Goal: Task Accomplishment & Management: Manage account settings

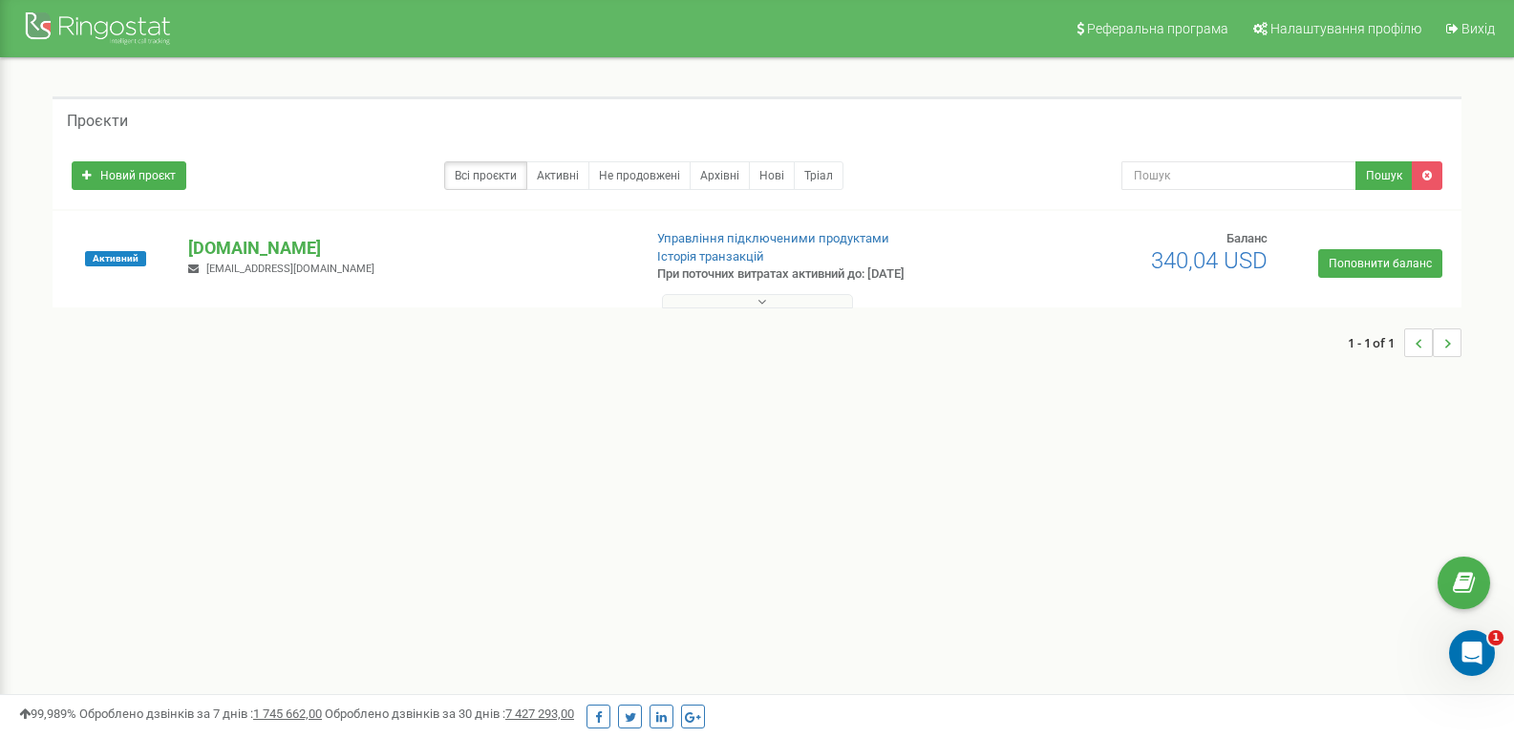
click at [243, 263] on span "te210979mda@gmail.com" at bounding box center [290, 269] width 168 height 12
click at [273, 261] on div "perfectwadgroup.com te210979mda@gmail.com" at bounding box center [407, 257] width 466 height 42
click at [285, 251] on p "[DOMAIN_NAME]" at bounding box center [406, 248] width 437 height 25
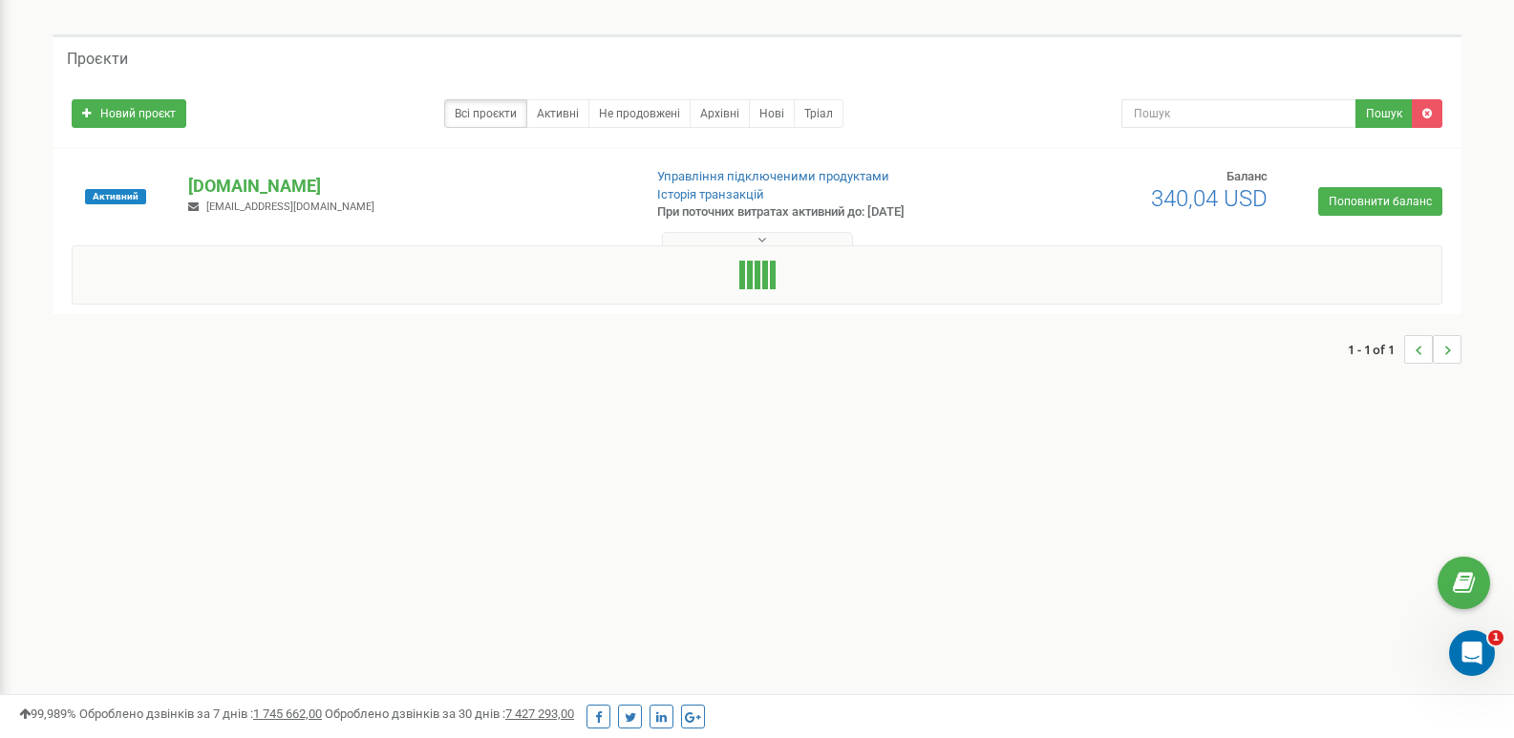
scroll to position [96, 0]
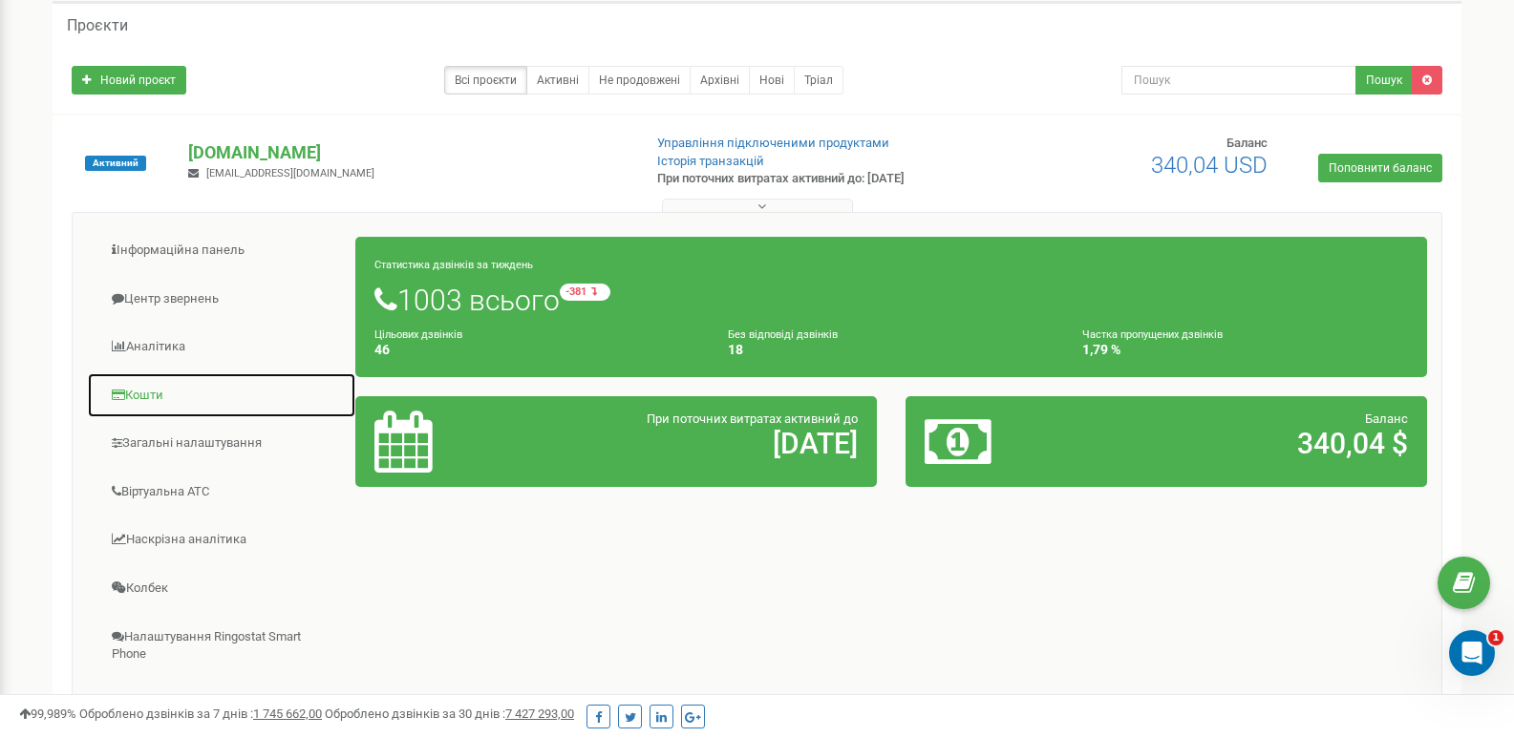
click at [170, 396] on link "Кошти" at bounding box center [221, 395] width 269 height 47
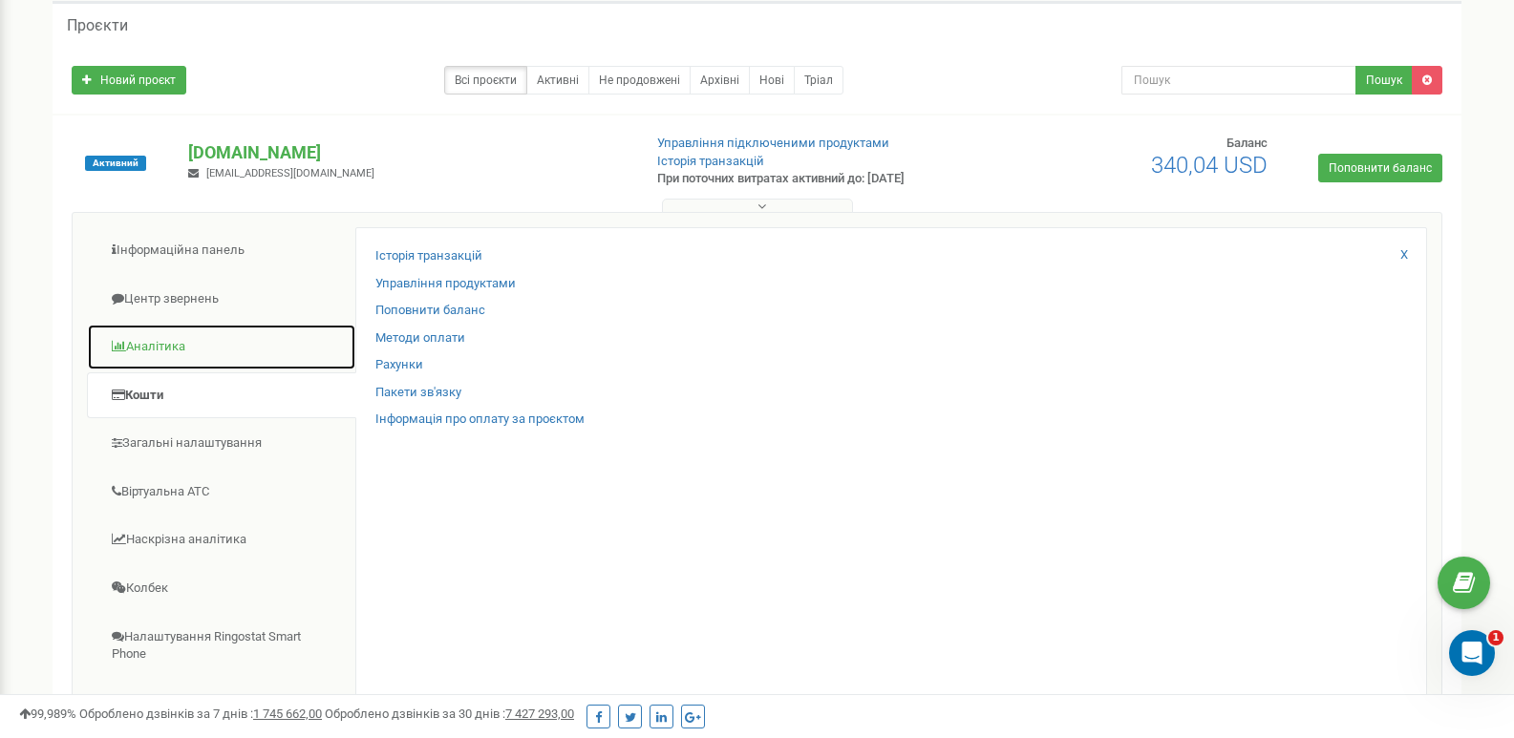
click at [187, 338] on link "Аналiтика" at bounding box center [221, 347] width 269 height 47
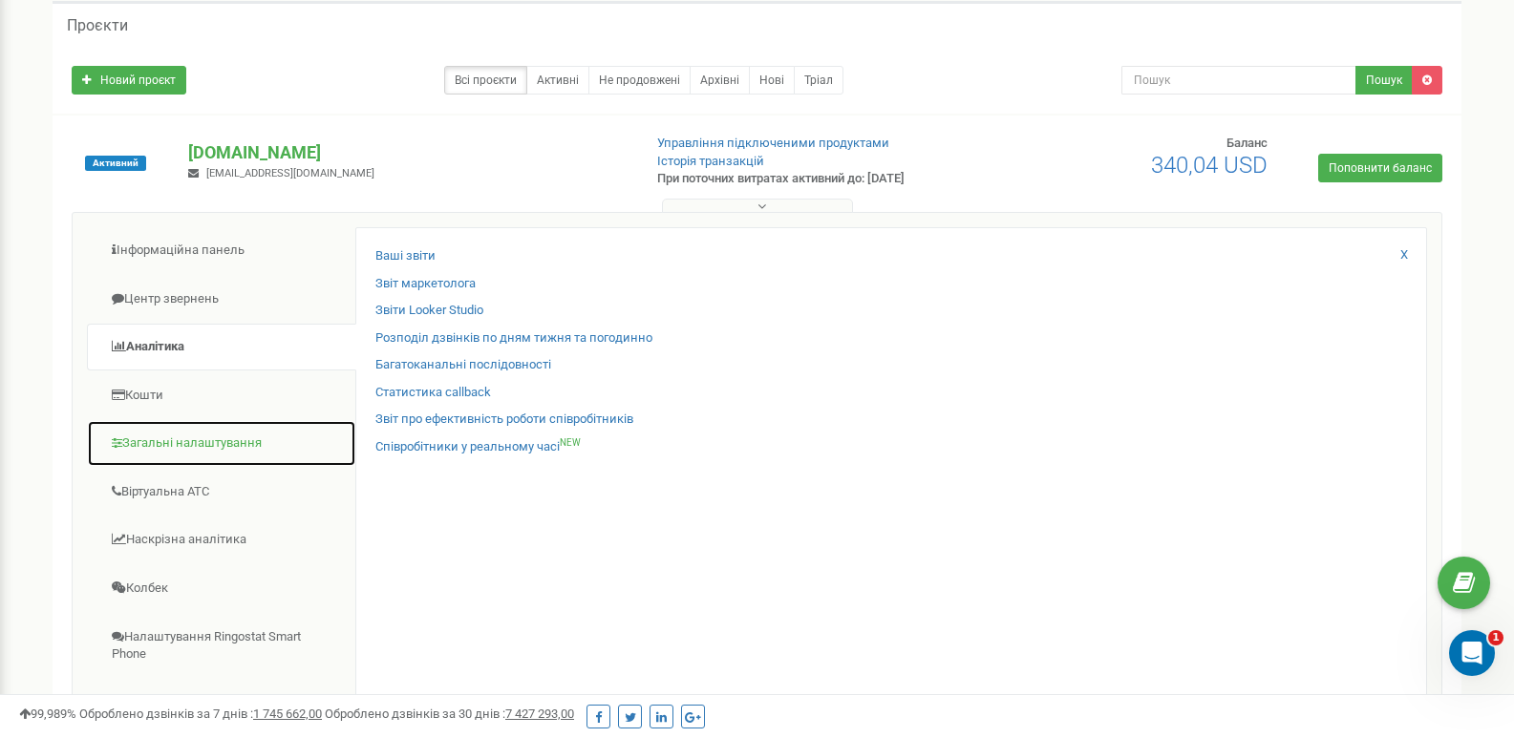
click at [183, 435] on link "Загальні налаштування" at bounding box center [221, 443] width 269 height 47
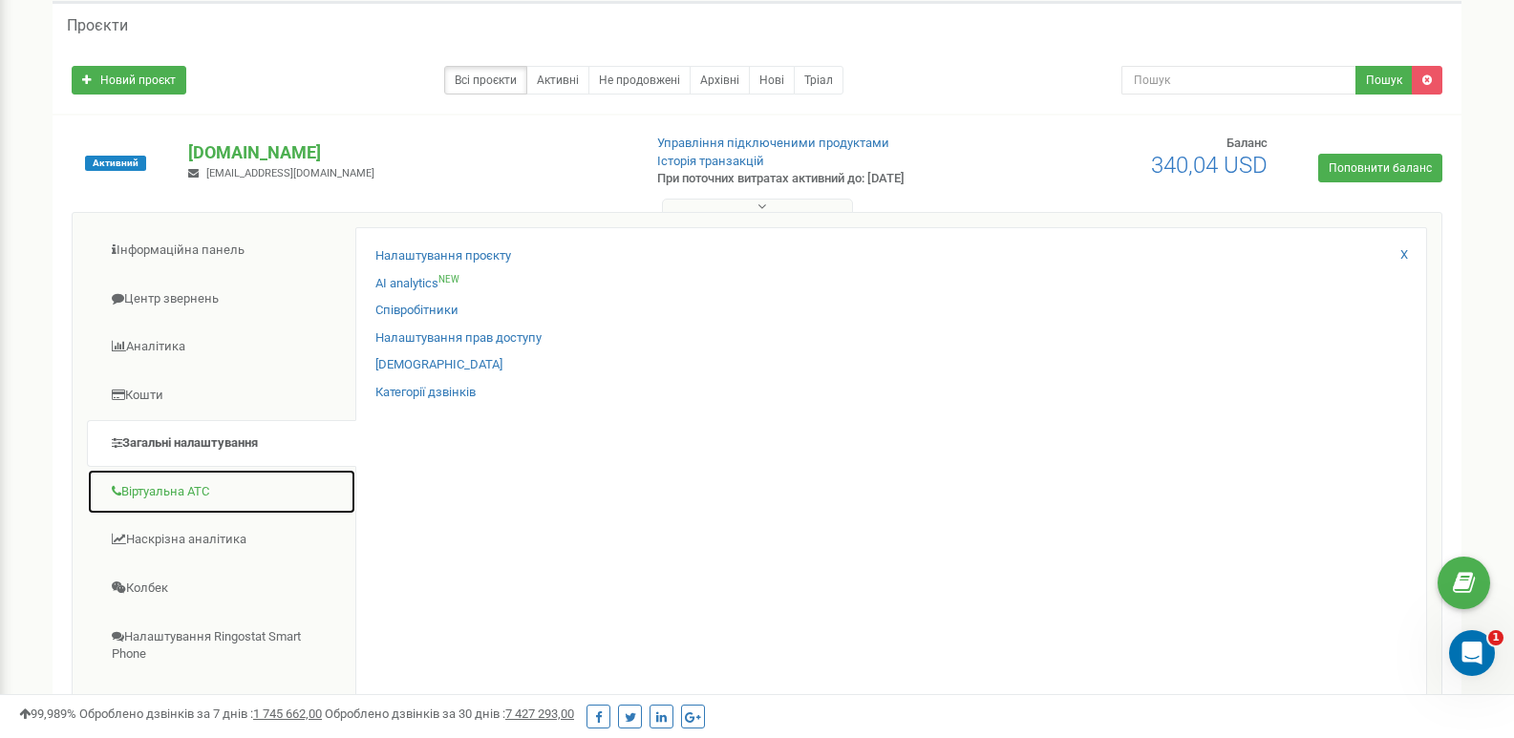
click at [197, 484] on link "Віртуальна АТС" at bounding box center [221, 492] width 269 height 47
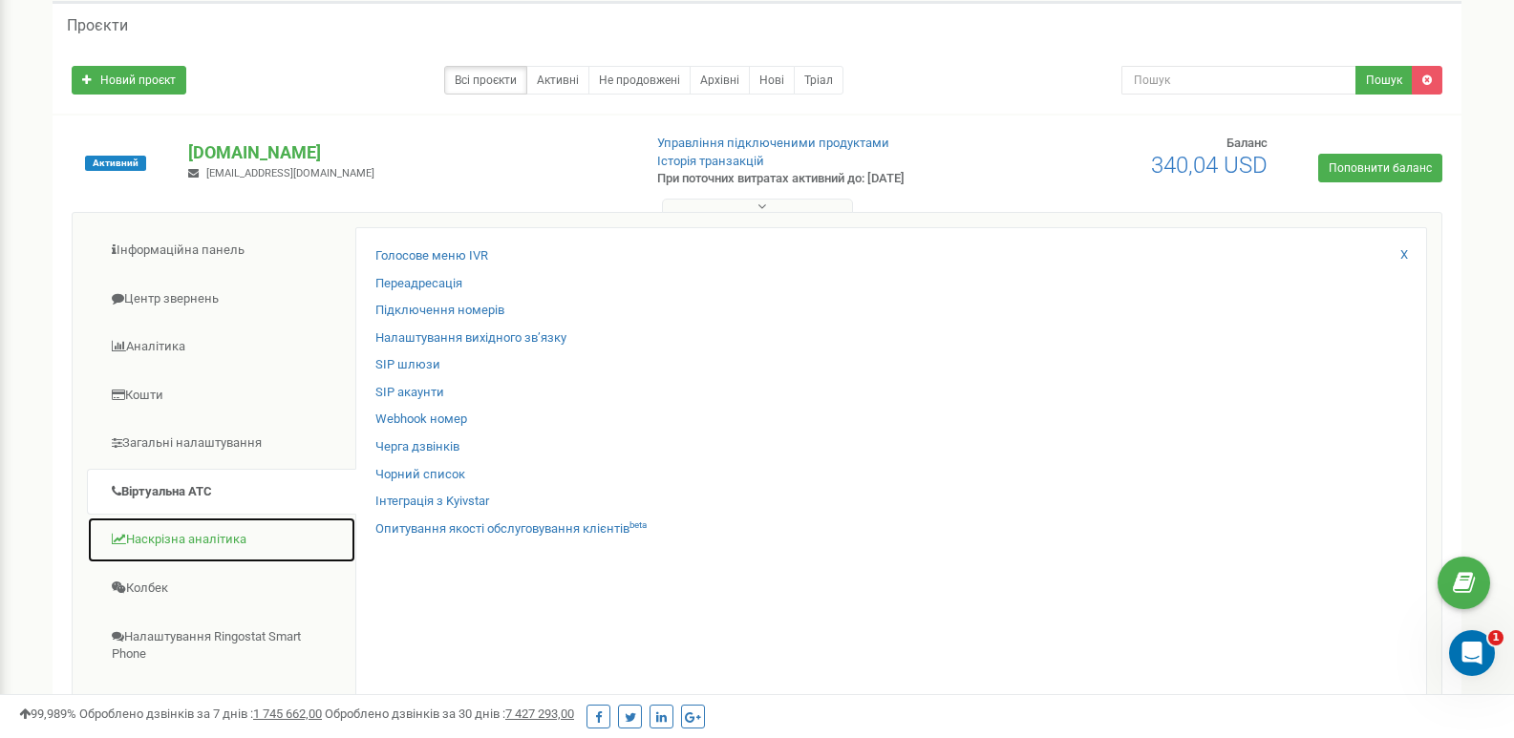
click at [211, 541] on link "Наскрізна аналітика" at bounding box center [221, 540] width 269 height 47
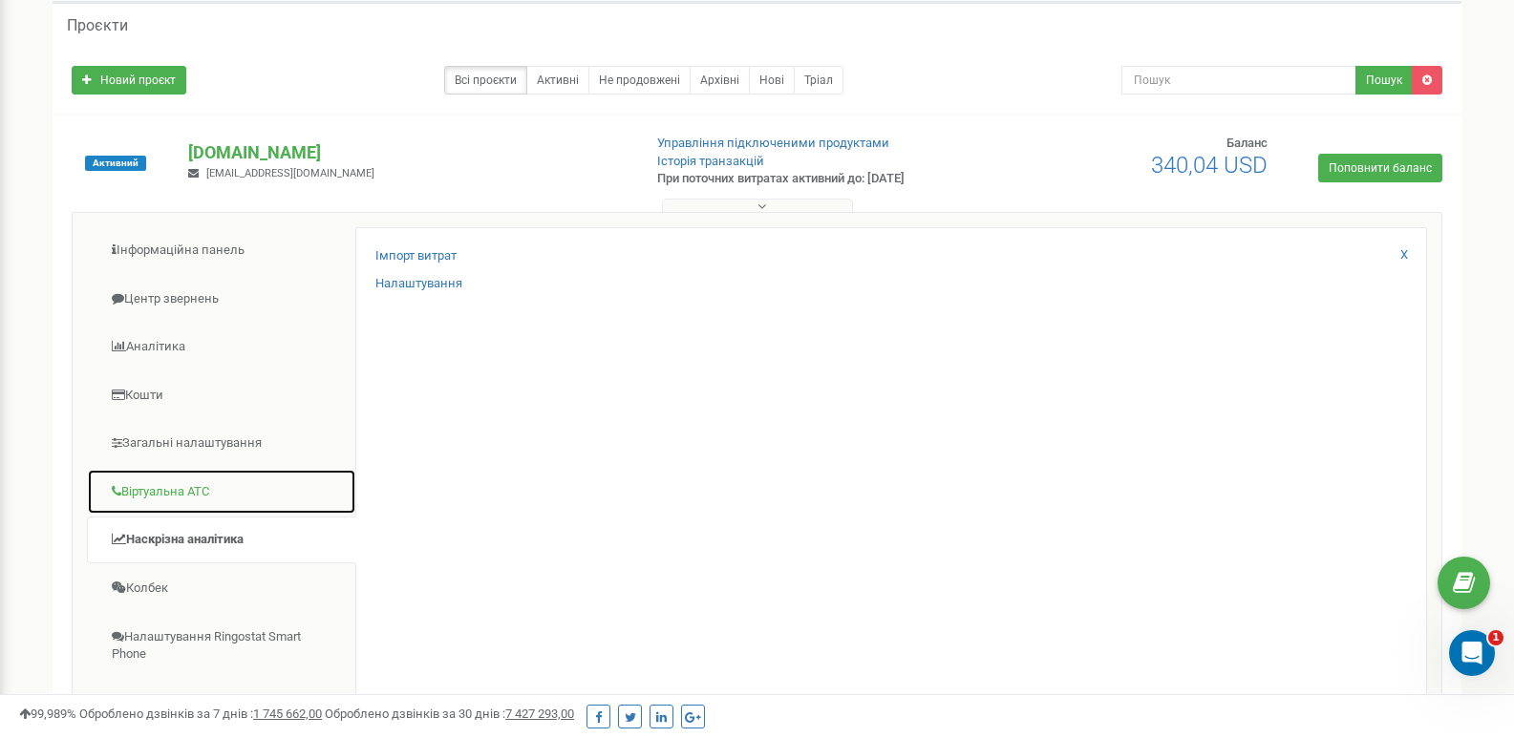
click at [212, 491] on link "Віртуальна АТС" at bounding box center [221, 492] width 269 height 47
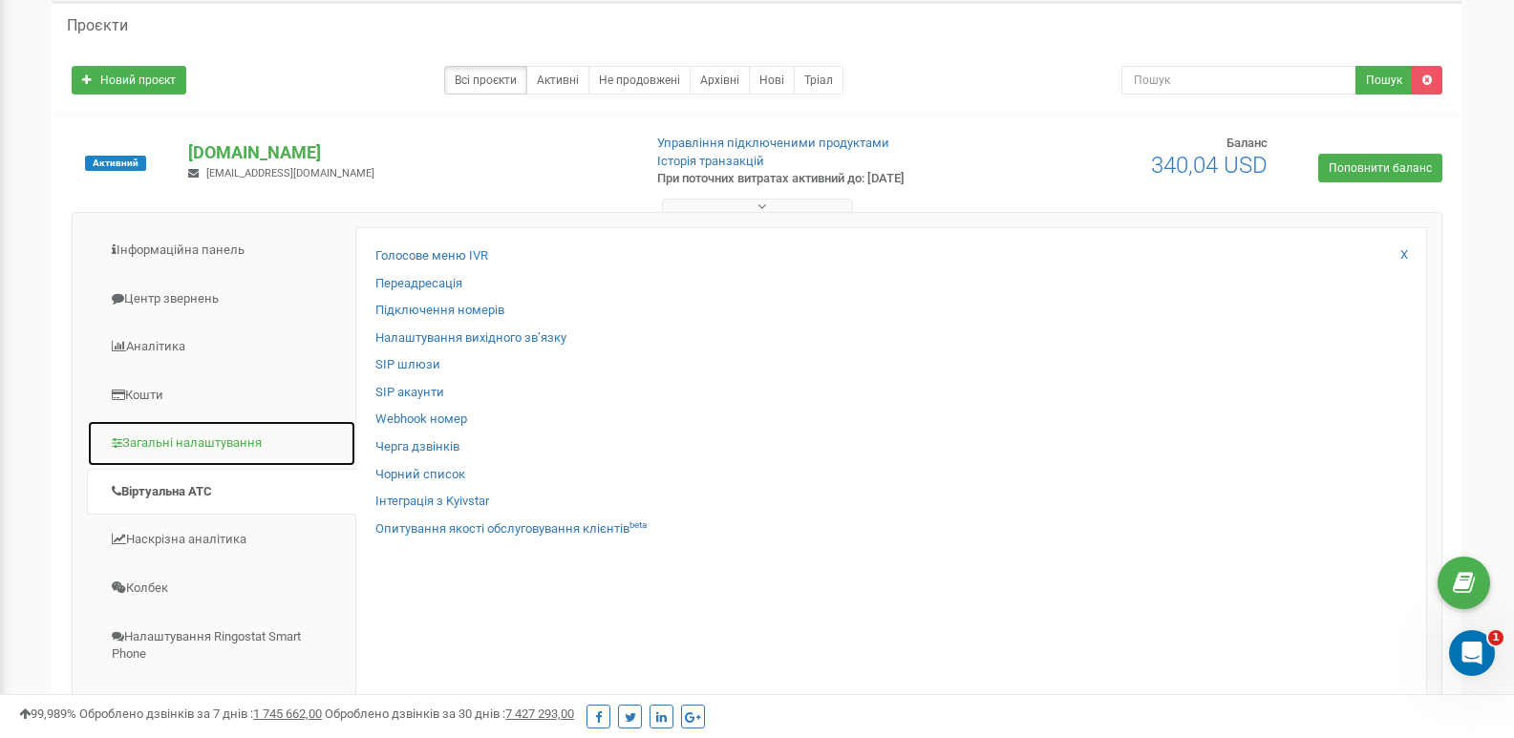
click at [229, 440] on link "Загальні налаштування" at bounding box center [221, 443] width 269 height 47
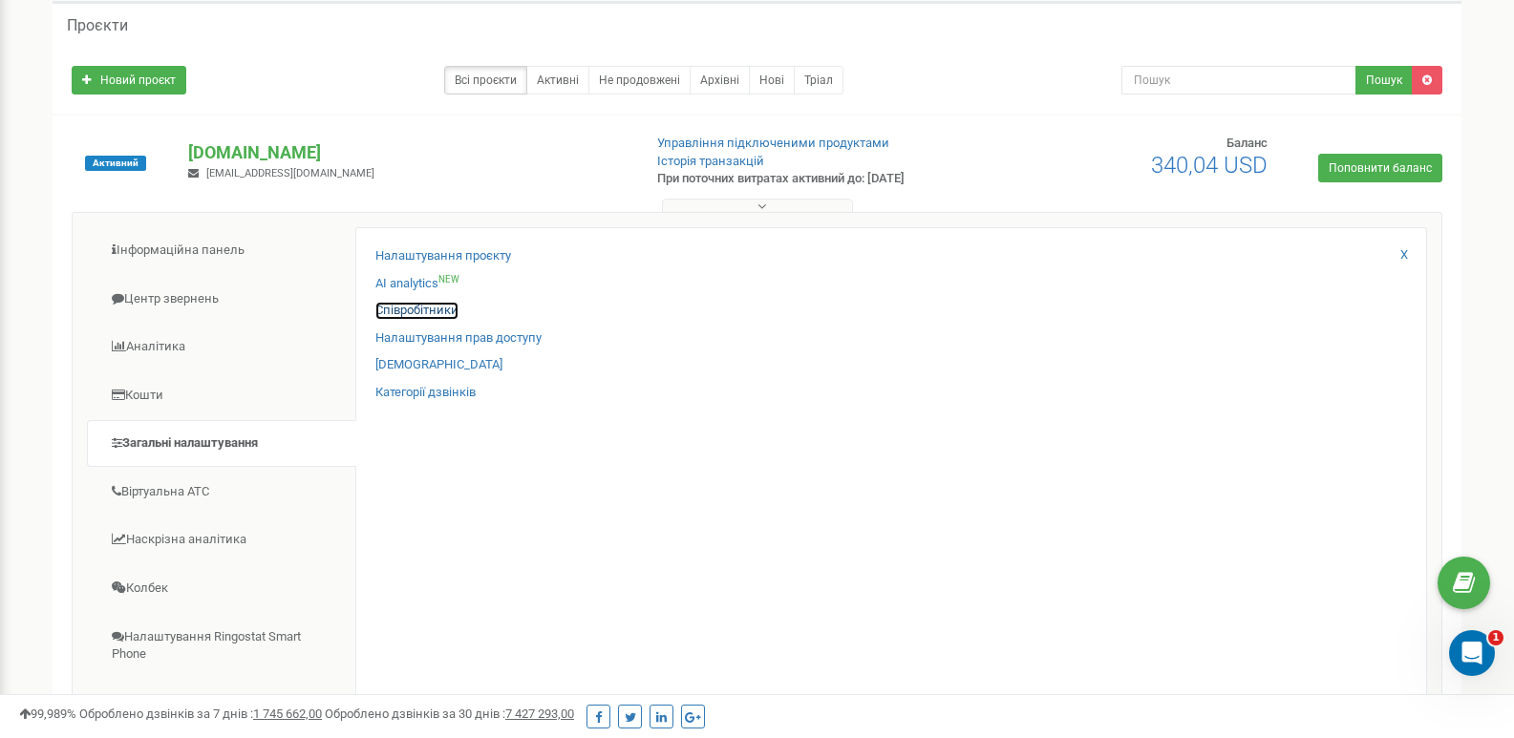
click at [426, 305] on link "Співробітники" at bounding box center [416, 311] width 83 height 18
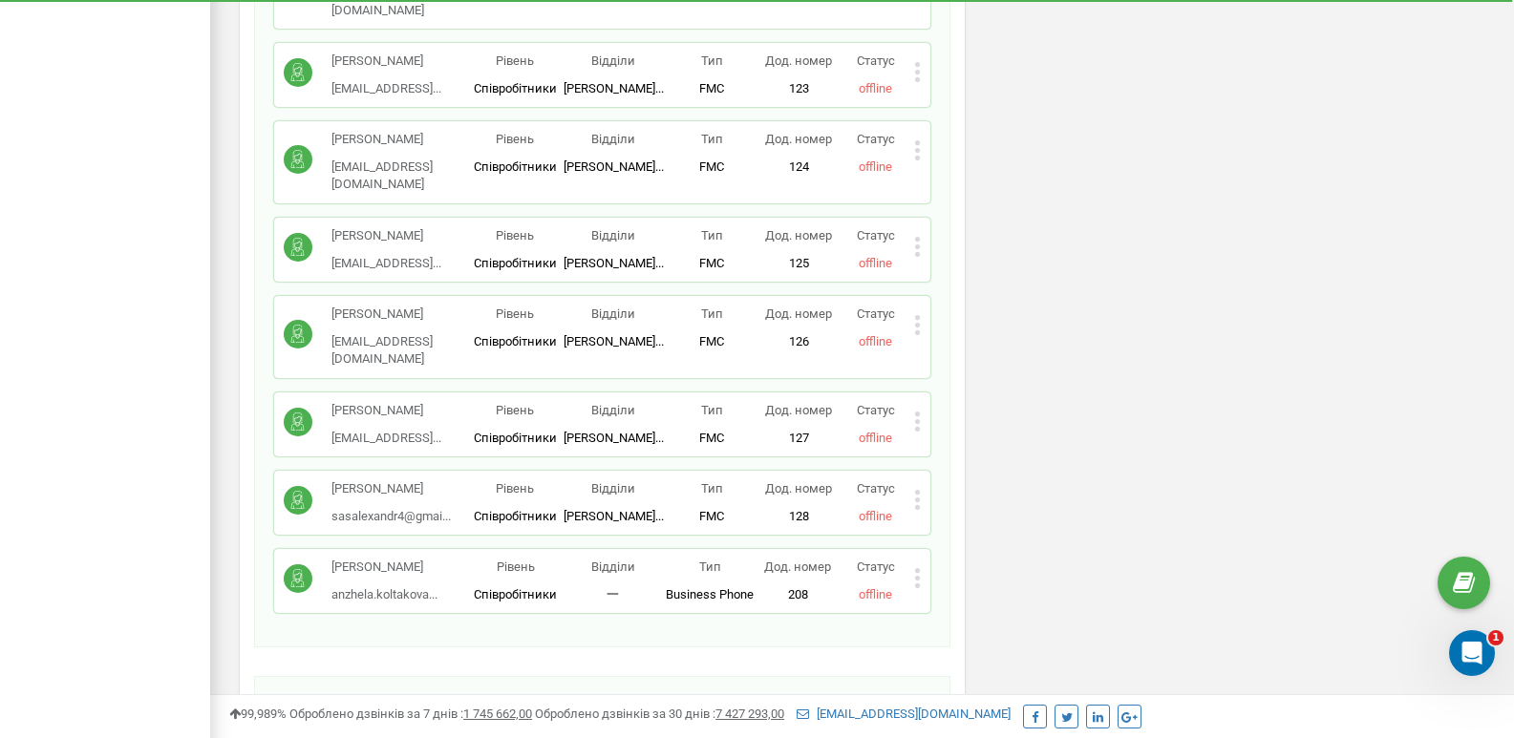
scroll to position [2531, 0]
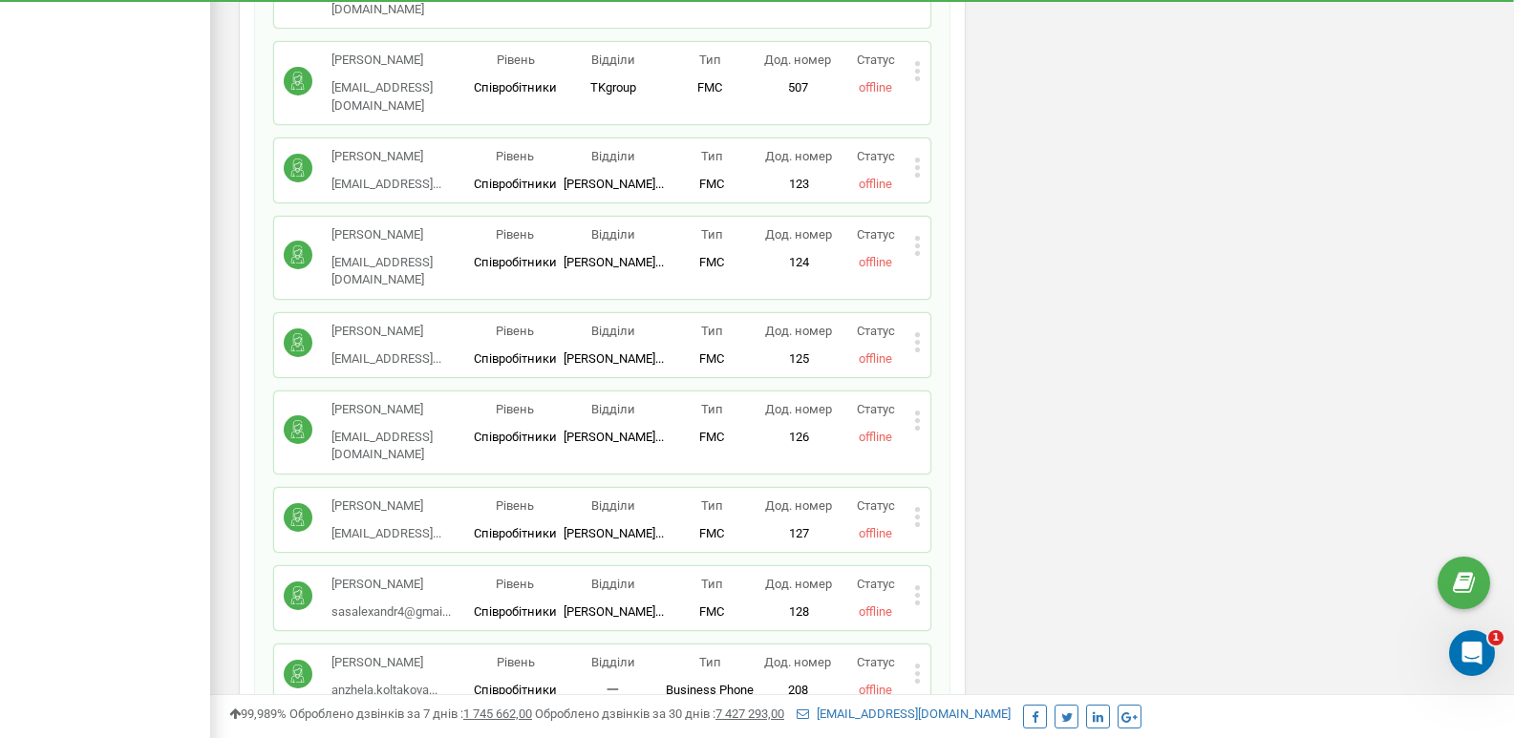
click at [916, 671] on icon at bounding box center [917, 673] width 5 height 5
click at [999, 691] on div "Редагувати" at bounding box center [1009, 706] width 188 height 30
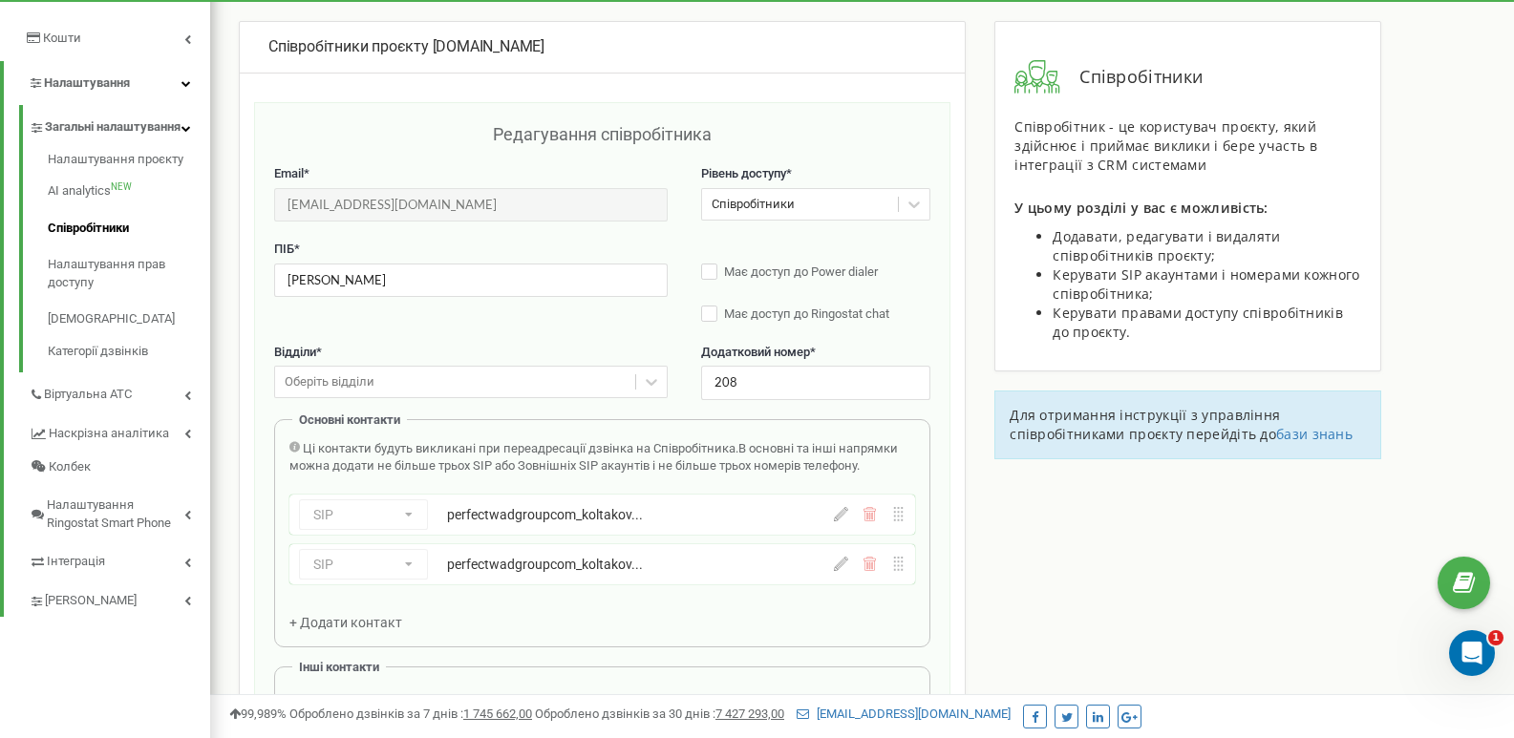
scroll to position [339, 0]
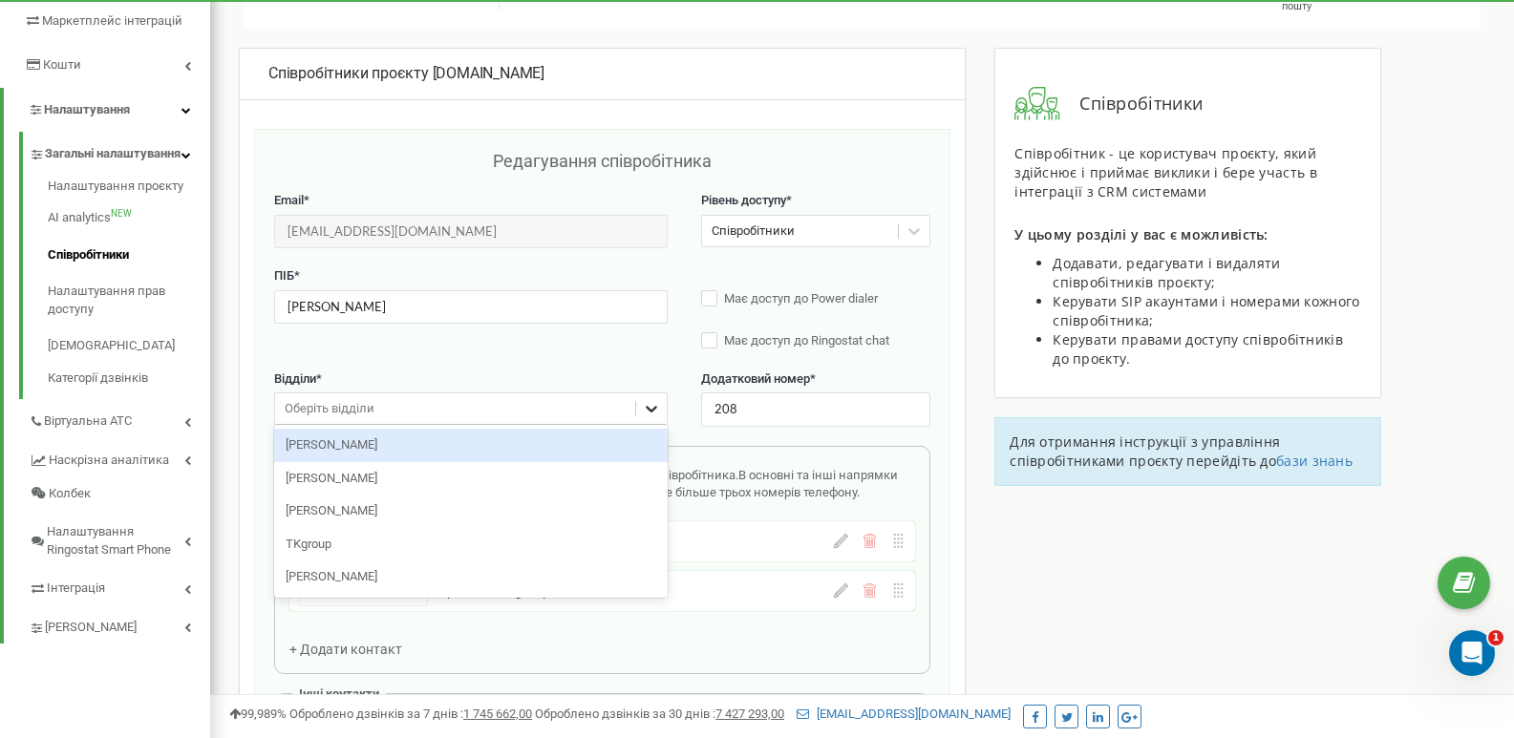
click at [658, 410] on icon at bounding box center [651, 408] width 19 height 19
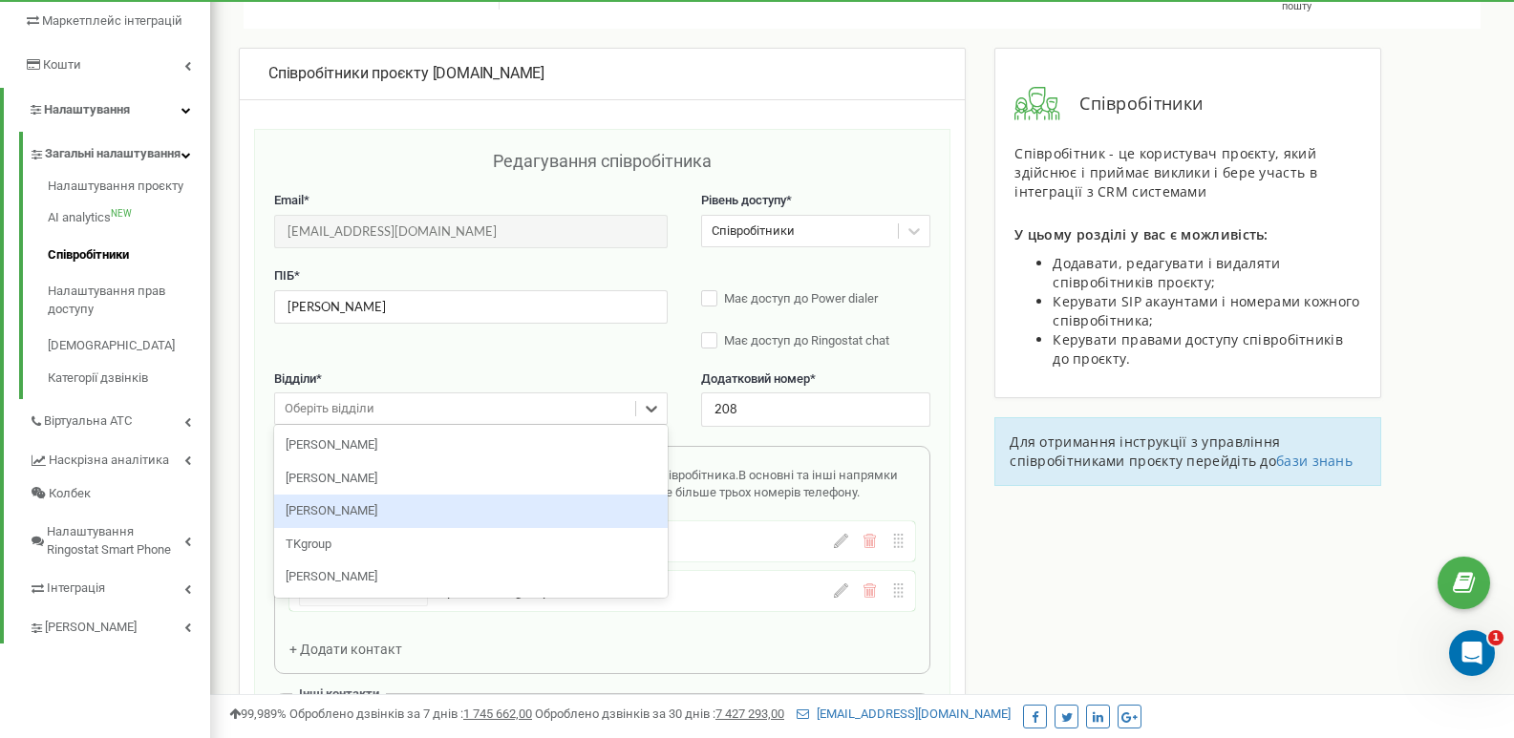
click at [489, 506] on div "[PERSON_NAME]" at bounding box center [470, 511] width 393 height 33
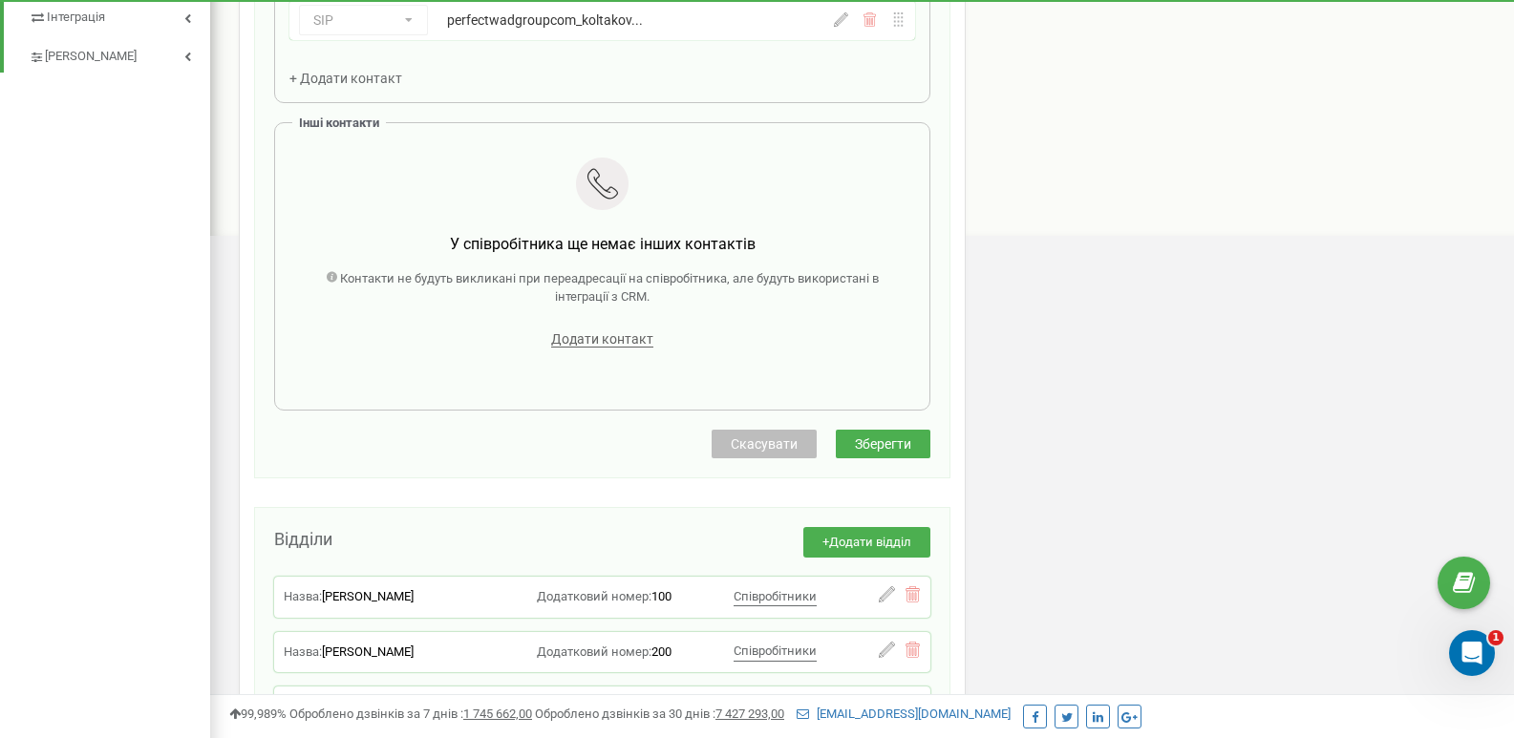
scroll to position [912, 0]
click at [851, 448] on button "Зберегти" at bounding box center [883, 442] width 95 height 29
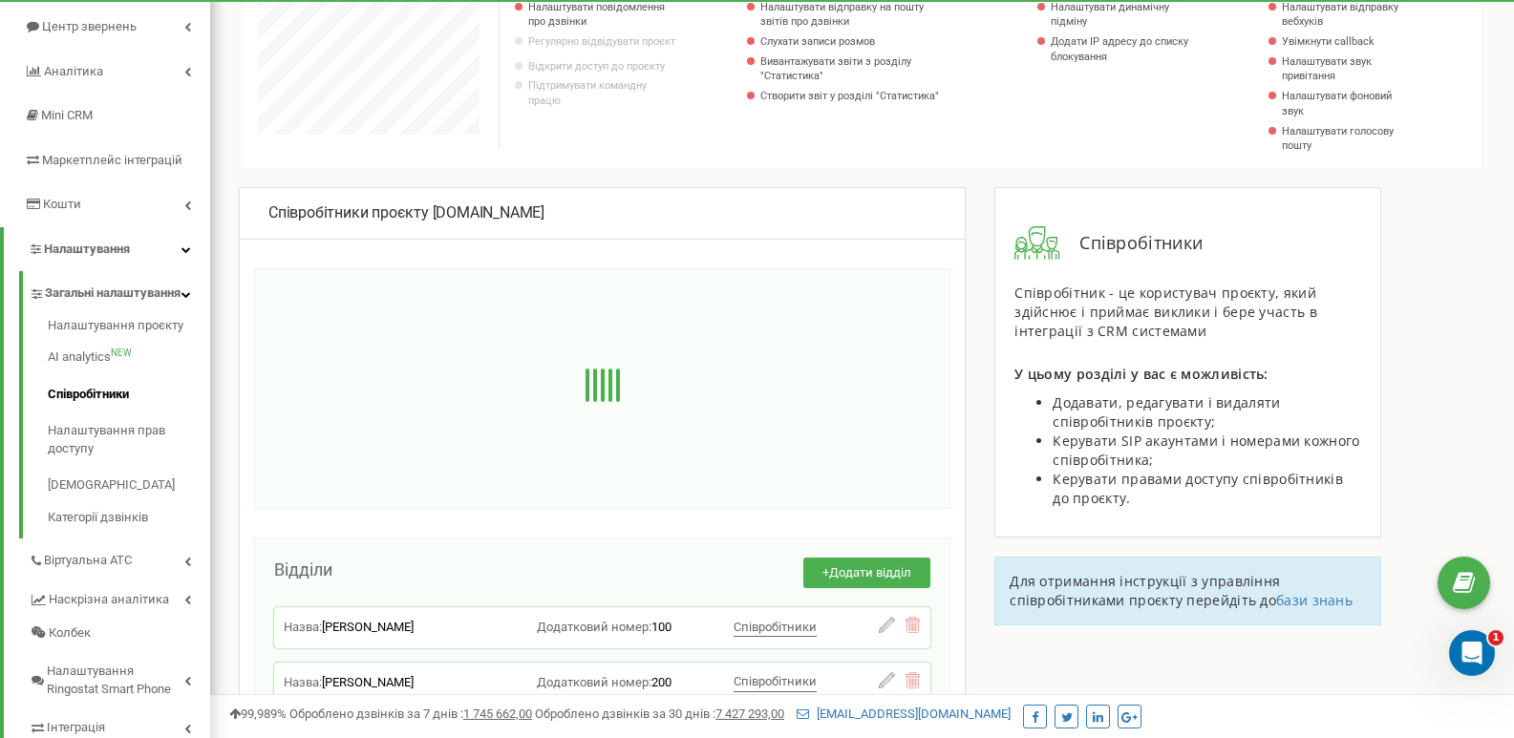
scroll to position [0, 0]
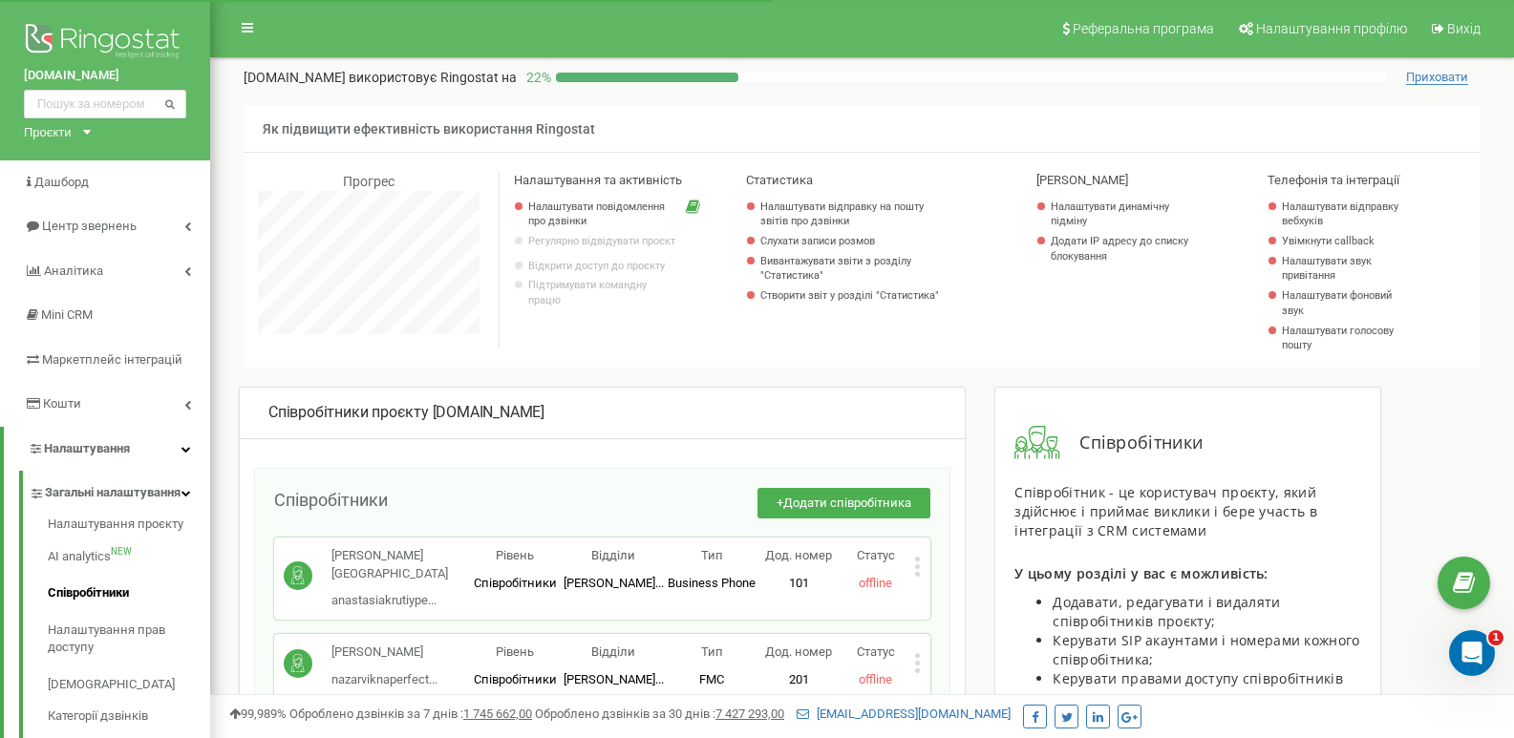
scroll to position [265, 0]
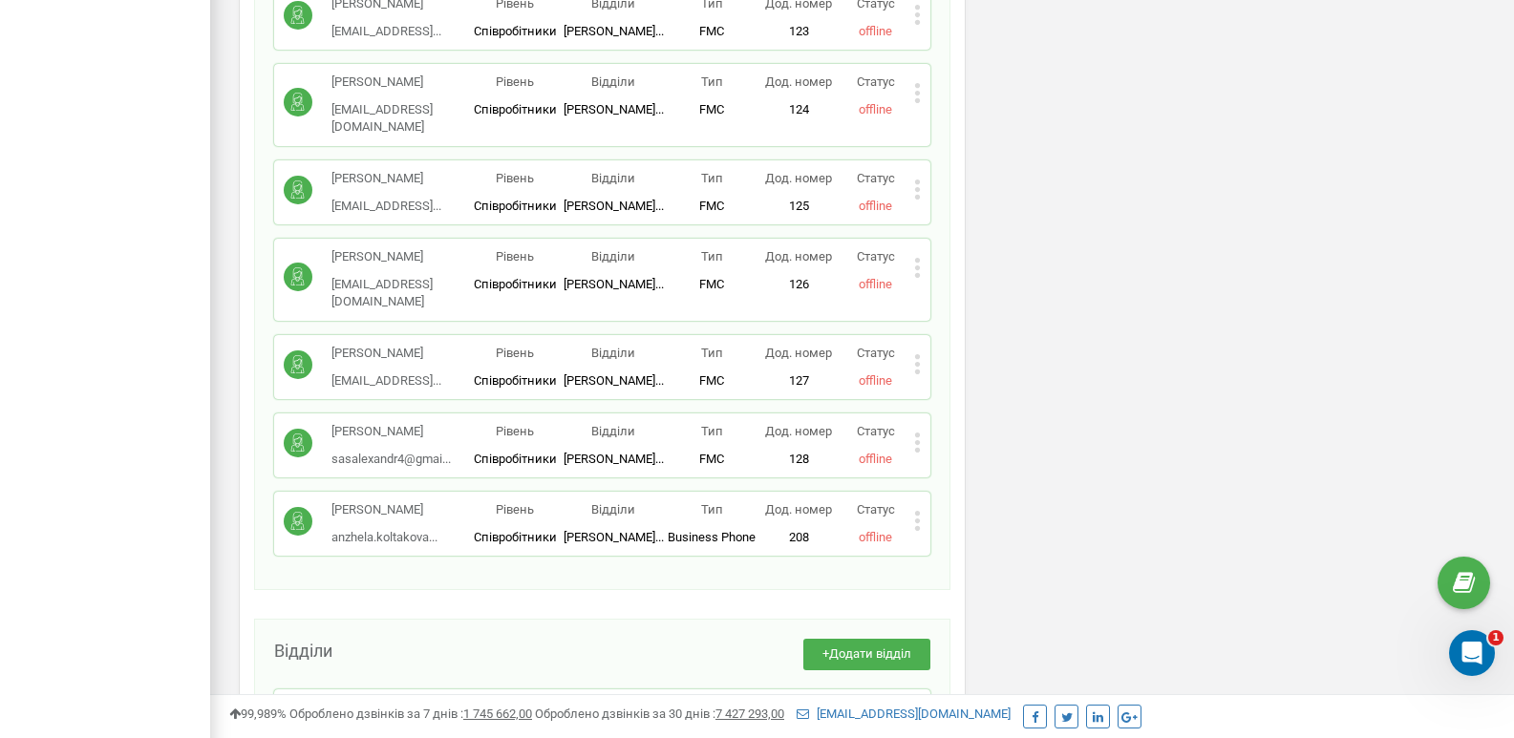
scroll to position [2817, 0]
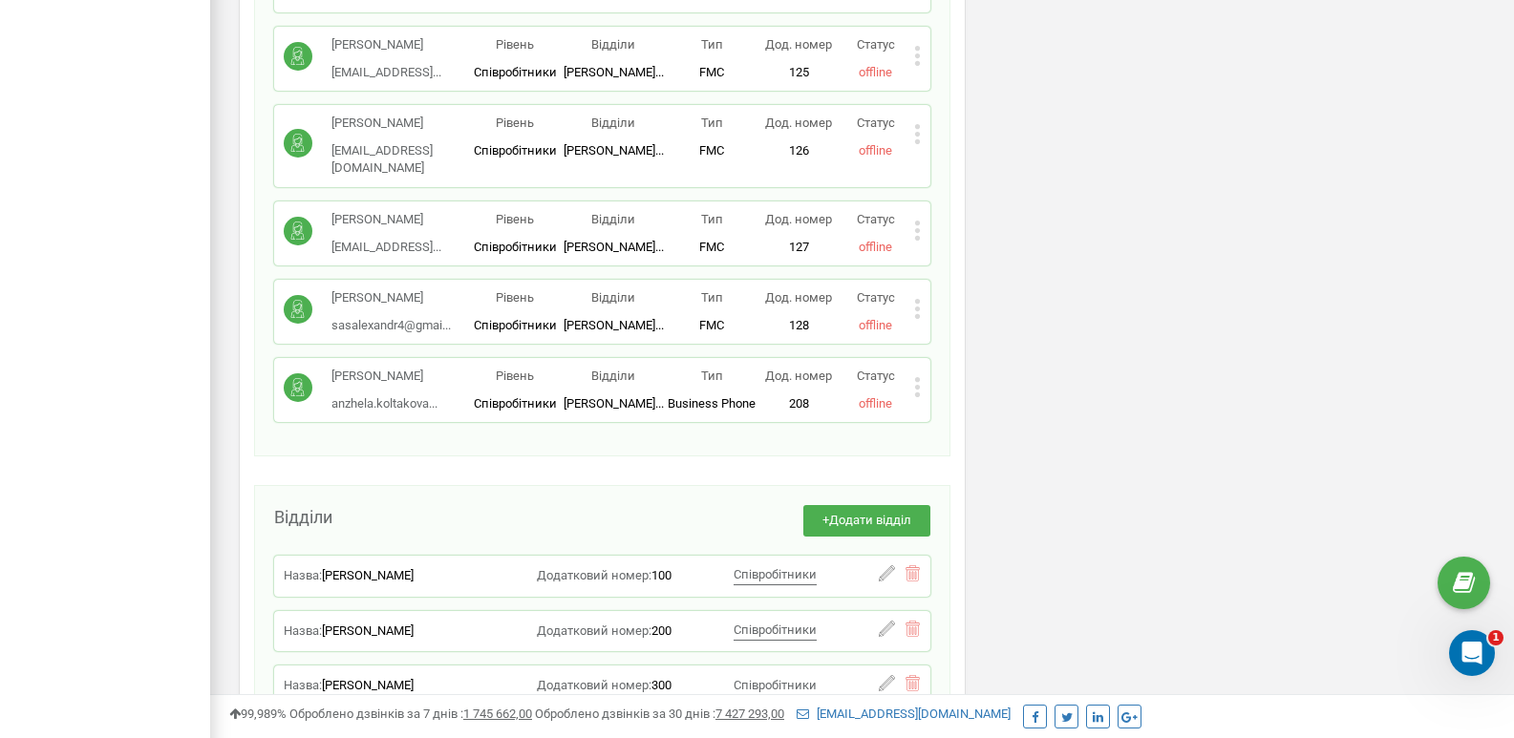
click at [359, 568] on span "[PERSON_NAME]" at bounding box center [368, 575] width 92 height 14
drag, startPoint x: 397, startPoint y: 316, endPoint x: 331, endPoint y: 315, distance: 65.9
drag, startPoint x: 331, startPoint y: 315, endPoint x: 317, endPoint y: 310, distance: 15.1
click at [317, 568] on span "Назва:" at bounding box center [303, 575] width 38 height 14
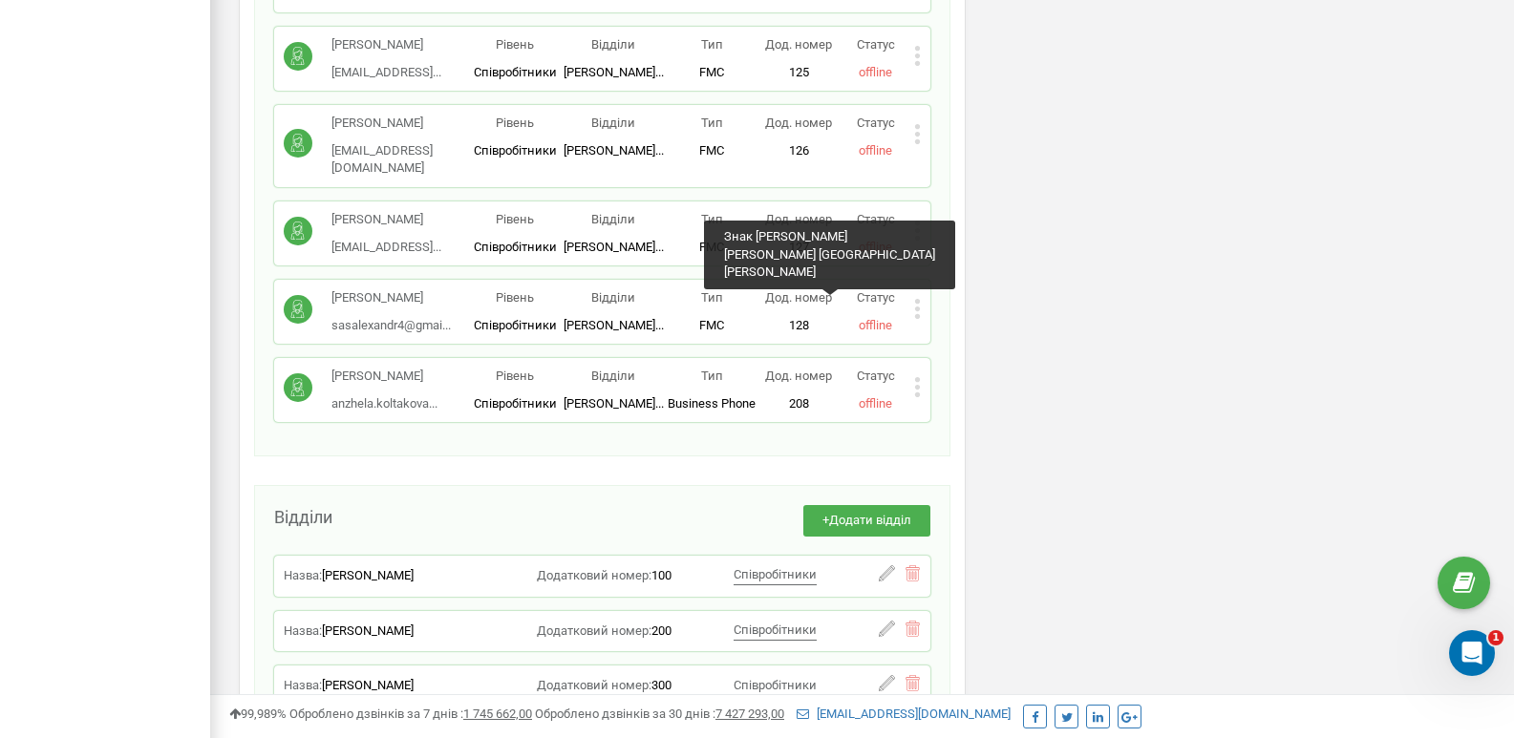
click at [764, 567] on span "Співробітники" at bounding box center [774, 574] width 83 height 14
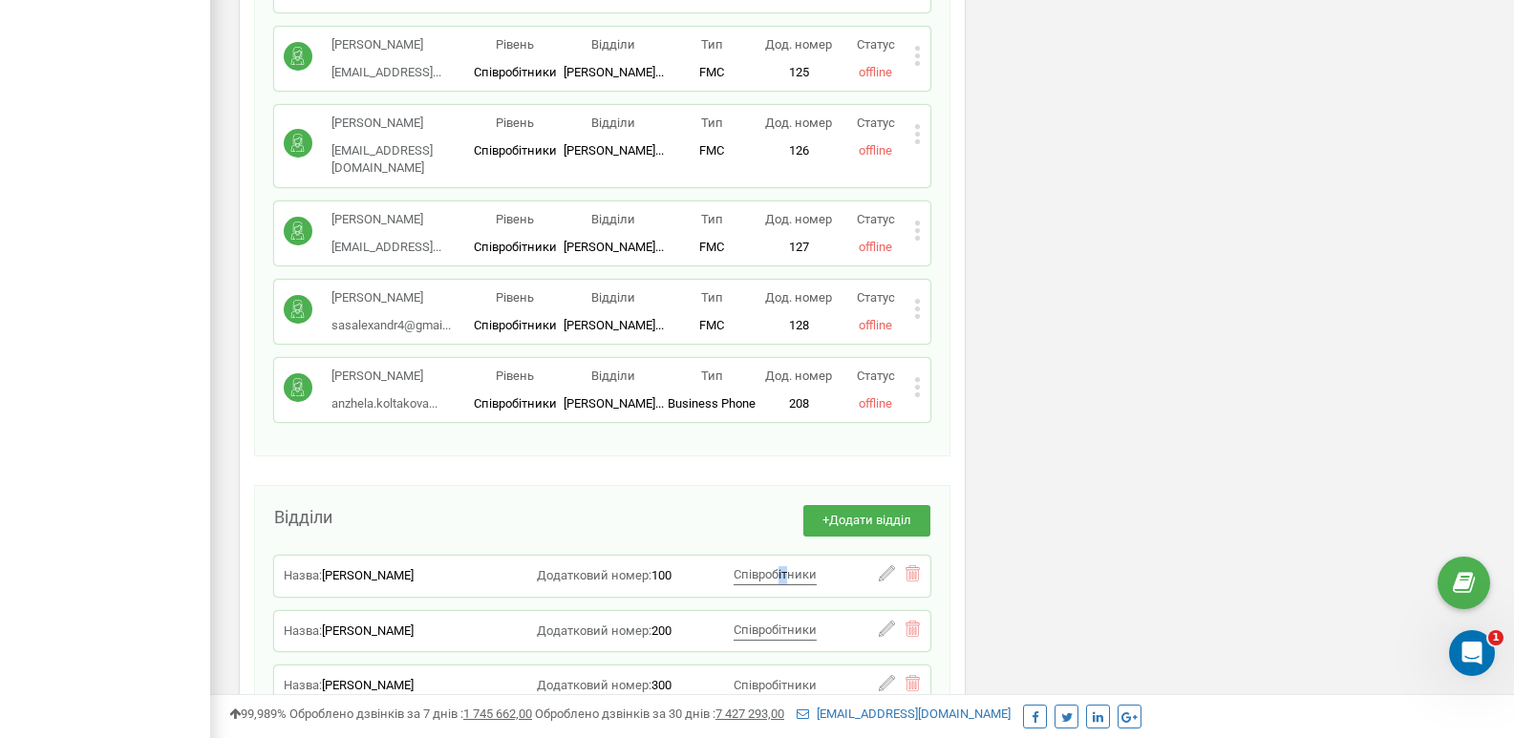
drag, startPoint x: 790, startPoint y: 313, endPoint x: 778, endPoint y: 290, distance: 25.6
click at [778, 556] on div "Назва: Черній Ігор Додатковий номер: 100 Співробітники Знак Оксана Анастасія Ка…" at bounding box center [602, 576] width 656 height 41
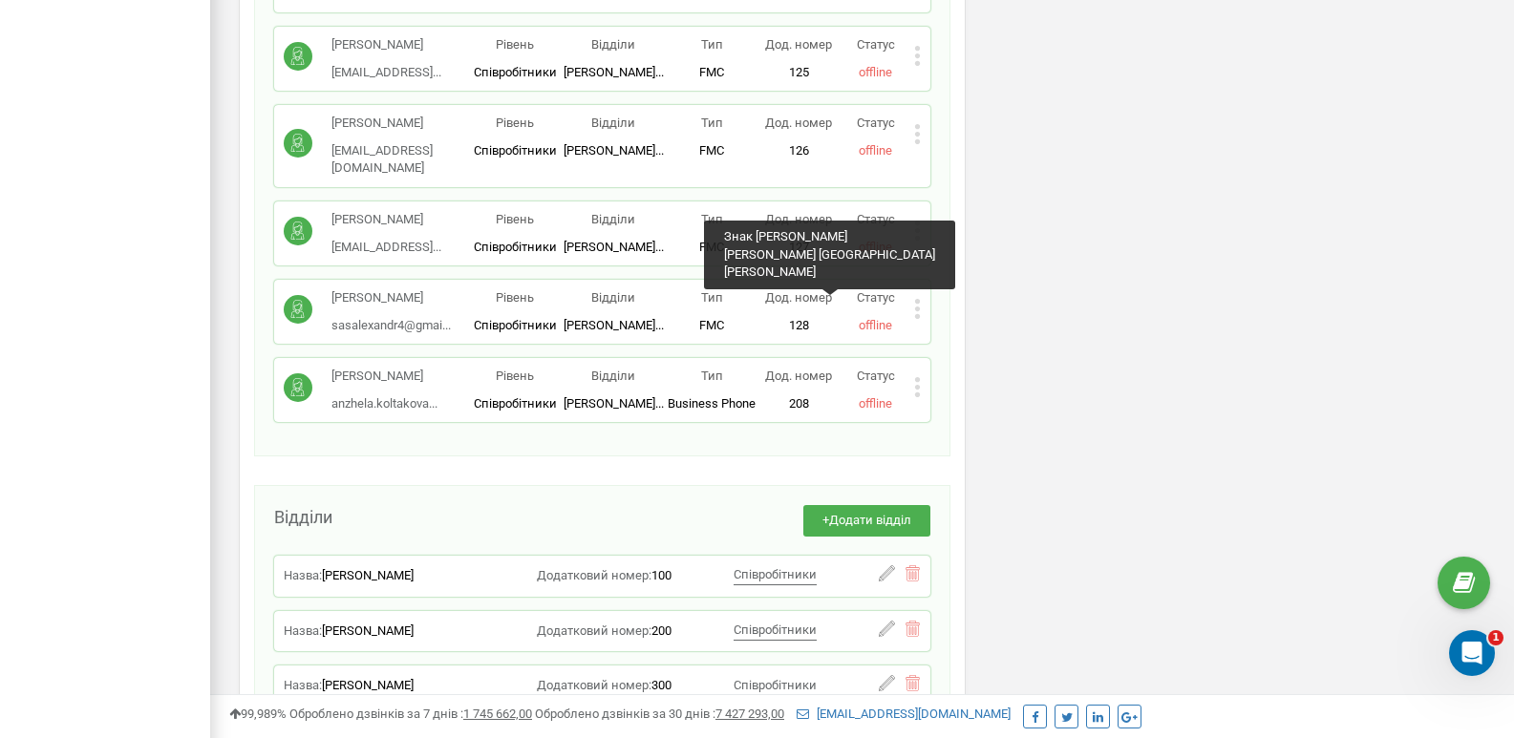
click at [770, 567] on span "Співробітники" at bounding box center [774, 574] width 83 height 14
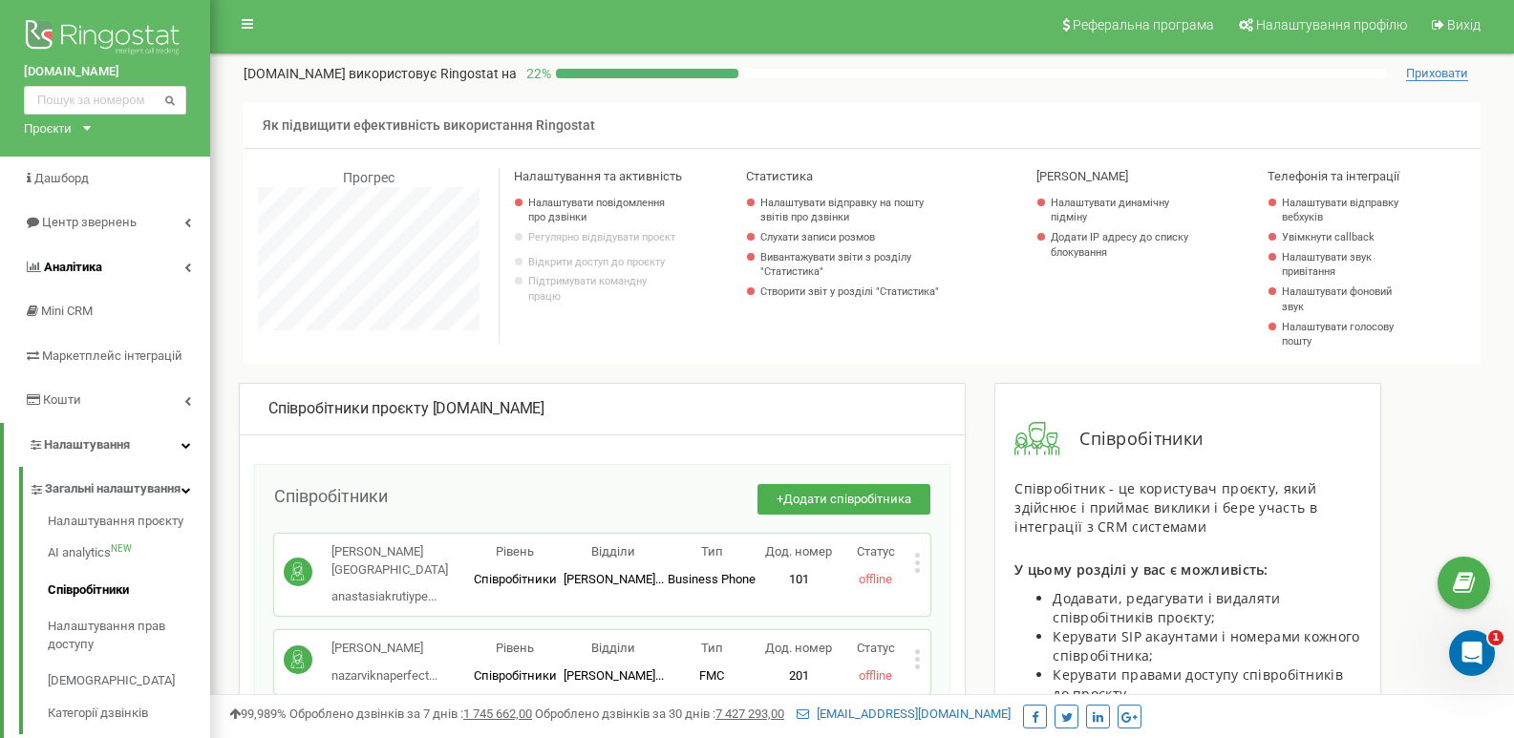
scroll to position [0, 0]
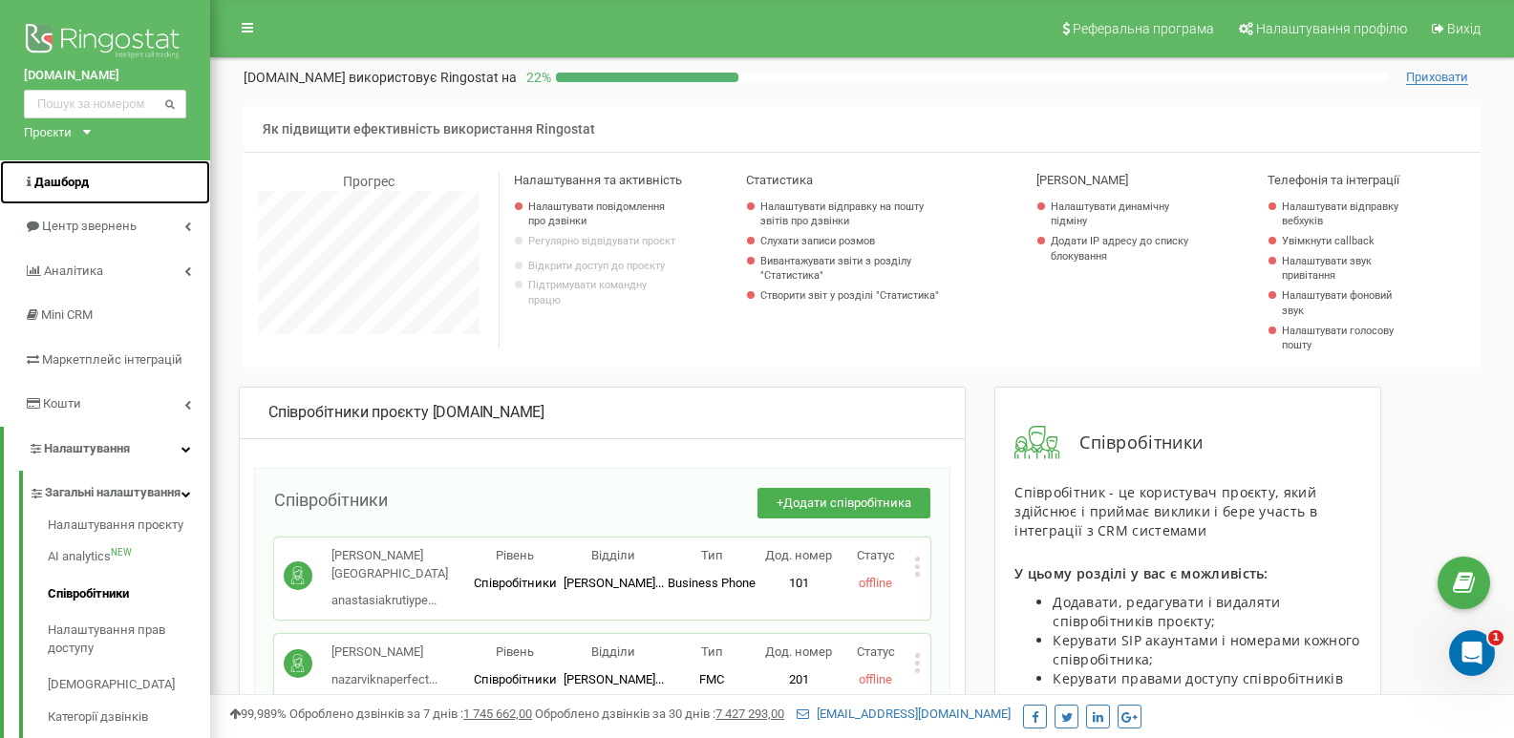
click at [119, 170] on link "Дашборд" at bounding box center [105, 182] width 210 height 45
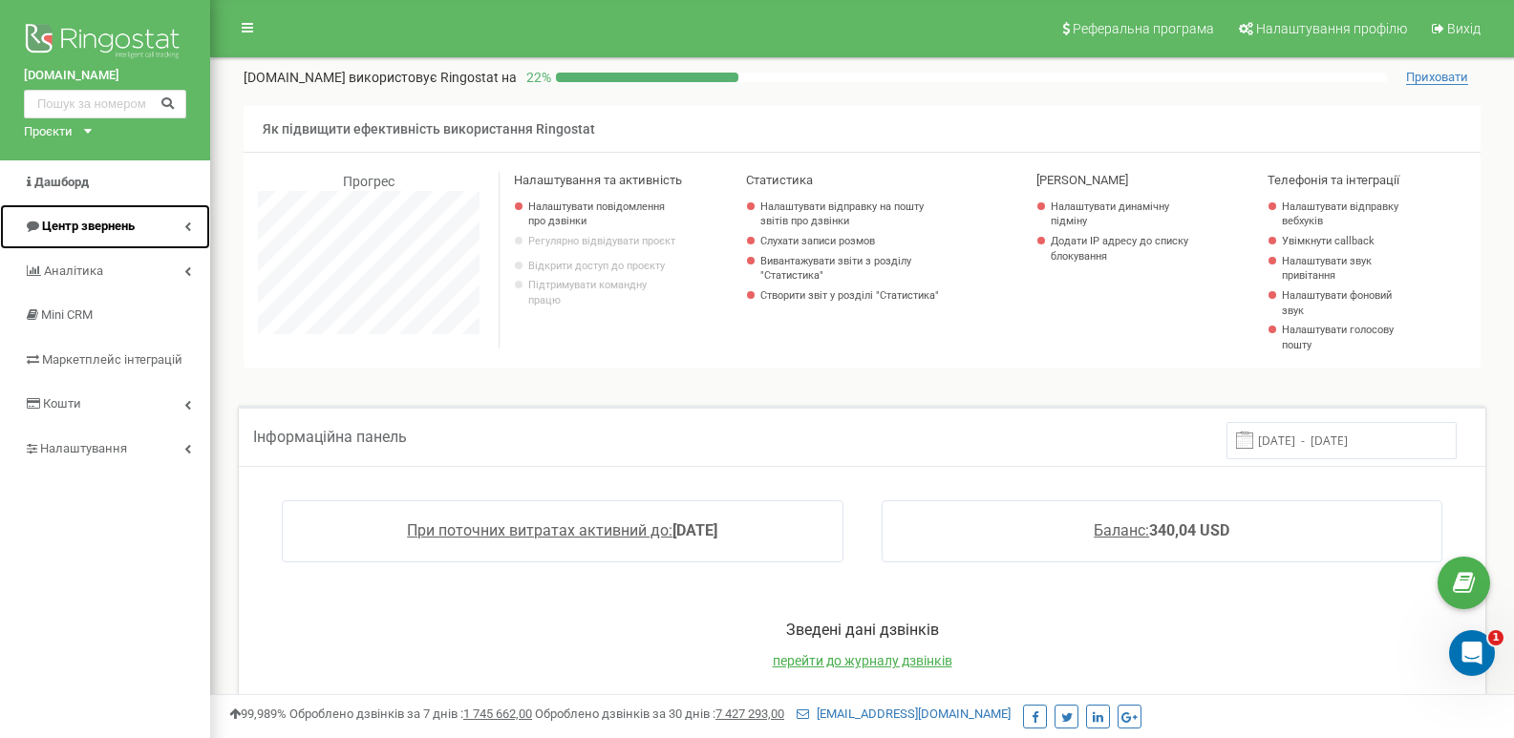
click at [181, 227] on link "Центр звернень" at bounding box center [105, 226] width 210 height 45
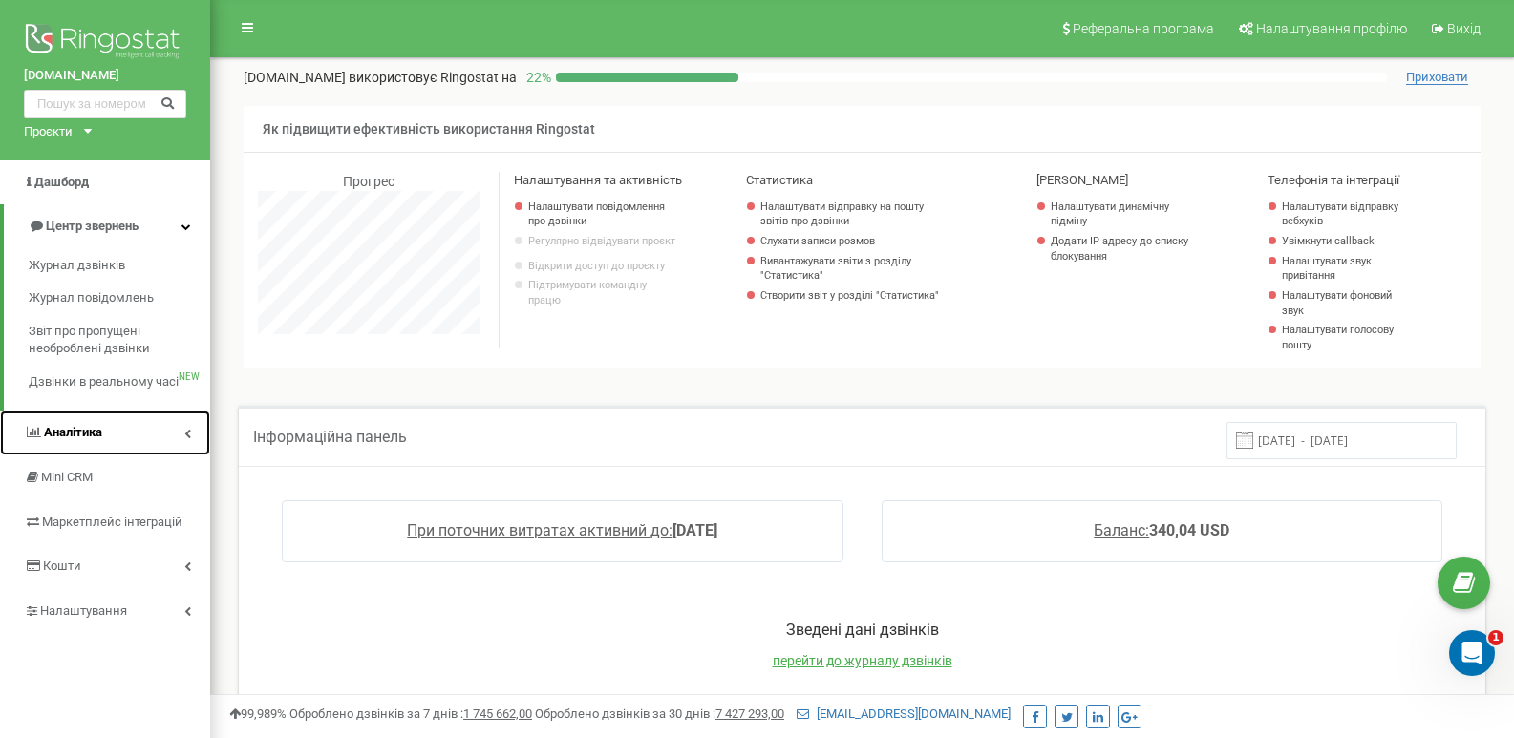
click at [176, 444] on link "Аналiтика" at bounding box center [105, 433] width 210 height 45
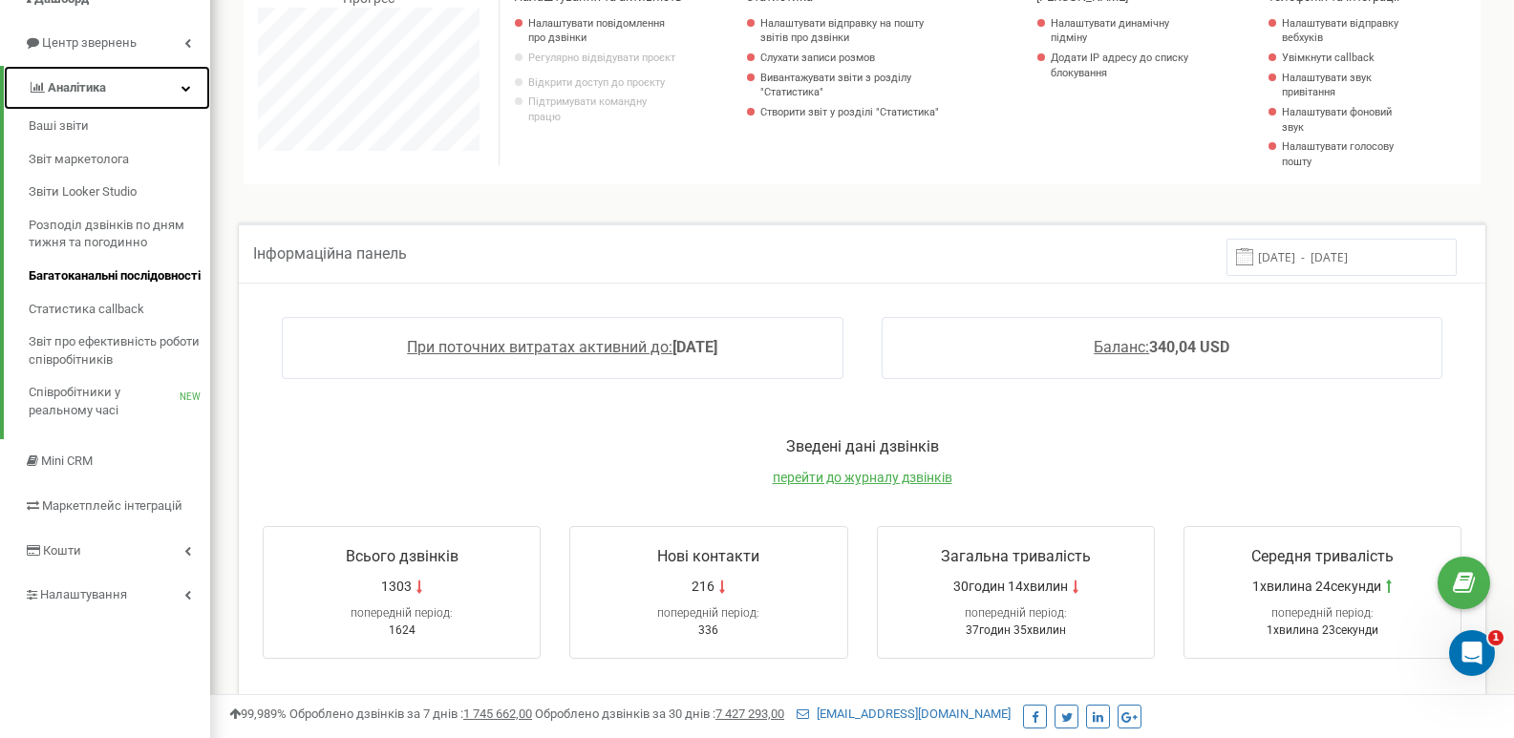
scroll to position [191, 0]
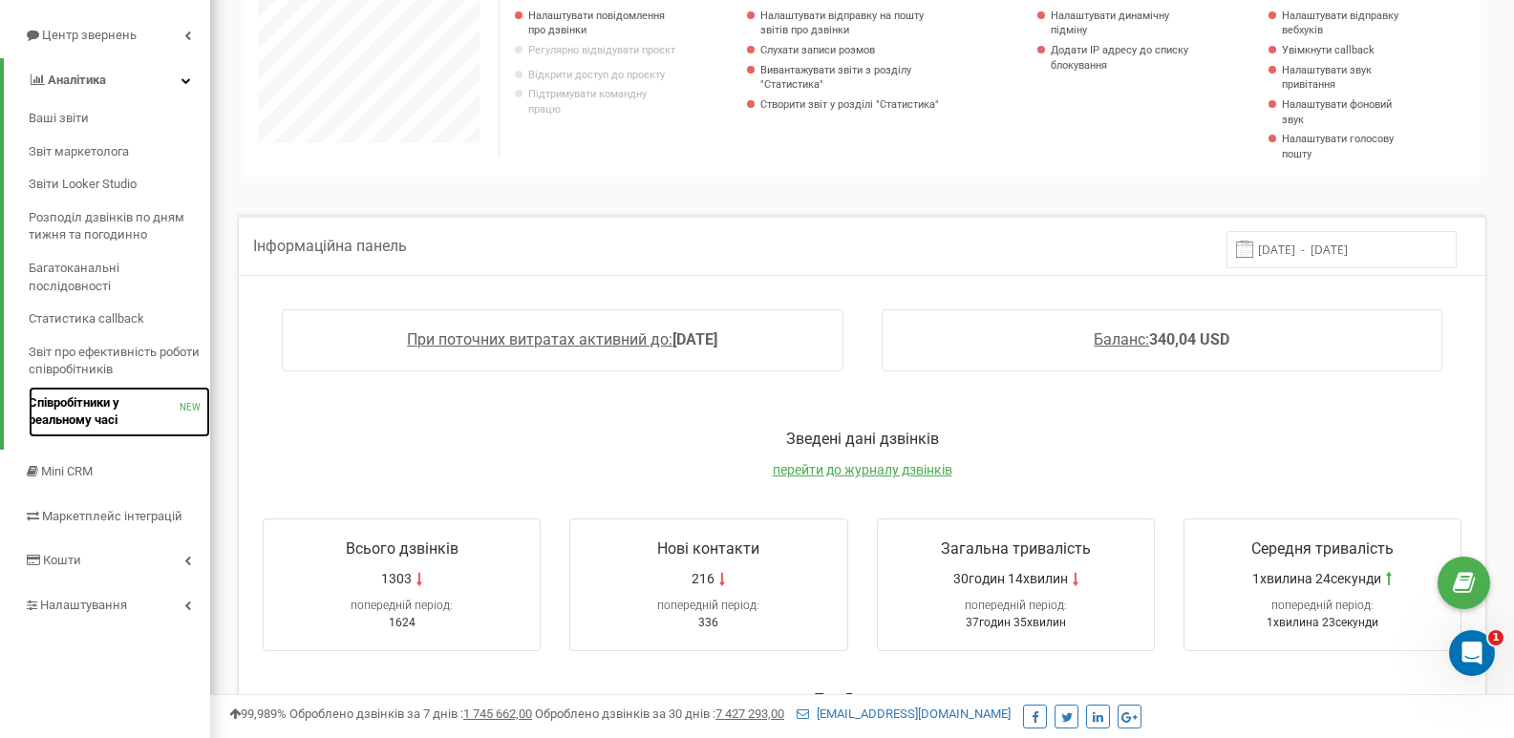
click at [115, 405] on span "Співробітники у реальному часі" at bounding box center [104, 411] width 151 height 35
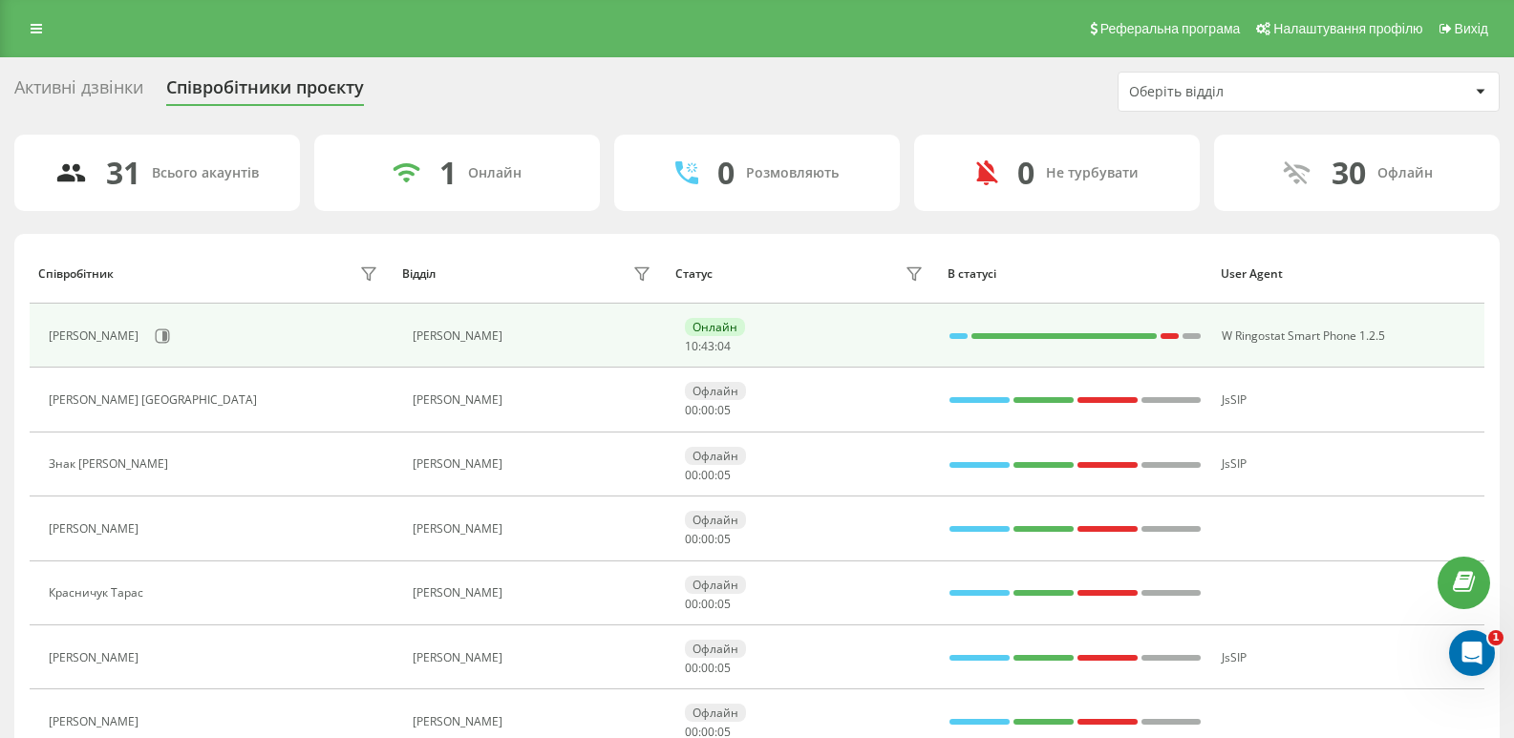
click at [475, 341] on div "[PERSON_NAME]" at bounding box center [535, 336] width 244 height 13
click at [475, 330] on div "[PERSON_NAME]" at bounding box center [535, 336] width 244 height 13
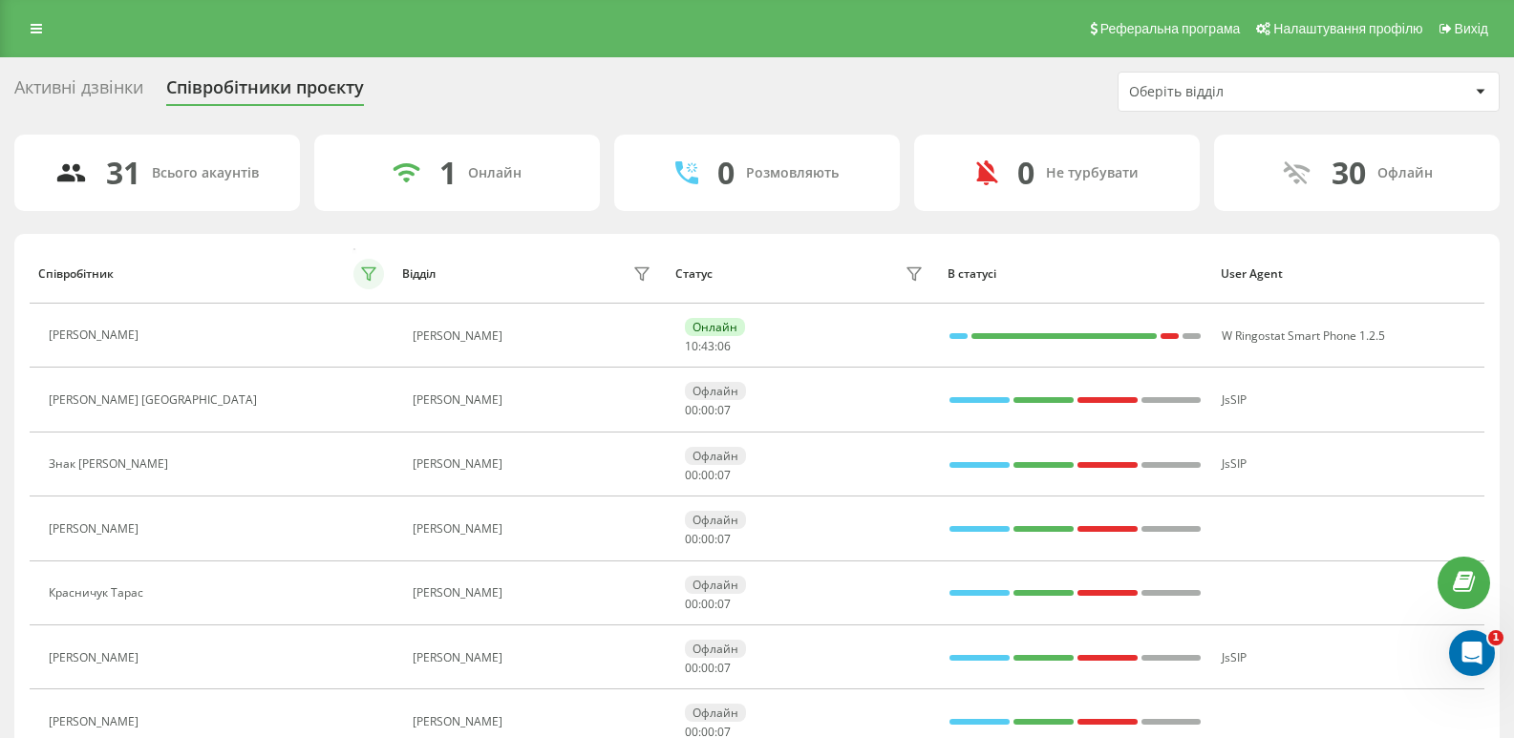
click at [359, 265] on button at bounding box center [368, 274] width 31 height 31
click at [646, 269] on icon at bounding box center [641, 273] width 15 height 15
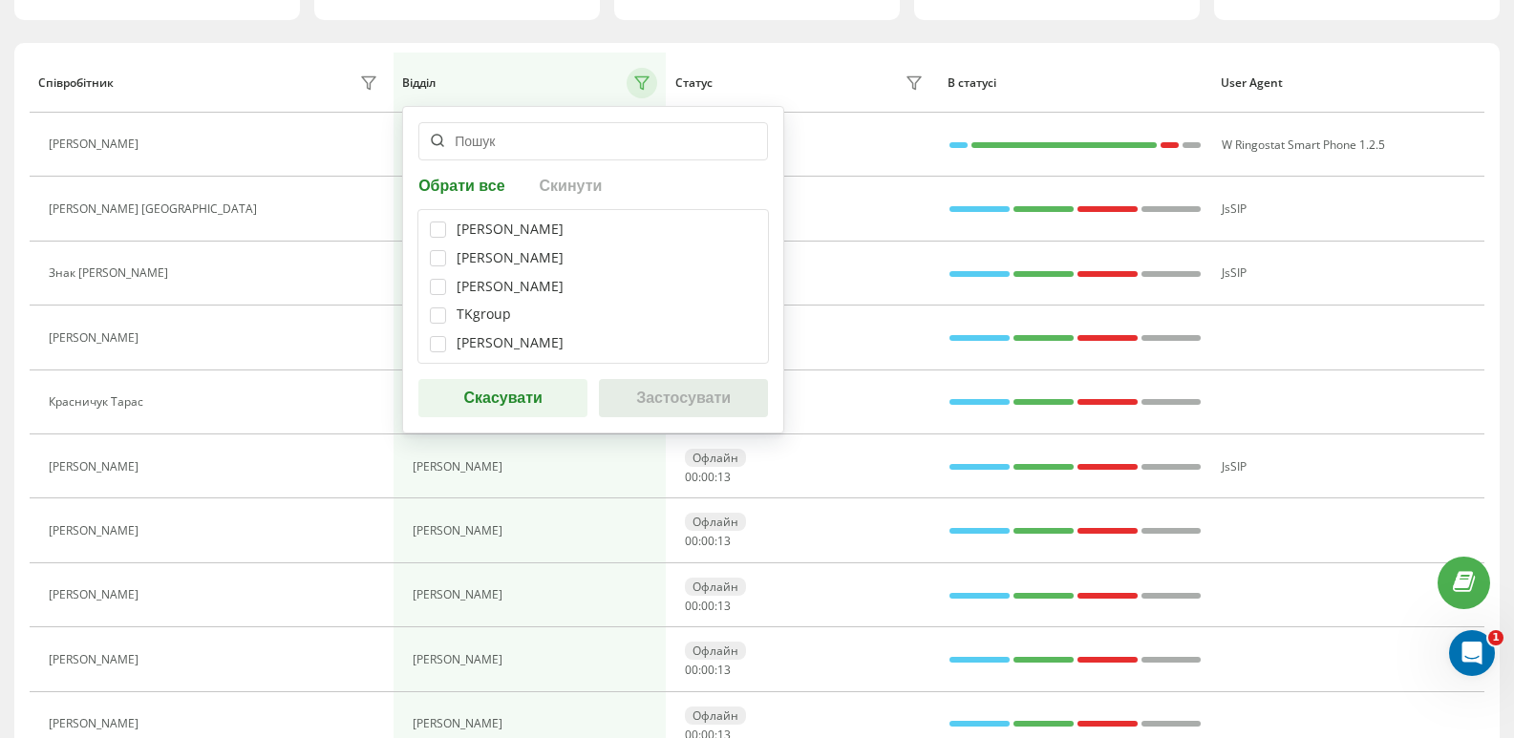
scroll to position [96, 0]
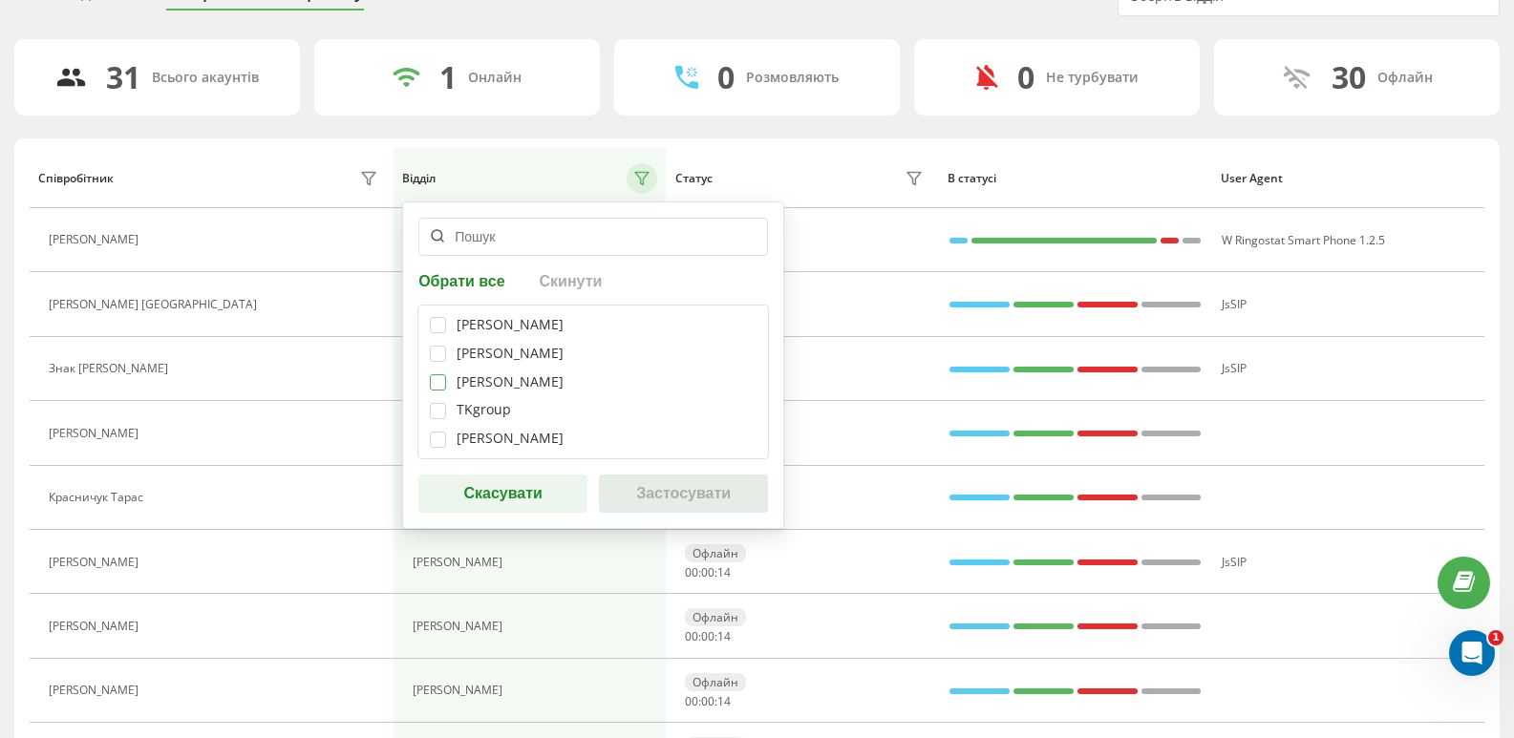
click at [431, 374] on label at bounding box center [438, 374] width 16 height 0
checkbox input "true"
click at [679, 503] on button "Застосувати" at bounding box center [683, 494] width 169 height 38
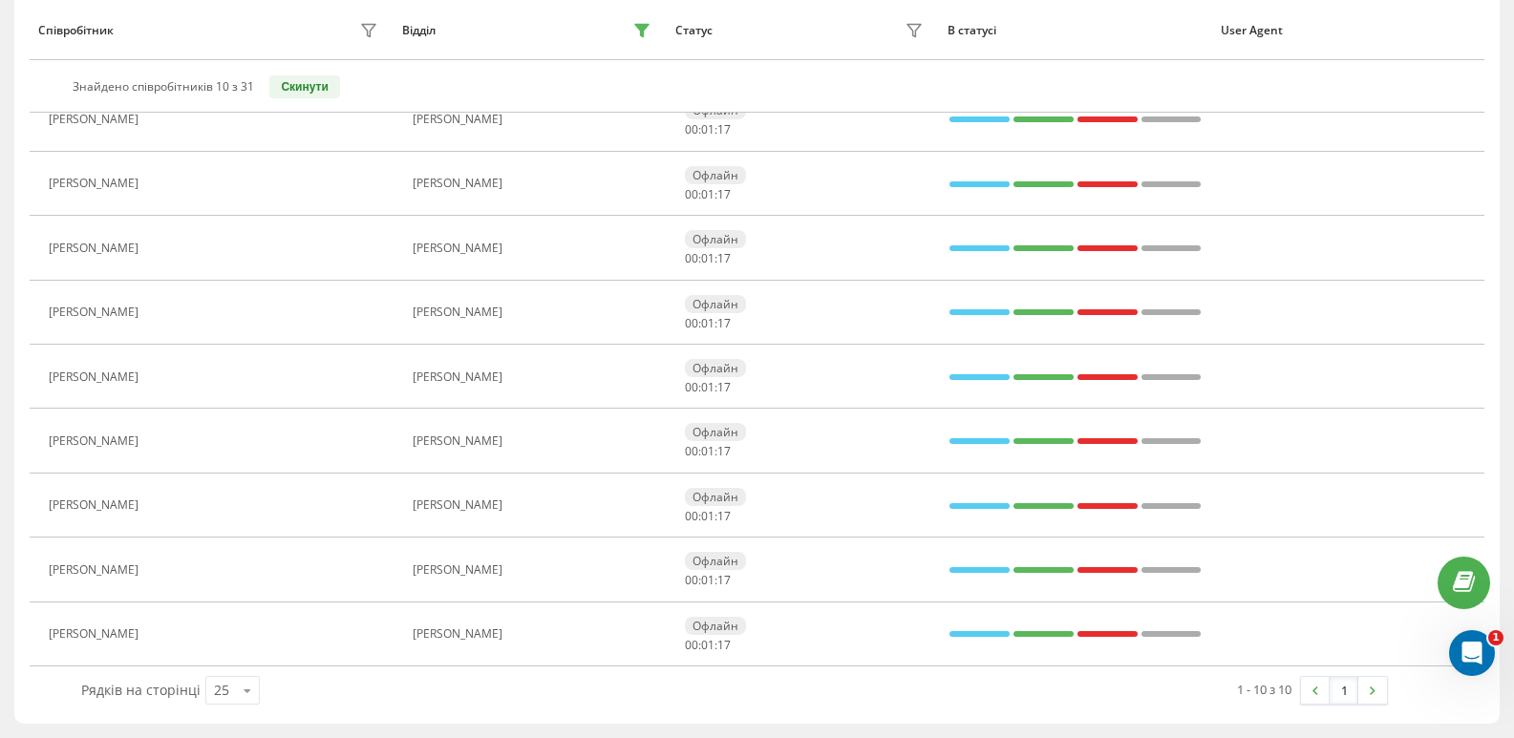
scroll to position [0, 0]
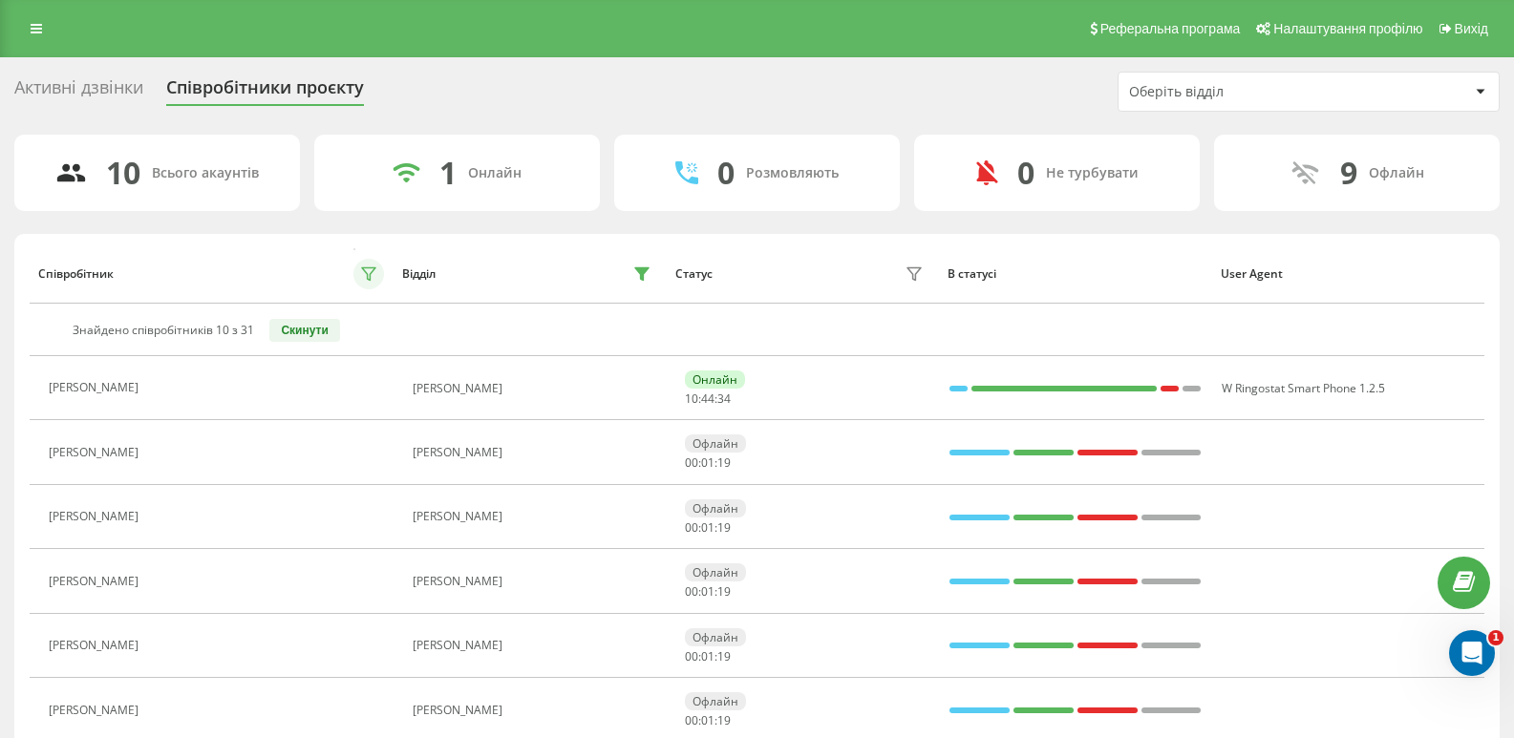
click at [378, 275] on button at bounding box center [368, 274] width 31 height 31
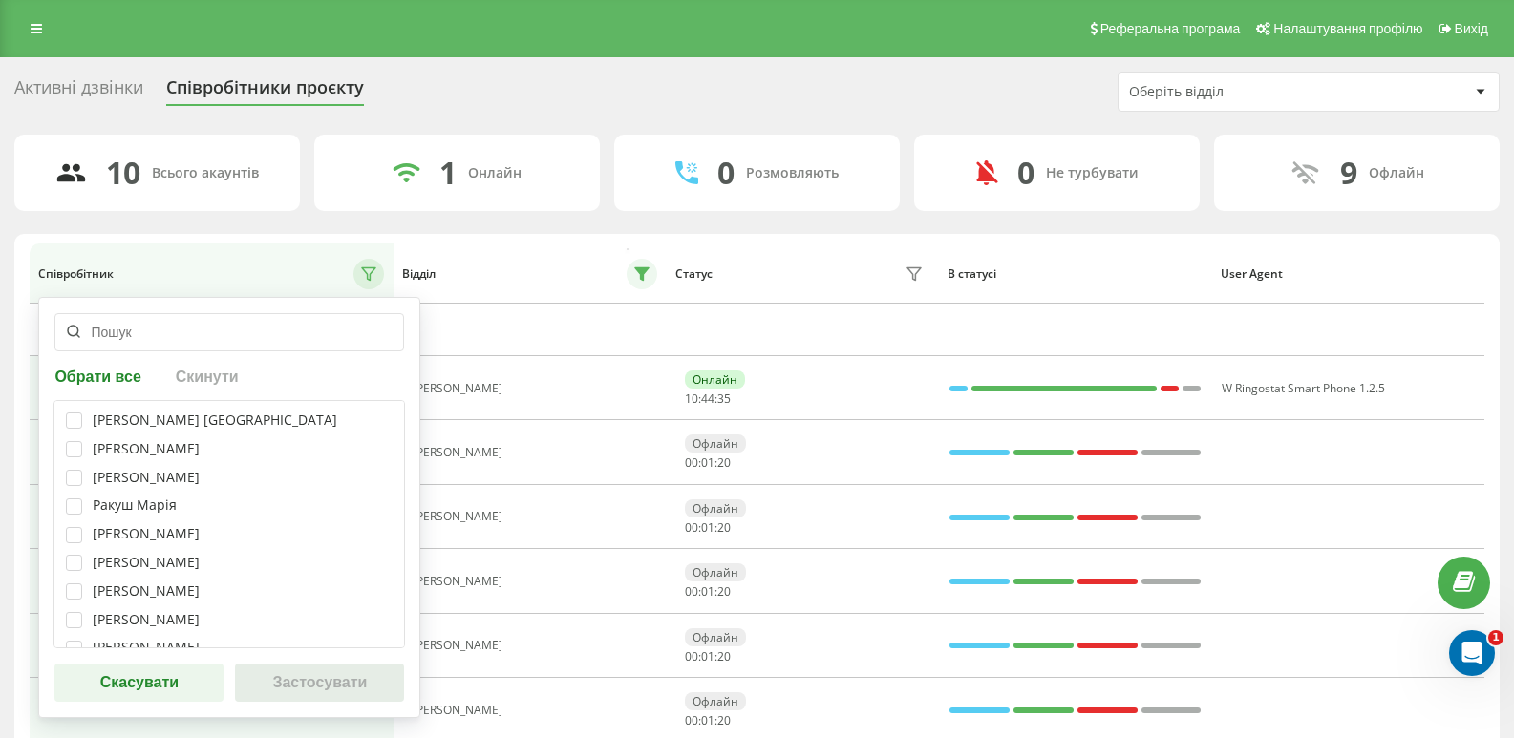
click at [632, 273] on button at bounding box center [642, 274] width 31 height 31
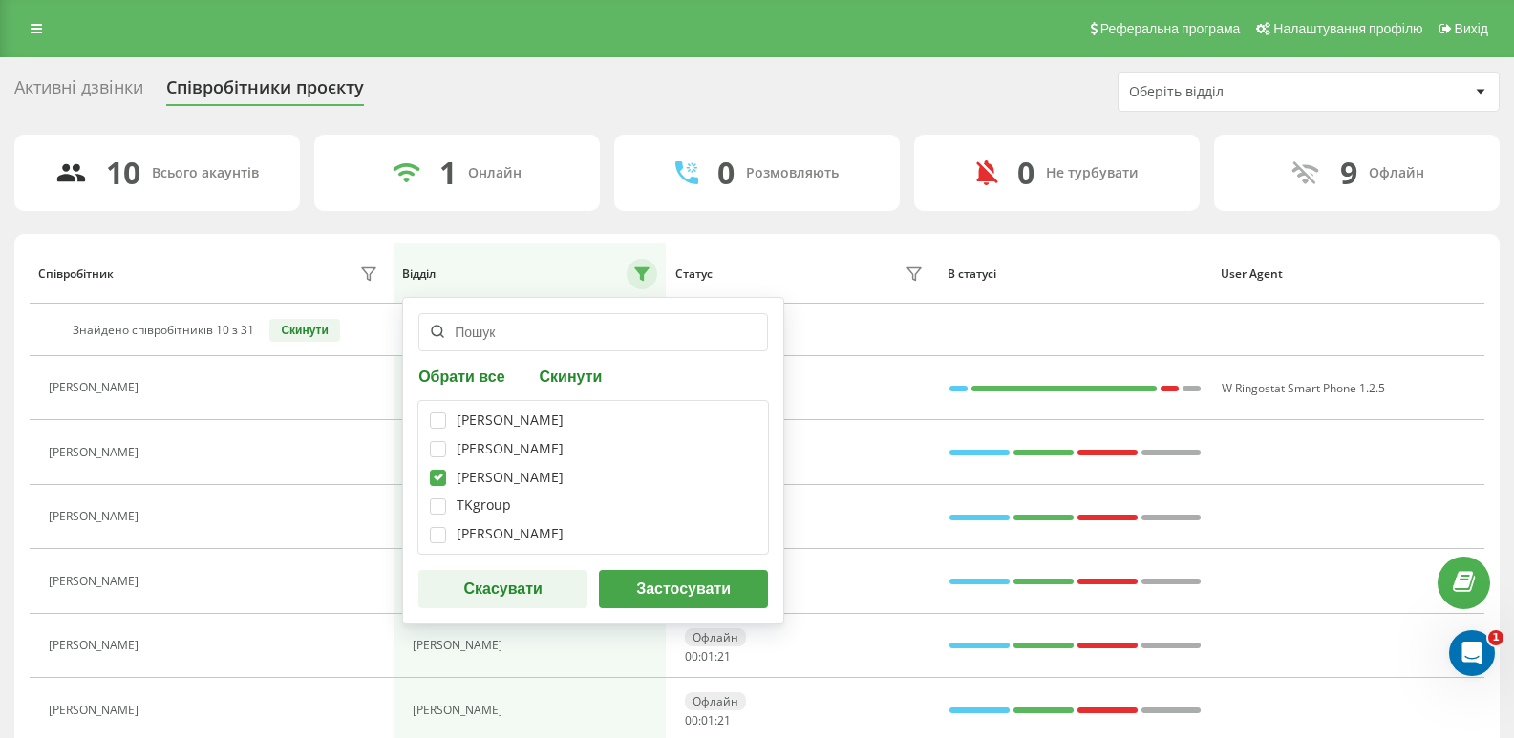
click at [437, 468] on div "Черній Ігор Гавришко Оксана Грицюк Любов TKgroup Сущенко Віталій" at bounding box center [592, 477] width 351 height 155
click at [440, 470] on label at bounding box center [438, 470] width 16 height 0
checkbox input "false"
click at [445, 413] on label at bounding box center [438, 413] width 16 height 0
checkbox input "true"
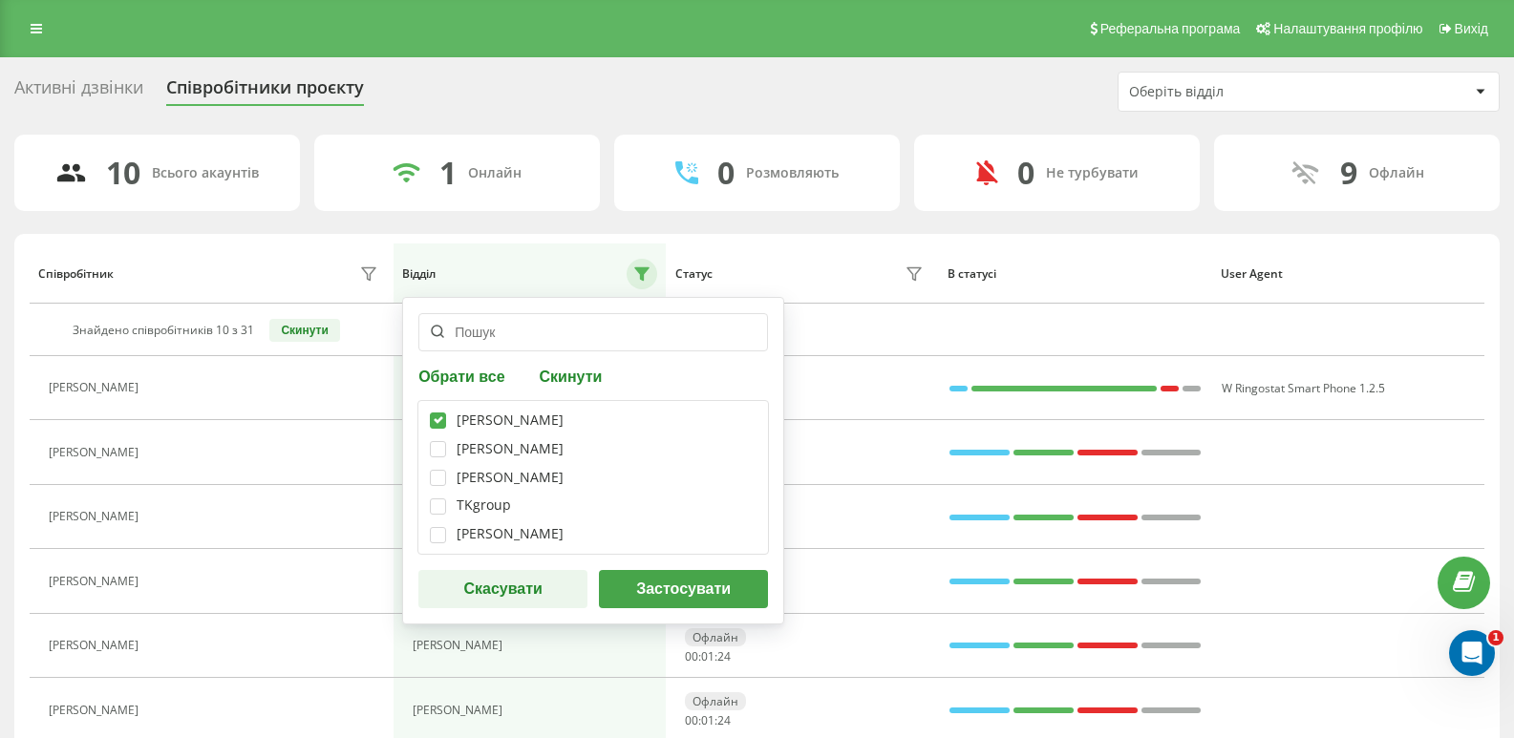
click at [626, 595] on button "Застосувати" at bounding box center [683, 589] width 169 height 38
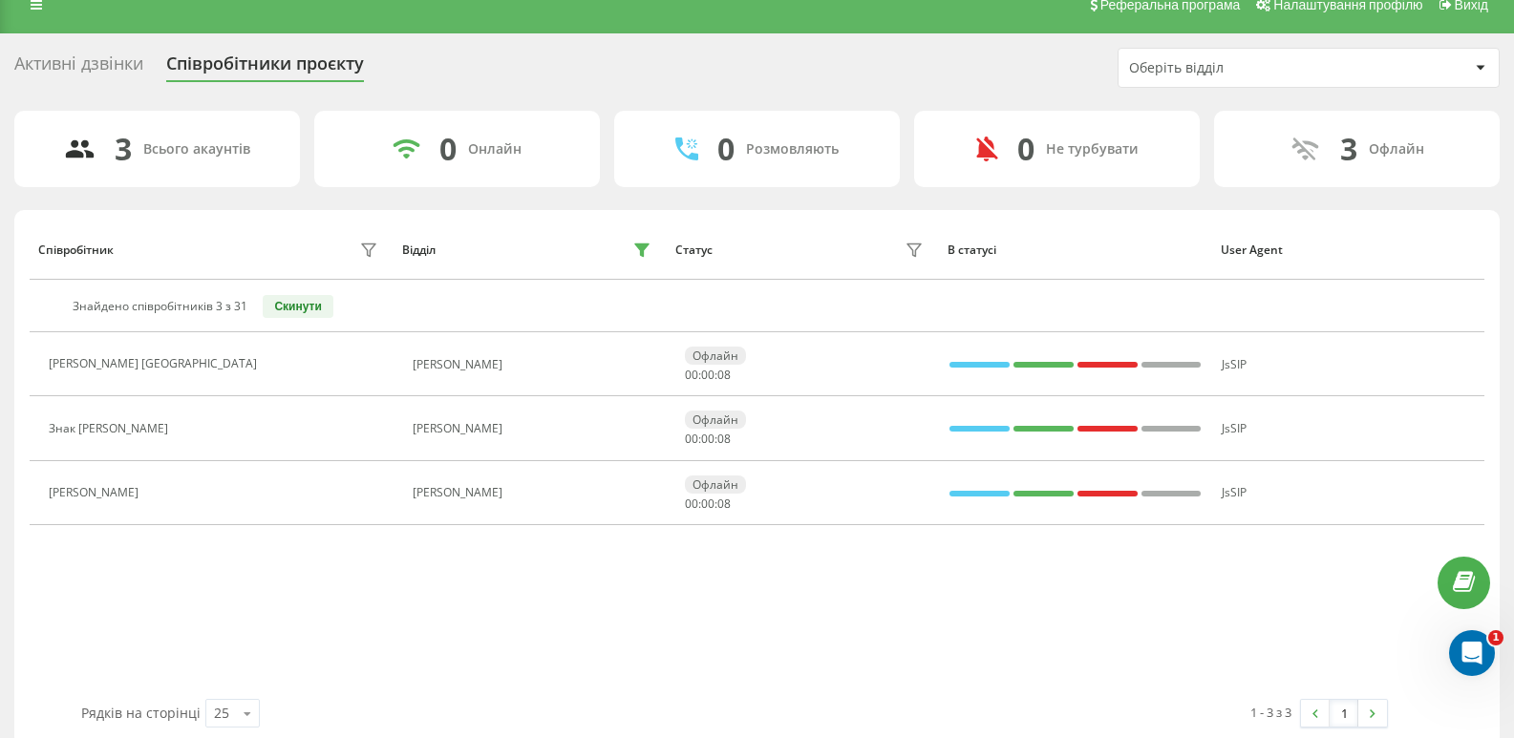
scroll to position [47, 0]
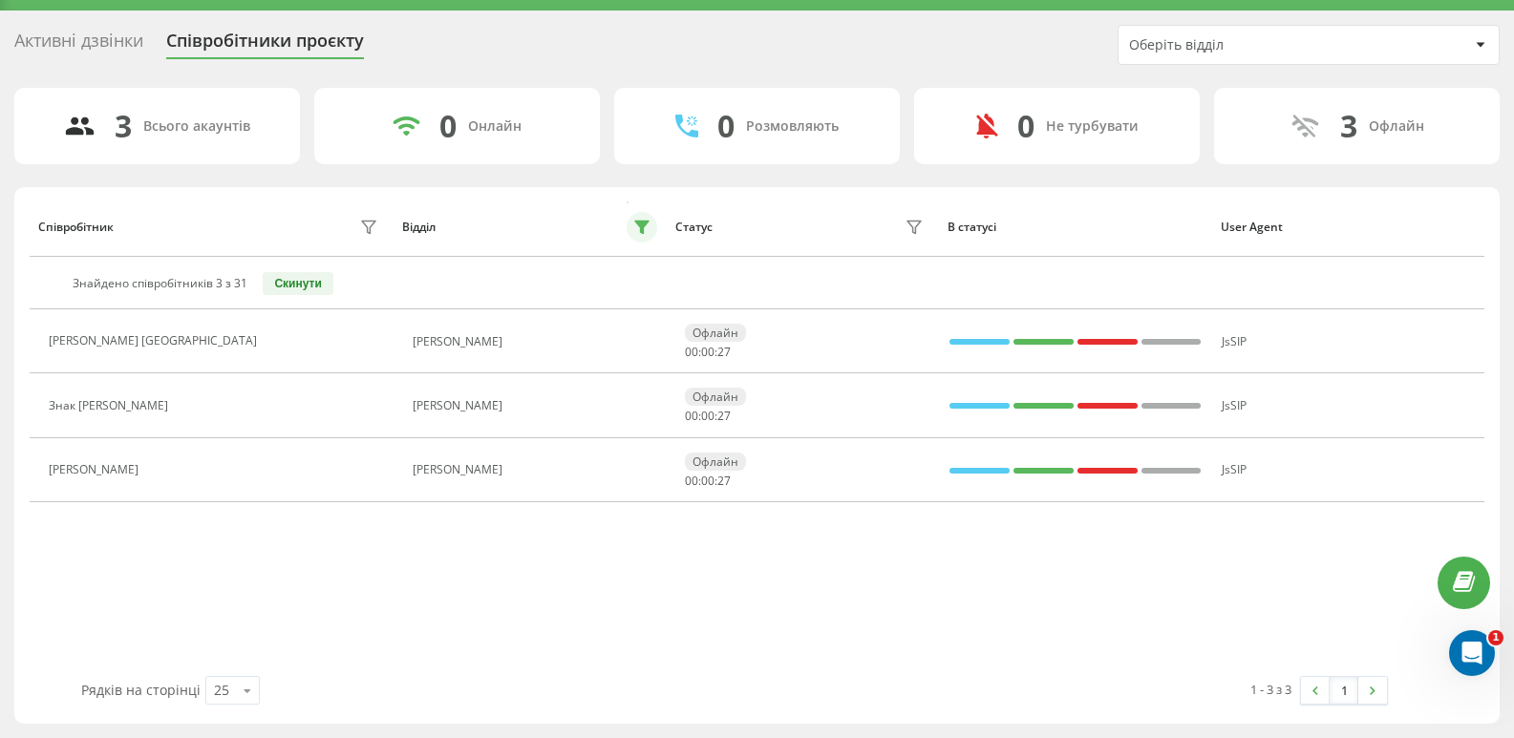
click at [645, 232] on icon at bounding box center [641, 227] width 15 height 15
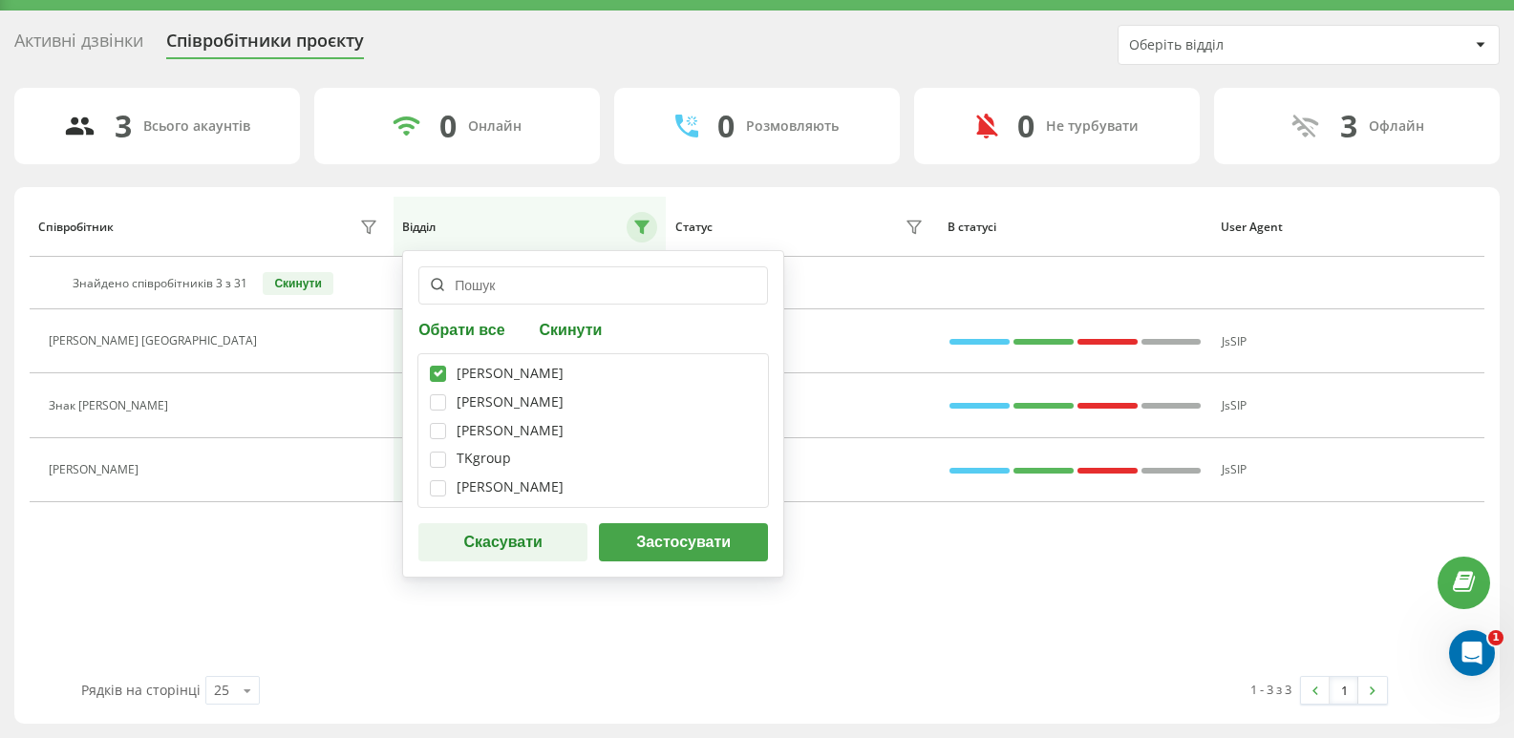
click at [431, 365] on div "Черній Ігор Гавришко Оксана Грицюк Любов TKgroup Сущенко Віталій" at bounding box center [592, 430] width 351 height 155
click at [444, 366] on label at bounding box center [438, 366] width 16 height 0
checkbox input "false"
click at [556, 561] on button "Скасувати" at bounding box center [502, 542] width 169 height 38
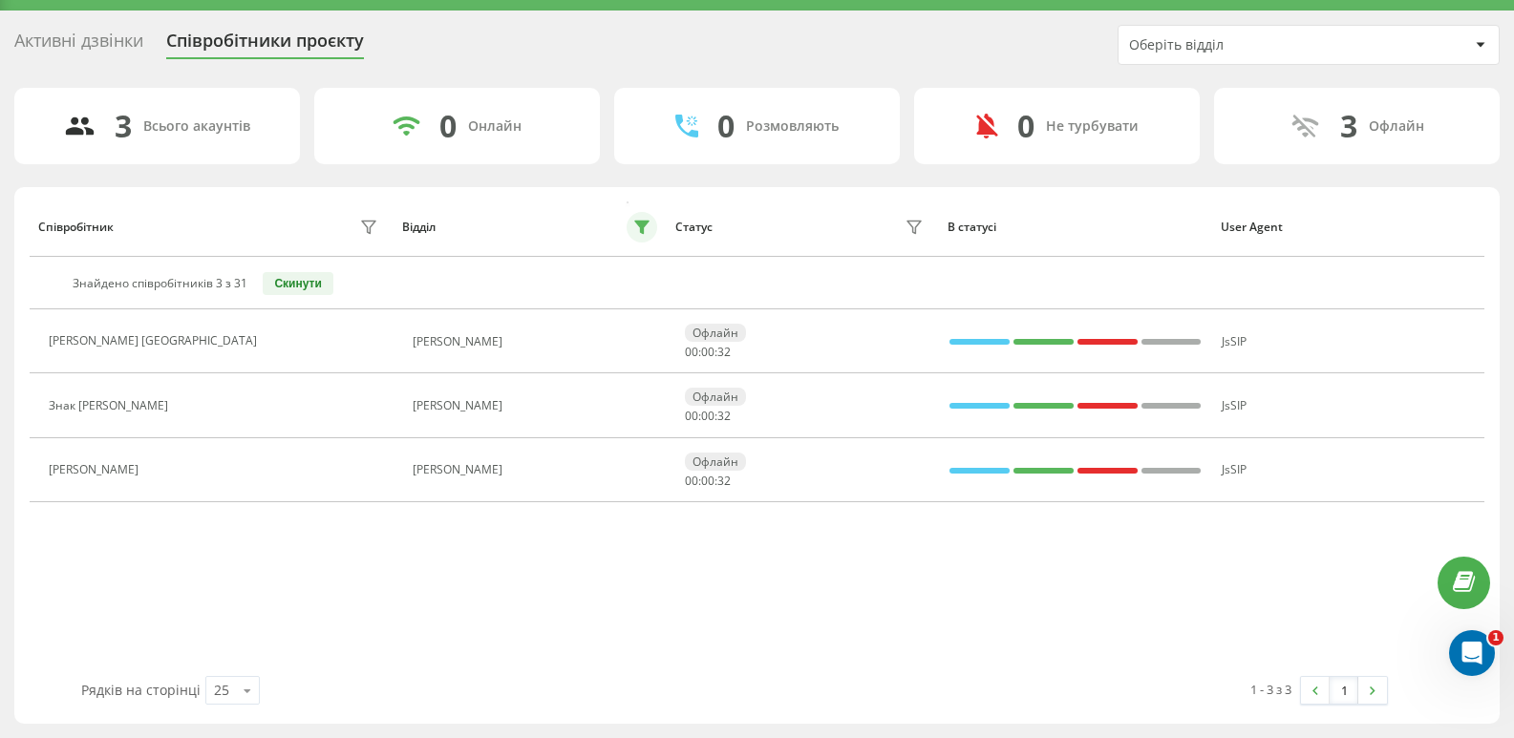
click at [648, 219] on button at bounding box center [642, 227] width 31 height 31
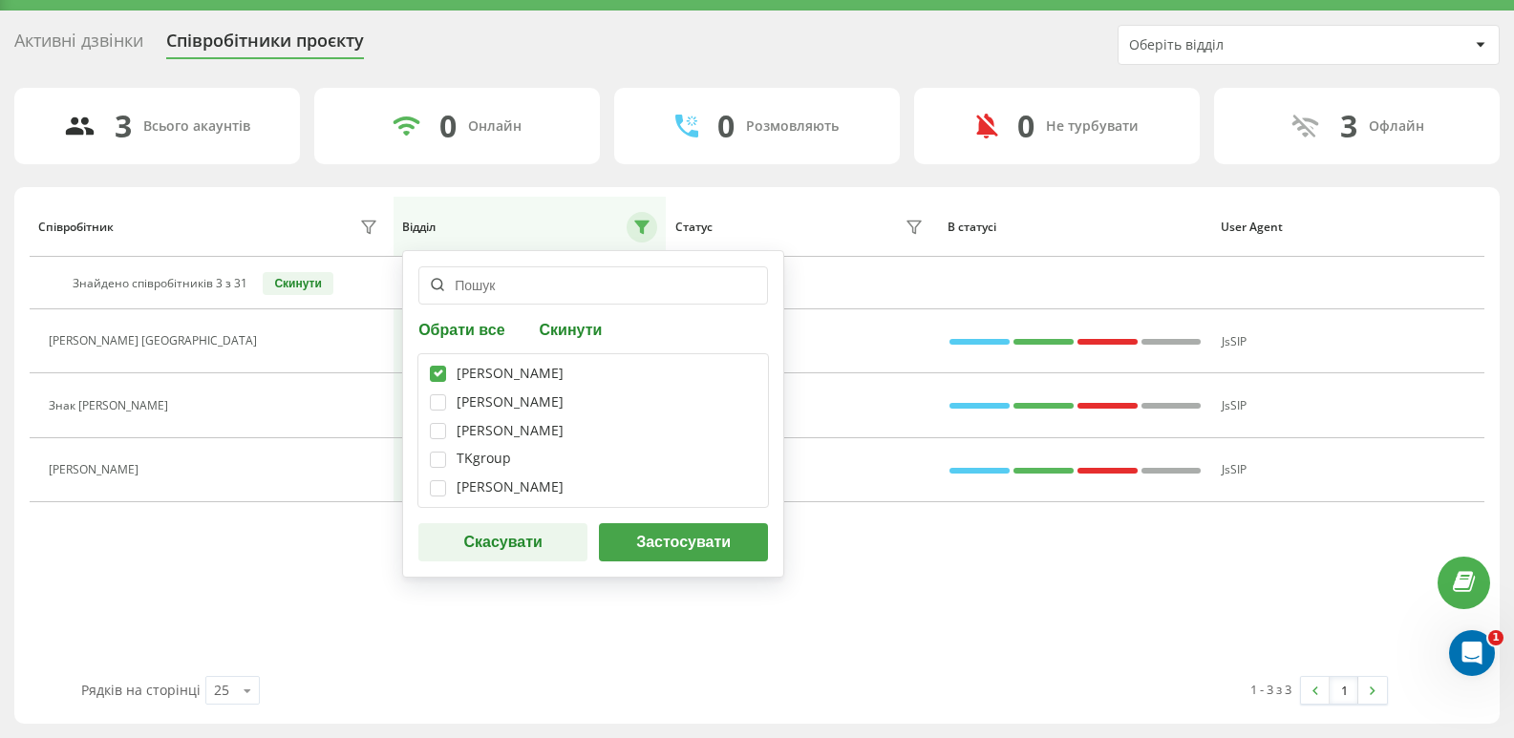
click at [478, 334] on button "Обрати все" at bounding box center [464, 329] width 92 height 18
checkbox input "true"
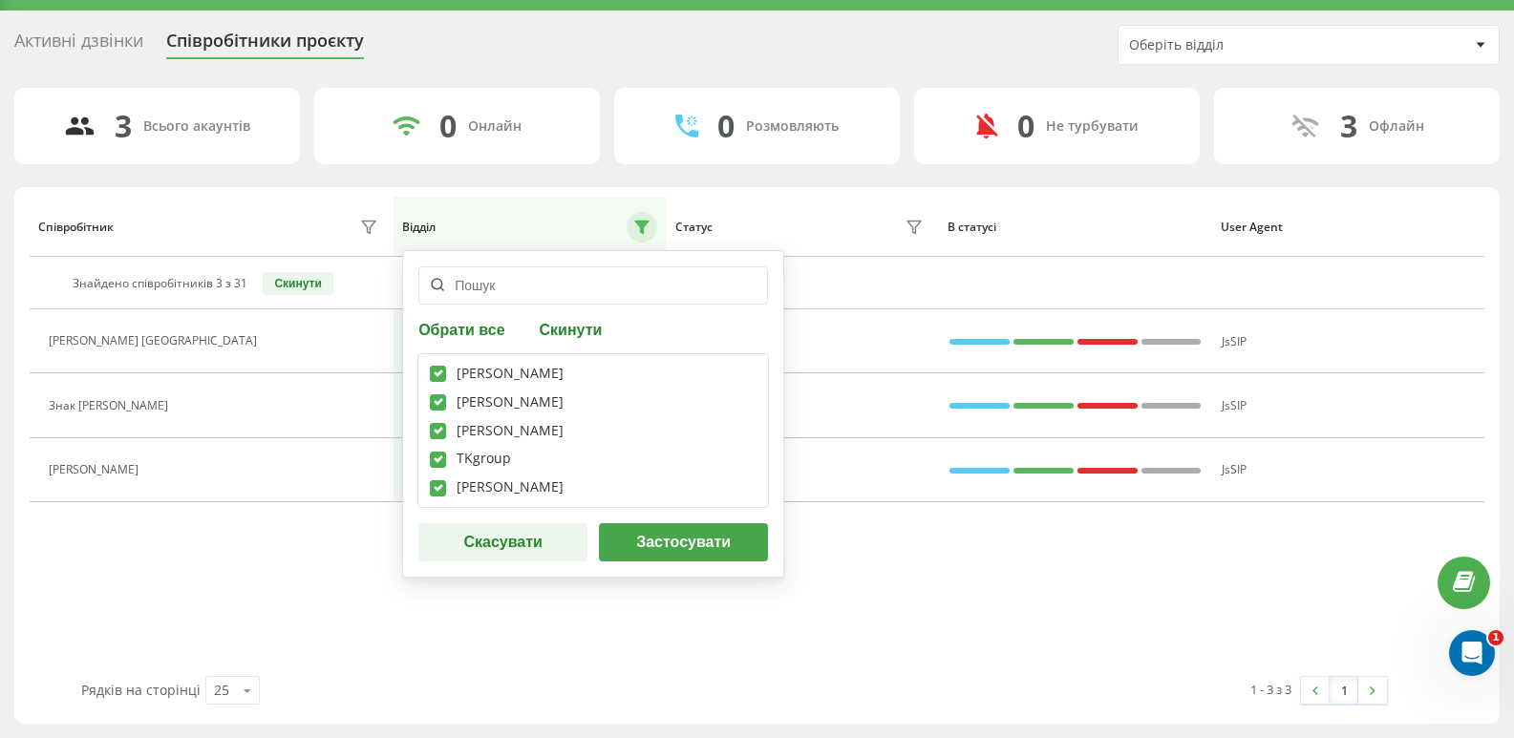
click at [701, 578] on div "Обрати все Скинути Черній Ігор Гавришко Оксана Грицюк Любов TKgroup Сущенко Віт…" at bounding box center [593, 414] width 382 height 328
click at [701, 555] on button "Застосувати" at bounding box center [683, 542] width 169 height 38
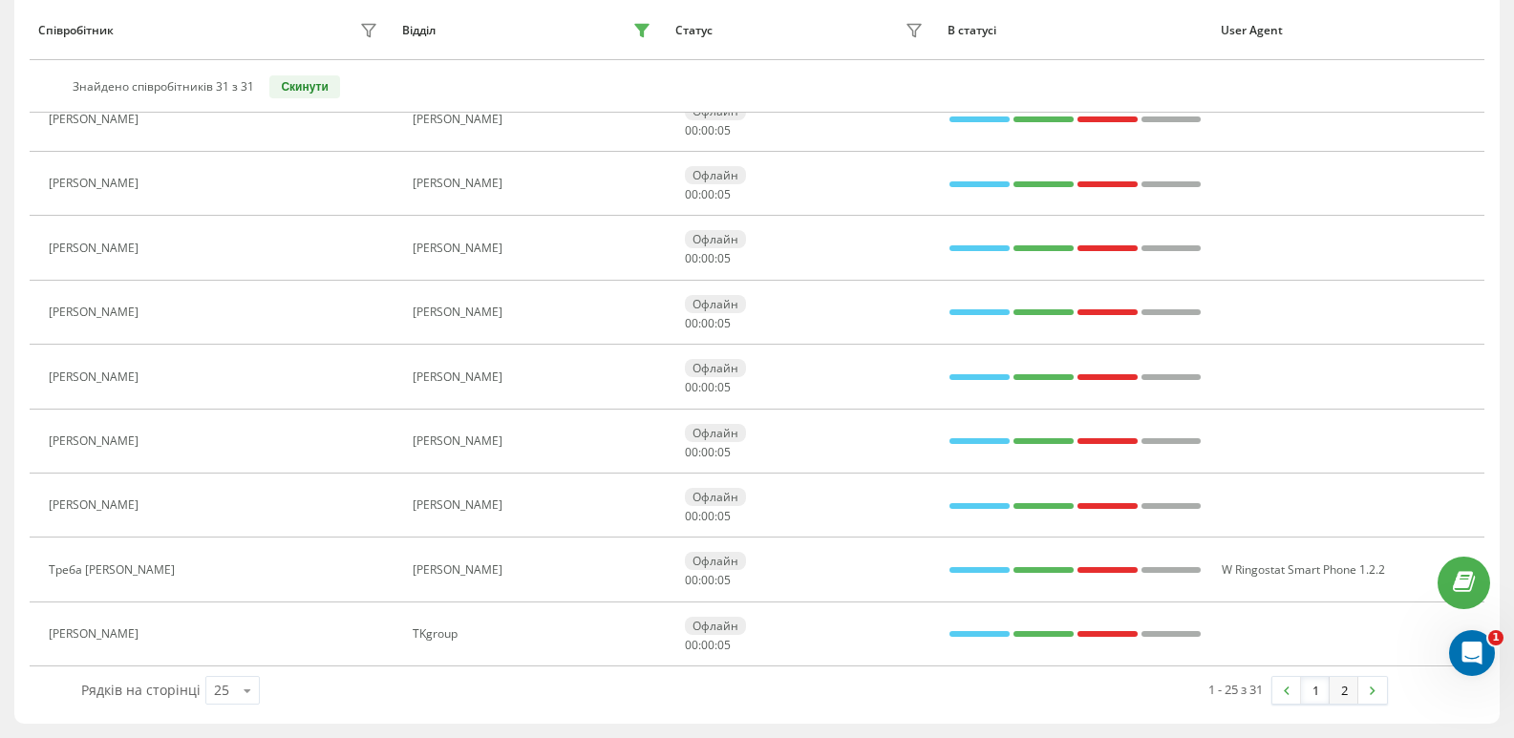
click at [1347, 699] on link "2" at bounding box center [1343, 690] width 29 height 27
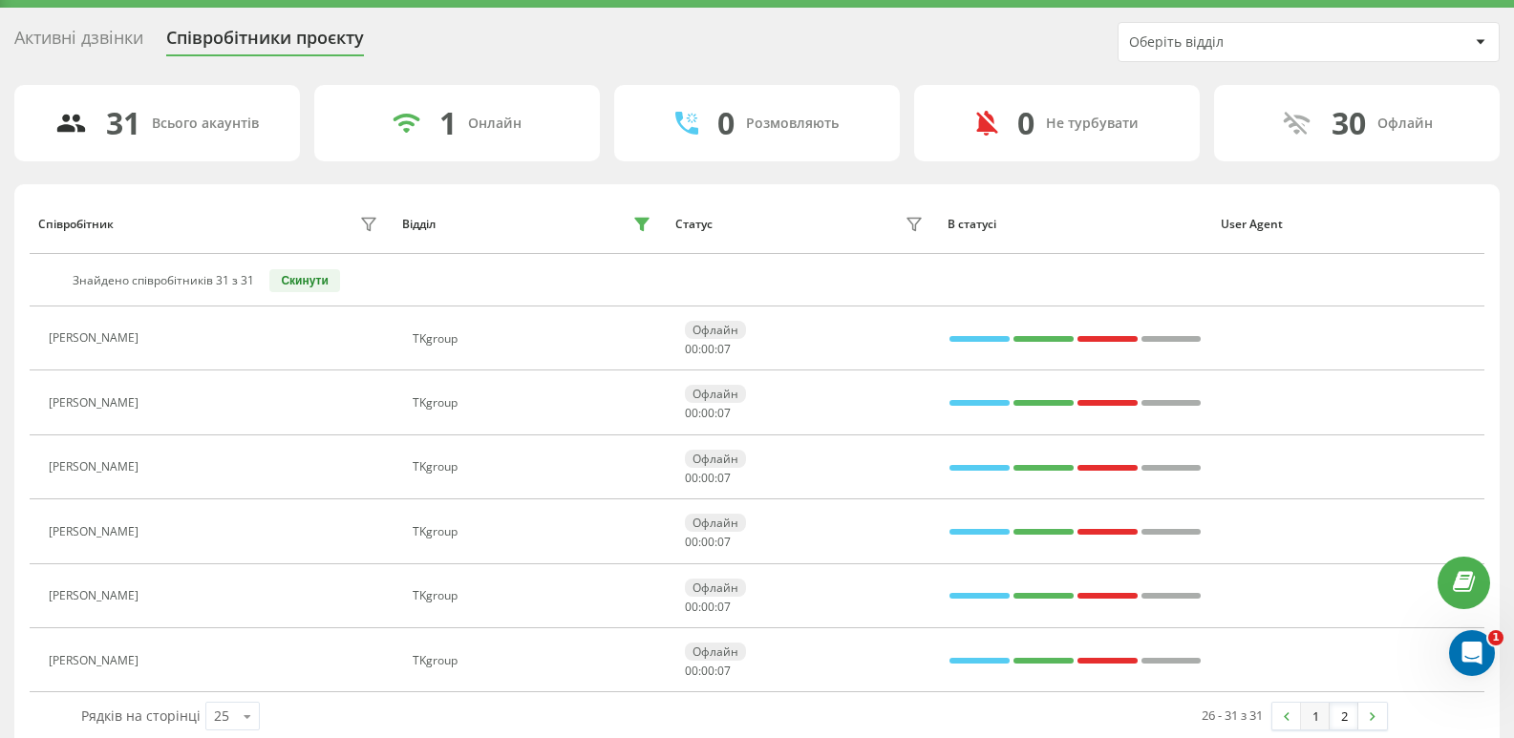
scroll to position [75, 0]
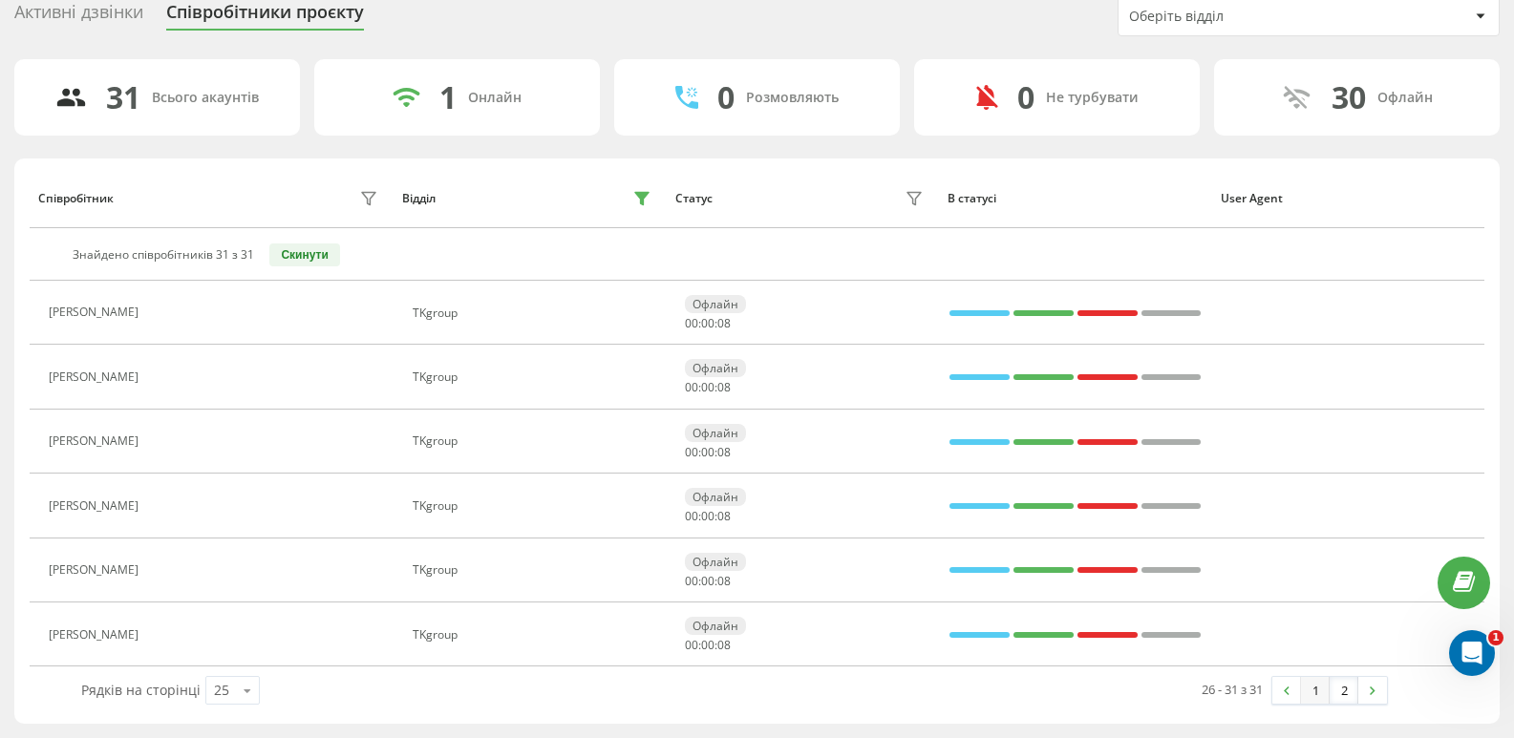
click at [1309, 696] on link "1" at bounding box center [1315, 690] width 29 height 27
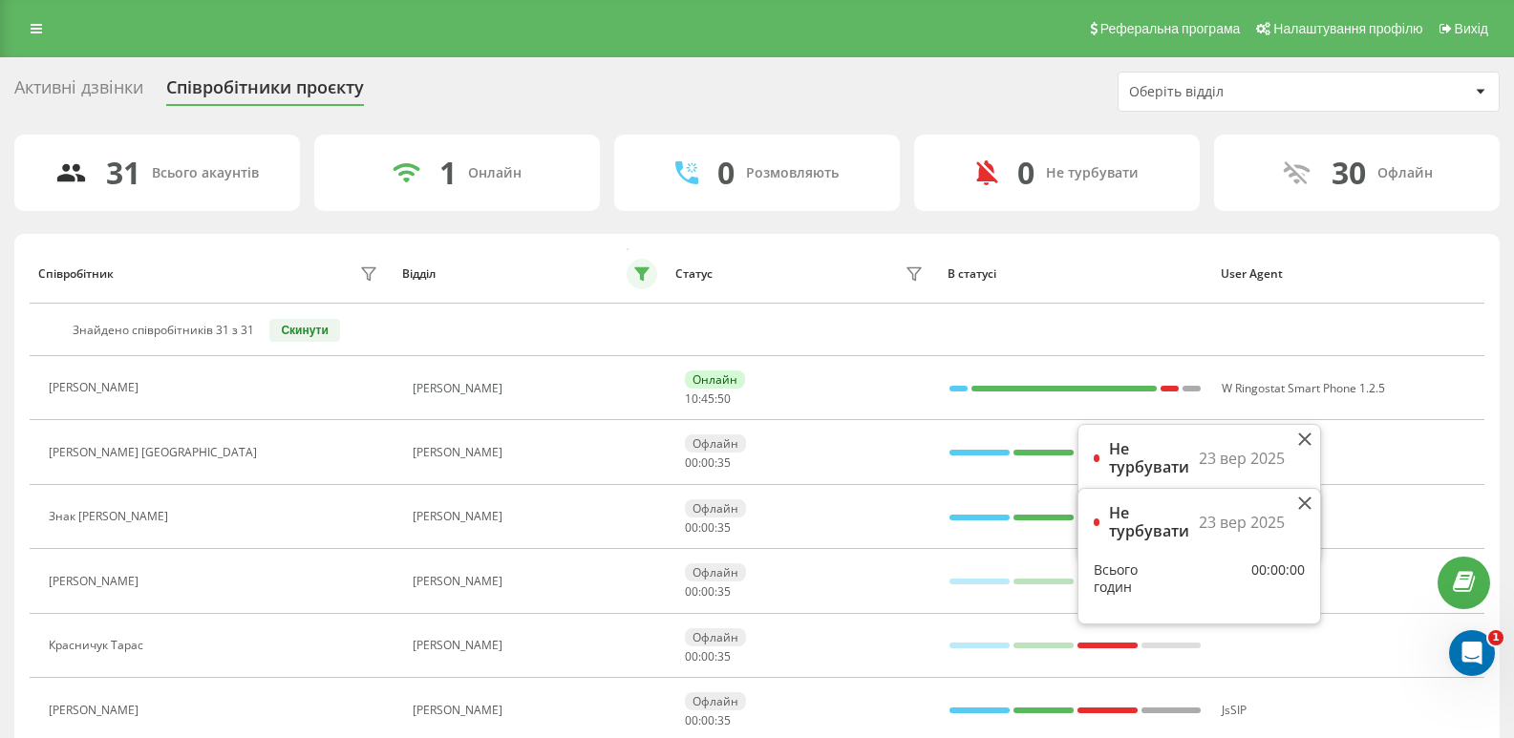
click at [648, 277] on icon at bounding box center [641, 273] width 15 height 15
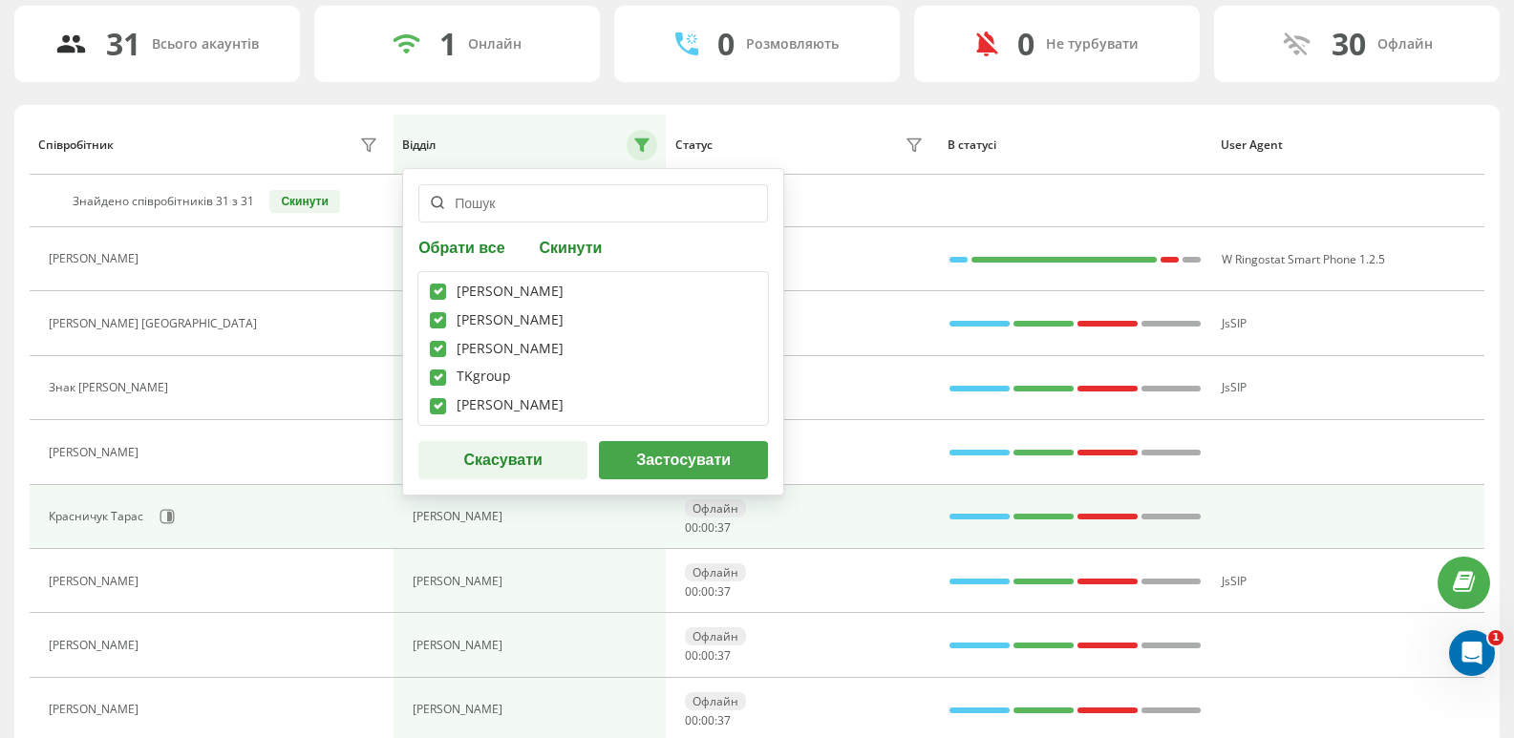
scroll to position [96, 0]
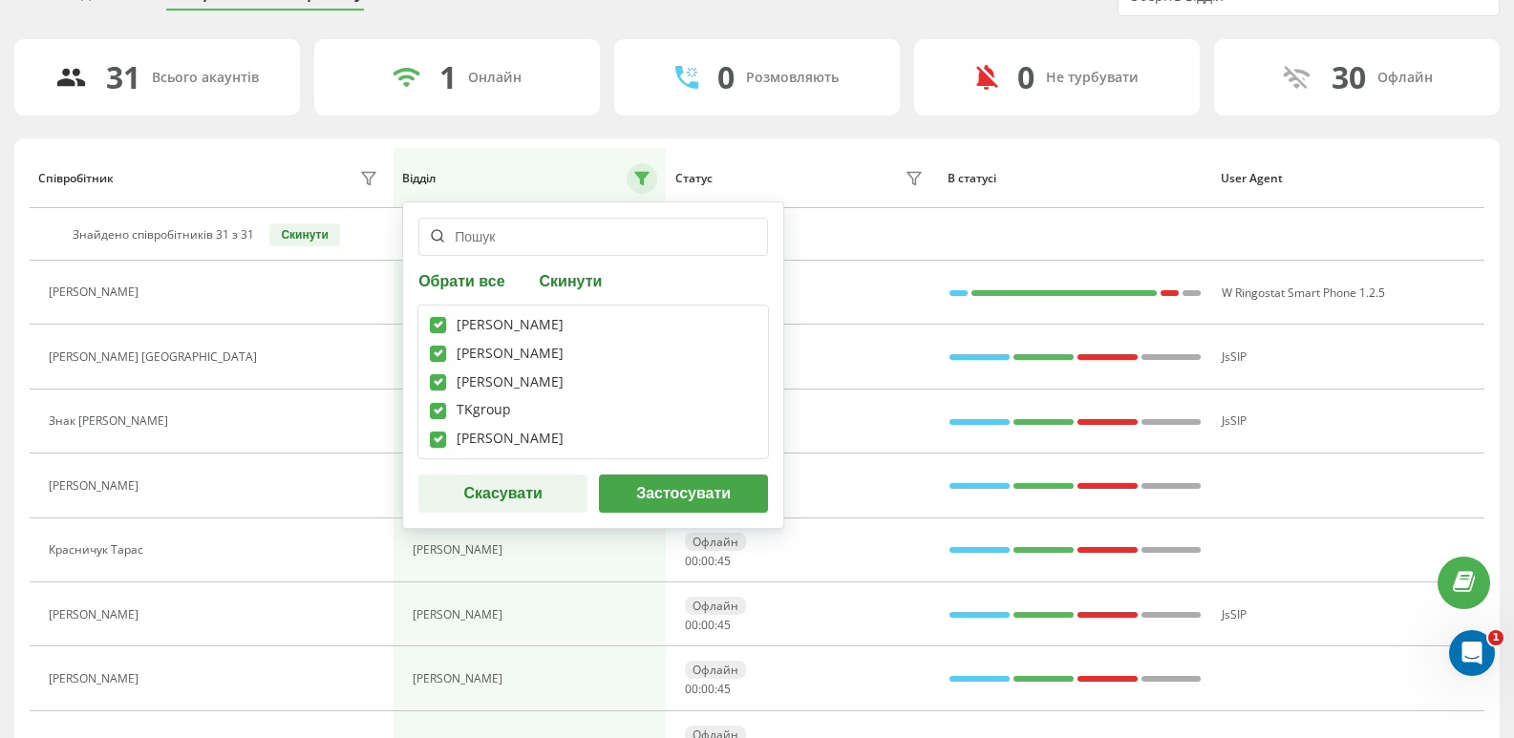
click at [439, 374] on label at bounding box center [438, 374] width 16 height 0
checkbox input "false"
click at [438, 344] on div "Черній Ігор Гавришко Оксана Грицюк Любов TKgroup Сущенко Віталій" at bounding box center [592, 382] width 351 height 155
click at [437, 317] on label at bounding box center [438, 317] width 16 height 0
checkbox input "false"
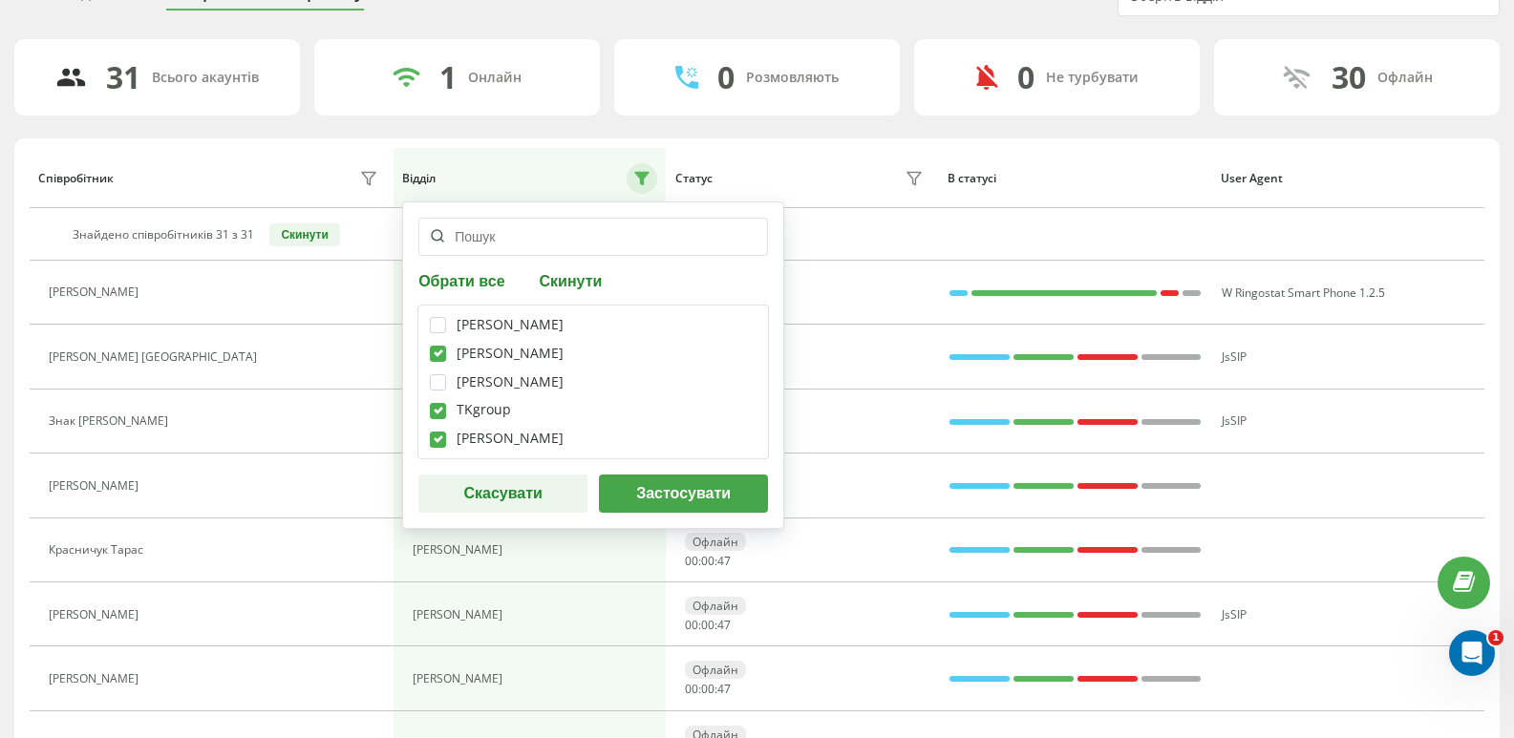
click at [440, 344] on div "Черній Ігор Гавришко Оксана Грицюк Любов TKgroup Сущенко Віталій" at bounding box center [592, 382] width 351 height 155
click at [429, 351] on div "Черній Ігор Гавришко Оксана Грицюк Любов TKgroup Сущенко Віталій" at bounding box center [592, 382] width 351 height 155
click at [436, 346] on label at bounding box center [438, 346] width 16 height 0
checkbox input "false"
click at [437, 432] on label at bounding box center [438, 432] width 16 height 0
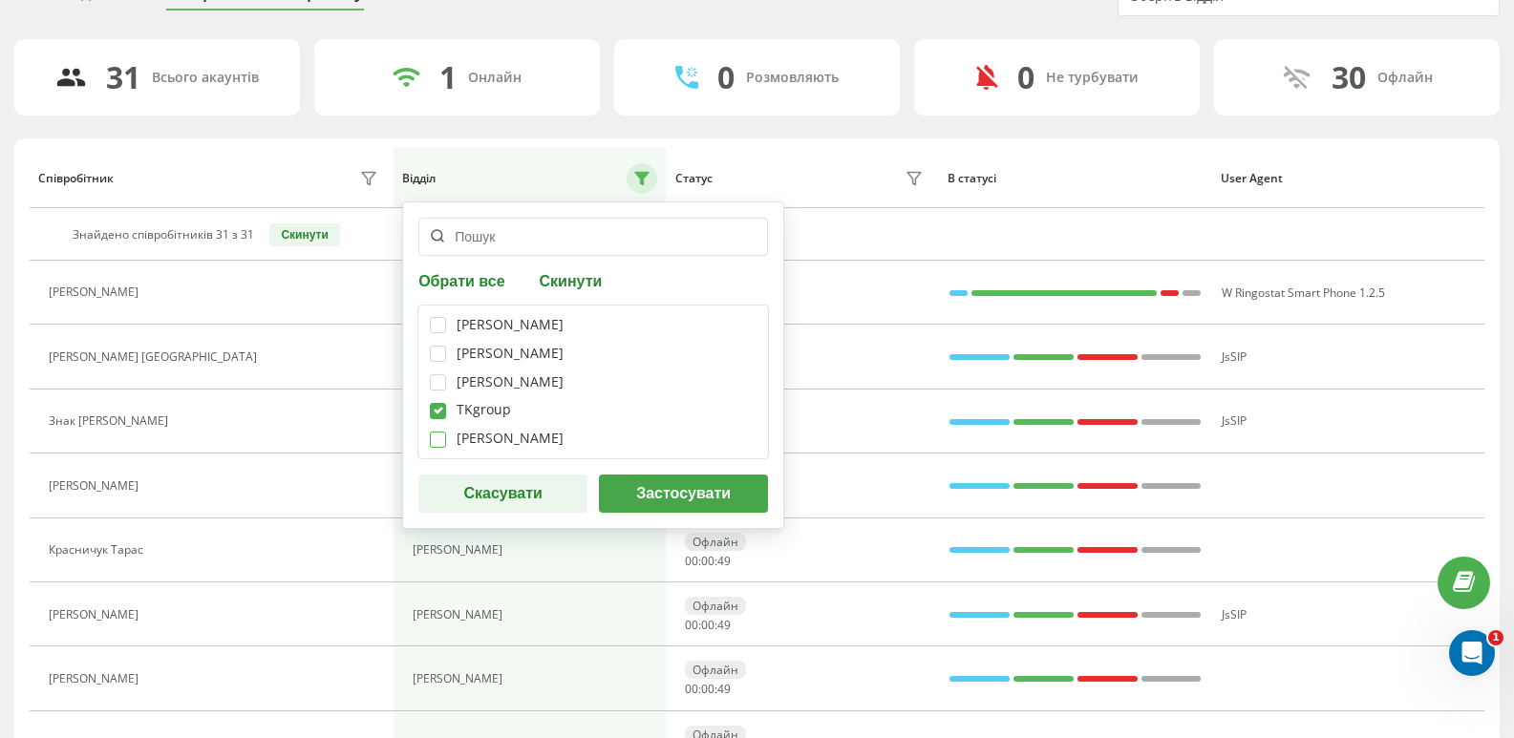
checkbox input "false"
click at [655, 500] on button "Застосувати" at bounding box center [683, 494] width 169 height 38
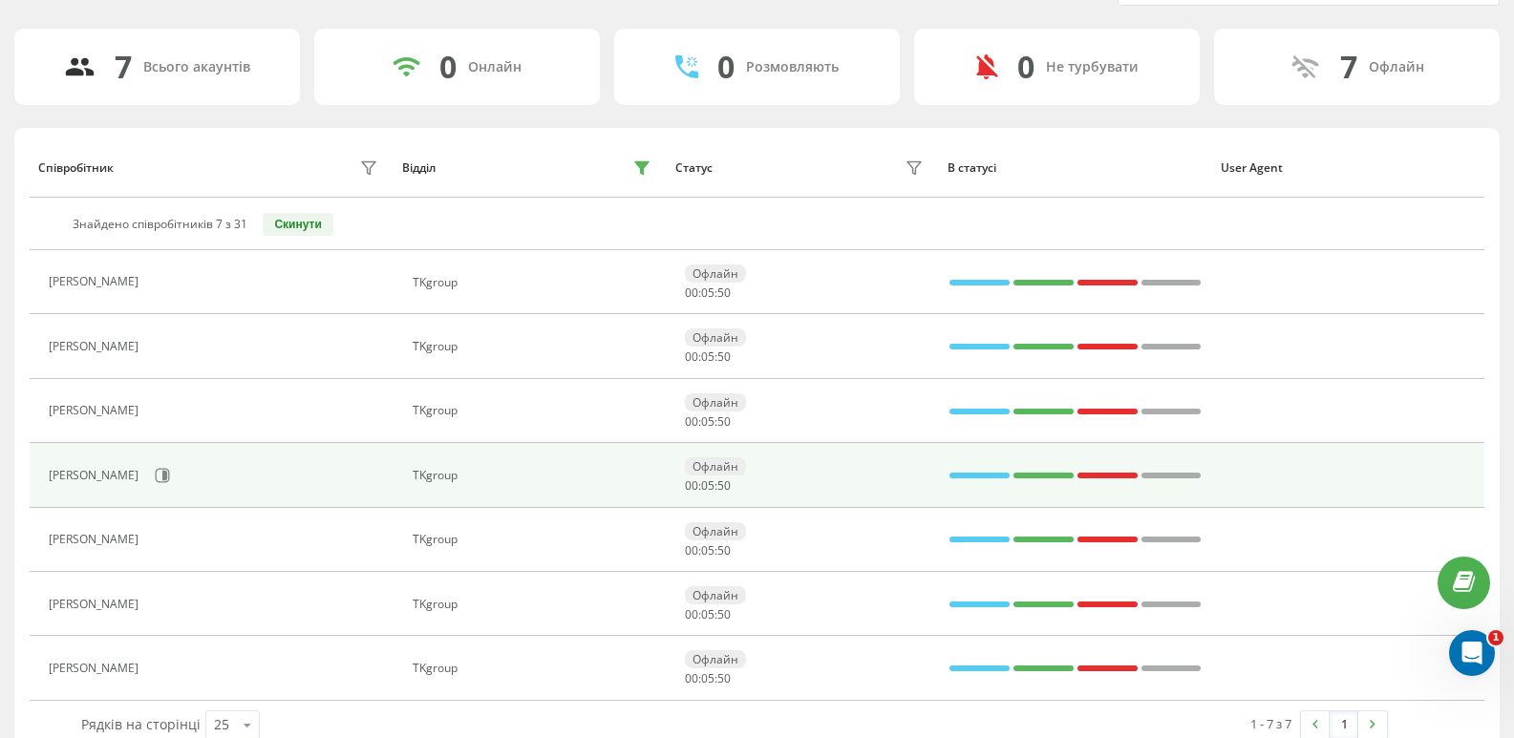
scroll to position [140, 0]
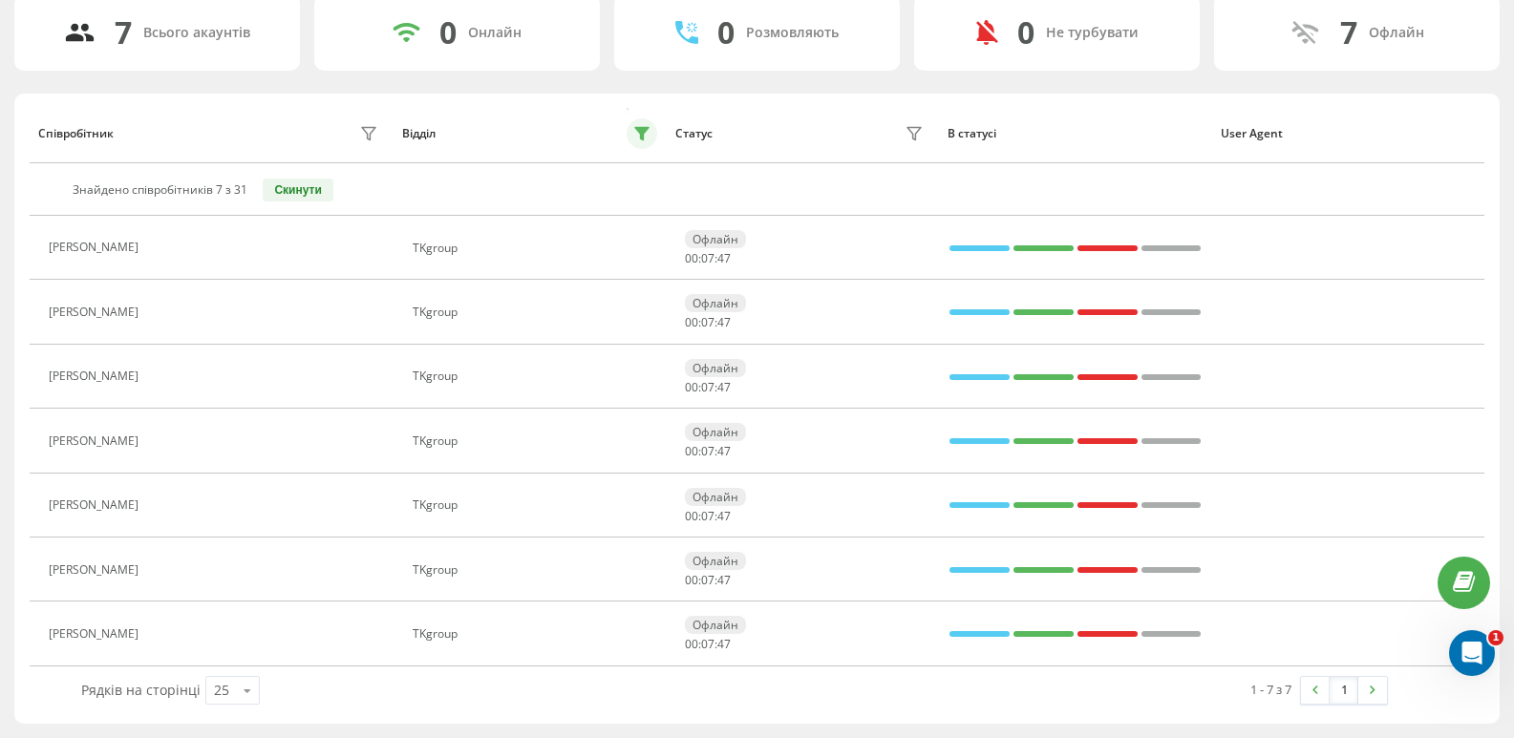
click at [641, 139] on icon at bounding box center [641, 134] width 13 height 12
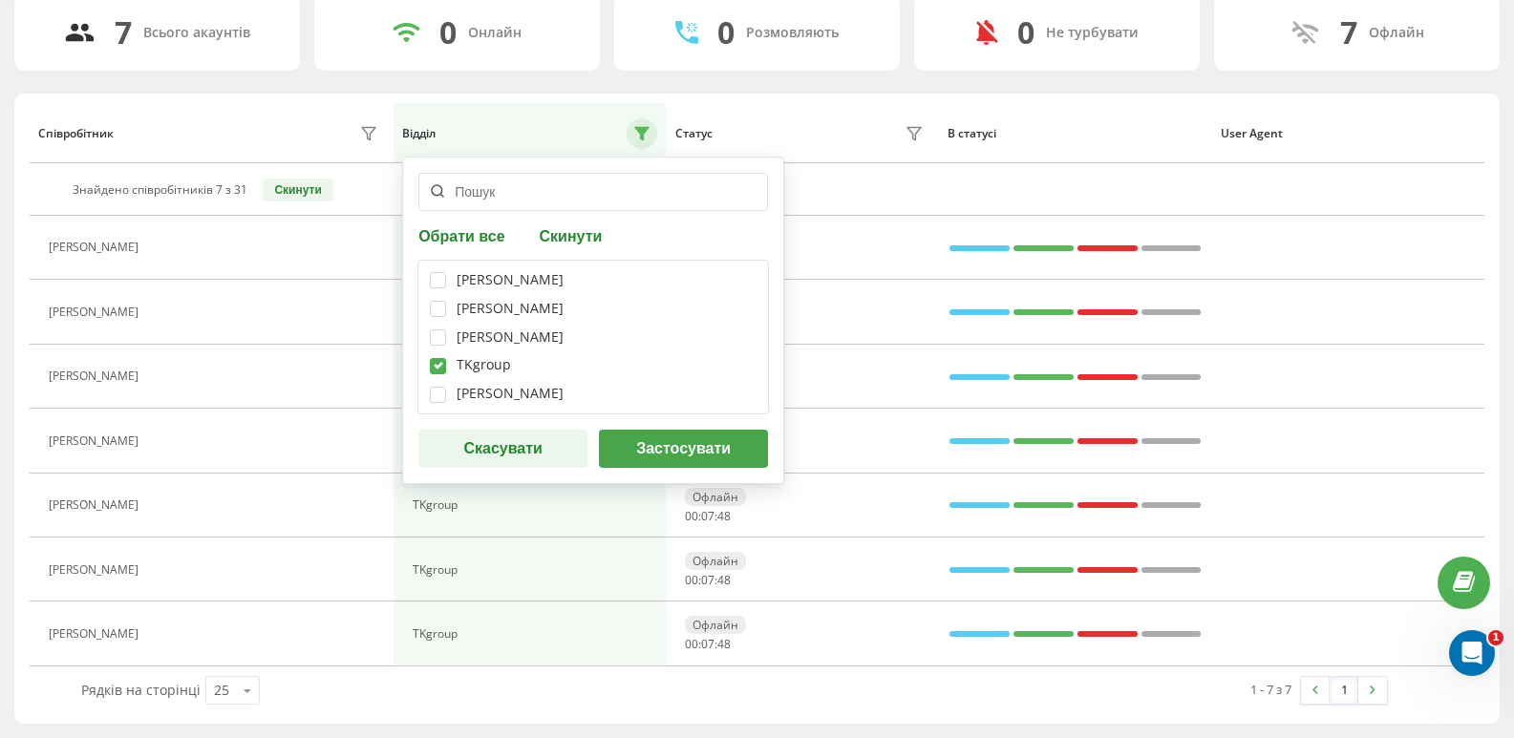
click at [432, 358] on label at bounding box center [438, 358] width 16 height 0
checkbox input "false"
click at [444, 272] on label at bounding box center [438, 272] width 16 height 0
checkbox input "true"
click at [632, 447] on button "Застосувати" at bounding box center [683, 449] width 169 height 38
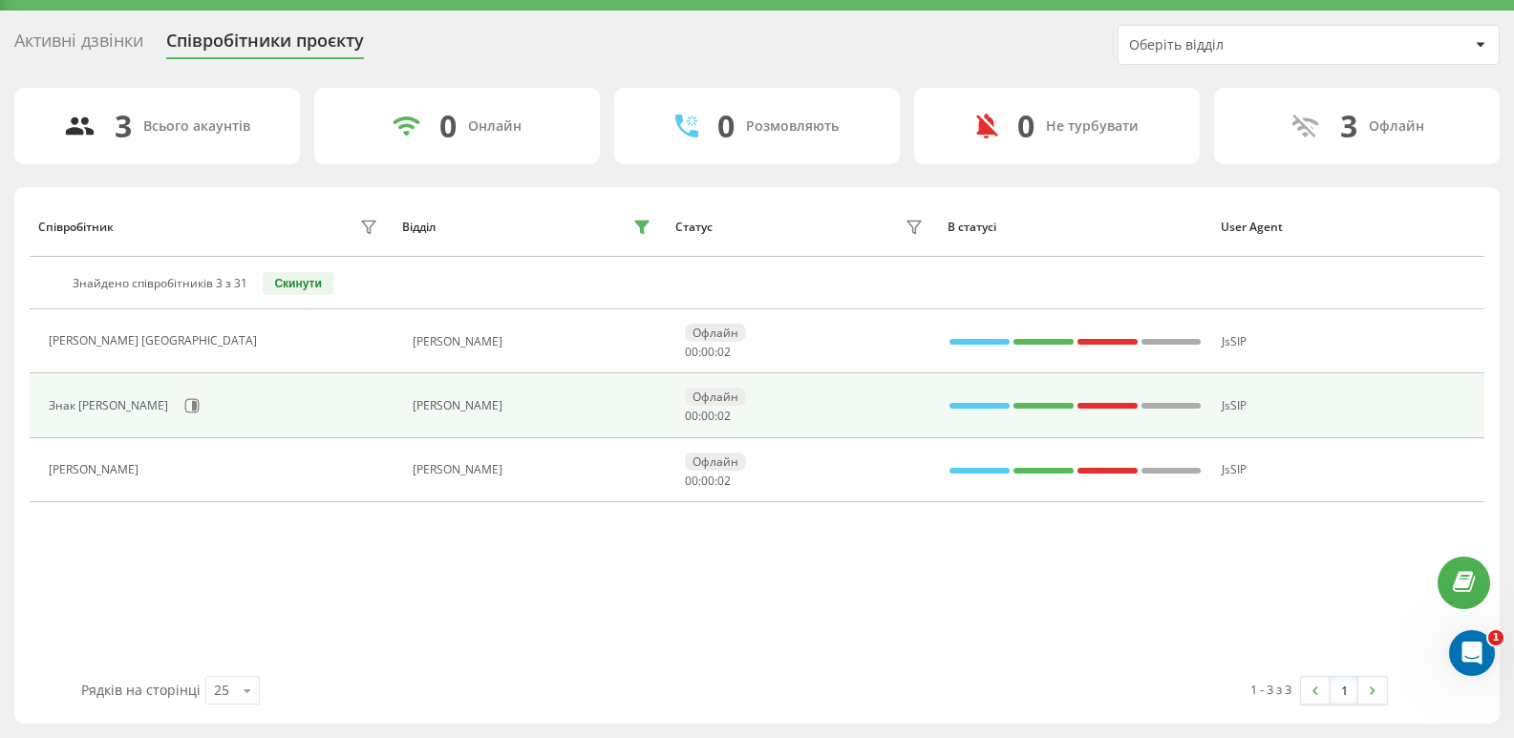
scroll to position [0, 0]
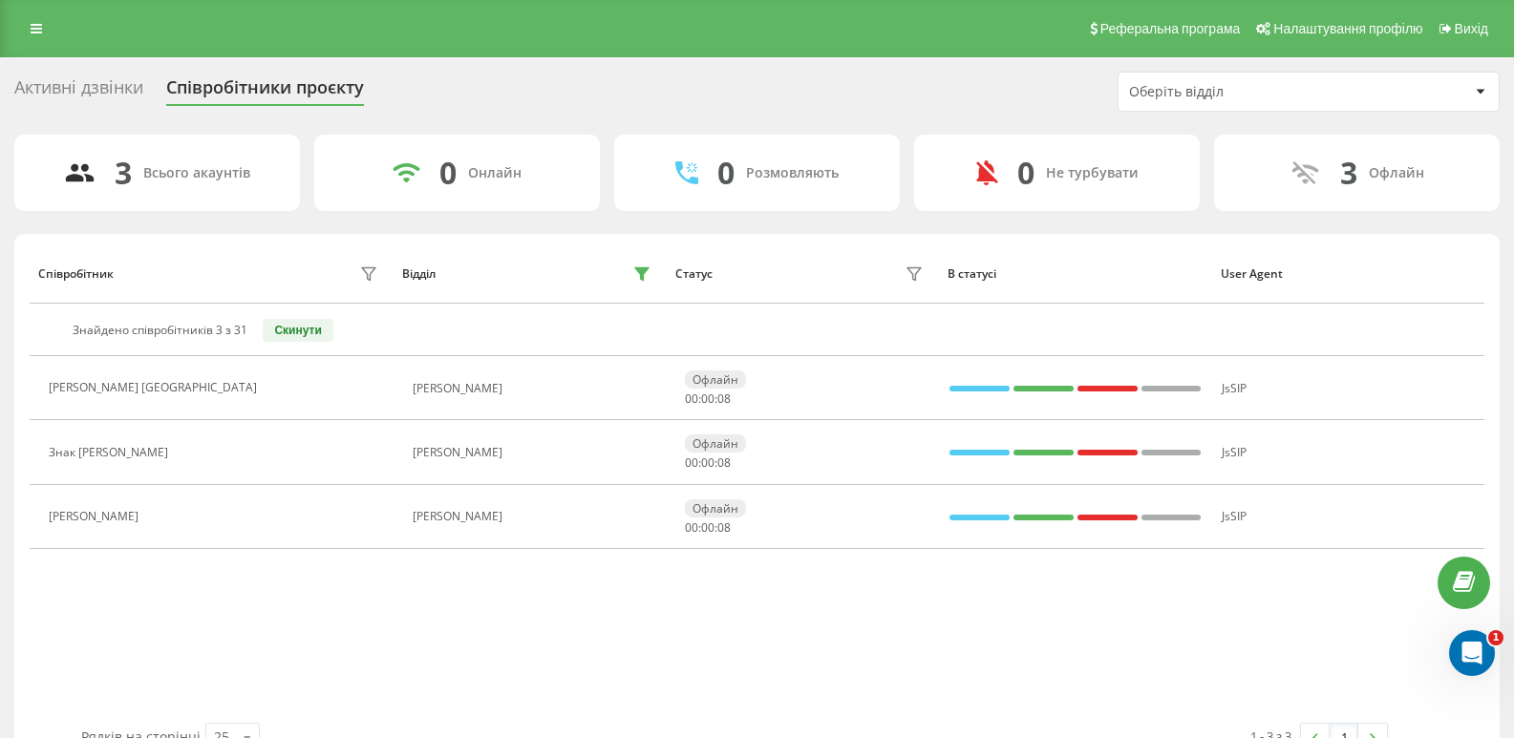
click at [157, 192] on div "3 Всього акаунтів" at bounding box center [157, 173] width 286 height 76
click at [118, 180] on div "3" at bounding box center [123, 173] width 17 height 36
click at [642, 268] on icon at bounding box center [641, 274] width 13 height 12
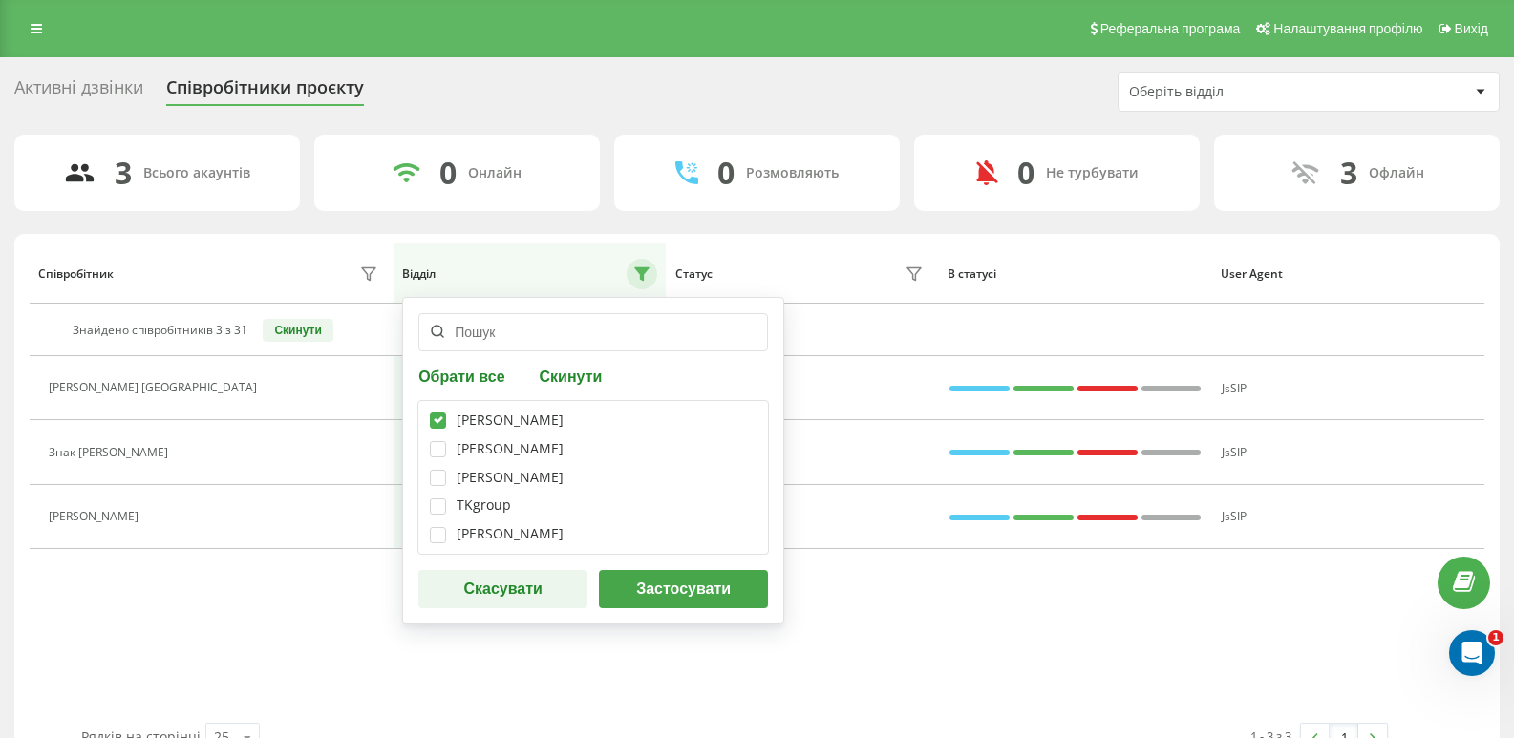
click at [495, 374] on button "Обрати все" at bounding box center [464, 376] width 92 height 18
checkbox input "true"
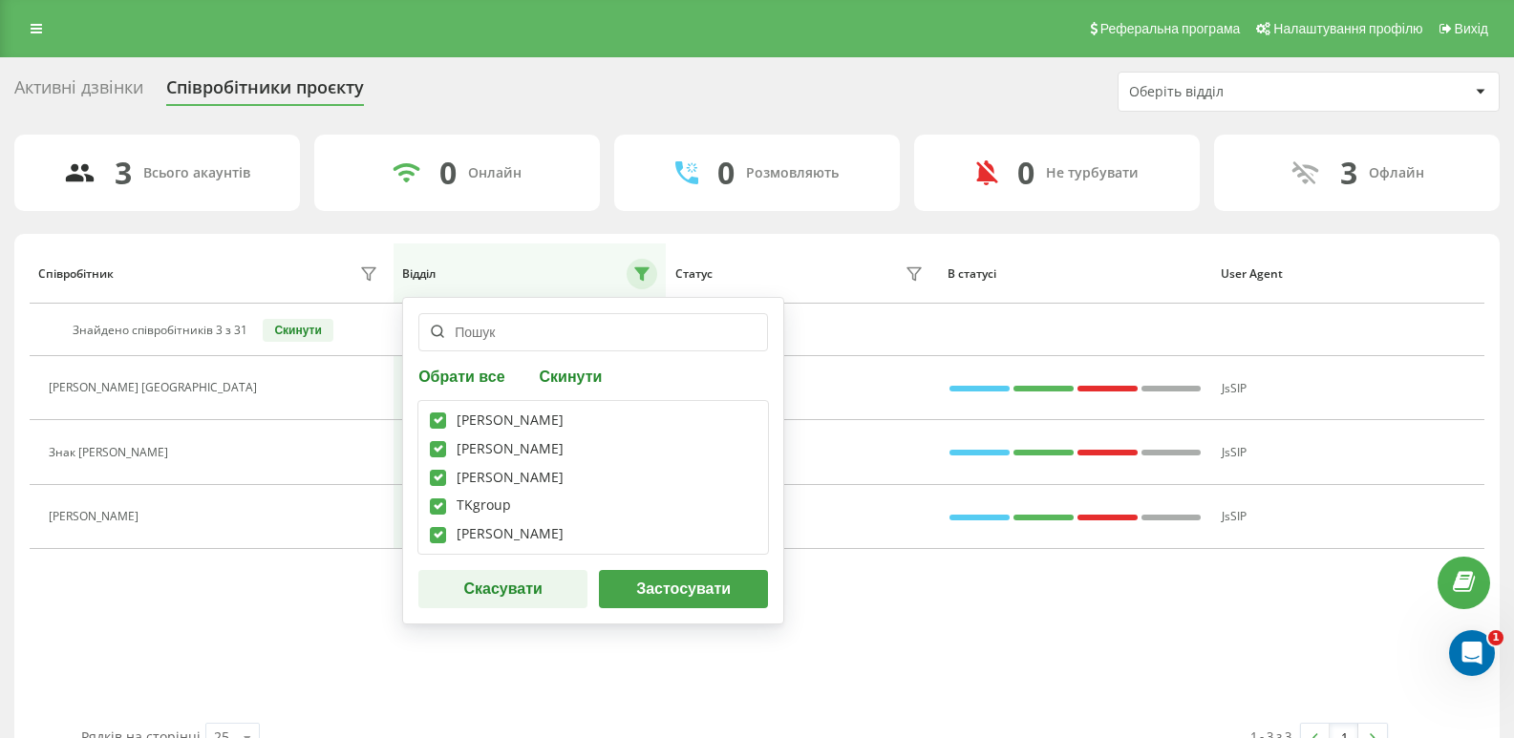
click at [651, 598] on button "Застосувати" at bounding box center [683, 589] width 169 height 38
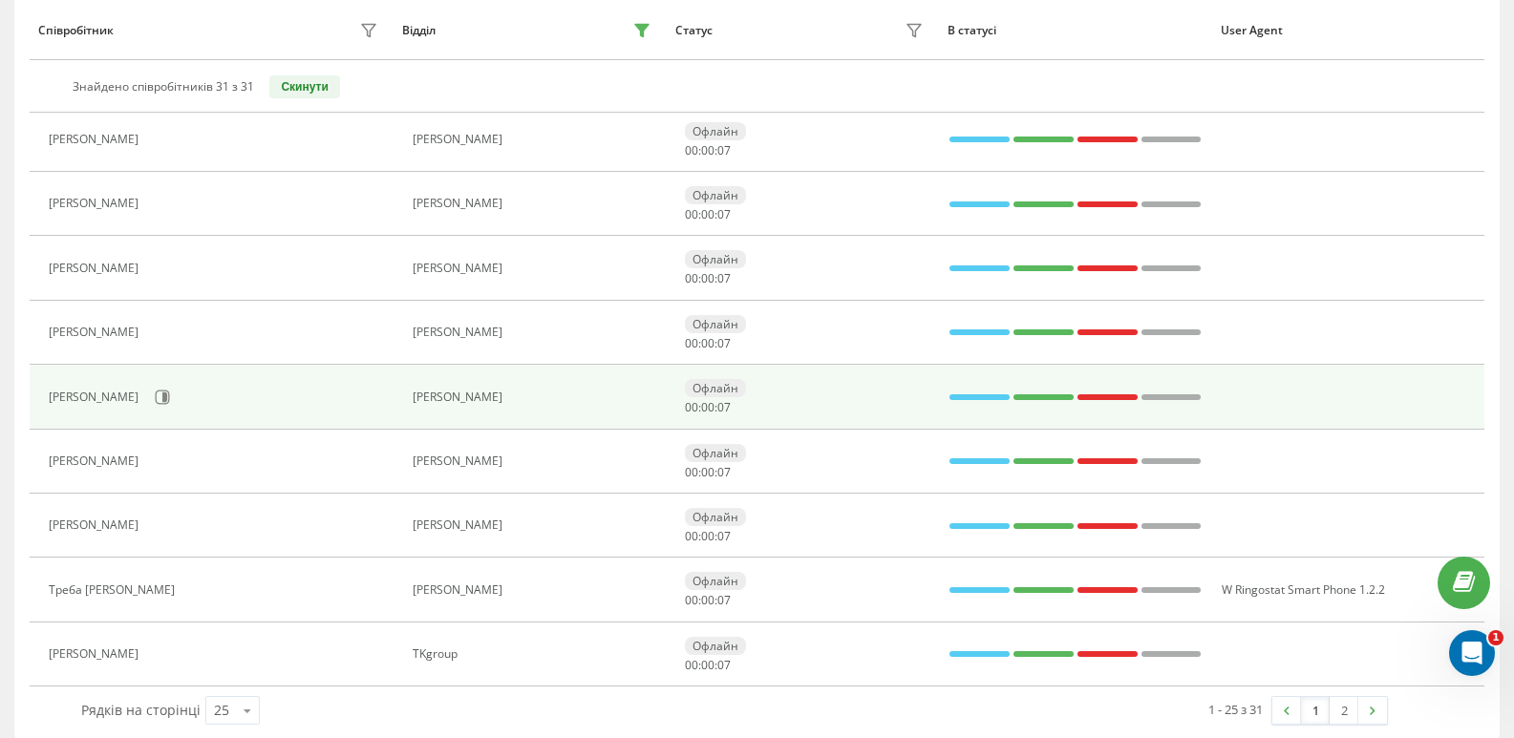
scroll to position [1299, 0]
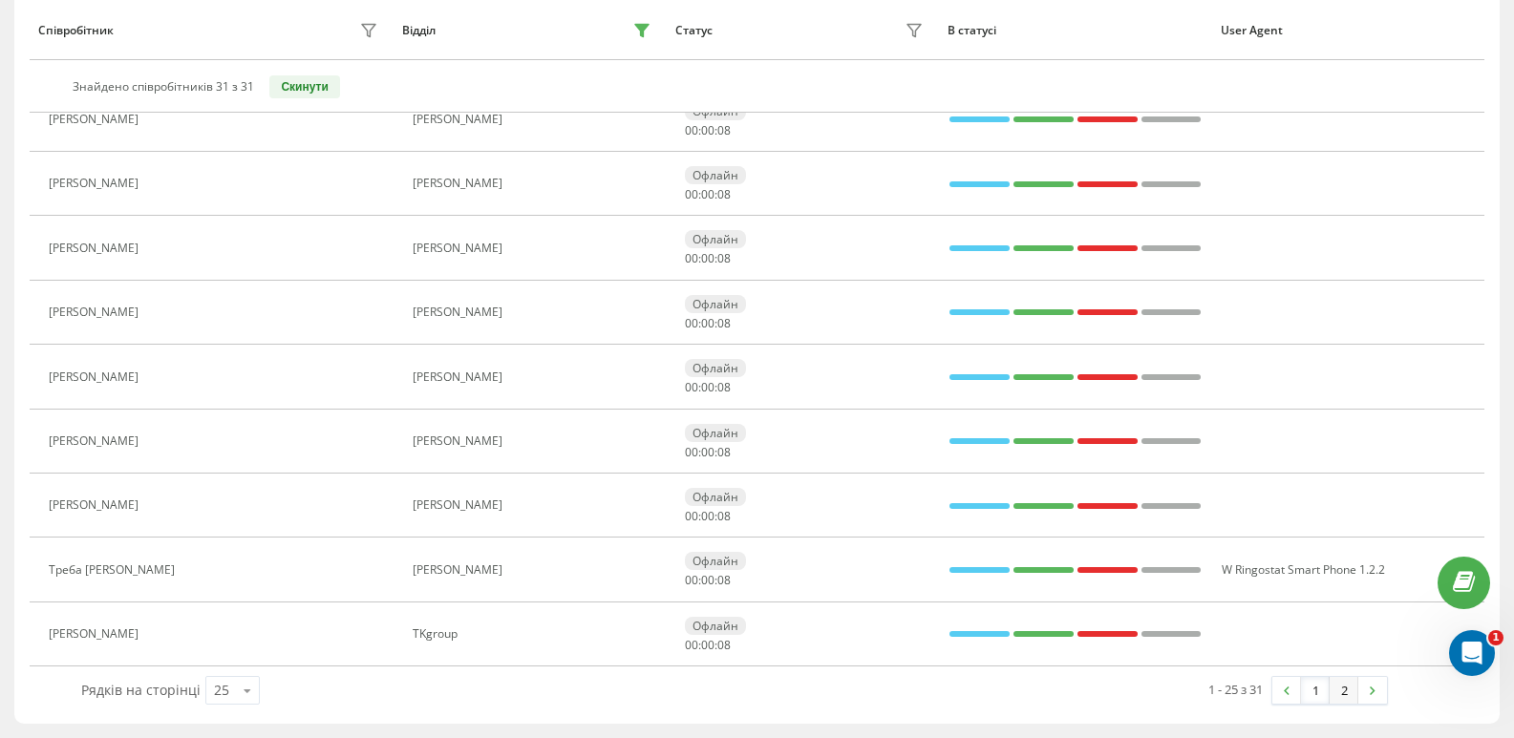
click at [1345, 680] on link "2" at bounding box center [1343, 690] width 29 height 27
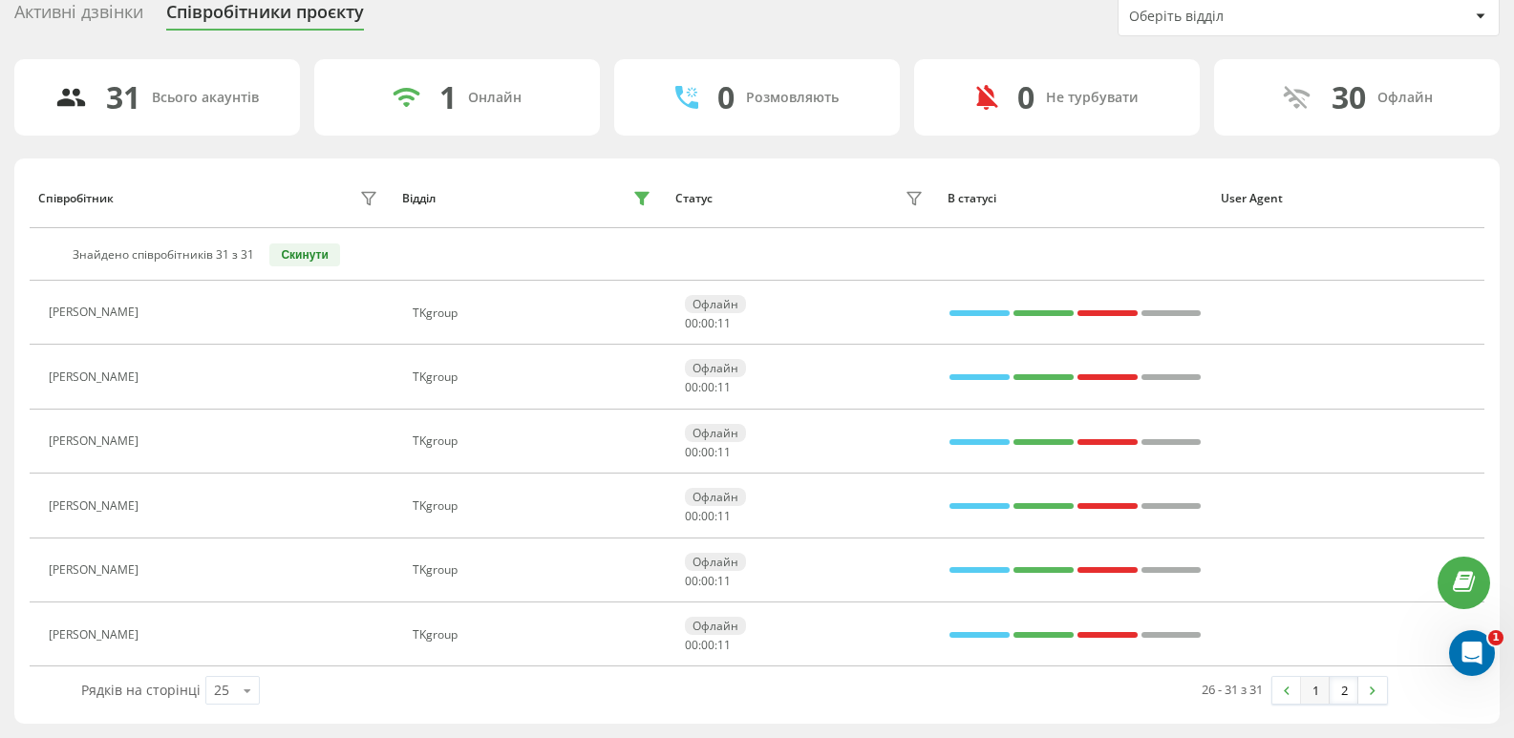
click at [1322, 700] on link "1" at bounding box center [1315, 690] width 29 height 27
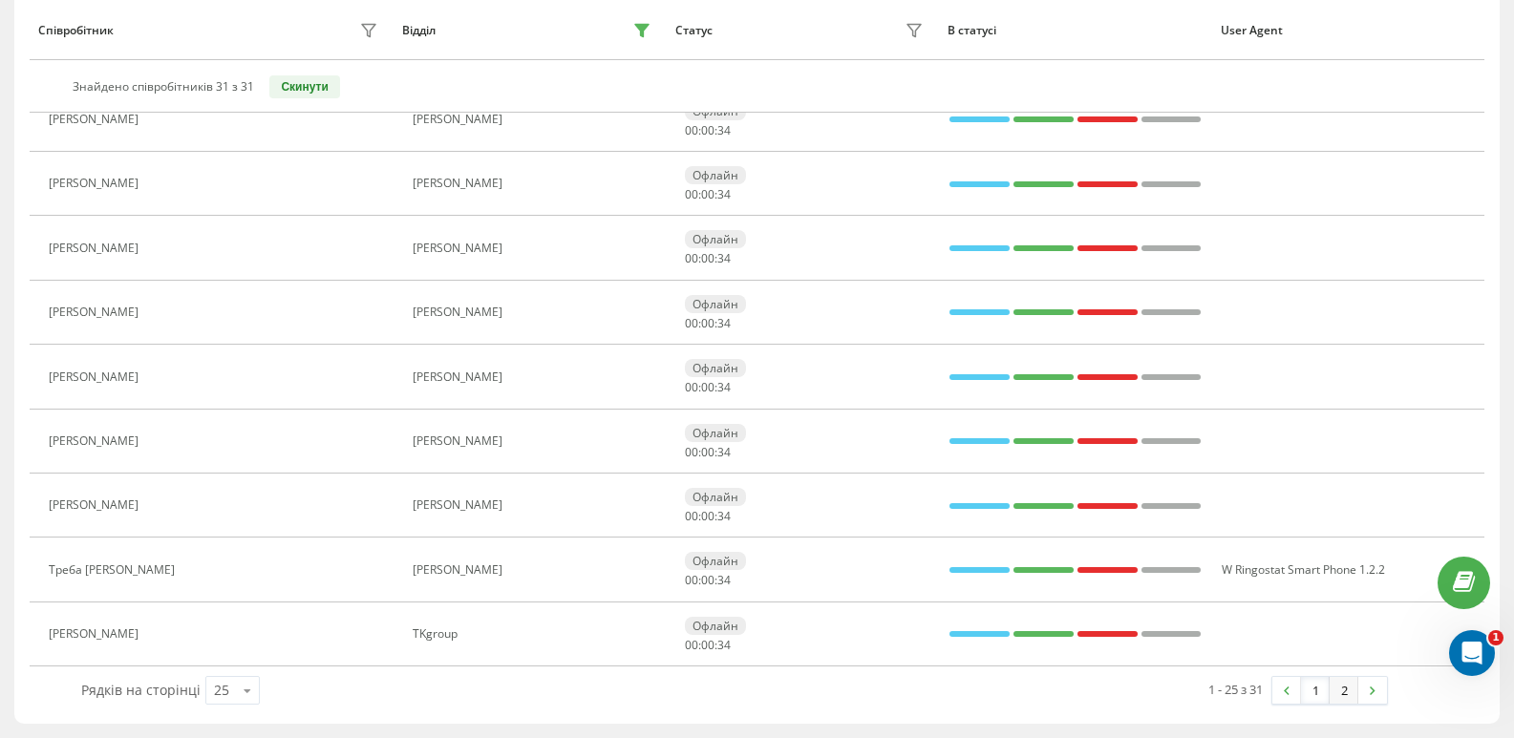
click at [1342, 692] on link "2" at bounding box center [1343, 690] width 29 height 27
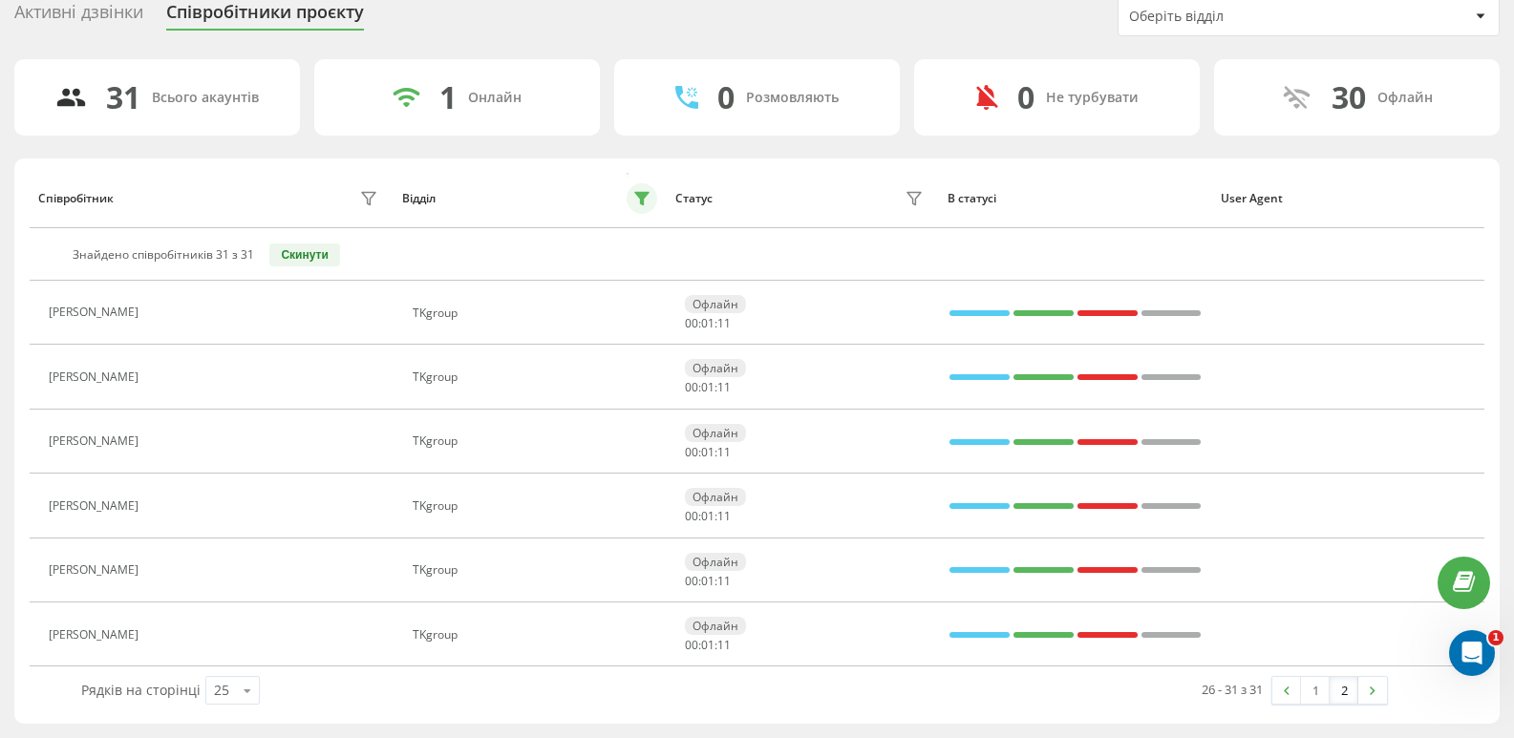
click at [646, 195] on icon at bounding box center [641, 199] width 13 height 12
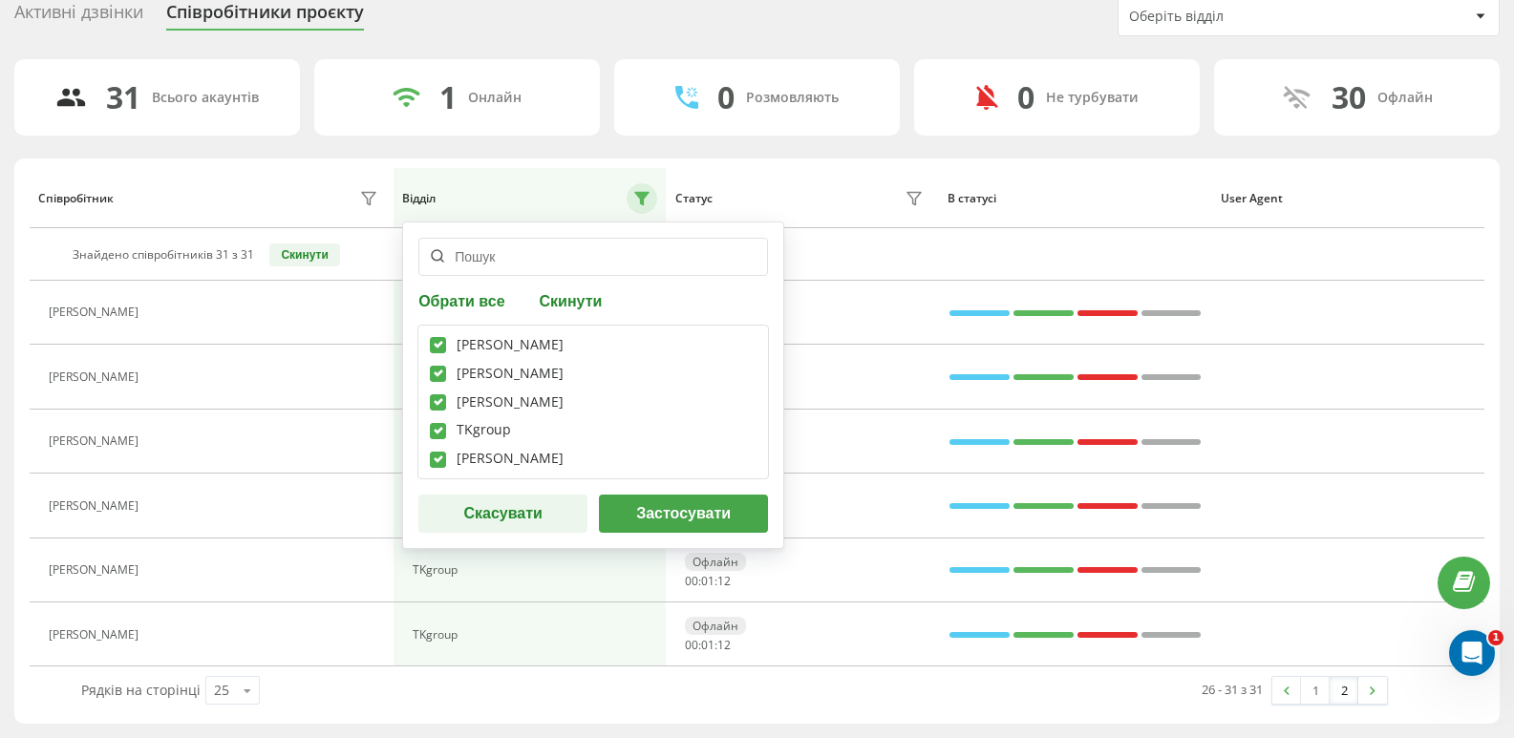
click at [448, 350] on div "[PERSON_NAME]" at bounding box center [593, 345] width 327 height 16
click at [440, 337] on label at bounding box center [438, 337] width 16 height 0
checkbox input "false"
click at [445, 394] on label at bounding box center [438, 394] width 16 height 0
checkbox input "false"
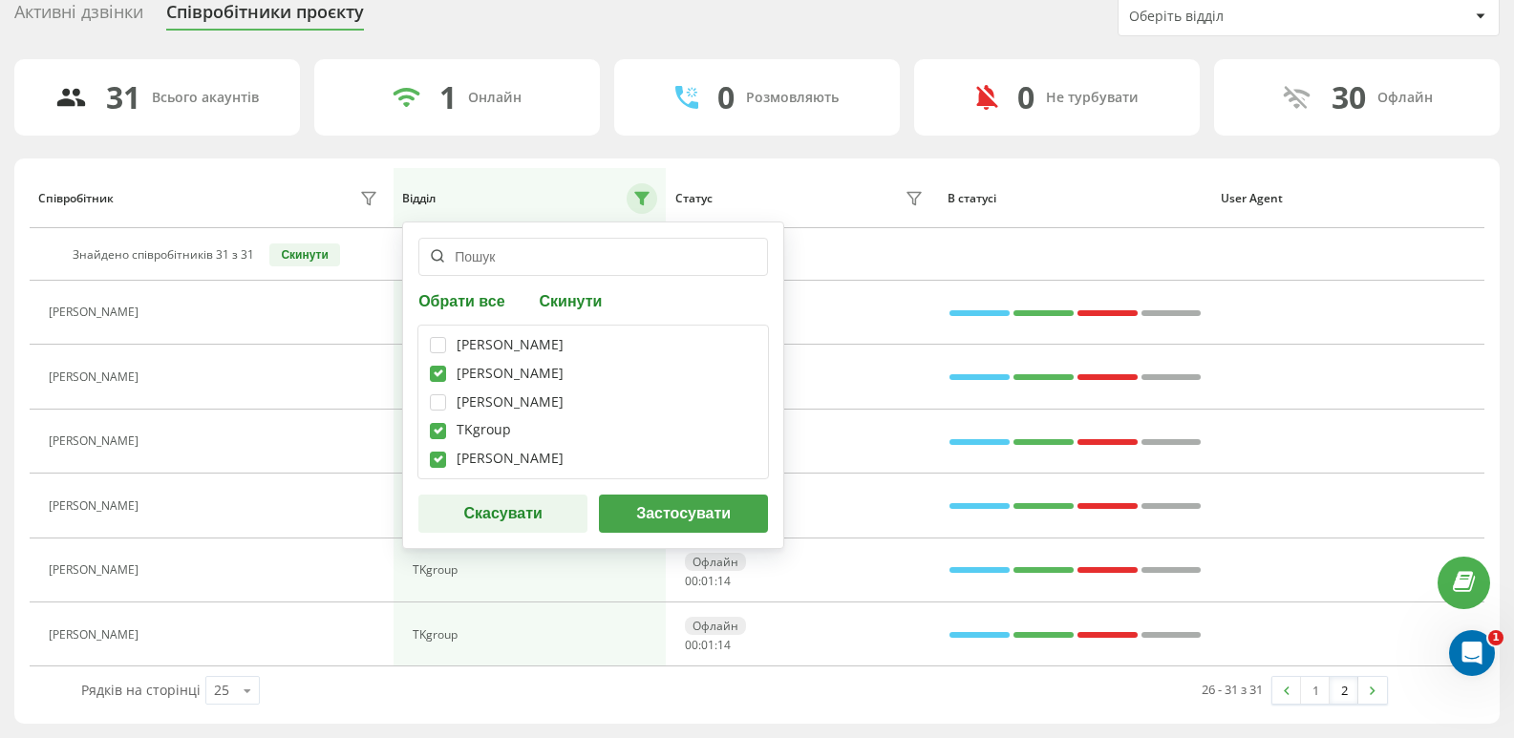
click at [431, 423] on label at bounding box center [438, 423] width 16 height 0
checkbox input "false"
click at [437, 452] on label at bounding box center [438, 452] width 16 height 0
checkbox input "false"
click at [659, 519] on button "Застосувати" at bounding box center [683, 514] width 169 height 38
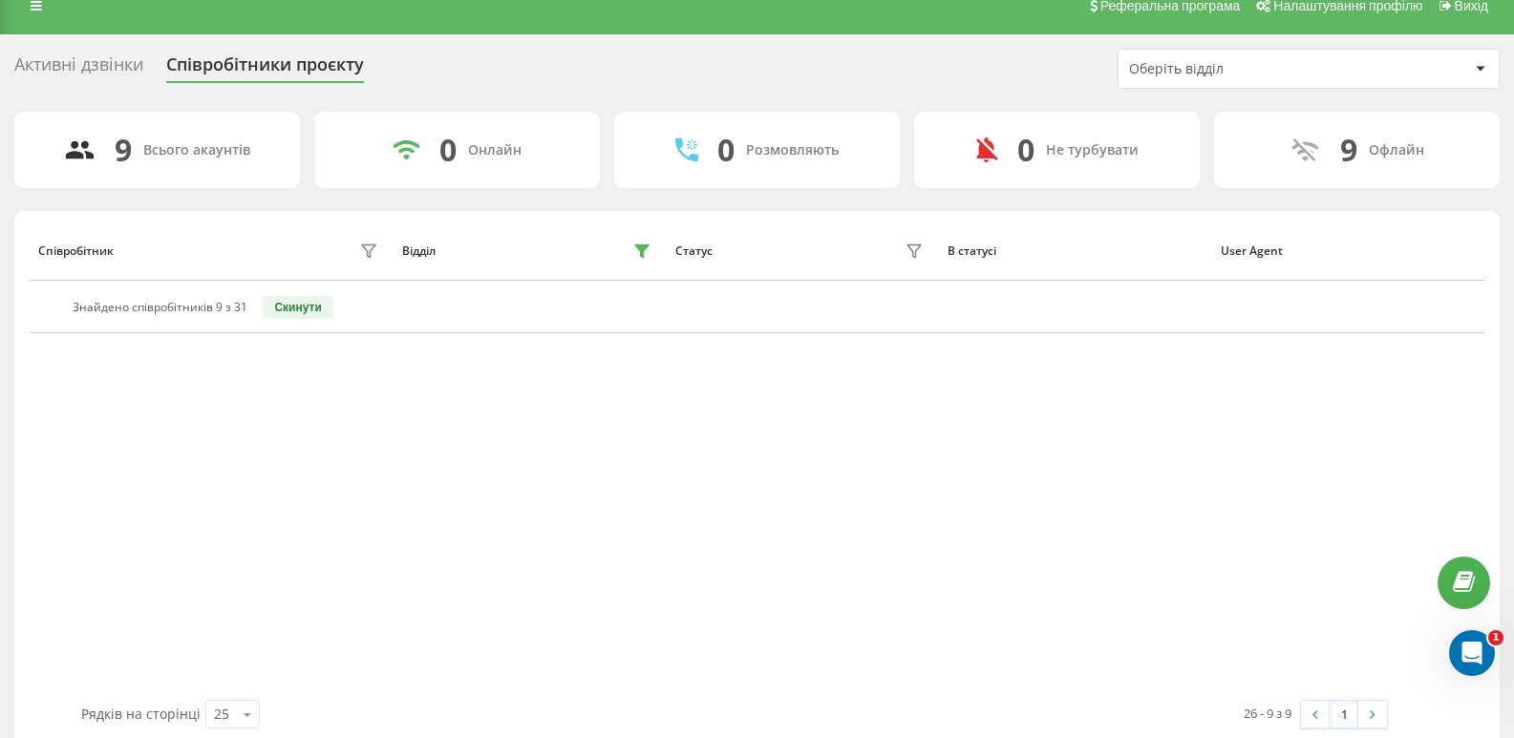
scroll to position [0, 0]
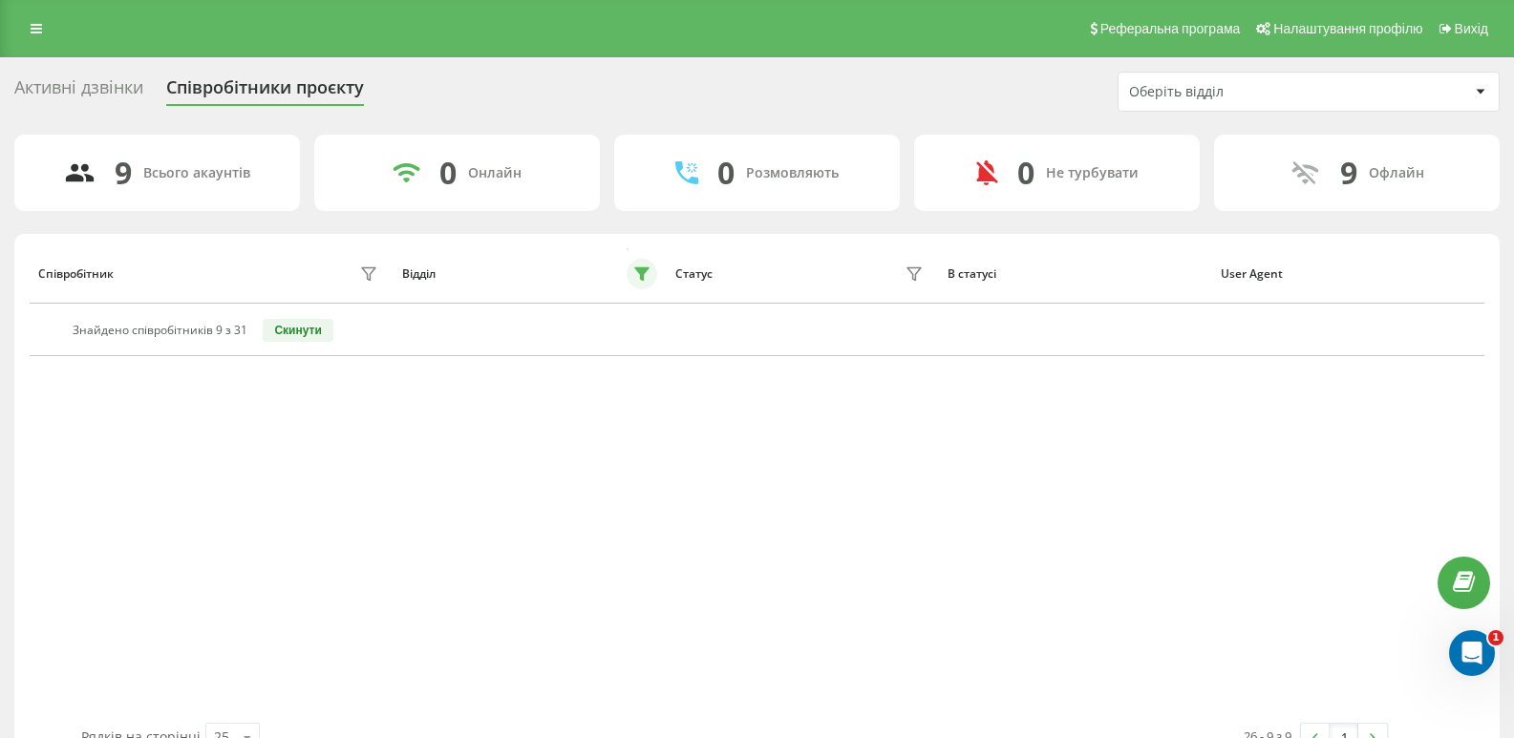
click at [643, 288] on button at bounding box center [642, 274] width 31 height 31
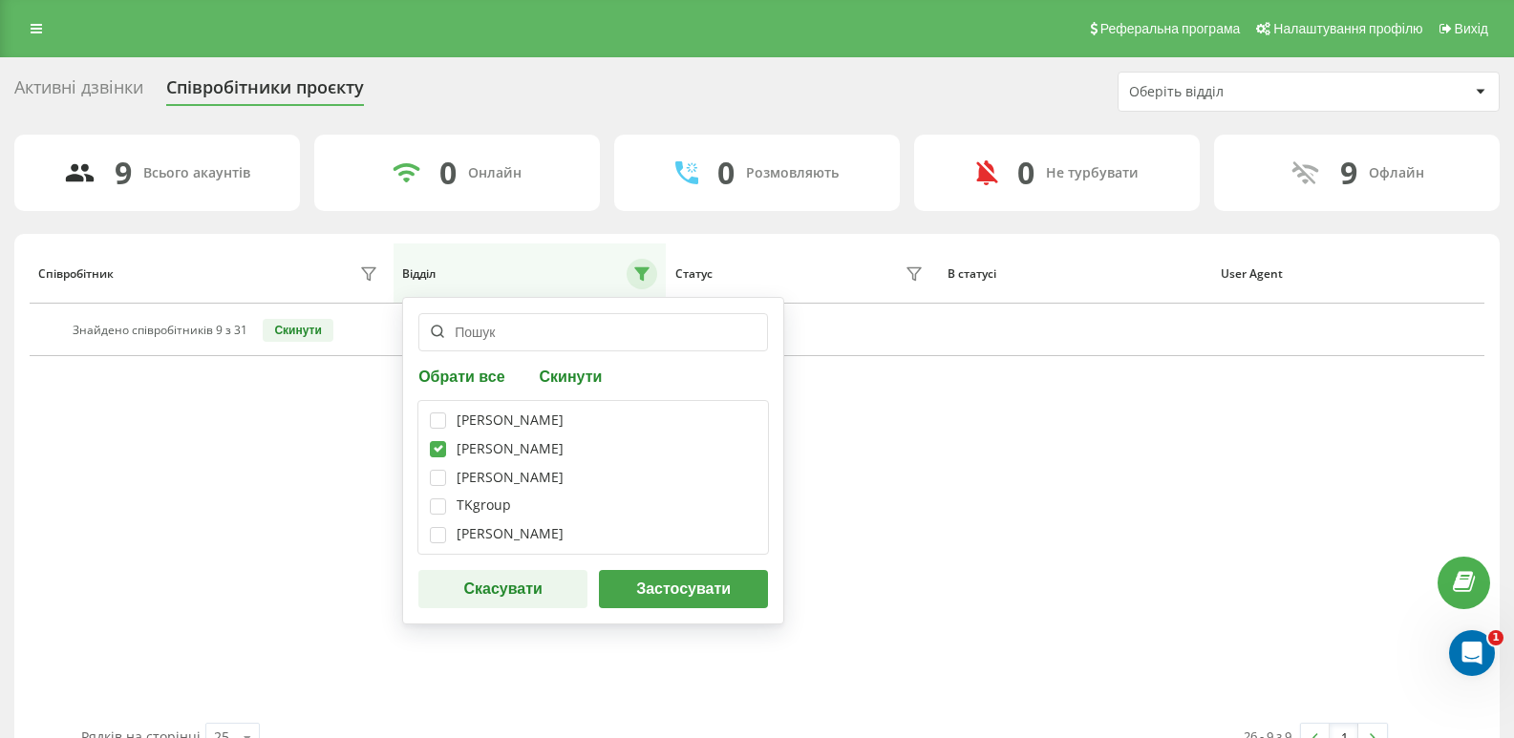
click at [674, 606] on button "Застосувати" at bounding box center [683, 589] width 169 height 38
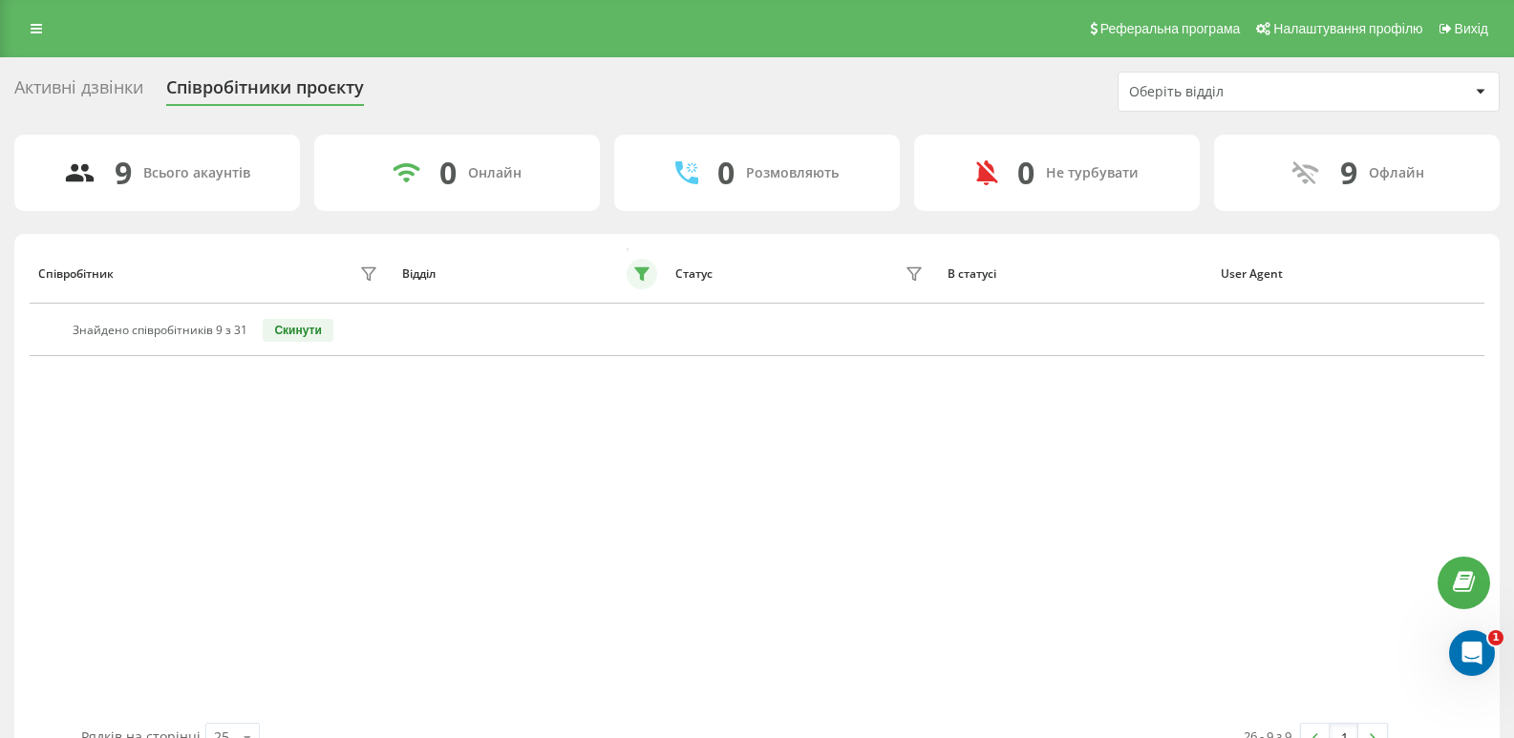
click at [646, 280] on icon at bounding box center [641, 273] width 15 height 15
click at [291, 337] on button "Скинути" at bounding box center [298, 330] width 70 height 23
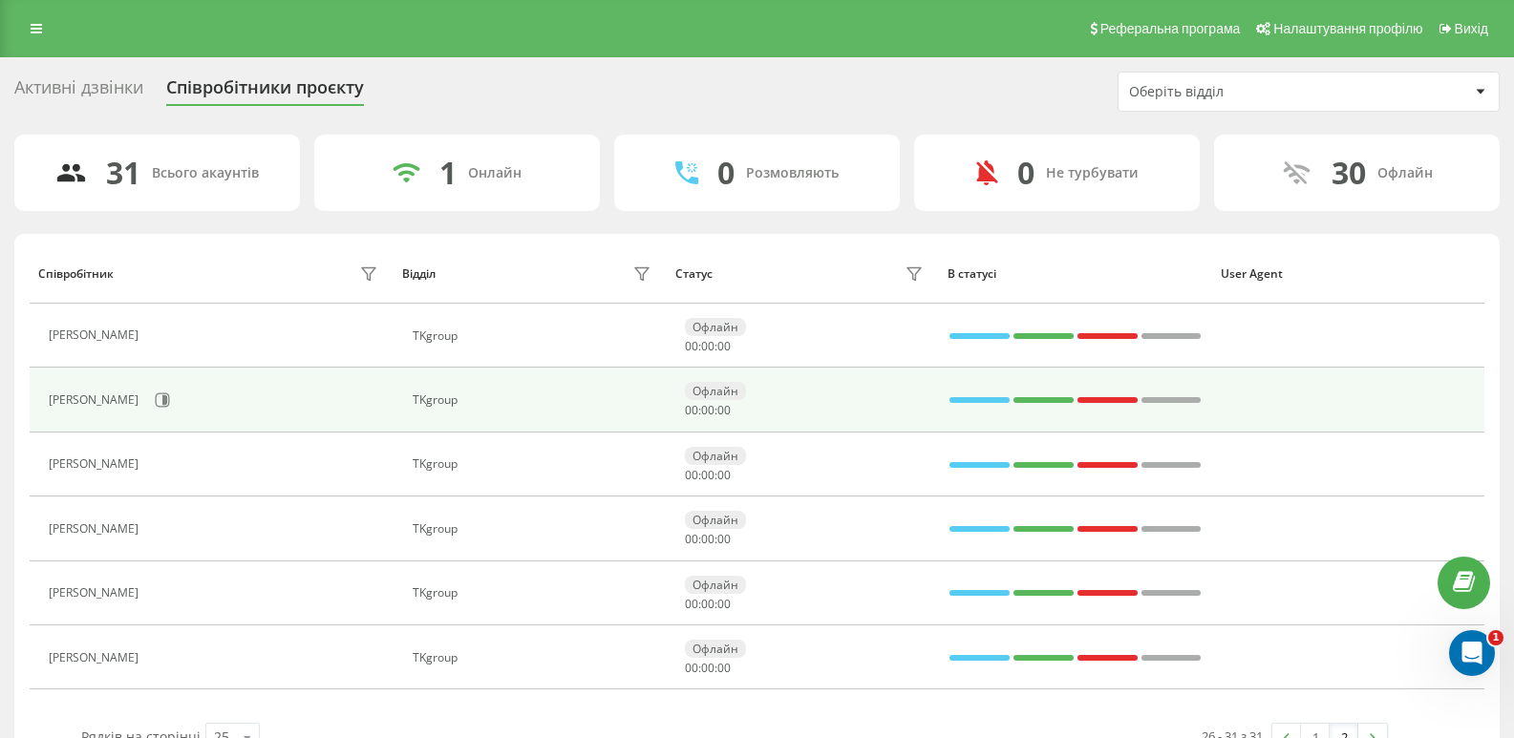
scroll to position [47, 0]
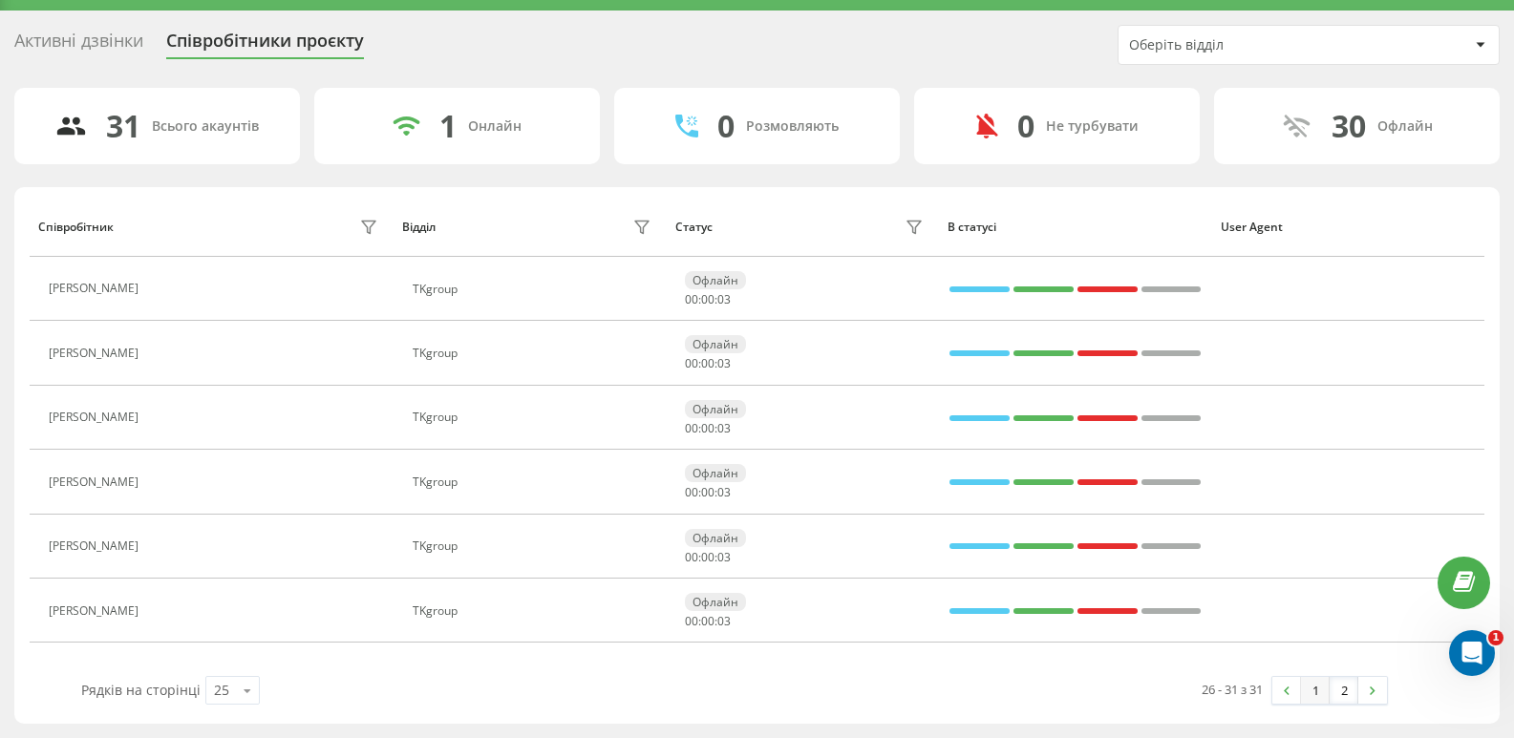
click at [1319, 698] on link "1" at bounding box center [1315, 690] width 29 height 27
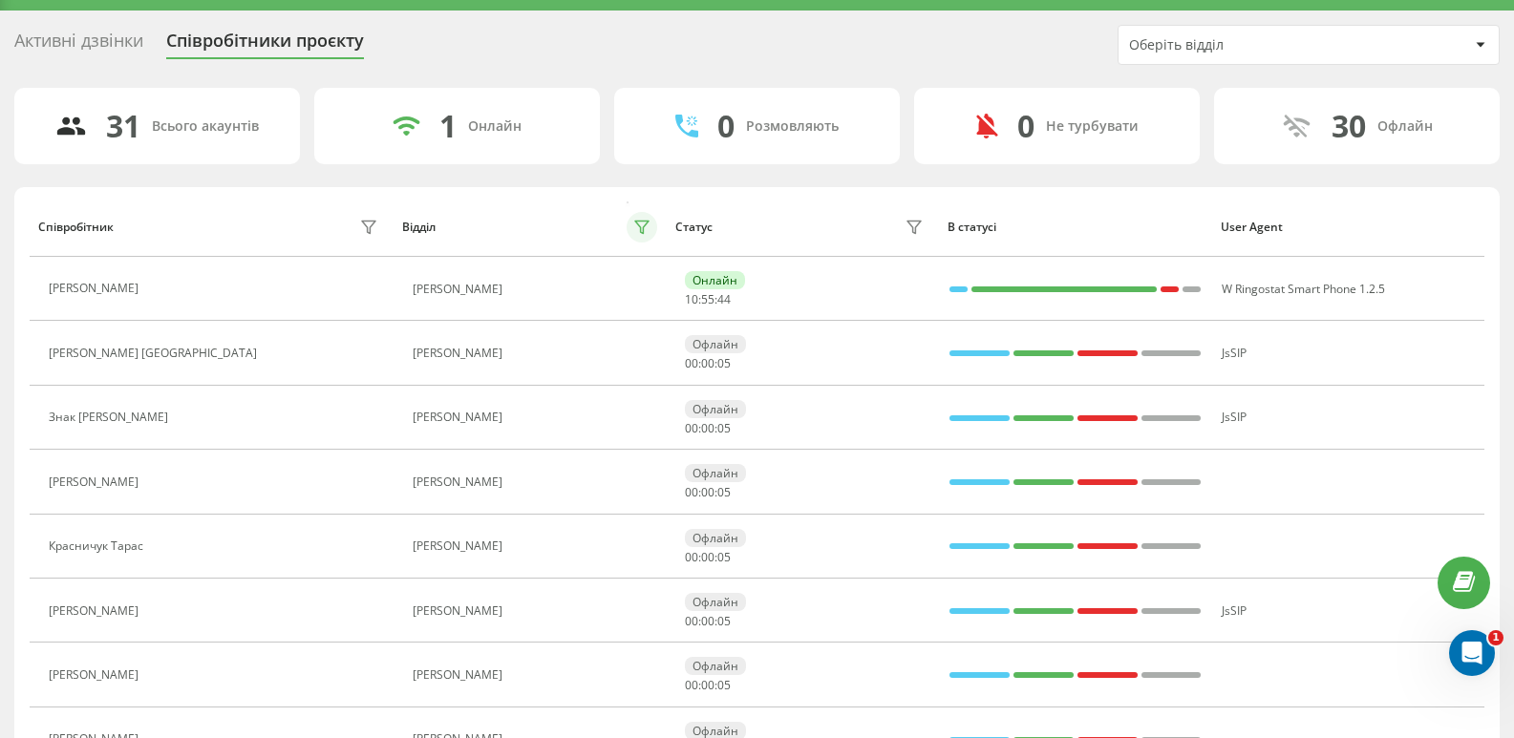
click at [647, 239] on button at bounding box center [642, 227] width 31 height 31
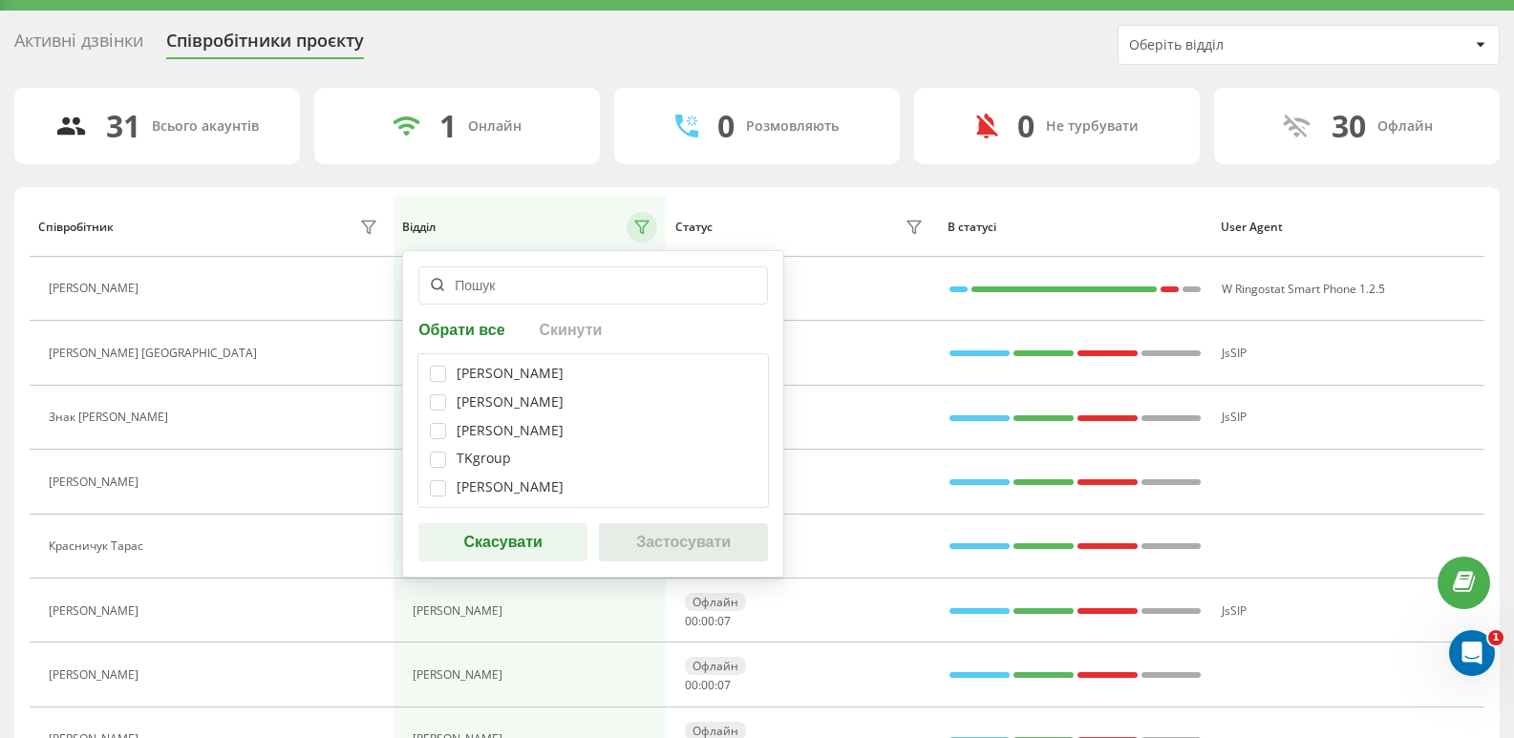
click at [801, 227] on div "Статус" at bounding box center [802, 227] width 255 height 31
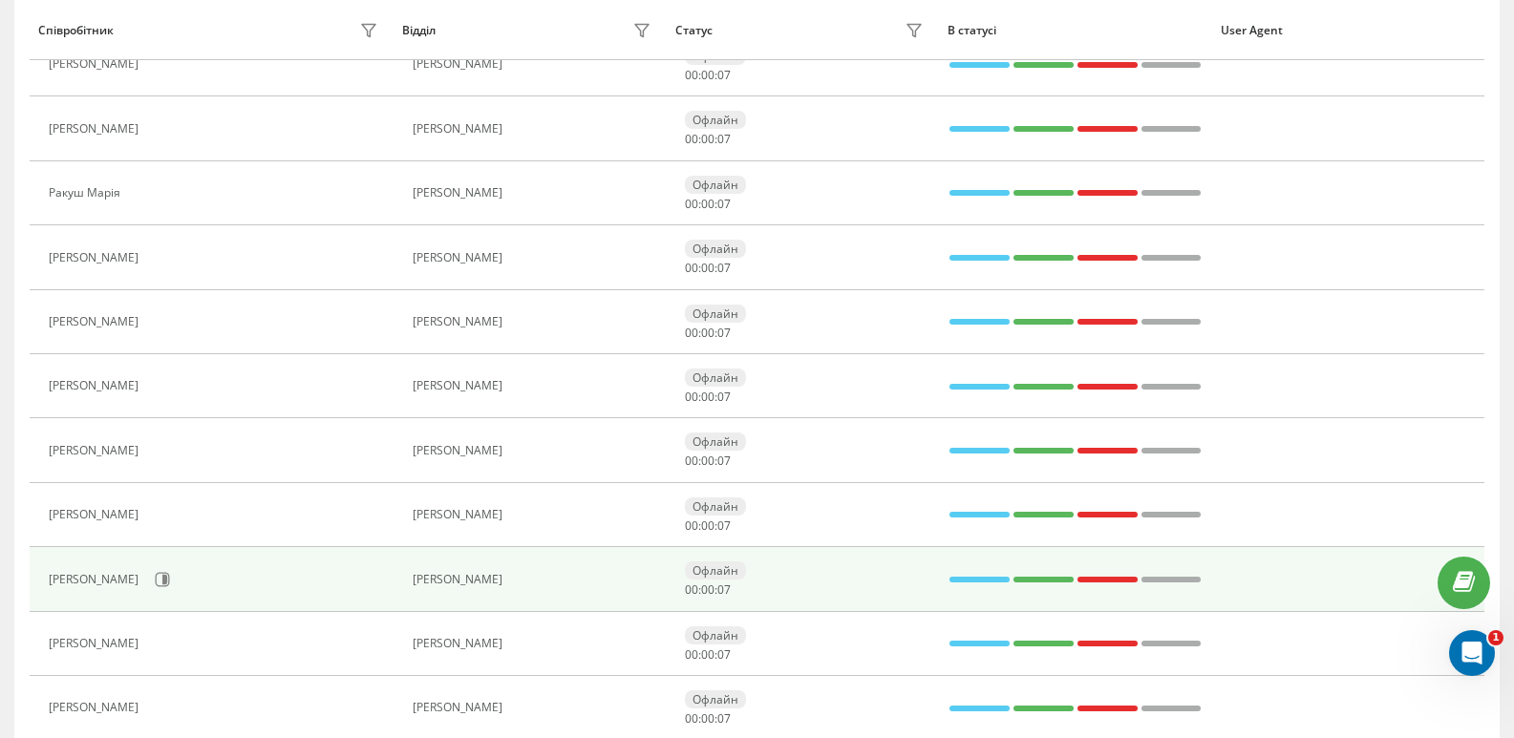
scroll to position [1246, 0]
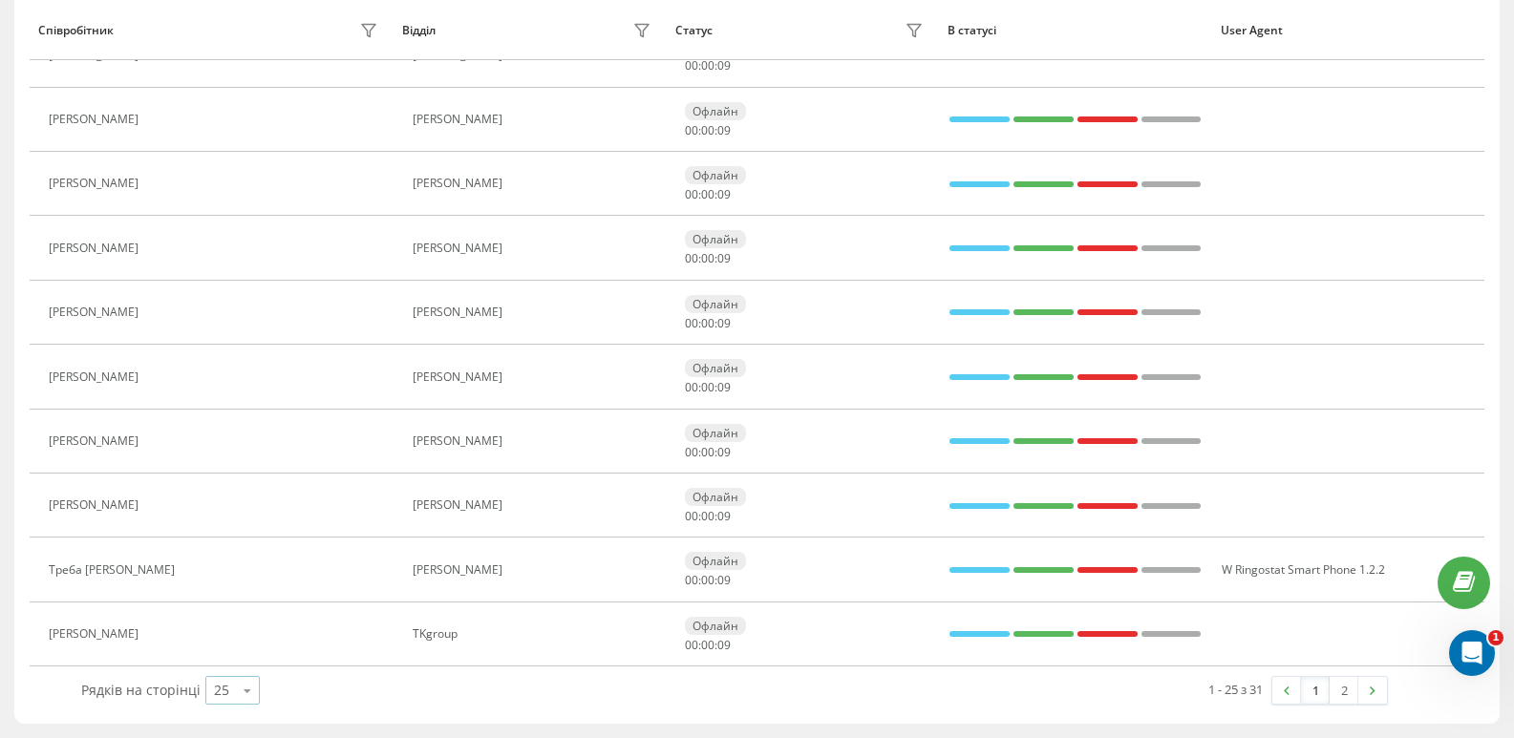
click at [242, 693] on icon at bounding box center [247, 690] width 29 height 37
click at [225, 638] on span "50" at bounding box center [221, 636] width 15 height 18
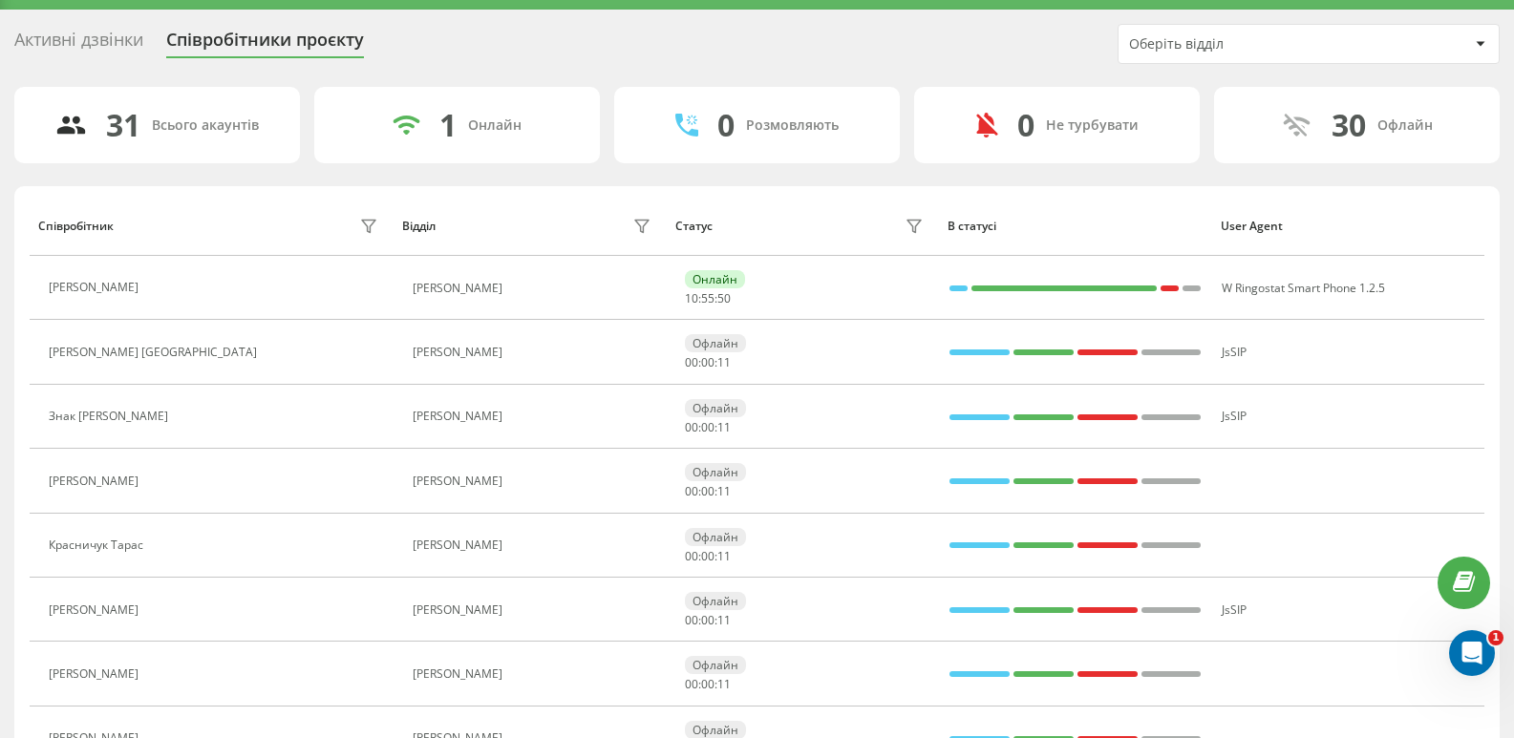
scroll to position [0, 0]
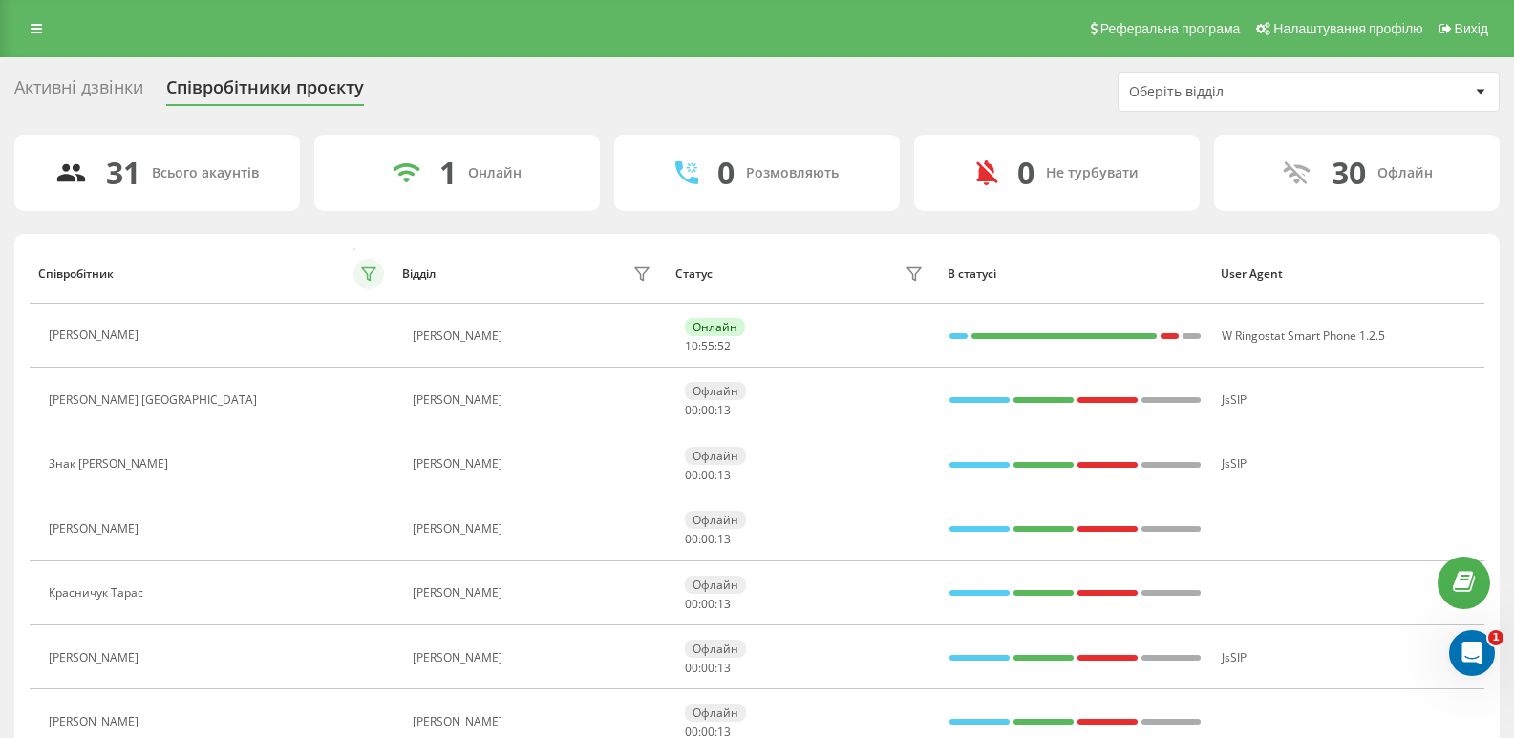
click at [372, 275] on icon at bounding box center [368, 273] width 15 height 15
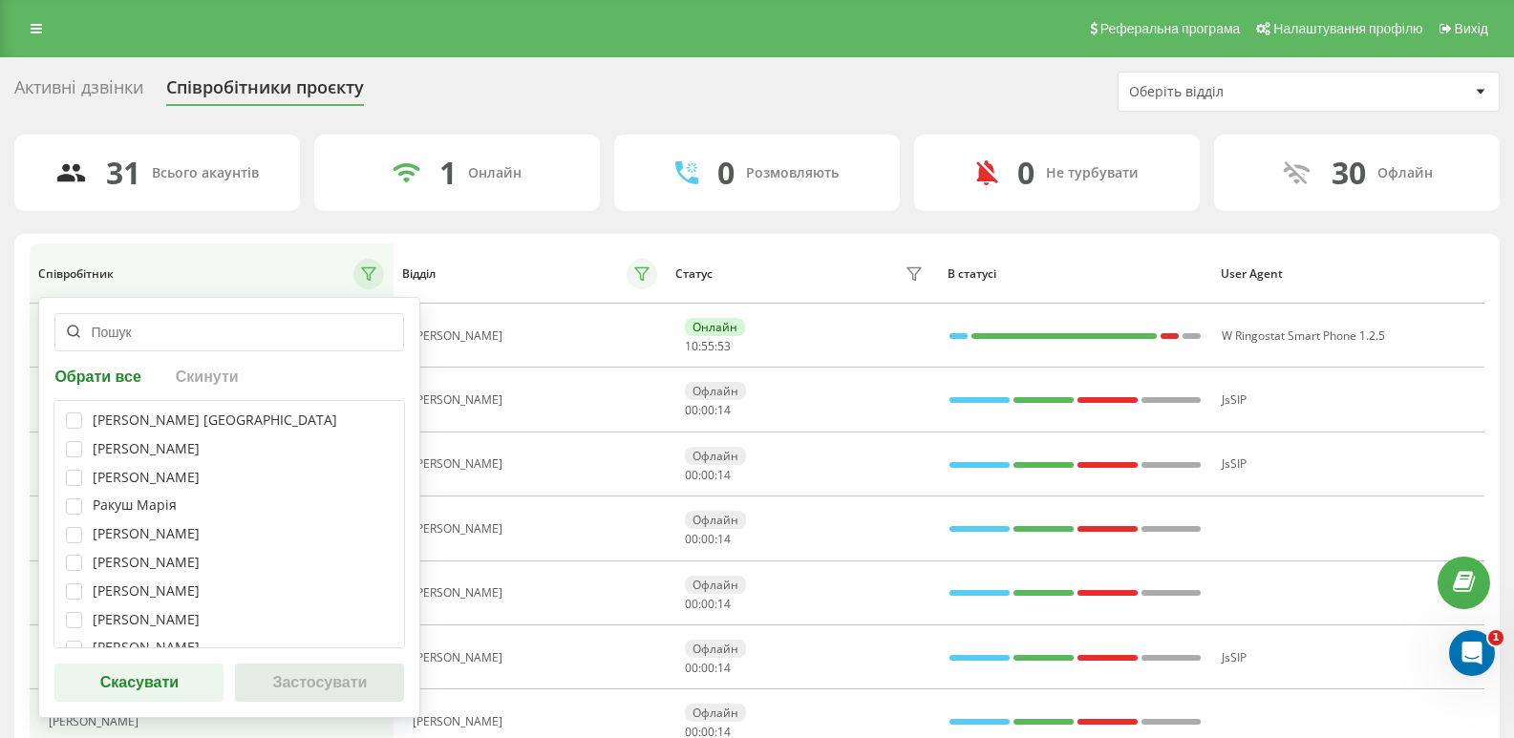
click at [642, 270] on icon at bounding box center [641, 273] width 15 height 15
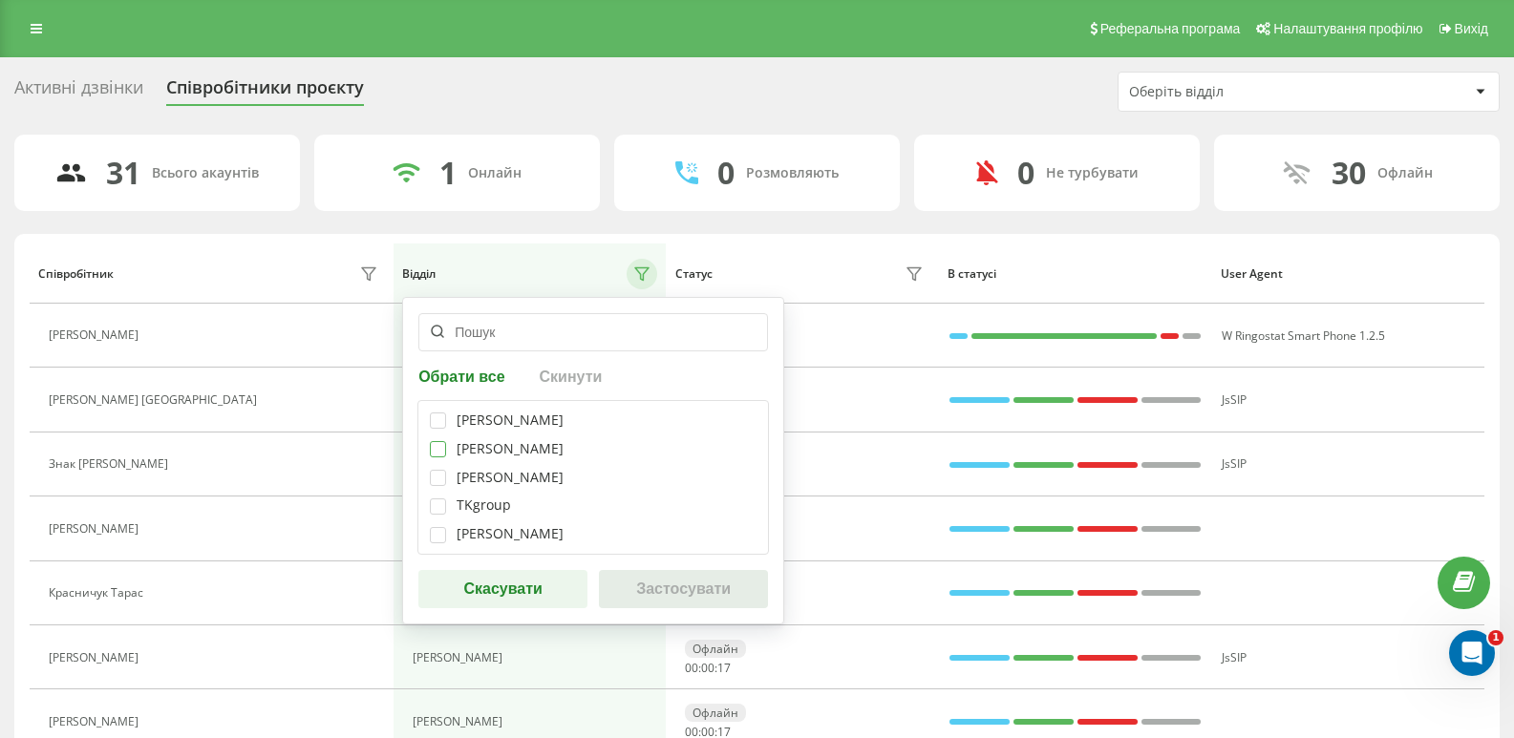
click at [439, 441] on label at bounding box center [438, 441] width 16 height 0
checkbox input "true"
click at [671, 594] on button "Застосувати" at bounding box center [683, 589] width 169 height 38
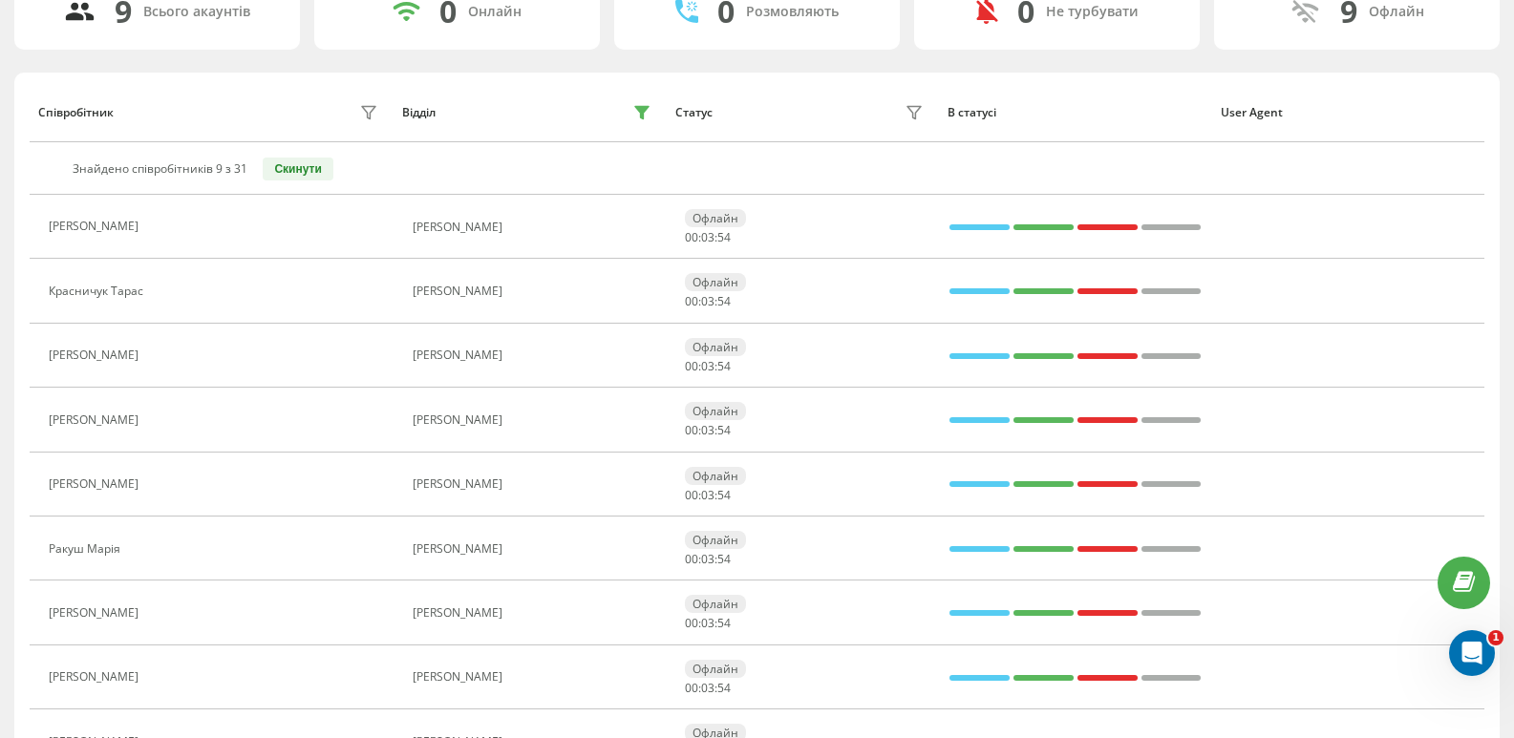
scroll to position [191, 0]
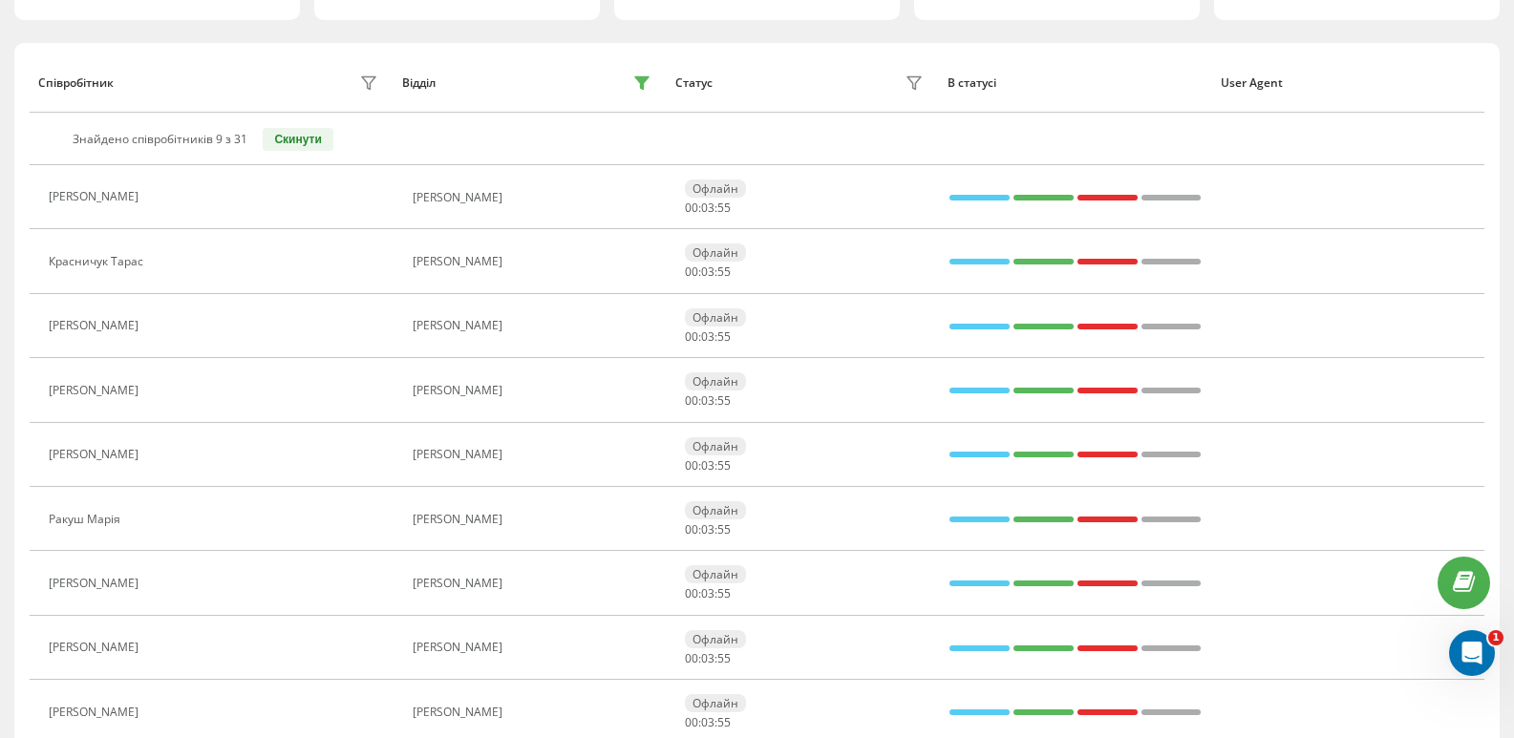
click at [645, 127] on th "Знайдено співробітників 9 з 31 Скинути" at bounding box center [757, 139] width 1455 height 53
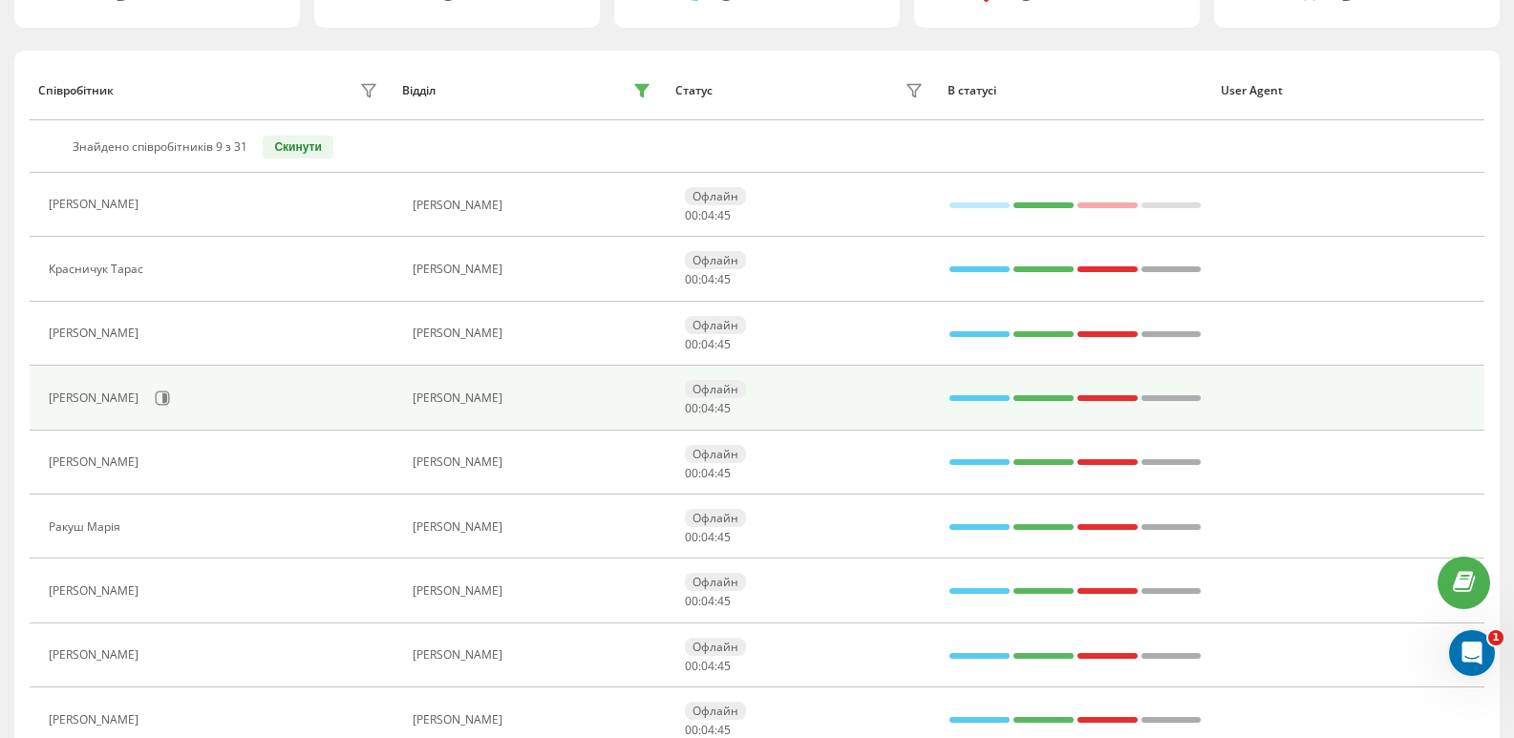
scroll to position [269, 0]
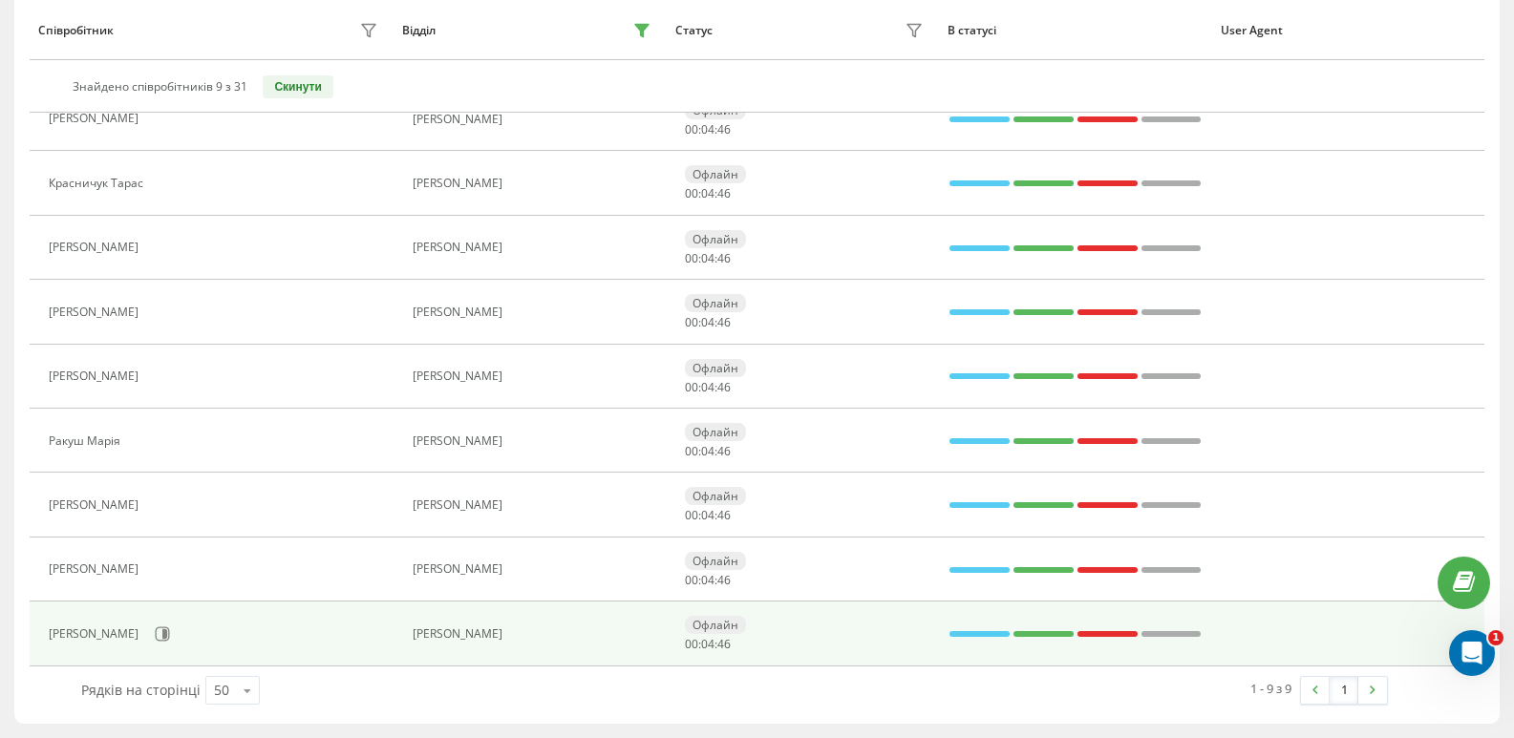
click at [320, 646] on div "[PERSON_NAME]" at bounding box center [216, 634] width 334 height 32
click at [66, 638] on div "[PERSON_NAME]" at bounding box center [96, 633] width 95 height 13
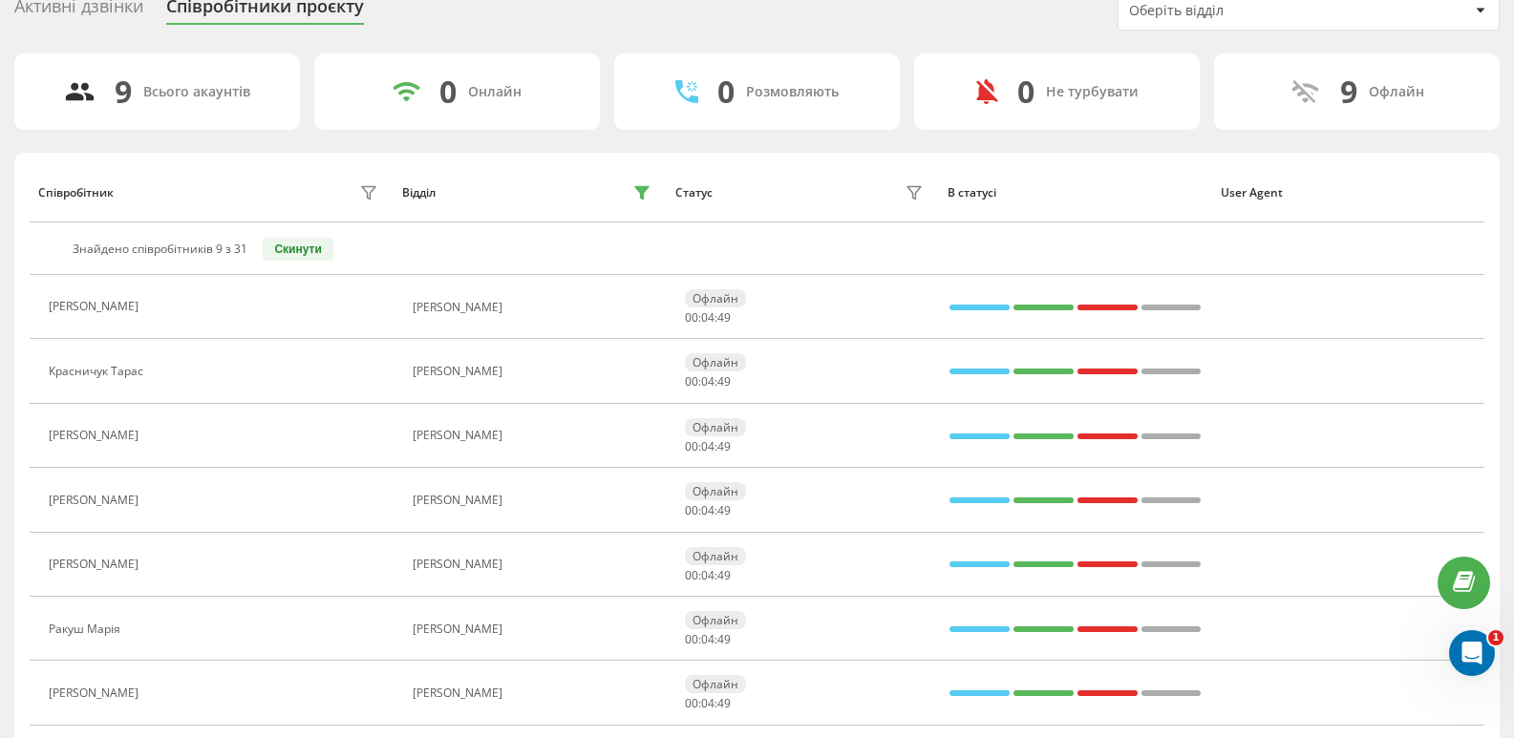
scroll to position [0, 0]
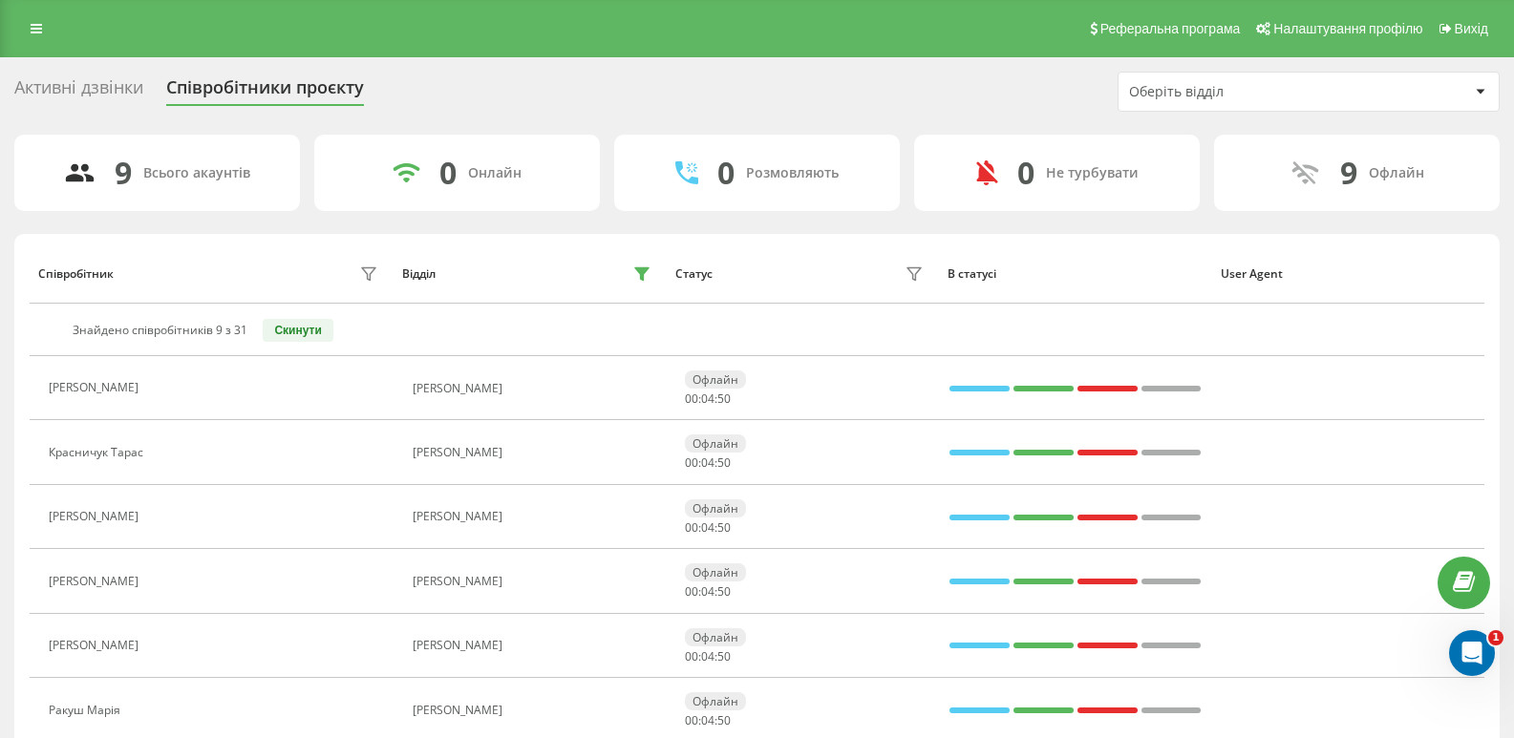
drag, startPoint x: 17, startPoint y: 24, endPoint x: 26, endPoint y: 30, distance: 10.3
click at [18, 24] on div "Реферальна програма Налаштування профілю Вихід" at bounding box center [757, 28] width 1514 height 57
click at [26, 30] on link at bounding box center [36, 28] width 34 height 27
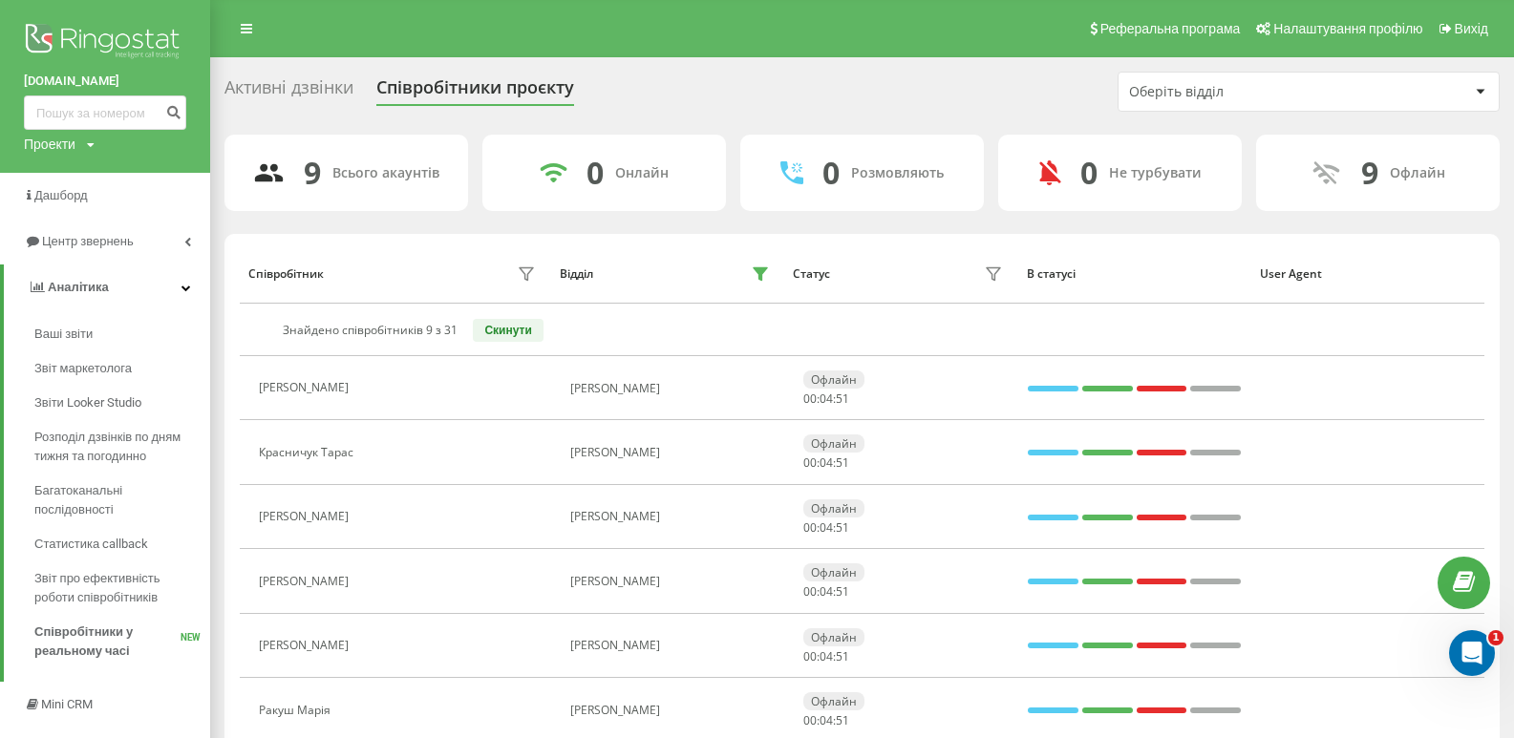
click at [304, 179] on div "9" at bounding box center [312, 173] width 17 height 36
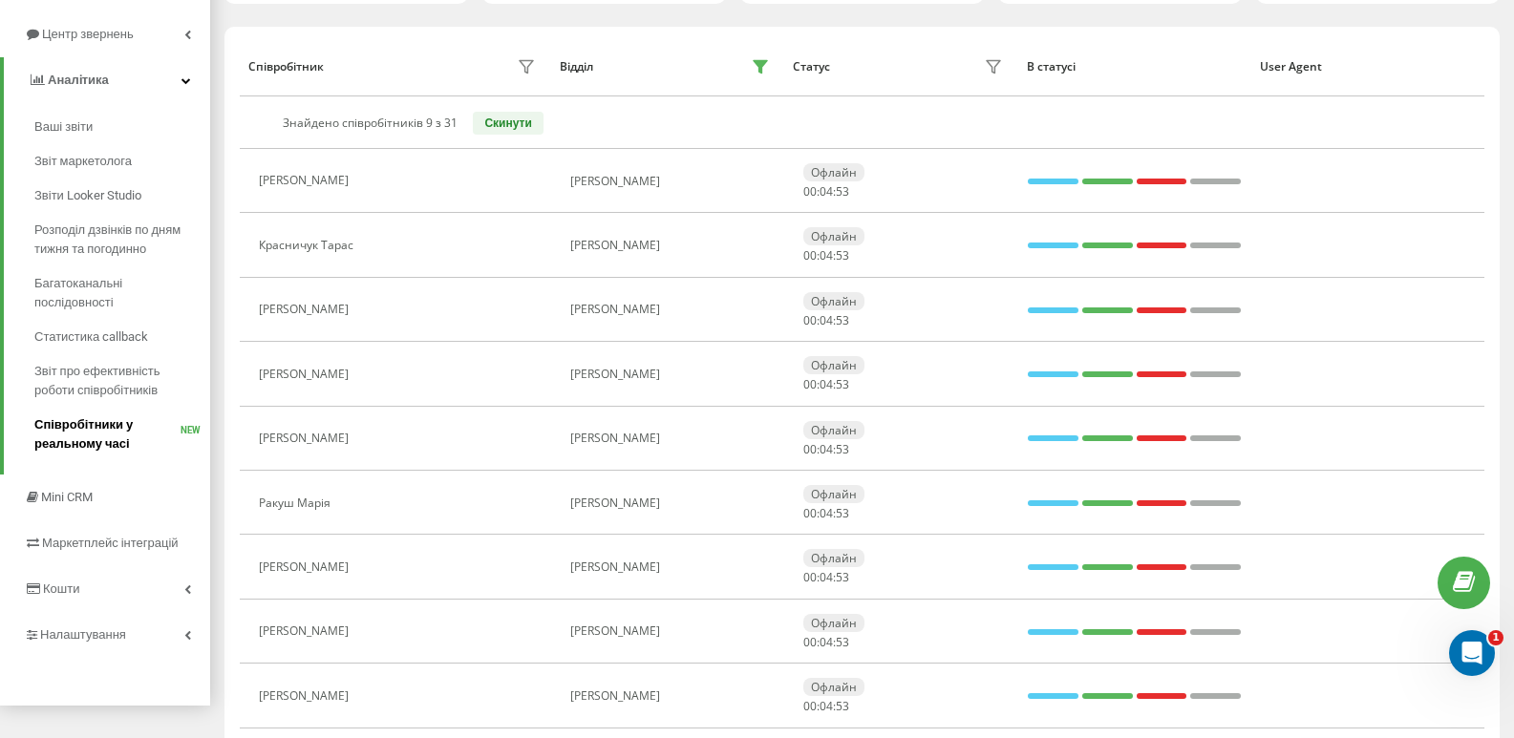
scroll to position [174, 0]
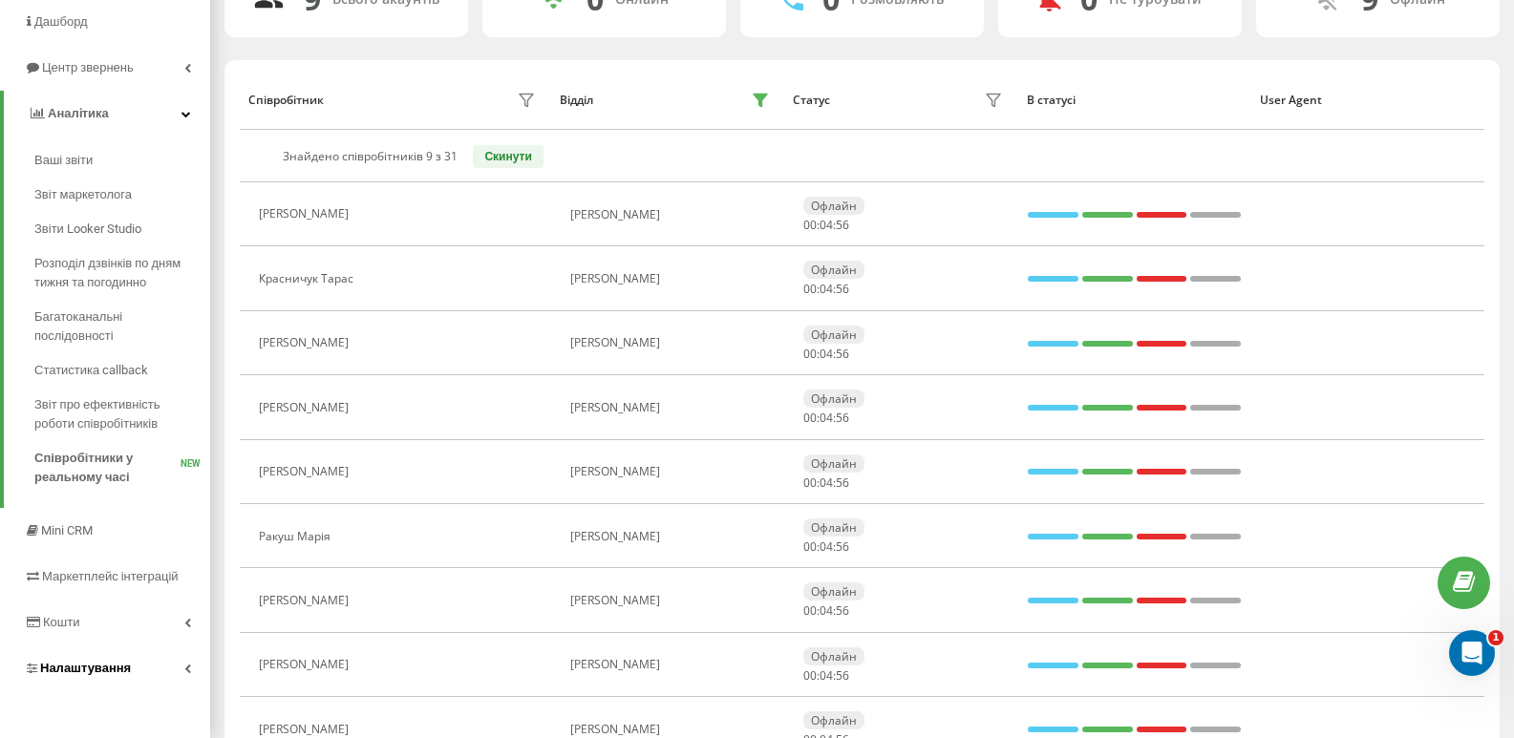
click at [168, 685] on link "Налаштування" at bounding box center [105, 669] width 210 height 46
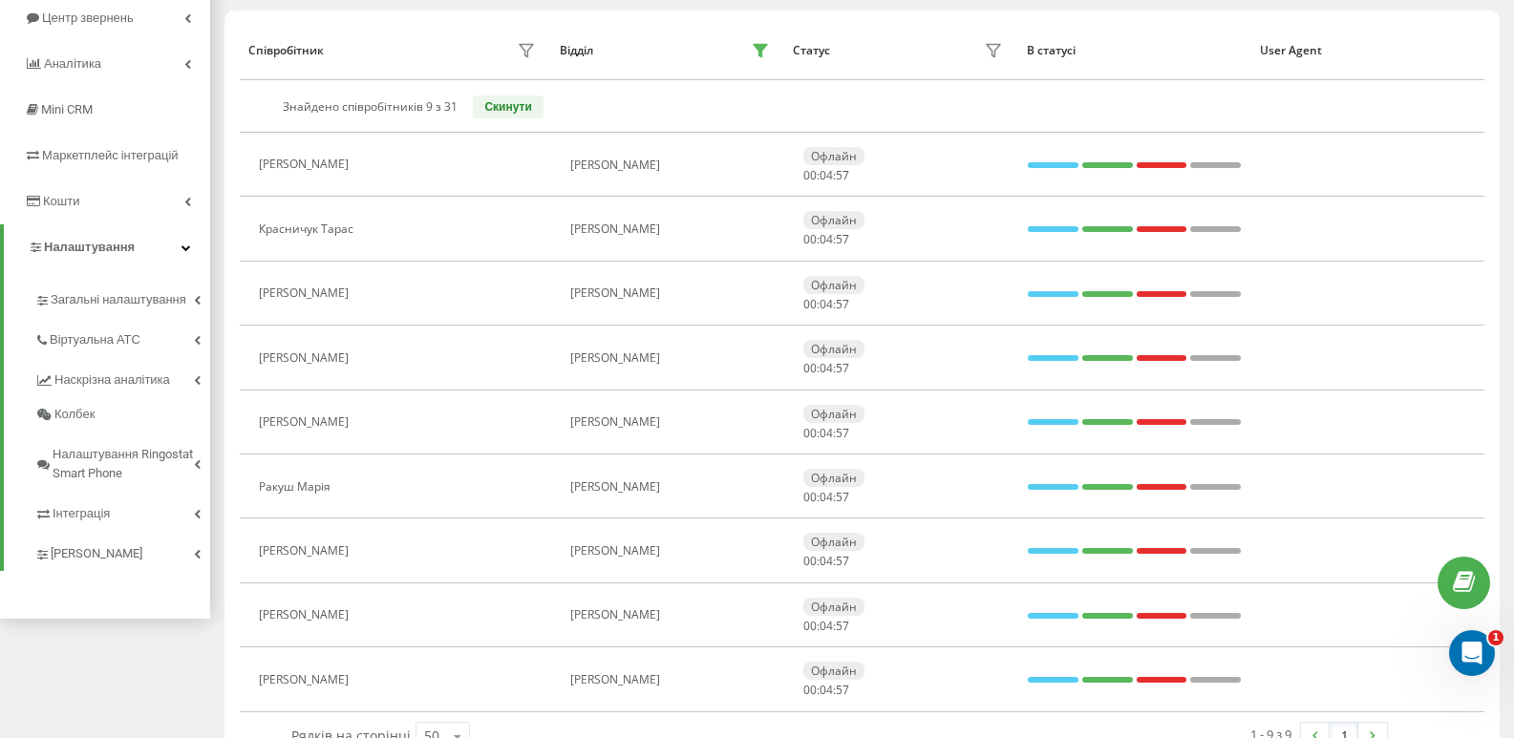
scroll to position [269, 0]
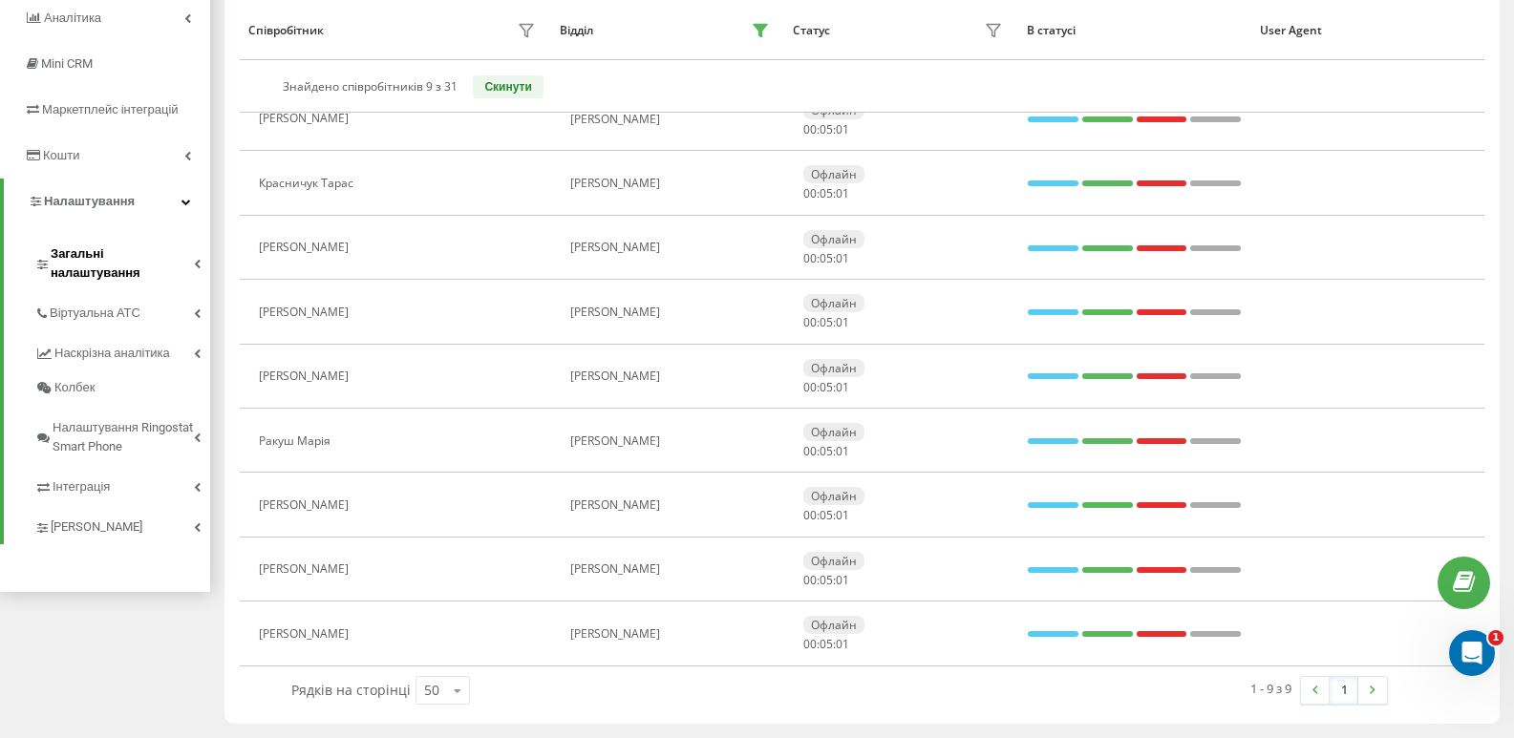
click at [82, 260] on span "Загальні налаштування" at bounding box center [122, 263] width 143 height 38
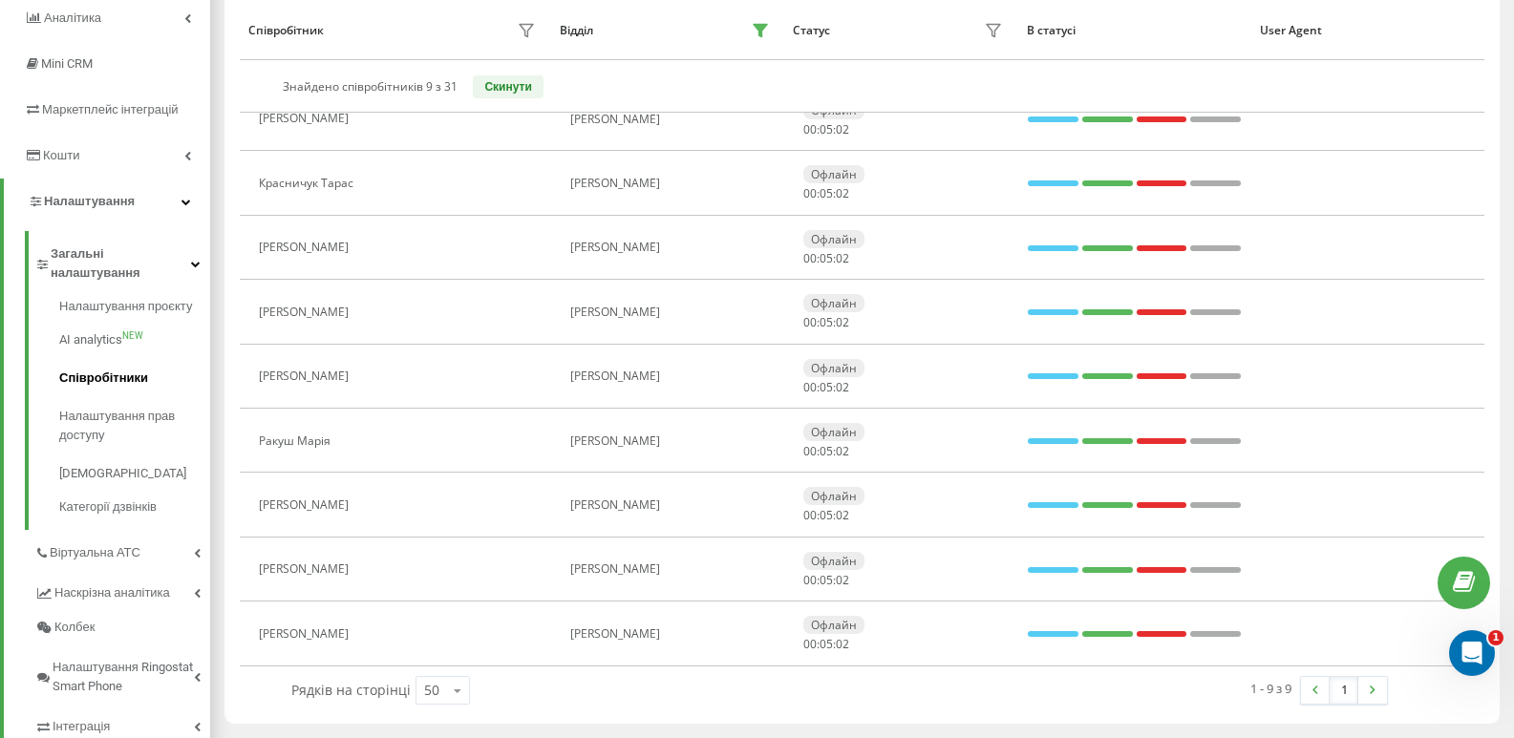
click at [97, 369] on span "Співробітники" at bounding box center [103, 378] width 89 height 19
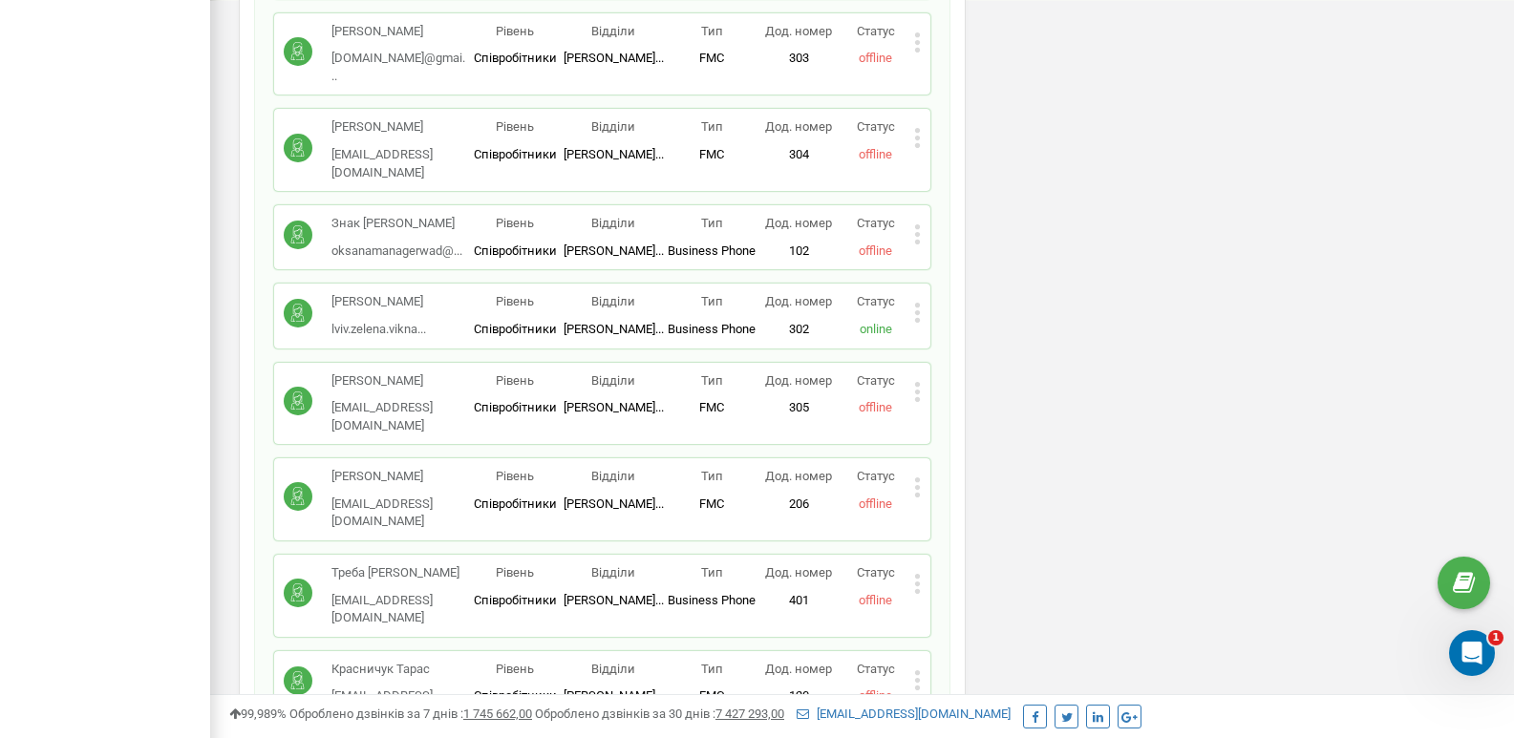
scroll to position [1146, 0]
click at [917, 484] on icon at bounding box center [917, 486] width 5 height 5
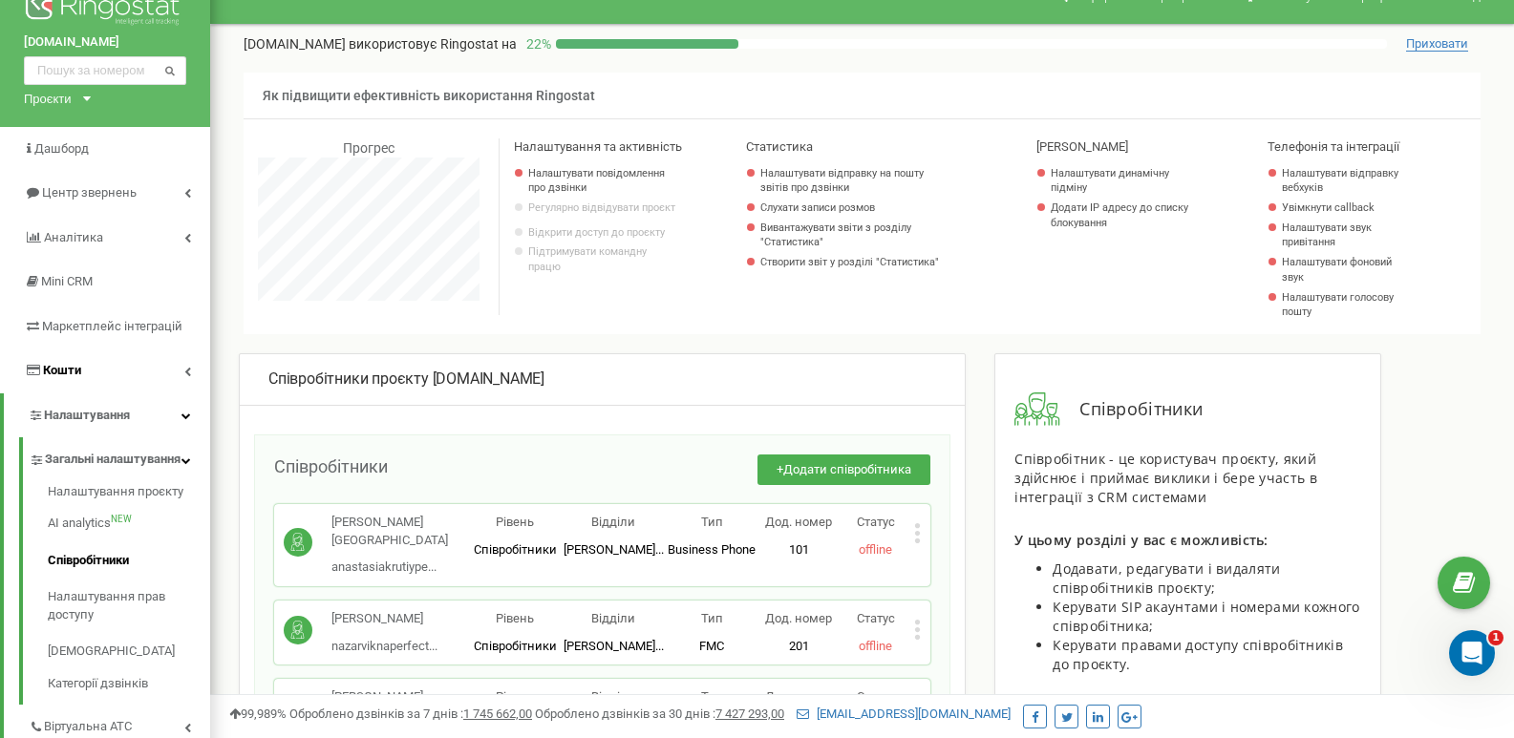
scroll to position [0, 0]
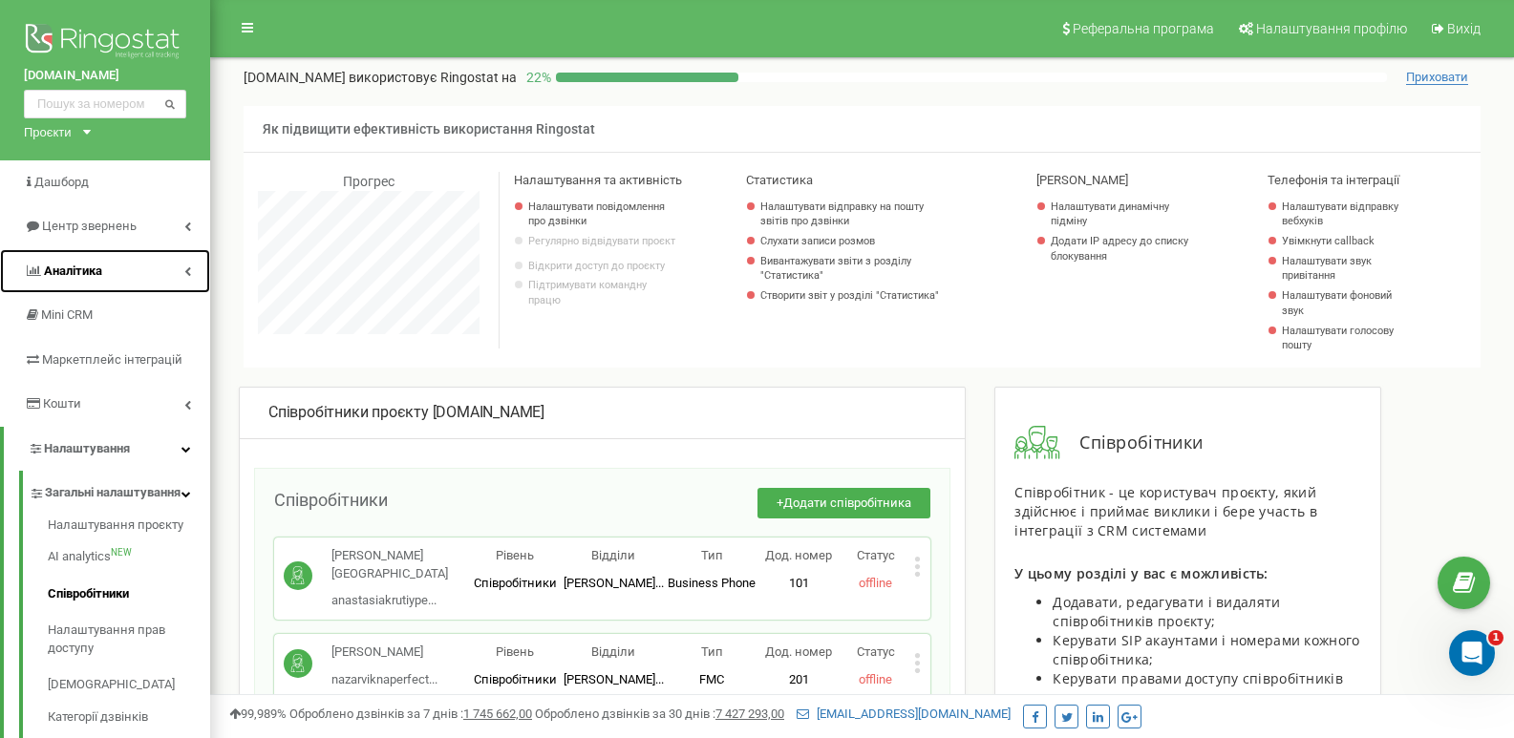
click at [122, 272] on link "Аналiтика" at bounding box center [105, 271] width 210 height 45
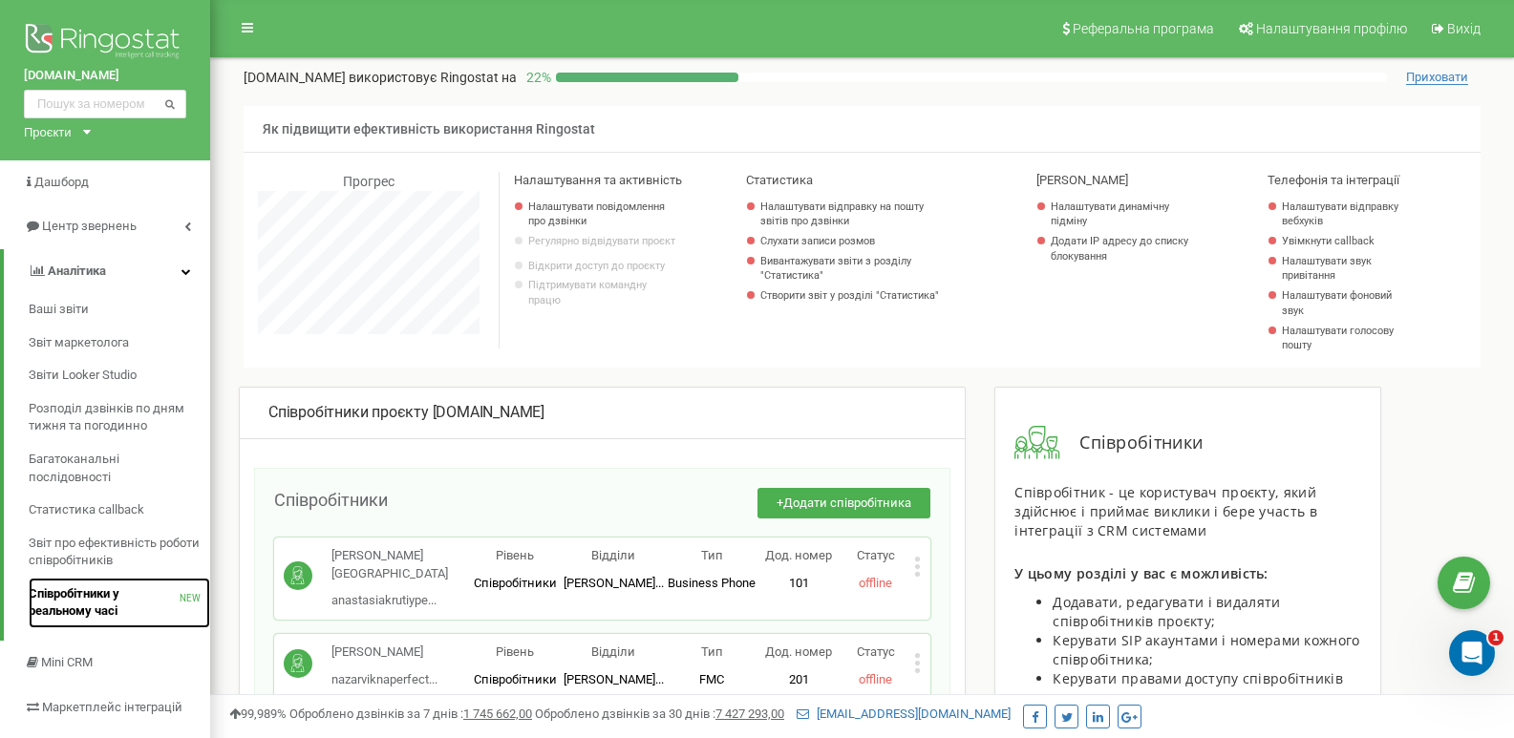
click at [106, 596] on span "Співробітники у реальному часі" at bounding box center [104, 602] width 151 height 35
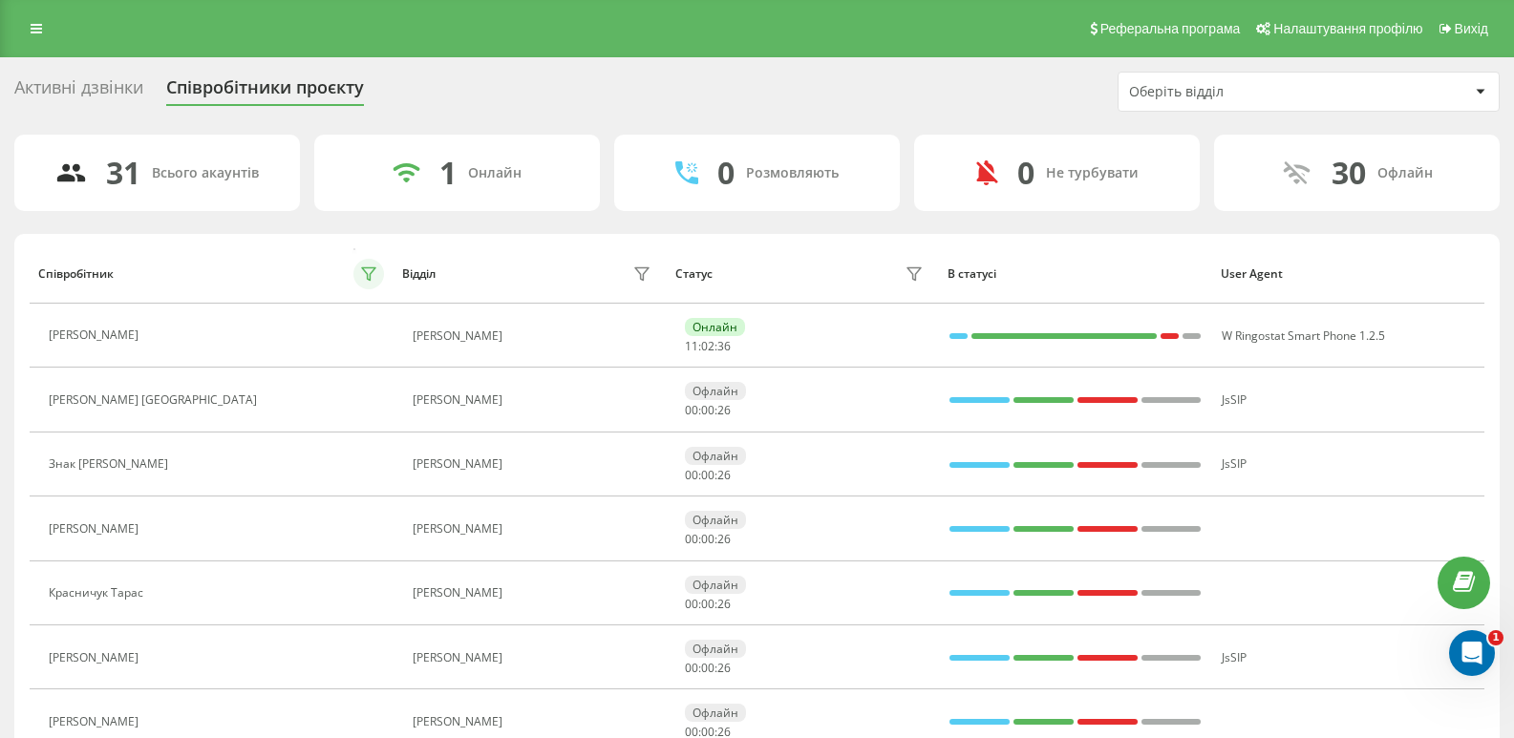
click at [361, 279] on icon at bounding box center [368, 273] width 15 height 15
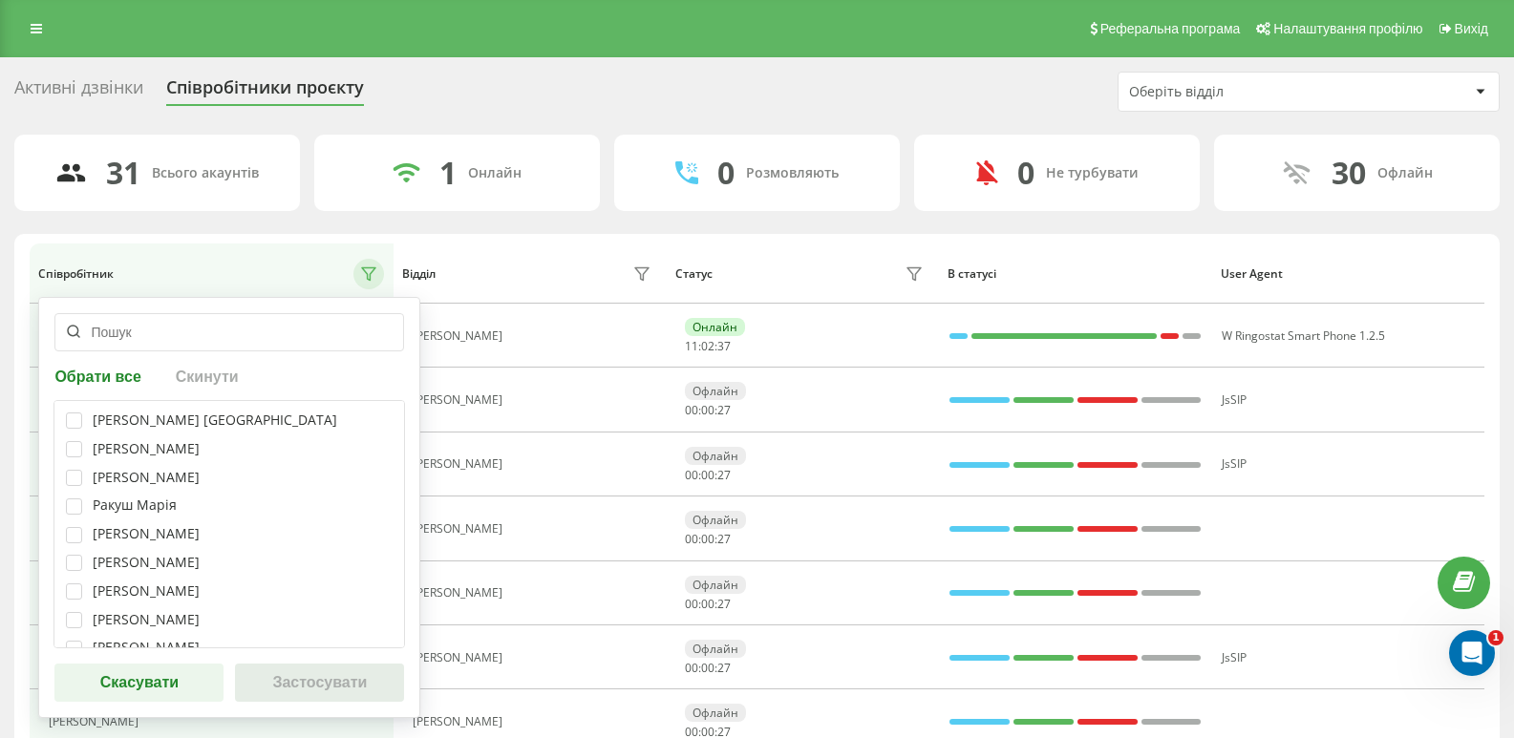
click at [599, 269] on div "Відділ" at bounding box center [529, 274] width 255 height 31
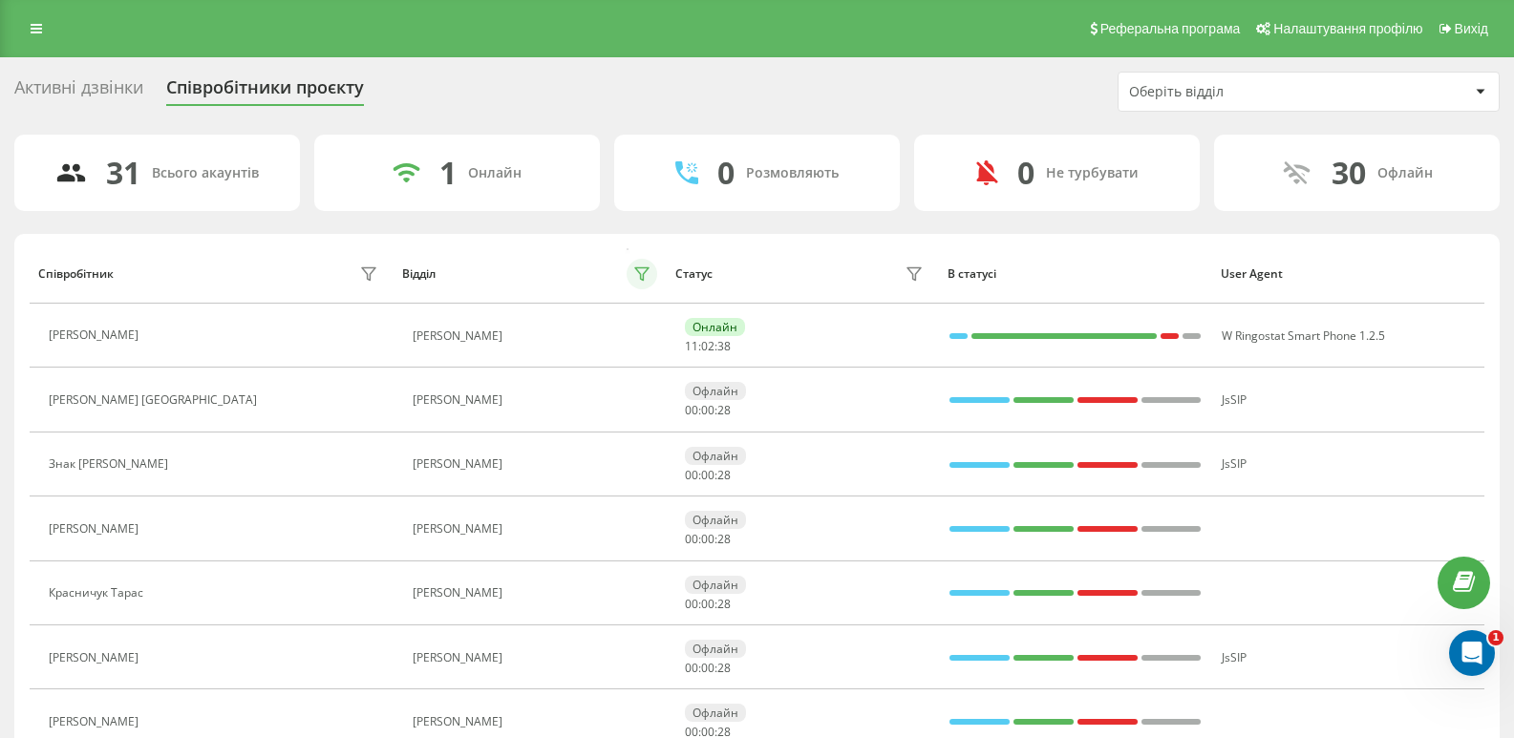
click at [642, 282] on button at bounding box center [642, 274] width 31 height 31
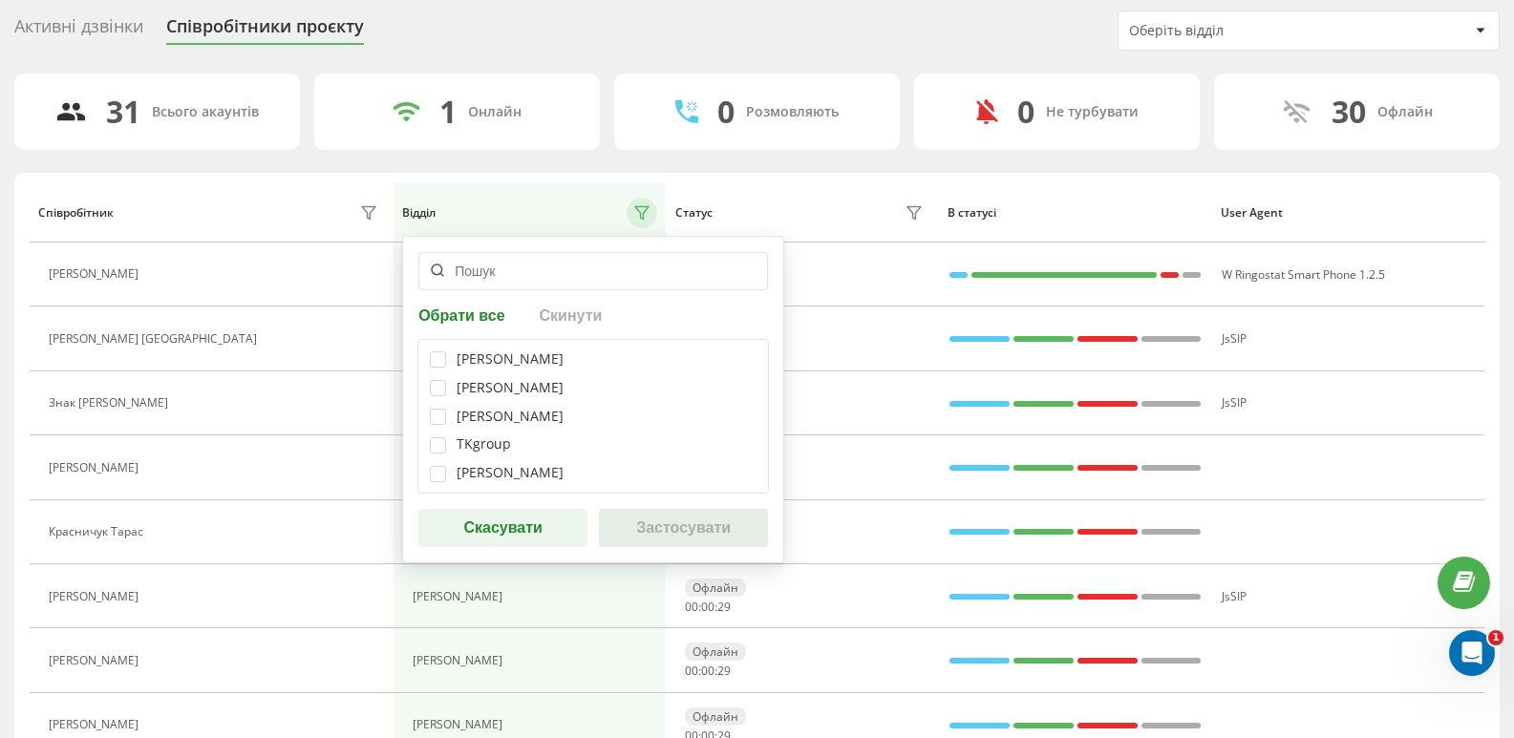
scroll to position [96, 0]
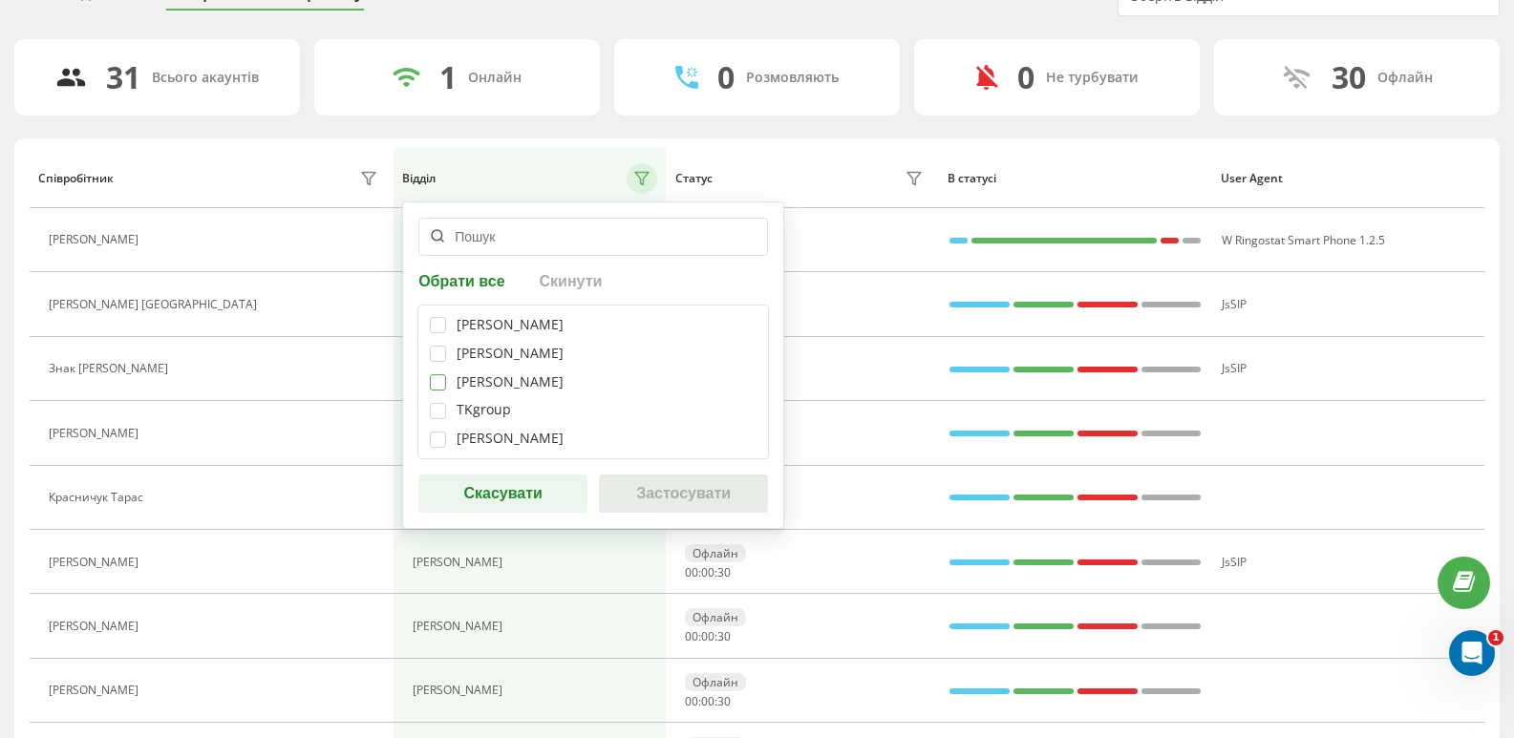
click at [435, 374] on label at bounding box center [438, 374] width 16 height 0
checkbox input "true"
click at [678, 513] on button "Застосувати" at bounding box center [683, 494] width 169 height 38
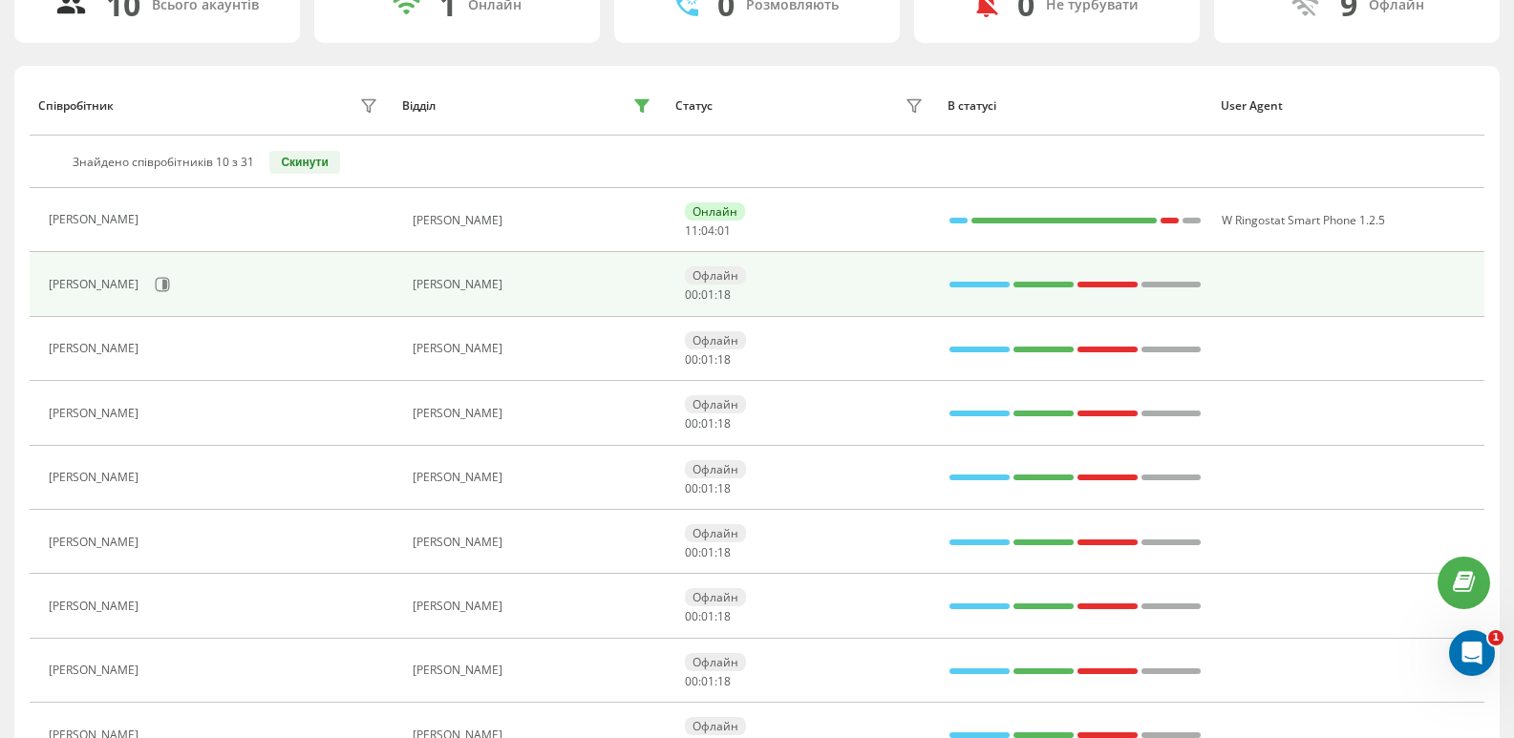
scroll to position [333, 0]
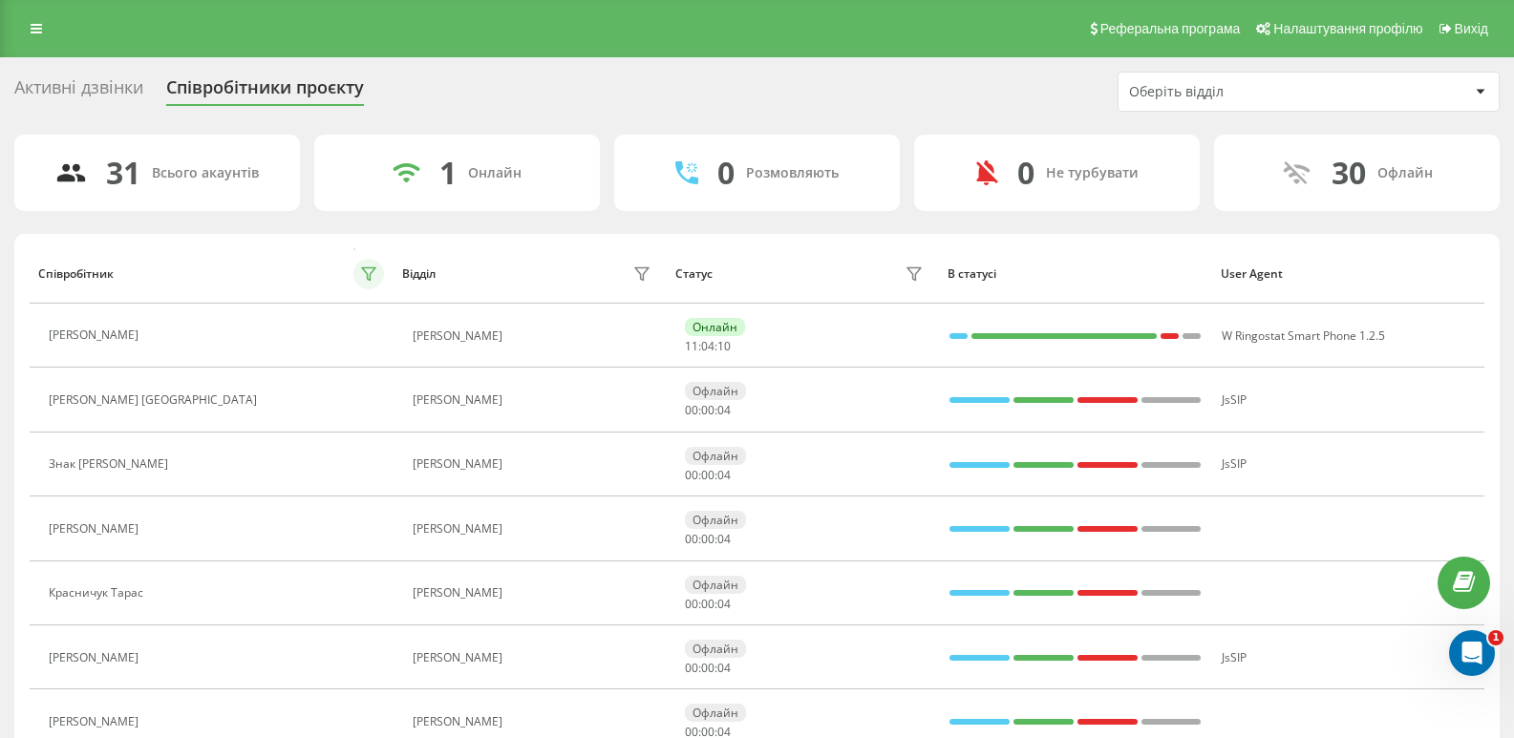
click at [369, 272] on icon at bounding box center [368, 273] width 15 height 15
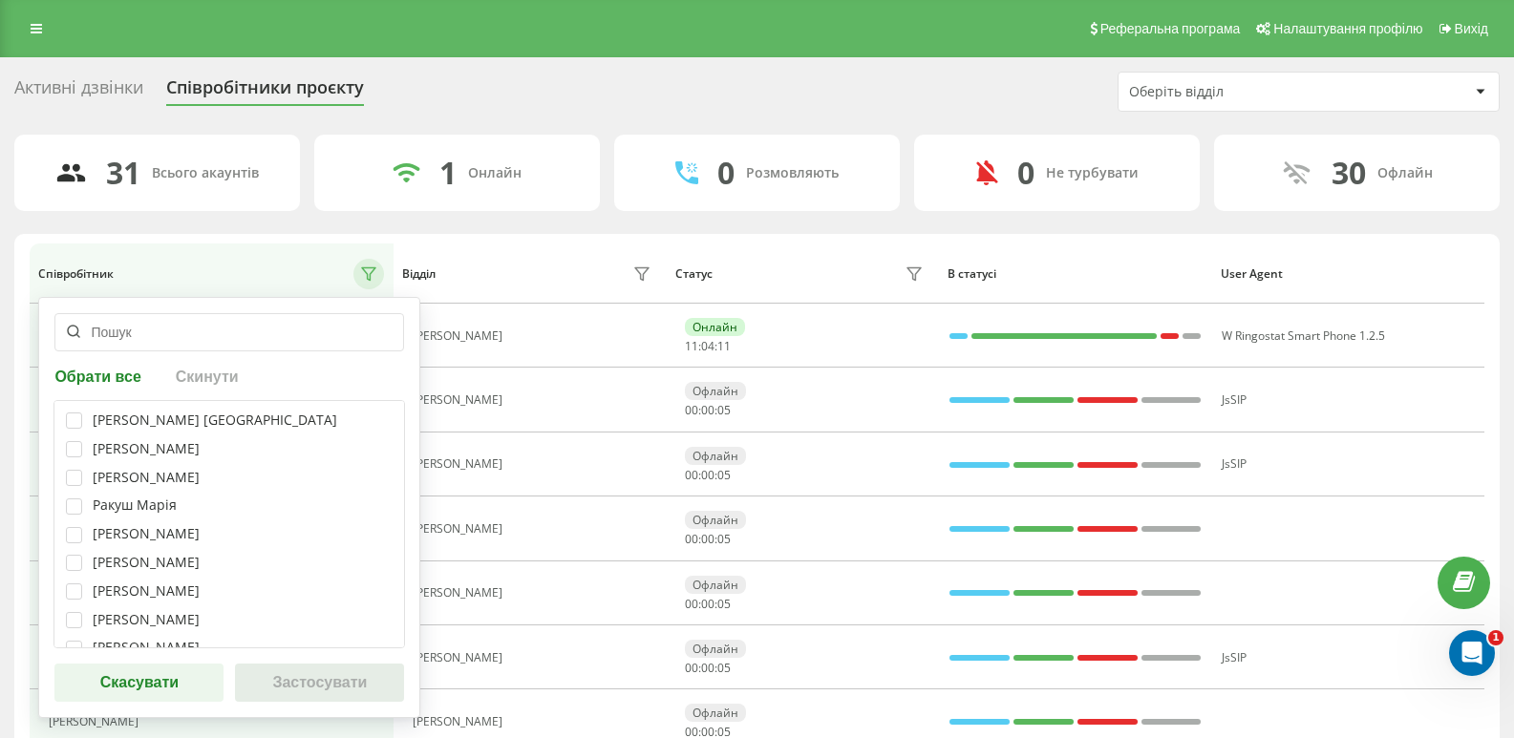
click at [676, 273] on div "Статус" at bounding box center [693, 273] width 37 height 13
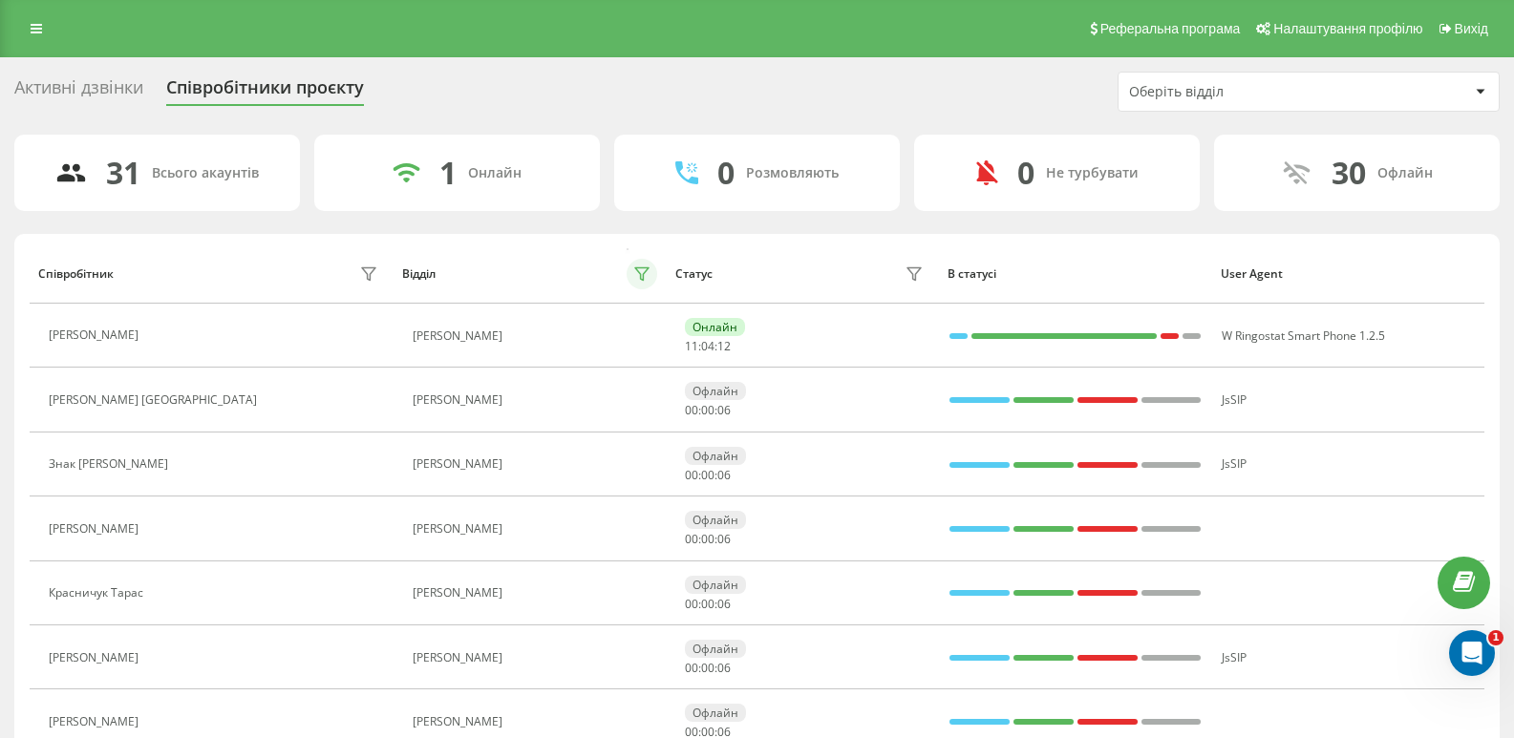
click at [644, 273] on icon at bounding box center [641, 274] width 13 height 12
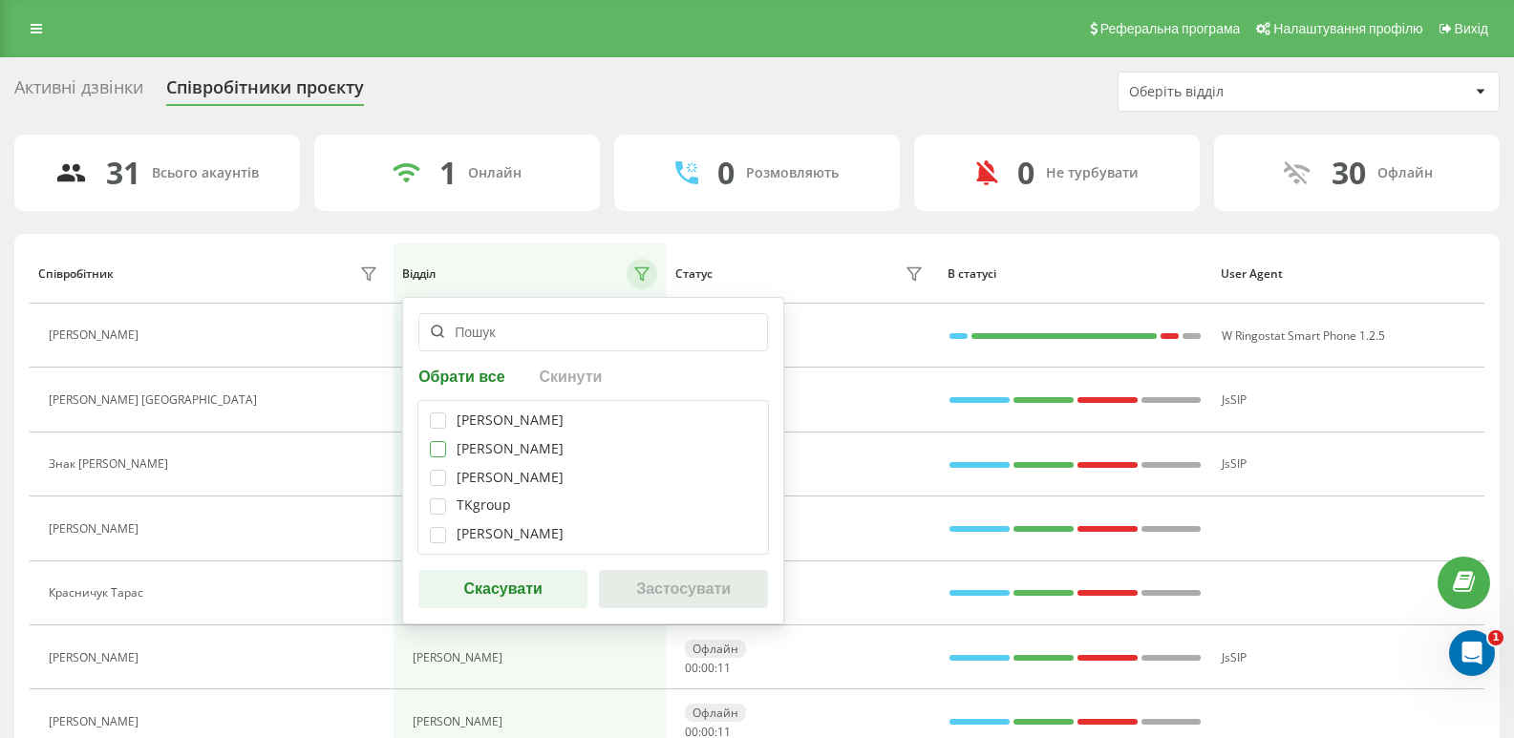
click at [442, 441] on label at bounding box center [438, 441] width 16 height 0
checkbox input "true"
click at [688, 607] on button "Застосувати" at bounding box center [683, 589] width 169 height 38
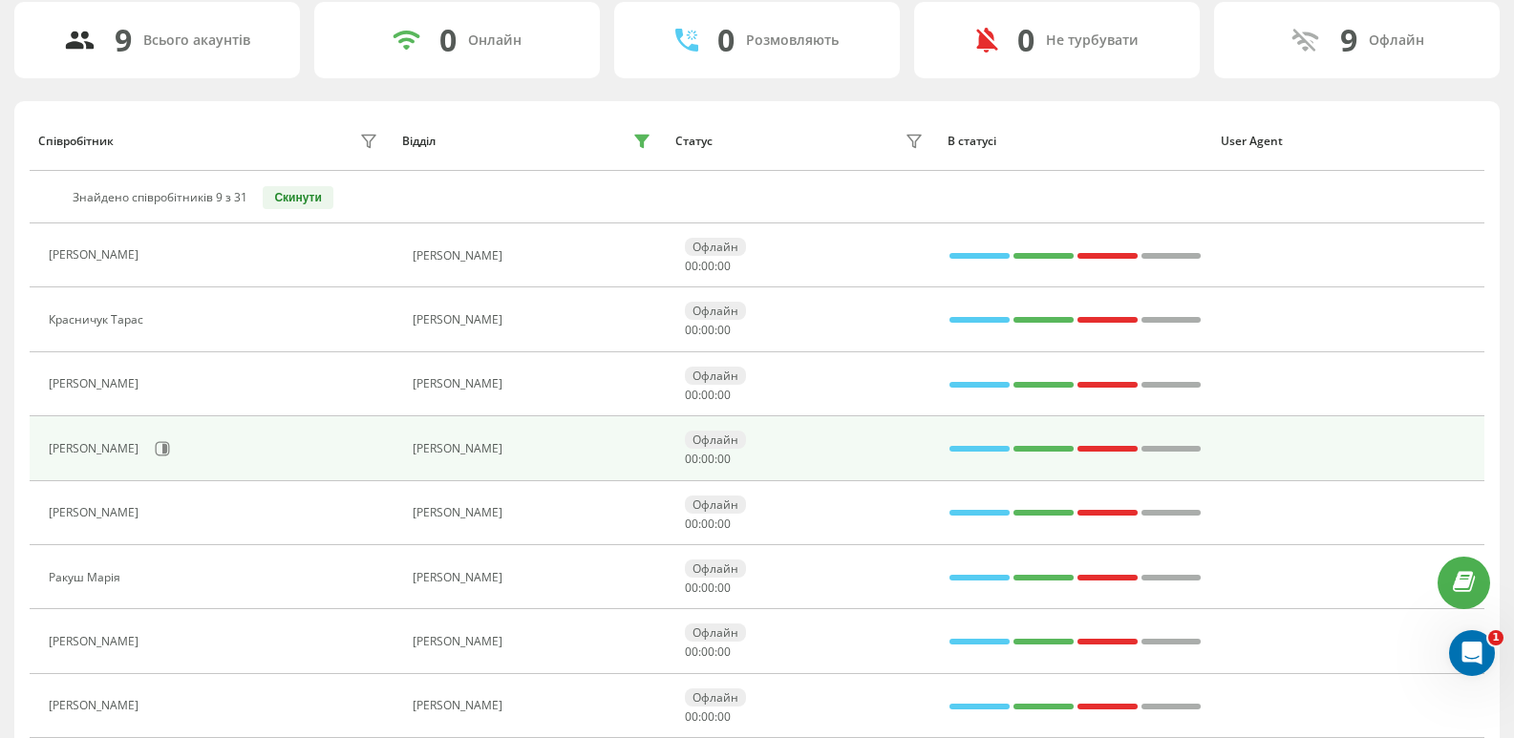
scroll to position [269, 0]
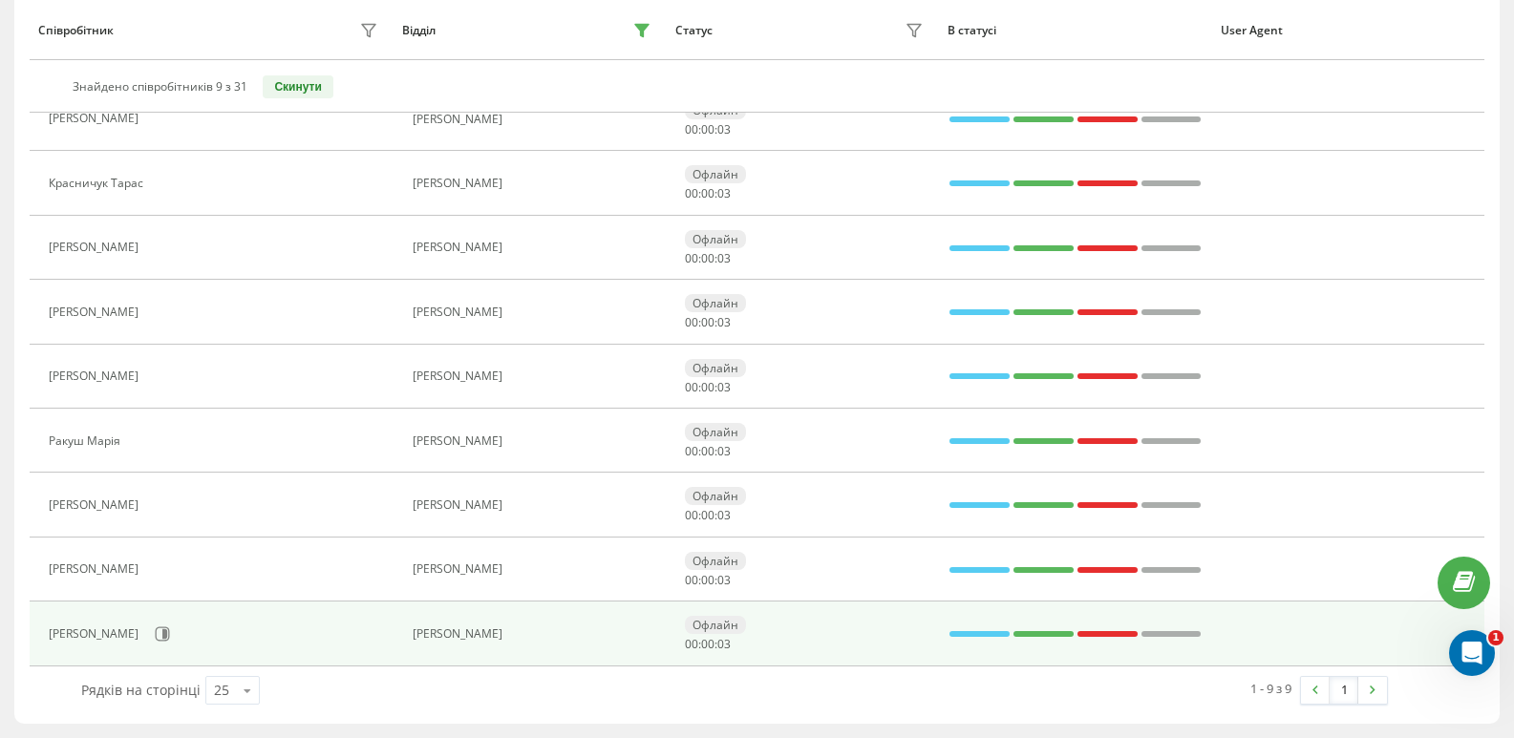
click at [119, 637] on div "[PERSON_NAME]" at bounding box center [96, 633] width 95 height 13
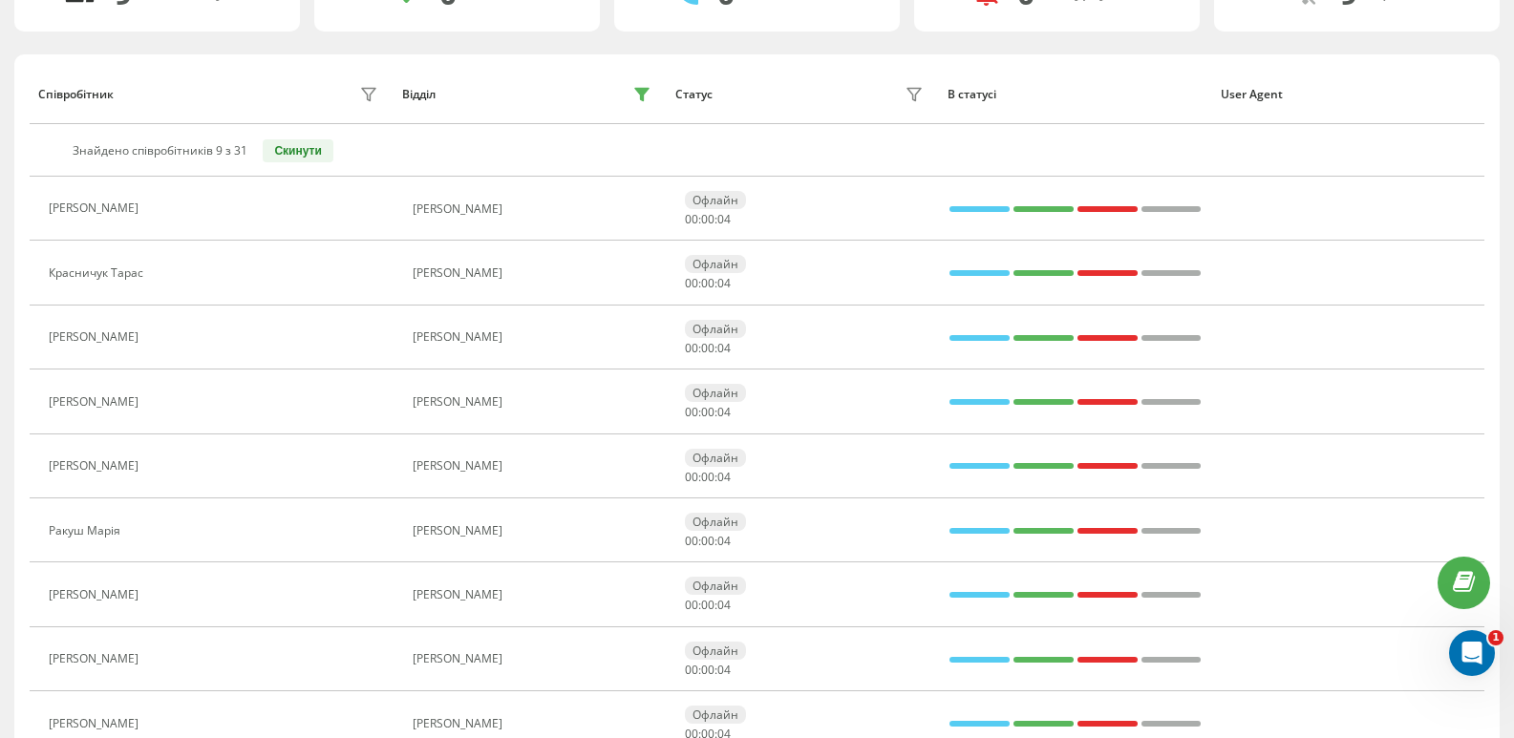
scroll to position [0, 0]
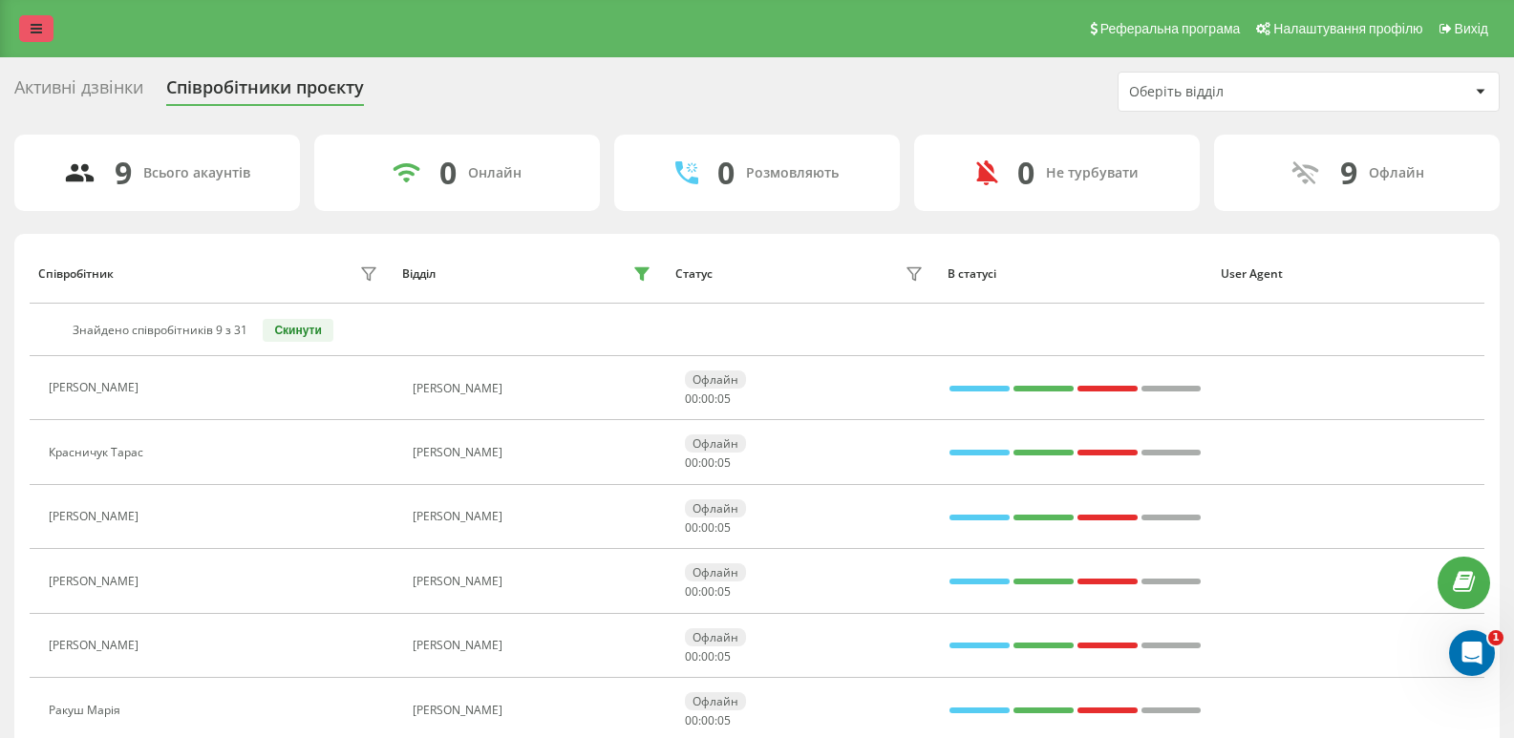
click at [31, 27] on icon at bounding box center [36, 28] width 11 height 13
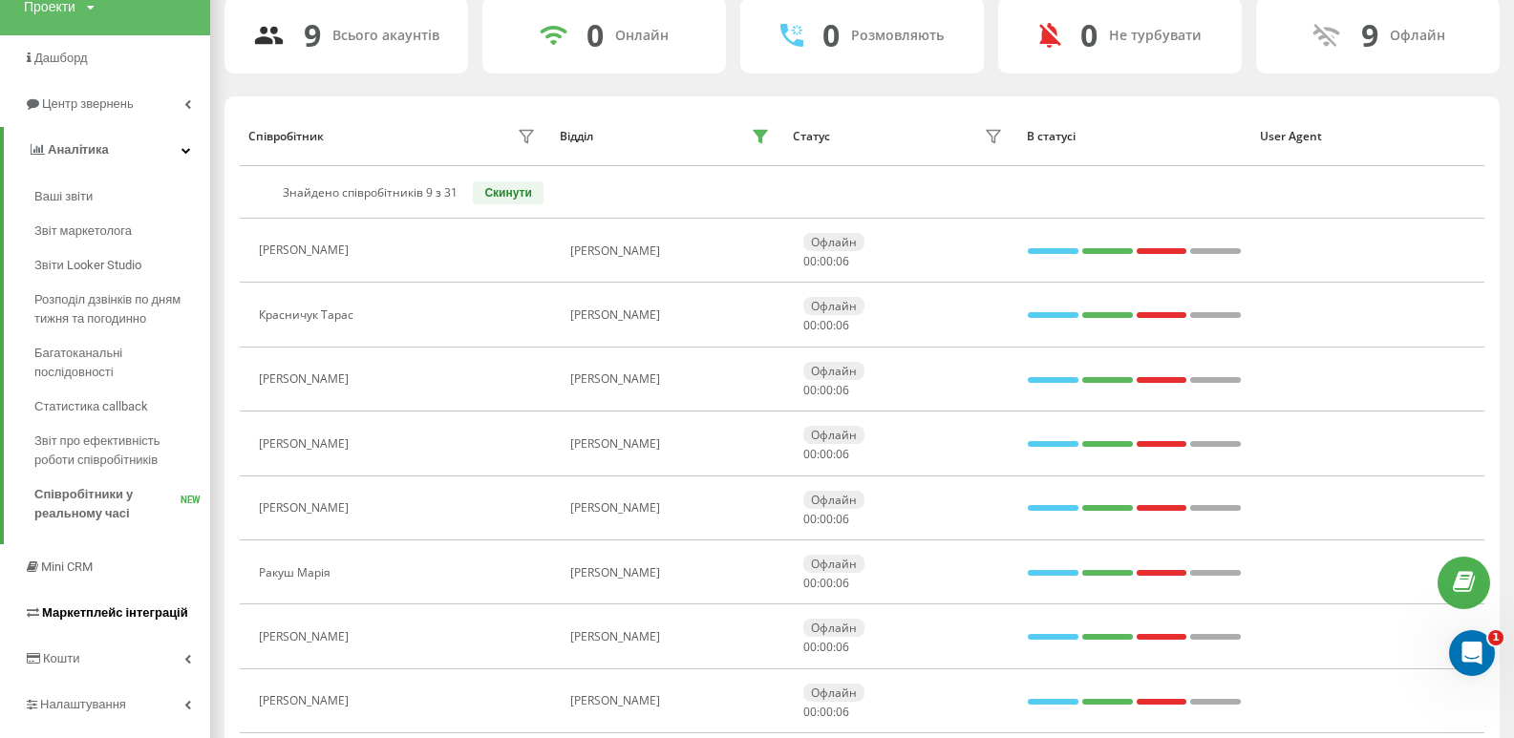
scroll to position [269, 0]
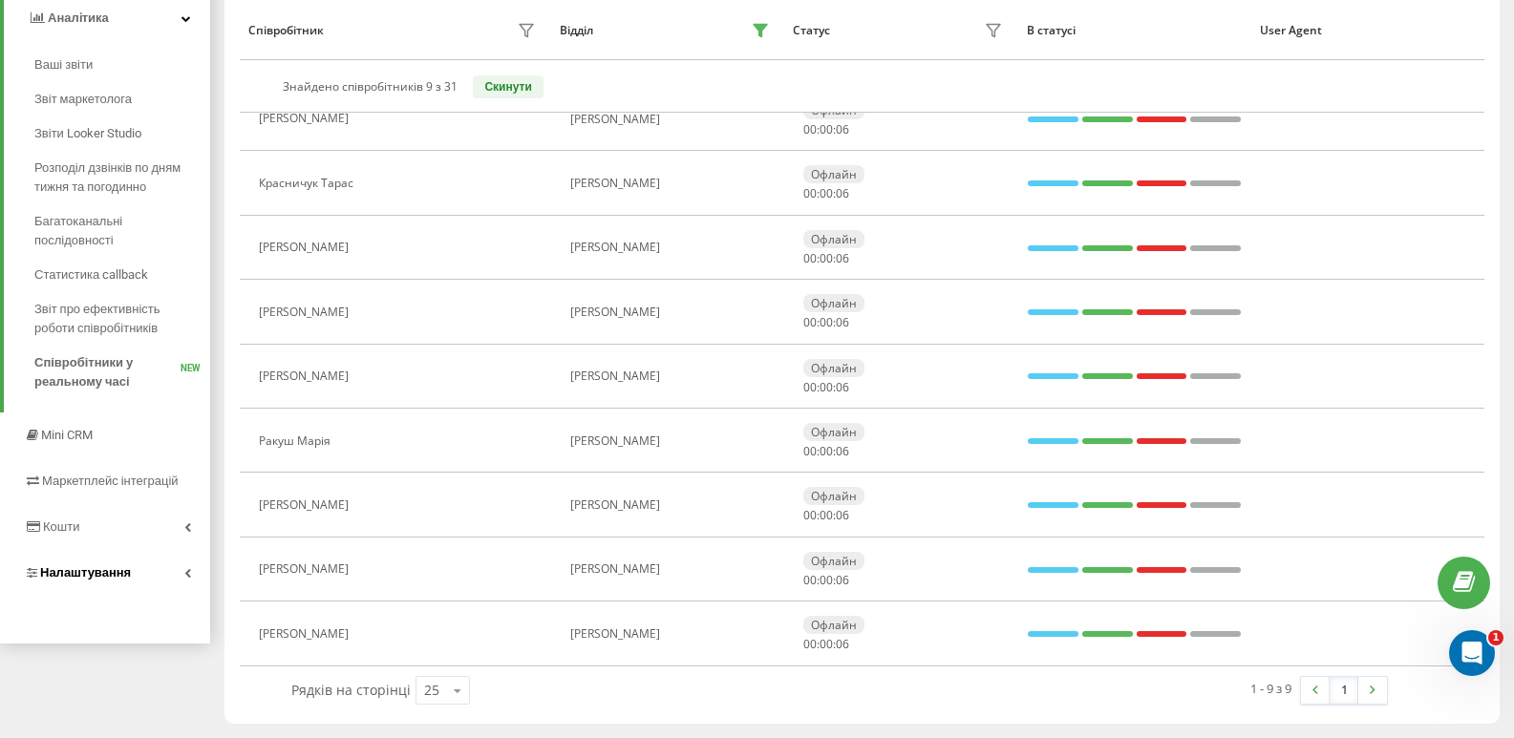
click at [101, 562] on link "Налаштування" at bounding box center [105, 573] width 210 height 46
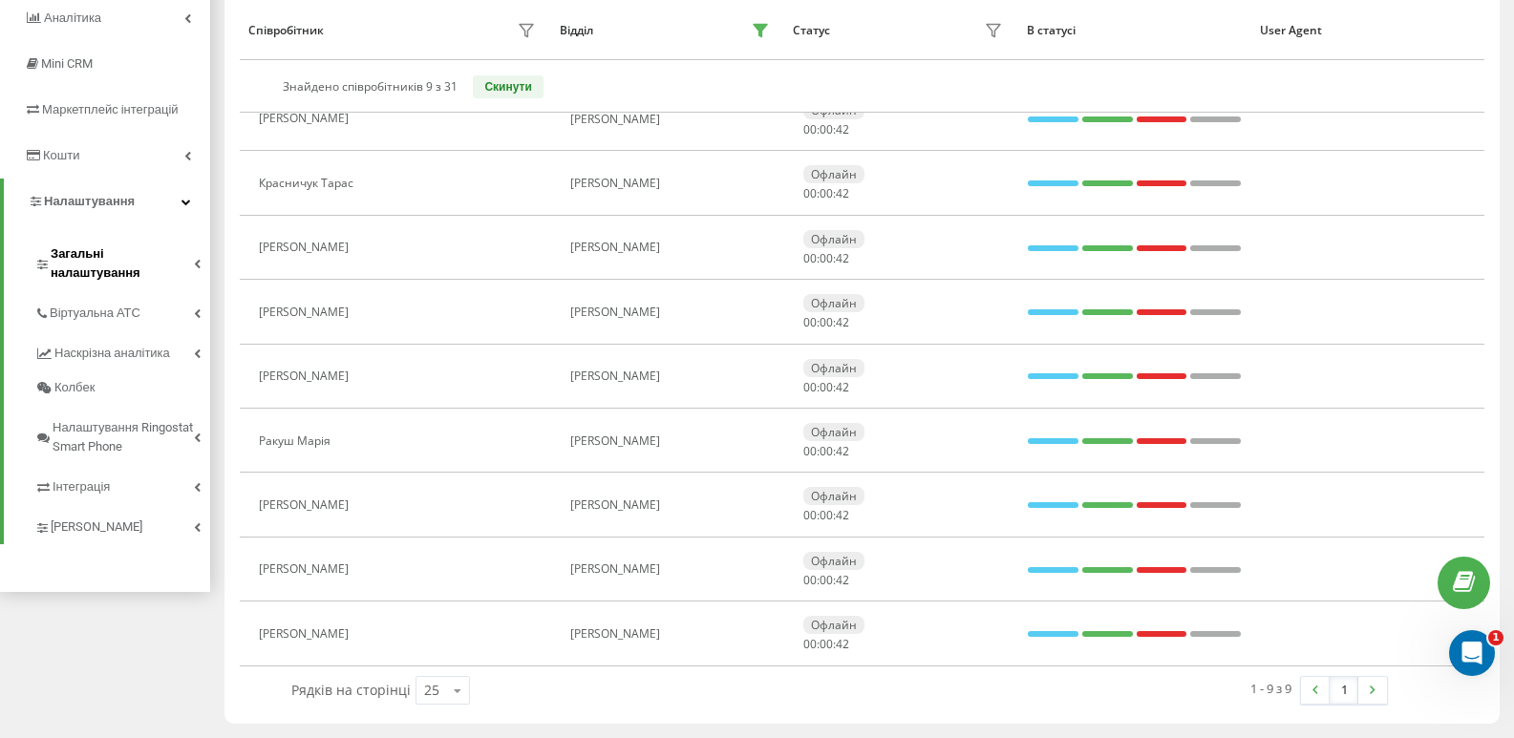
click at [139, 260] on span "Загальні налаштування" at bounding box center [122, 263] width 143 height 38
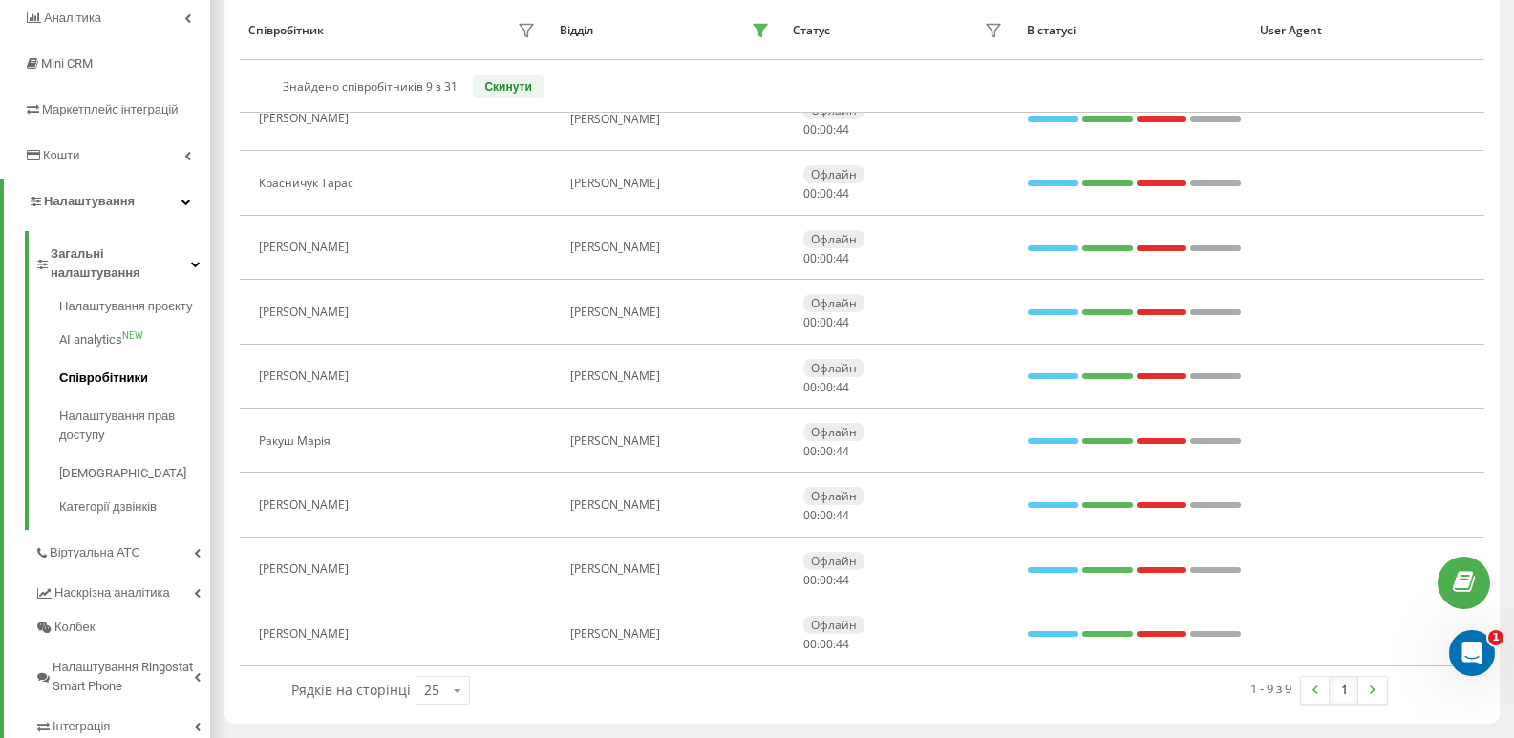
click at [98, 376] on link "Співробітники" at bounding box center [134, 378] width 151 height 38
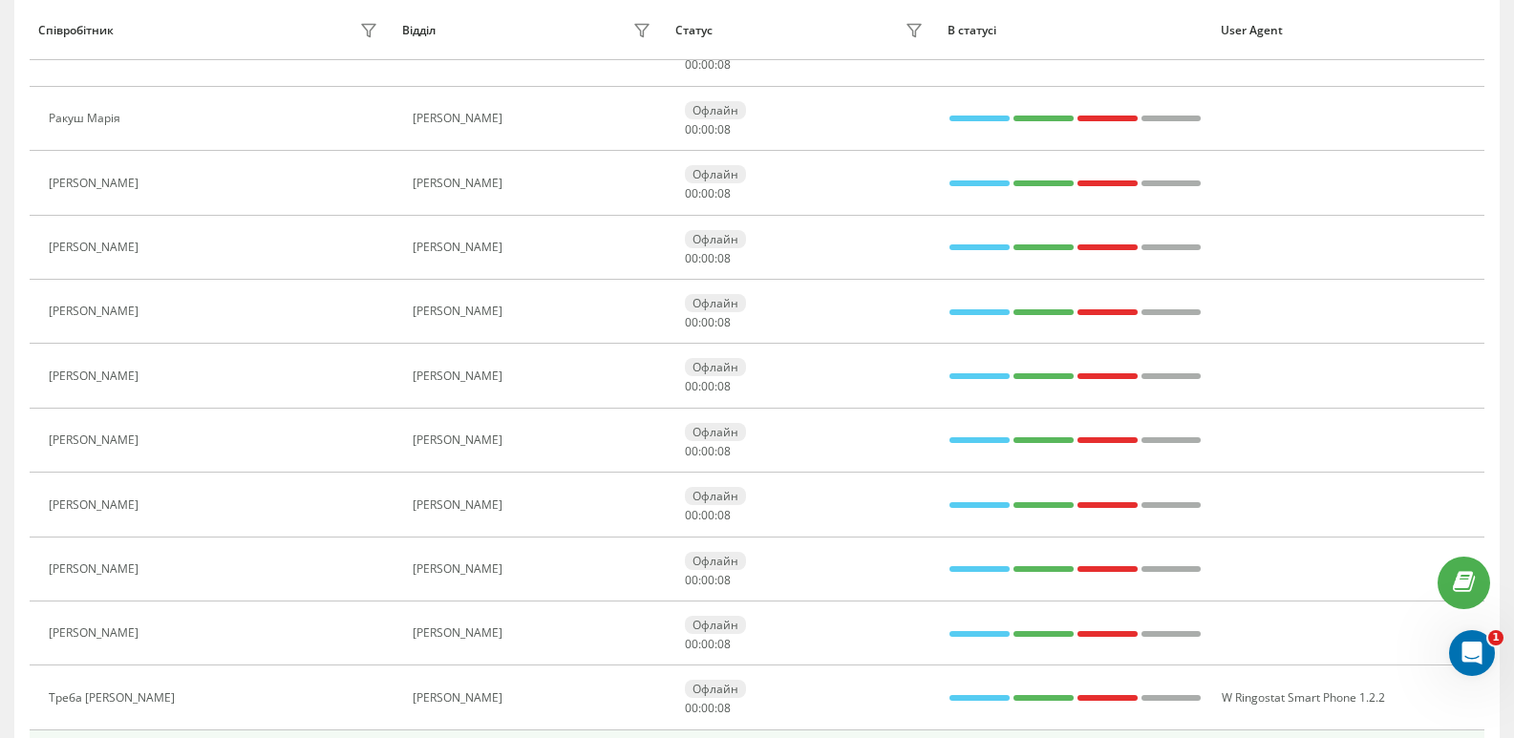
scroll to position [1246, 0]
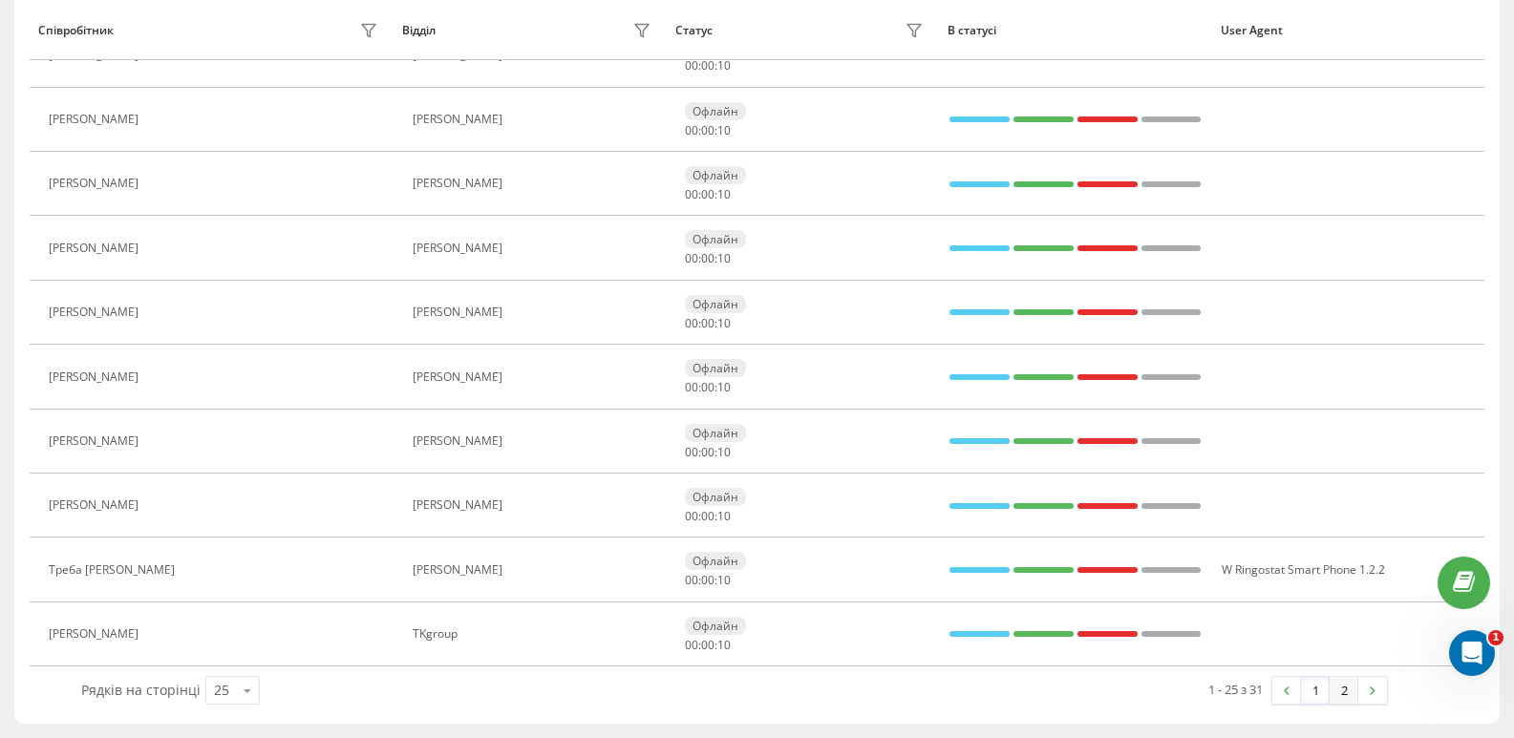
click at [1350, 691] on link "2" at bounding box center [1343, 690] width 29 height 27
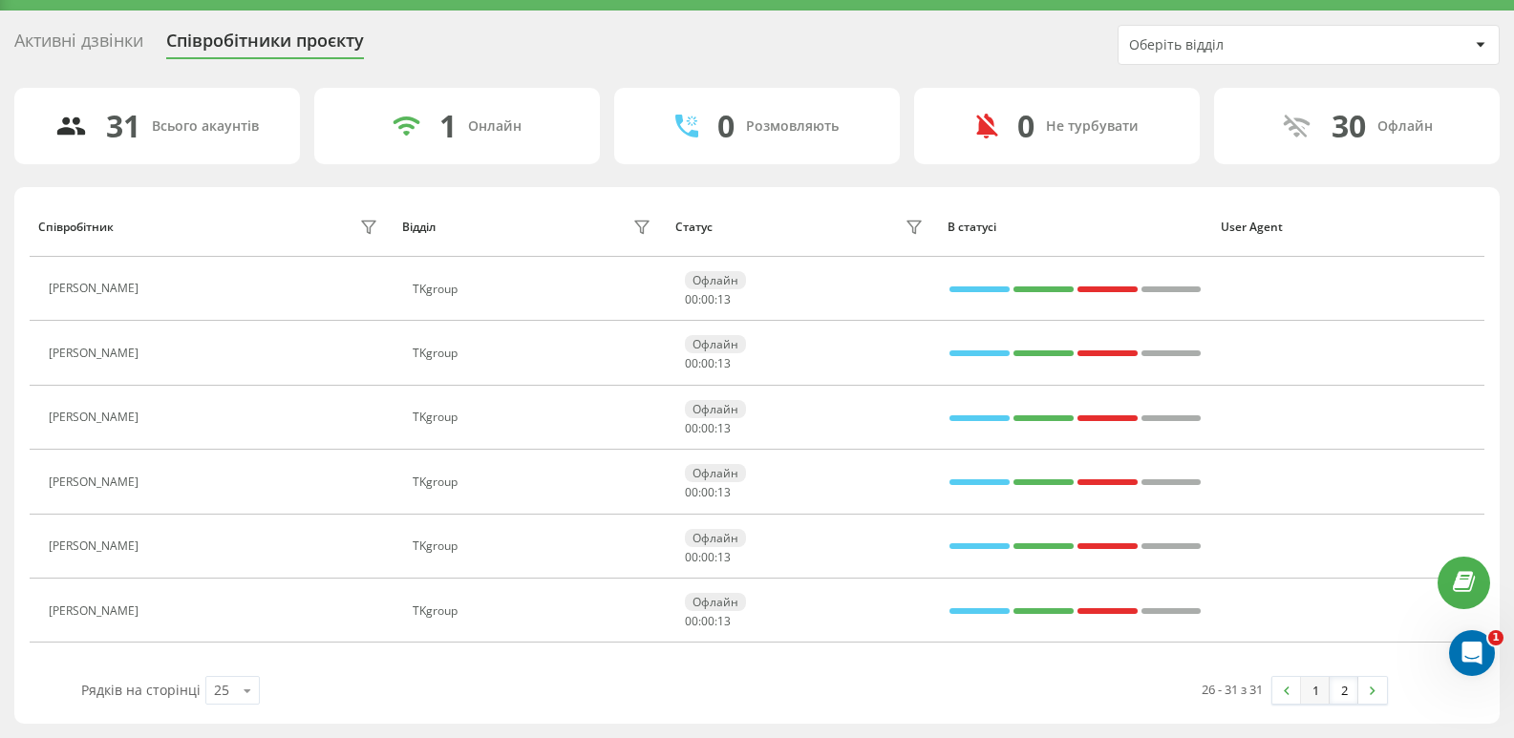
click at [1318, 701] on link "1" at bounding box center [1315, 690] width 29 height 27
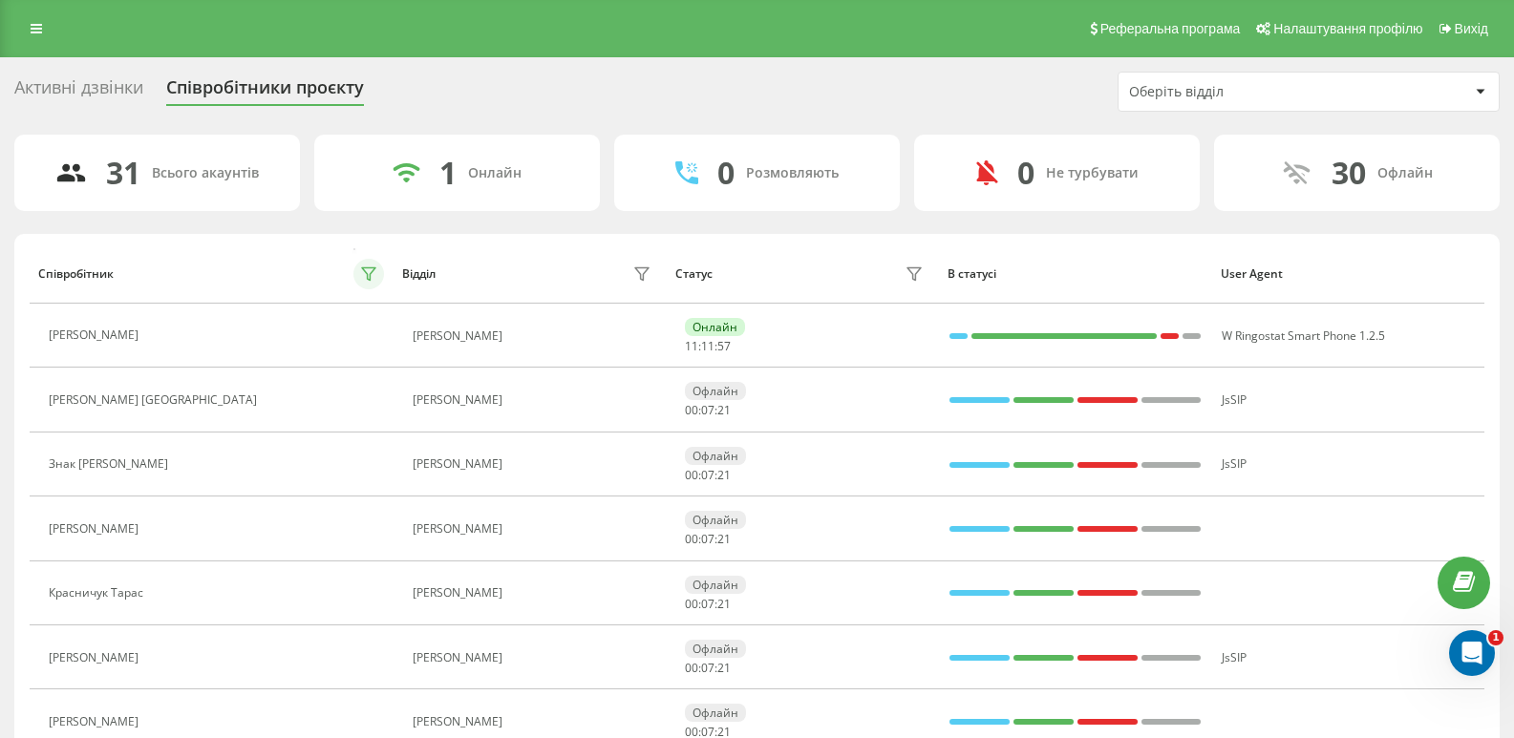
click at [368, 276] on icon at bounding box center [368, 274] width 13 height 12
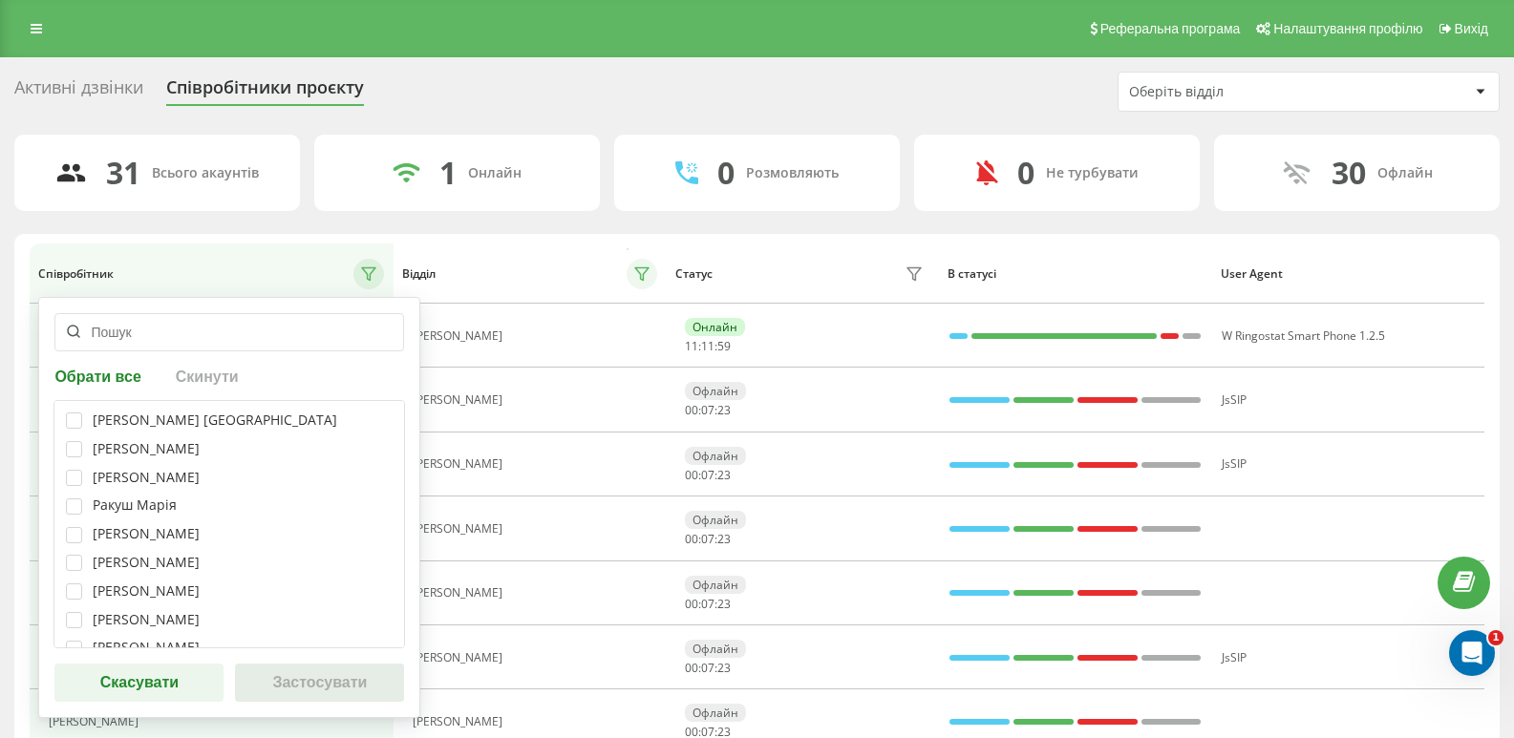
click at [646, 272] on icon at bounding box center [641, 274] width 13 height 12
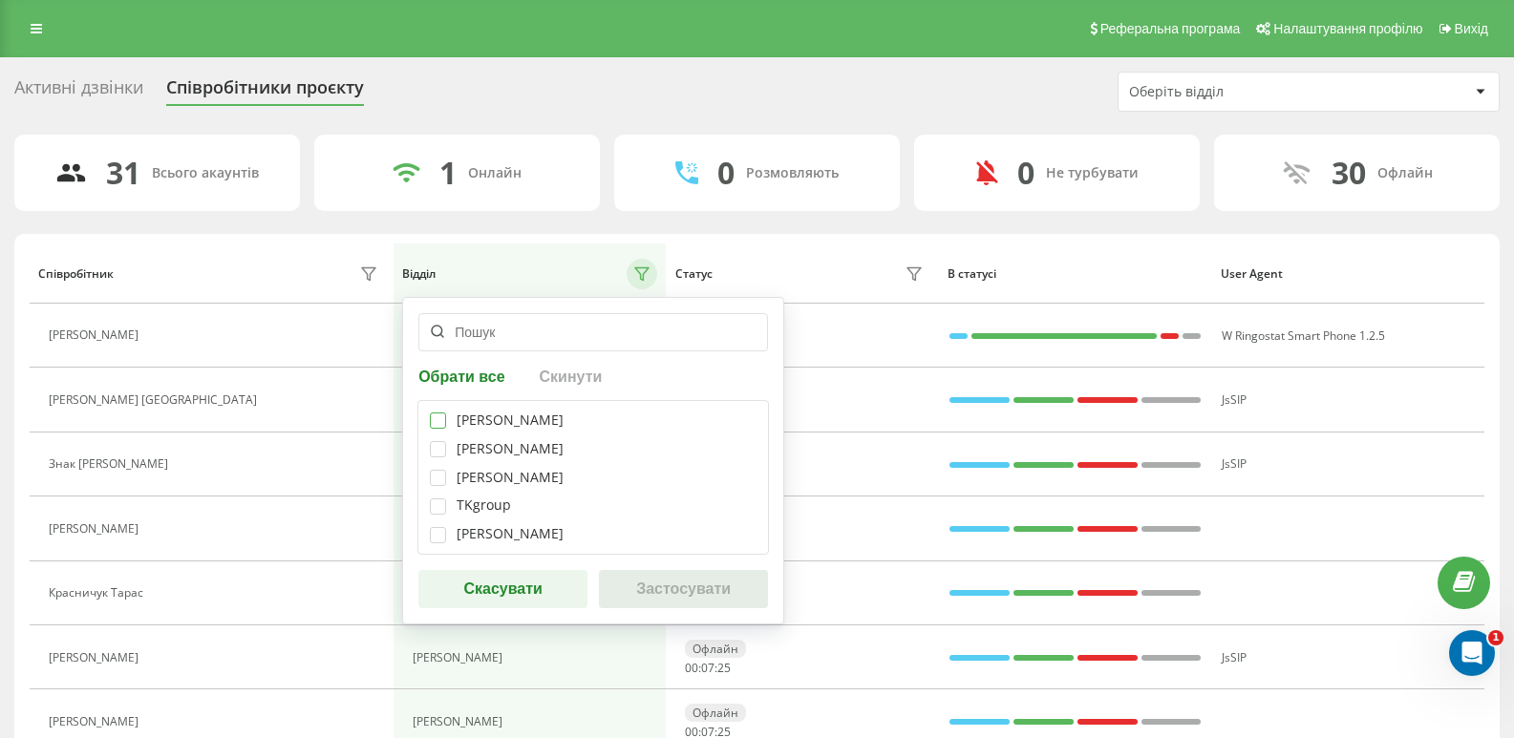
click at [436, 413] on label at bounding box center [438, 413] width 16 height 0
checkbox input "true"
click at [754, 595] on button "Застосувати" at bounding box center [683, 589] width 169 height 38
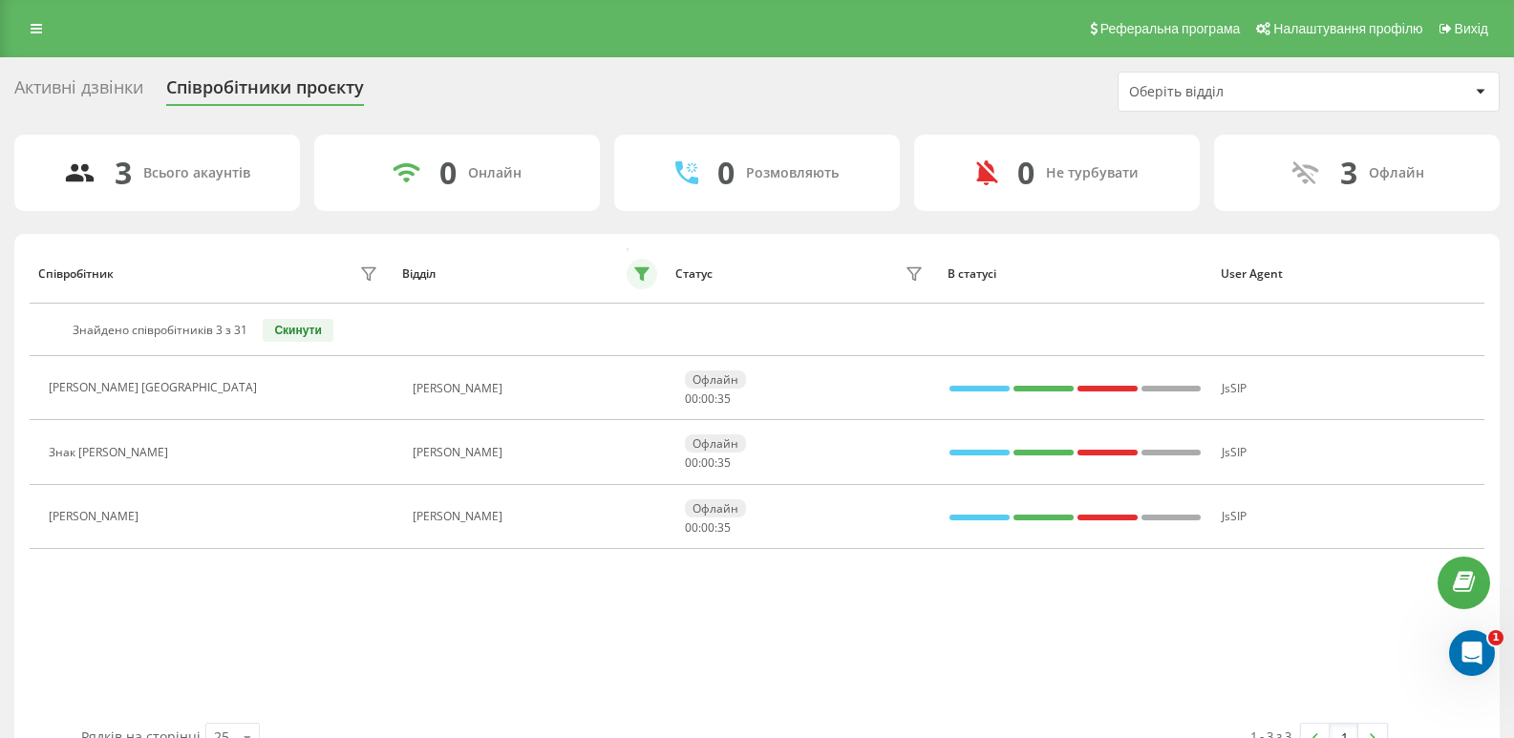
click at [636, 276] on icon at bounding box center [641, 273] width 15 height 15
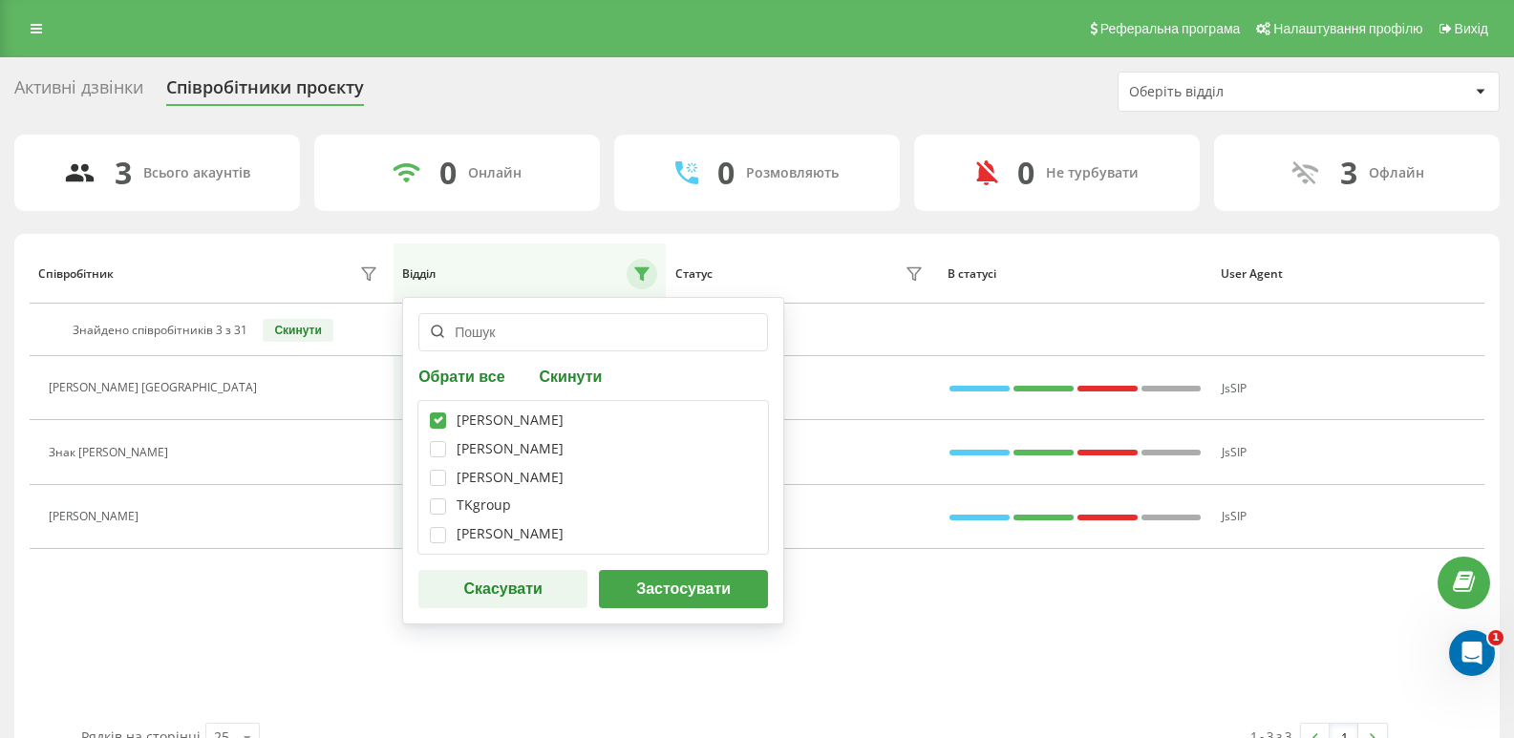
click at [438, 413] on label at bounding box center [438, 413] width 16 height 0
checkbox input "false"
click at [436, 441] on label at bounding box center [438, 441] width 16 height 0
checkbox input "true"
click at [696, 608] on button "Застосувати" at bounding box center [683, 589] width 169 height 38
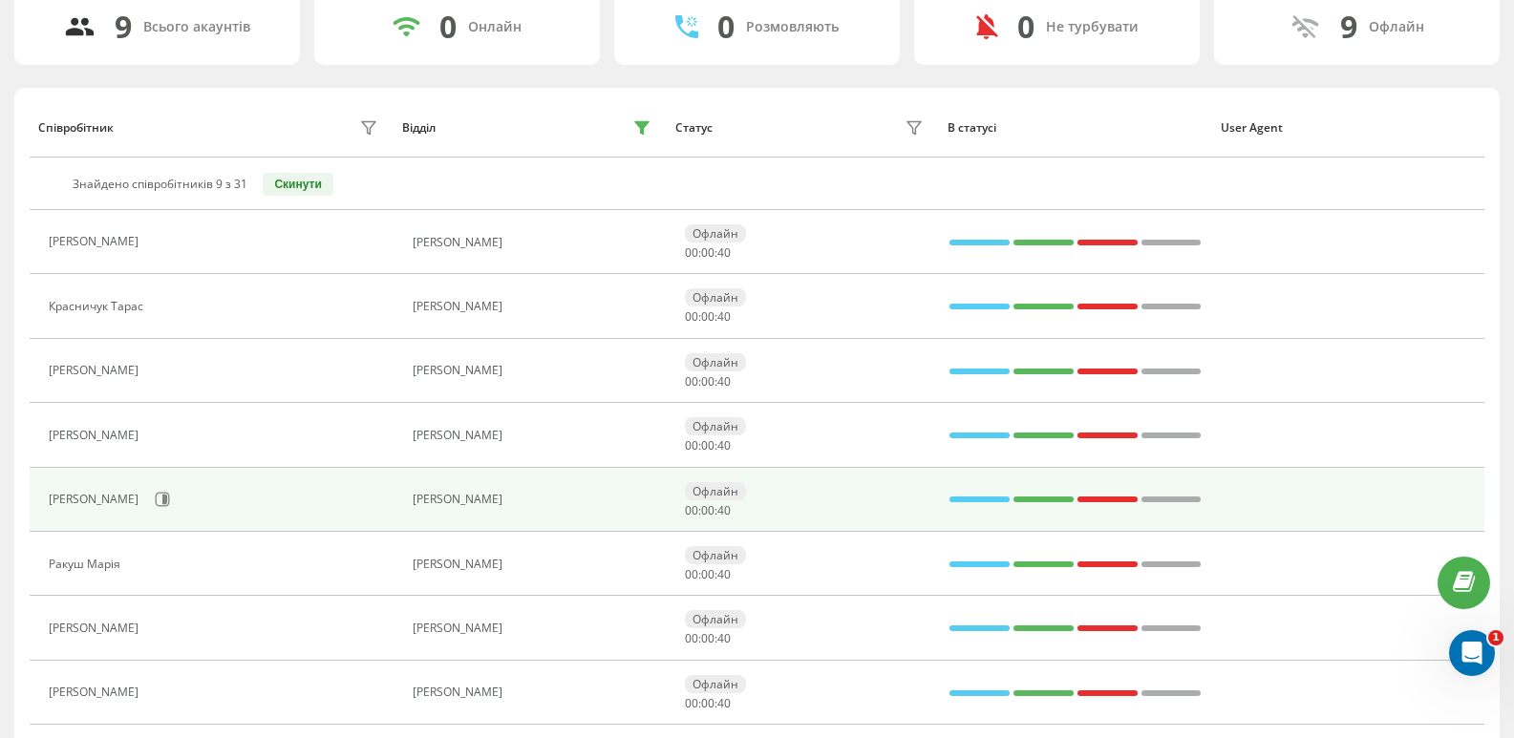
scroll to position [269, 0]
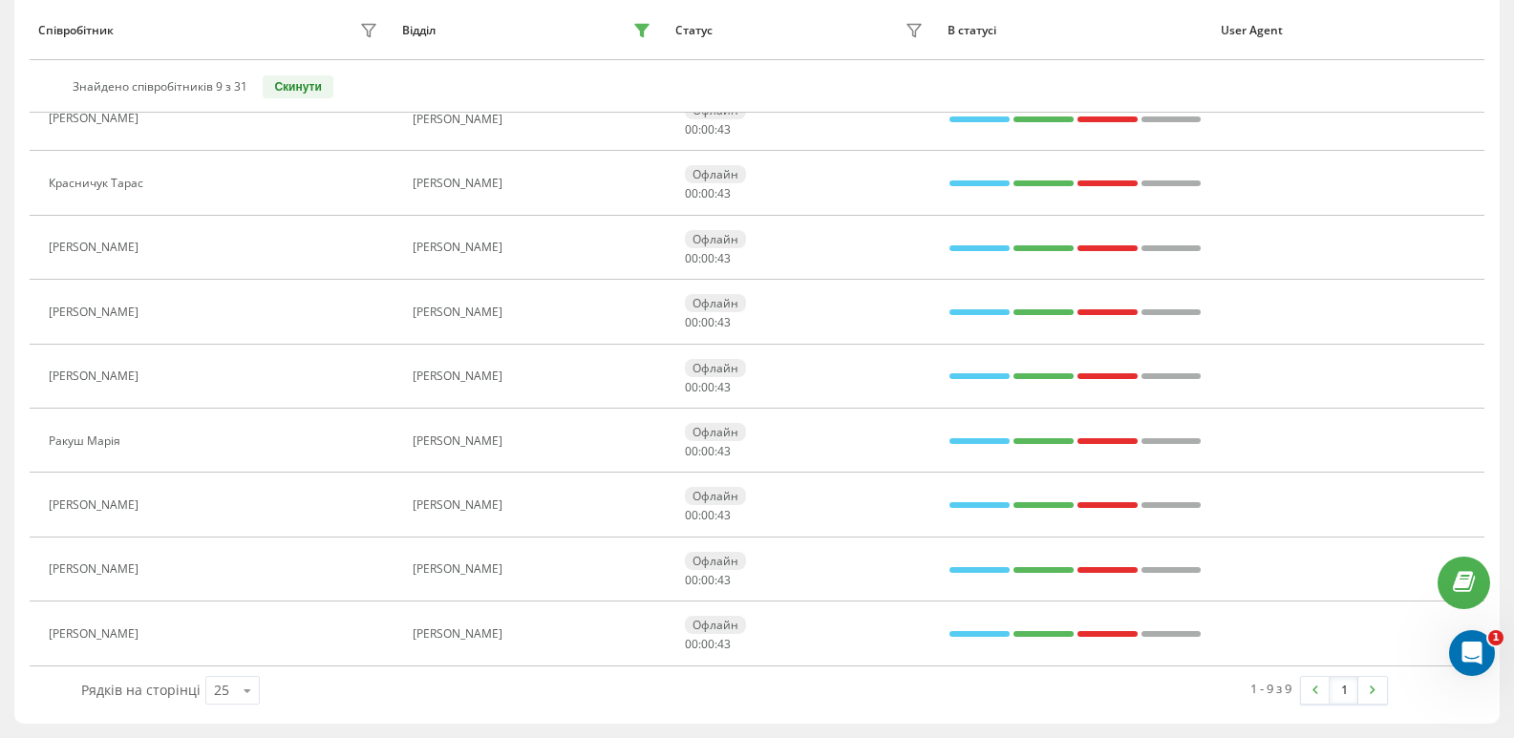
click at [299, 79] on button "Скинути" at bounding box center [298, 86] width 70 height 23
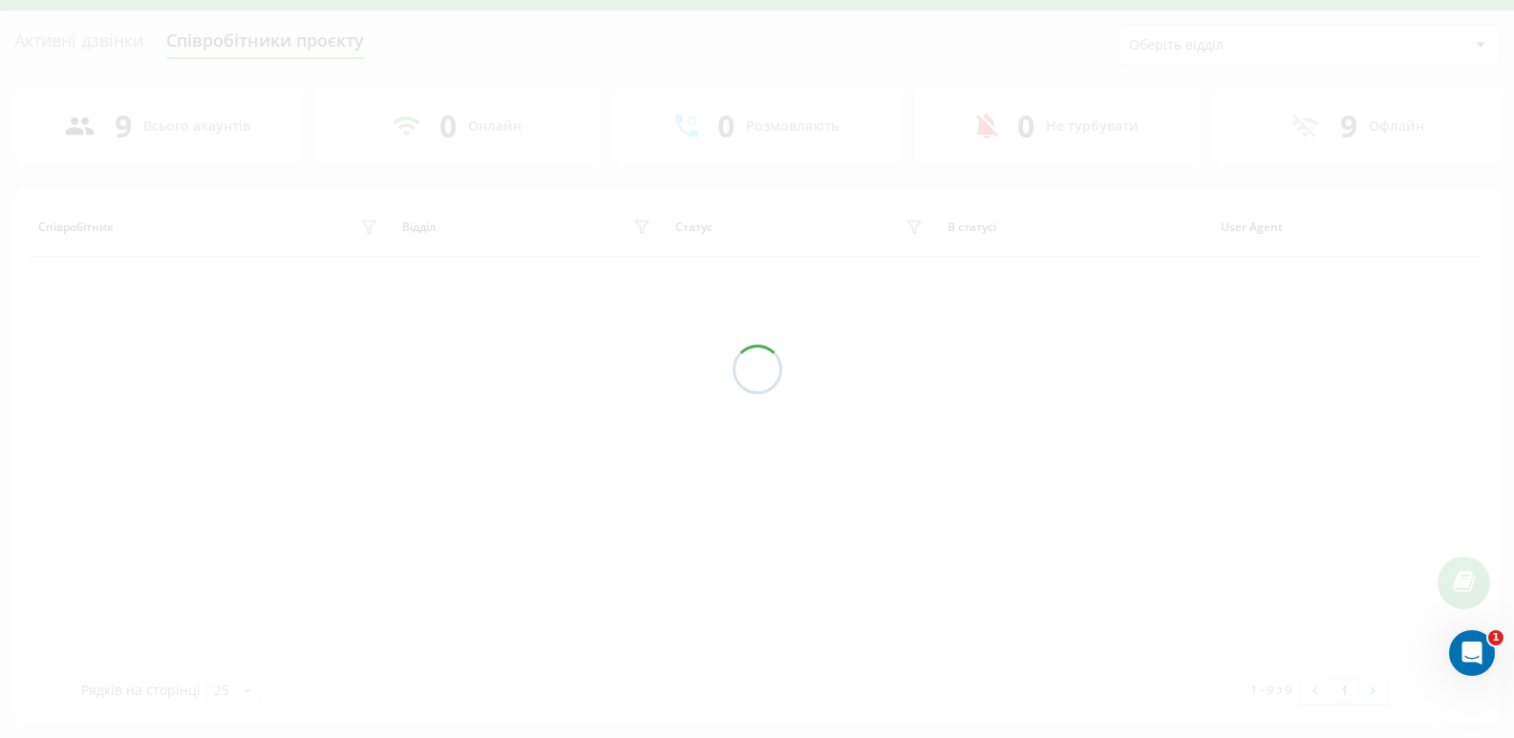
scroll to position [217, 0]
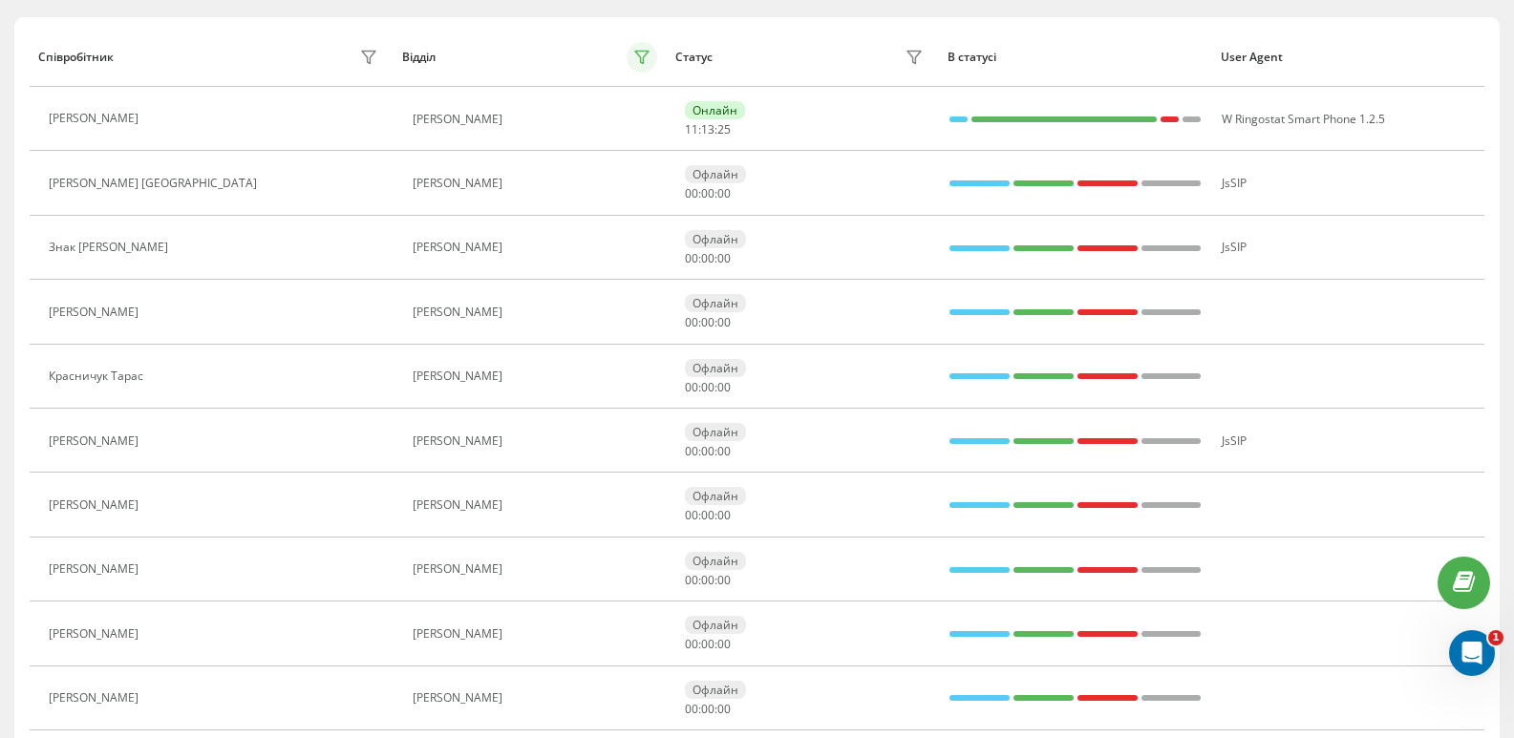
click at [642, 65] on button at bounding box center [642, 57] width 31 height 31
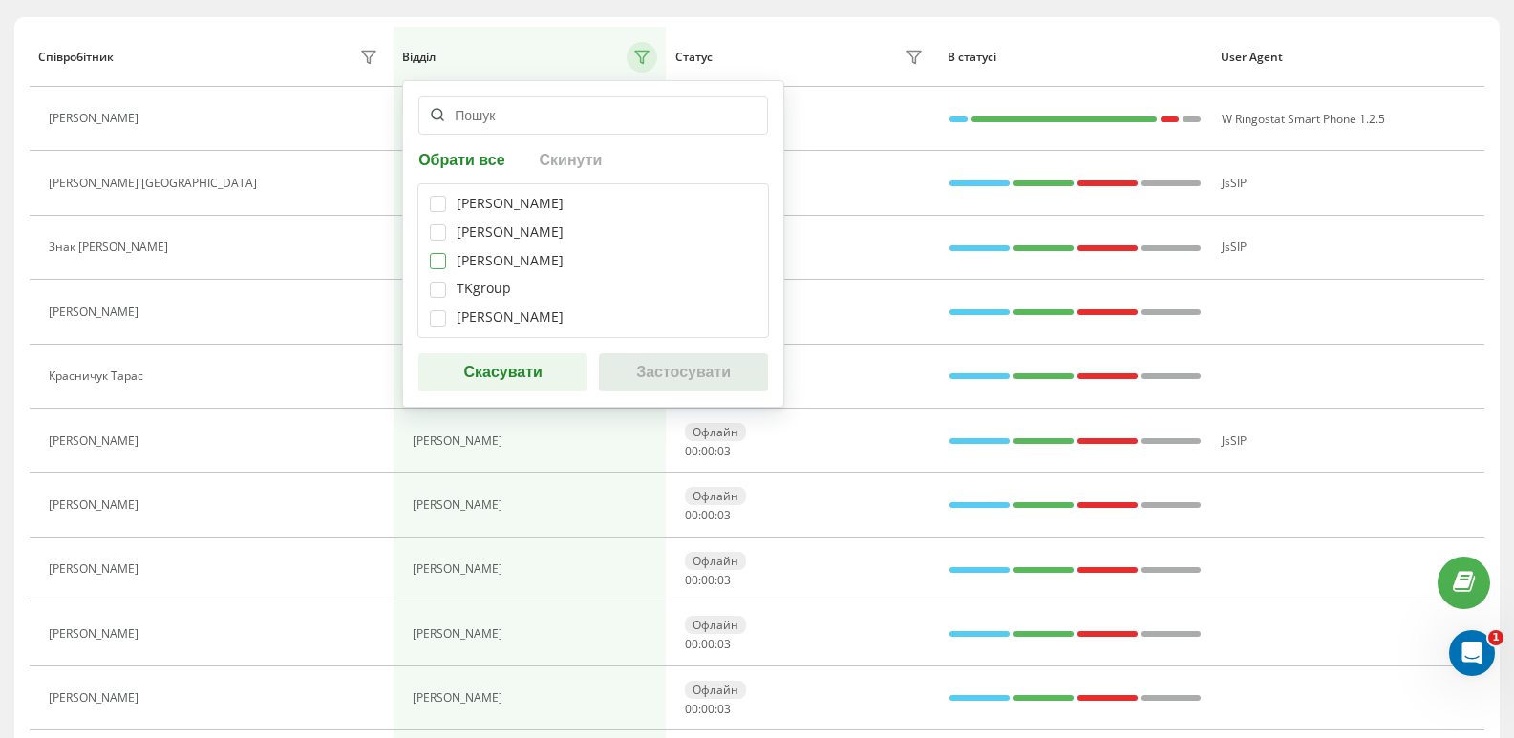
click at [441, 253] on label at bounding box center [438, 253] width 16 height 0
checkbox input "true"
click at [641, 378] on button "Застосувати" at bounding box center [683, 372] width 169 height 38
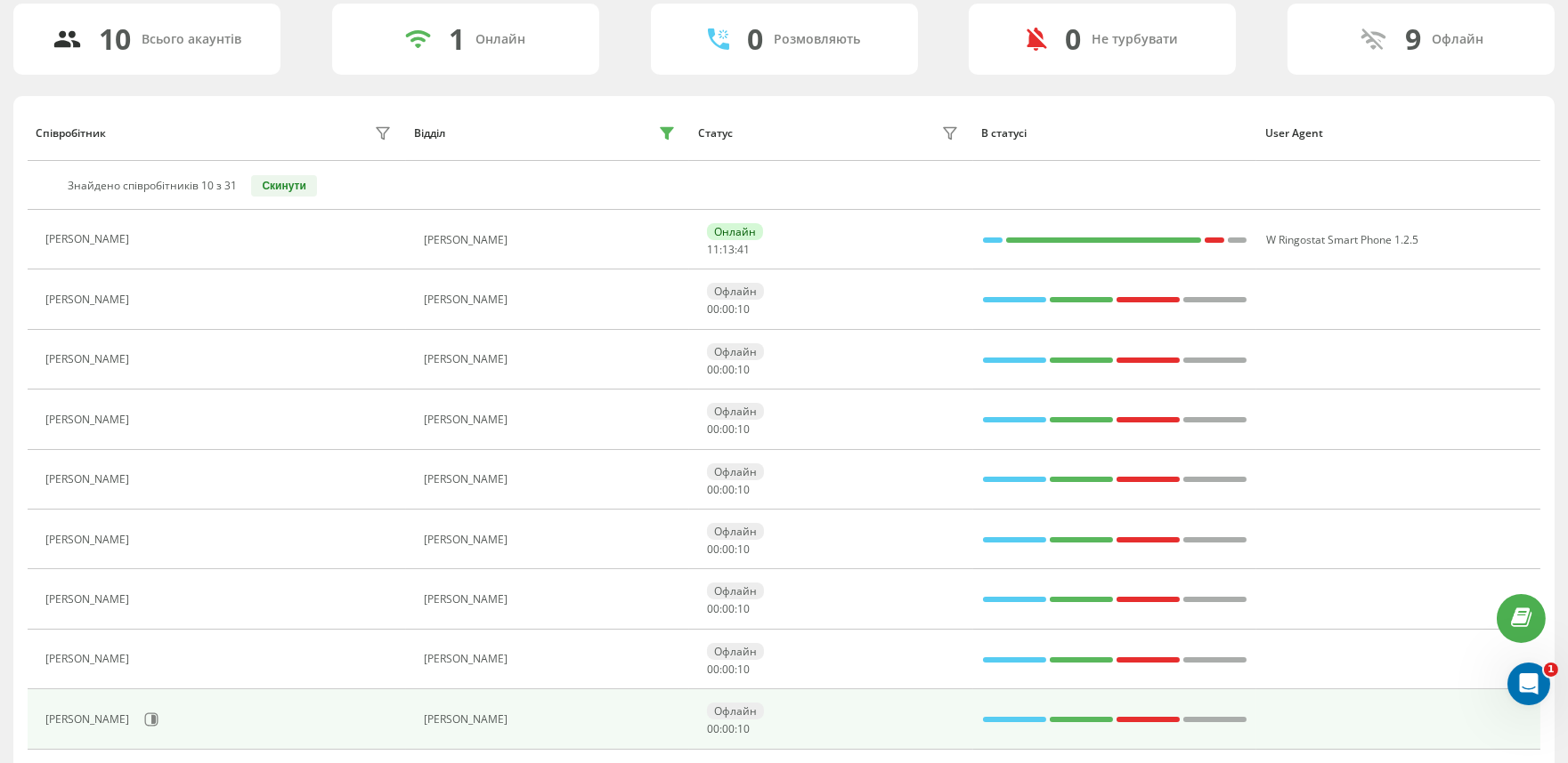
scroll to position [221, 0]
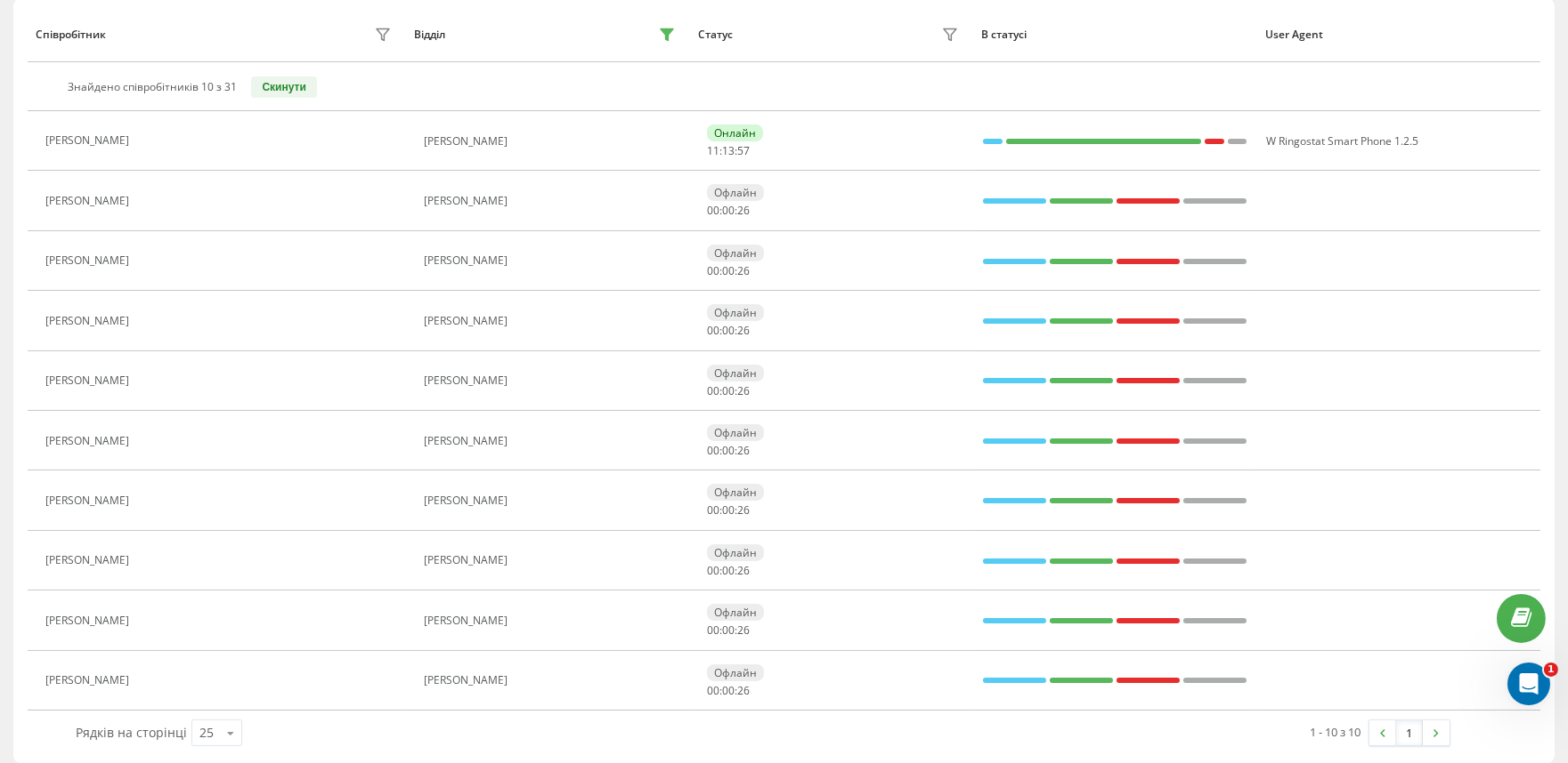
click at [307, 90] on button "Скинути" at bounding box center [283, 87] width 65 height 21
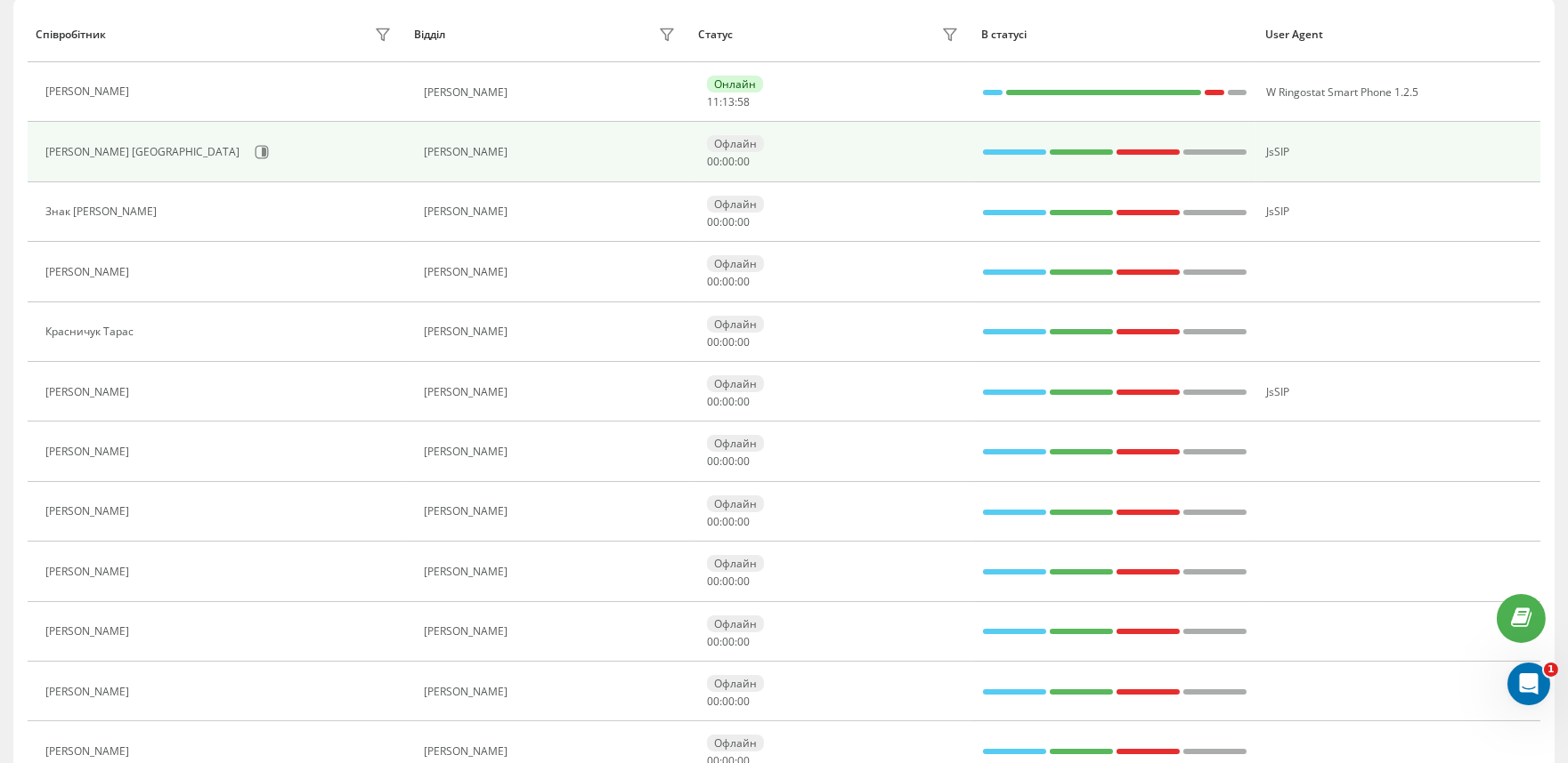
scroll to position [122, 0]
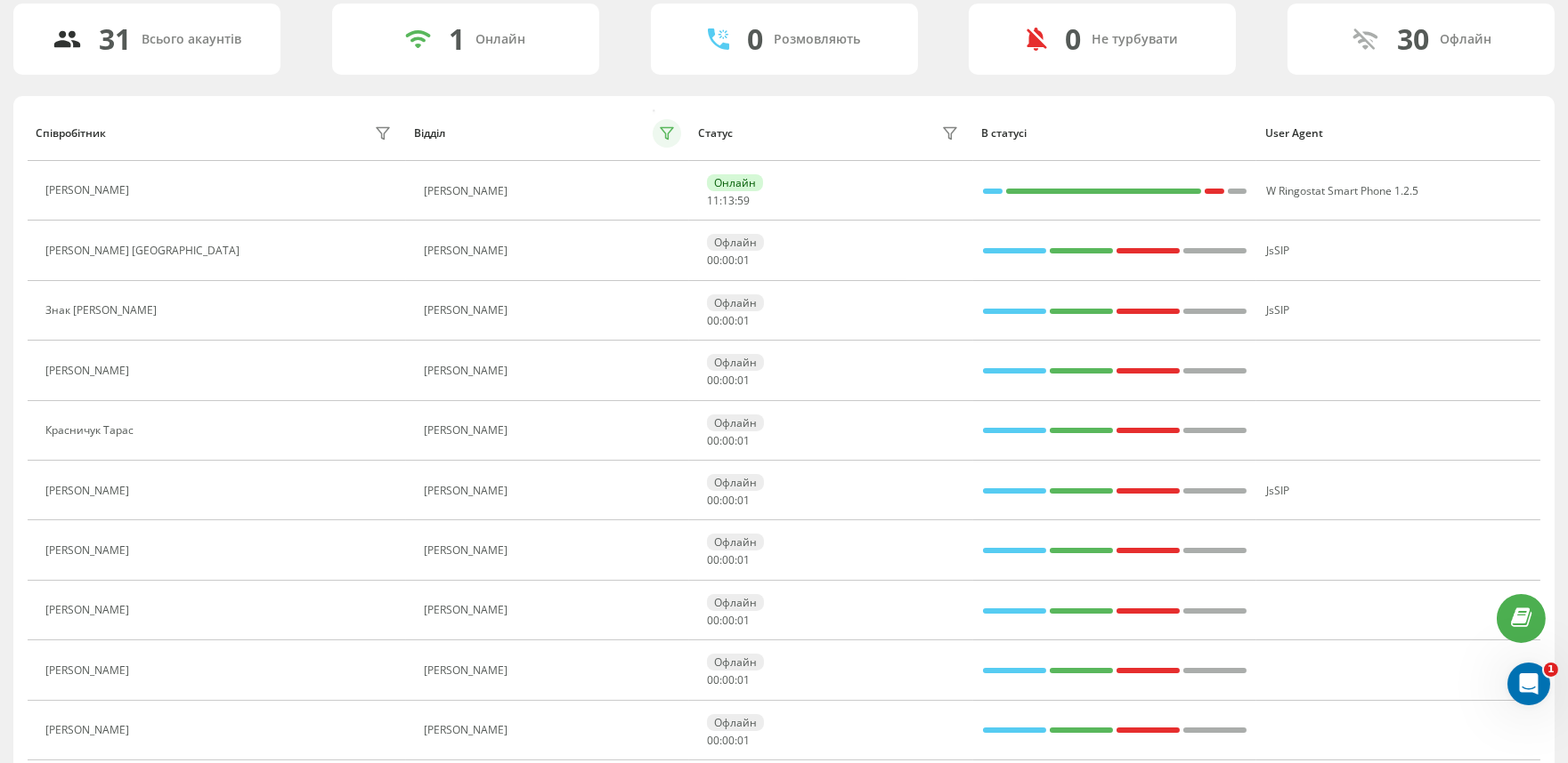
click at [666, 121] on button at bounding box center [667, 133] width 29 height 29
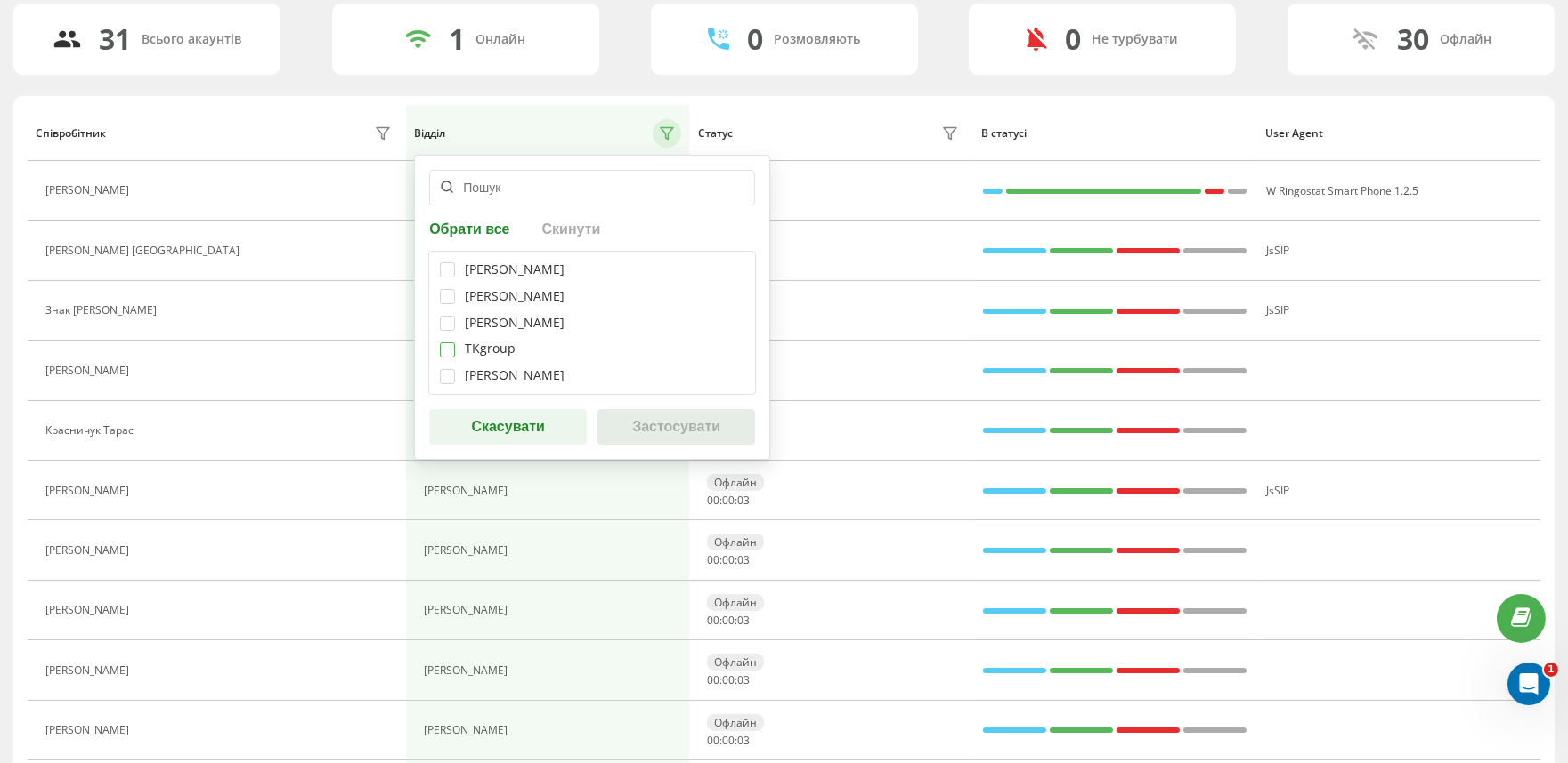
click at [448, 343] on label at bounding box center [447, 343] width 15 height 0
checkbox input "true"
click at [646, 431] on button "Застосувати" at bounding box center [676, 427] width 158 height 35
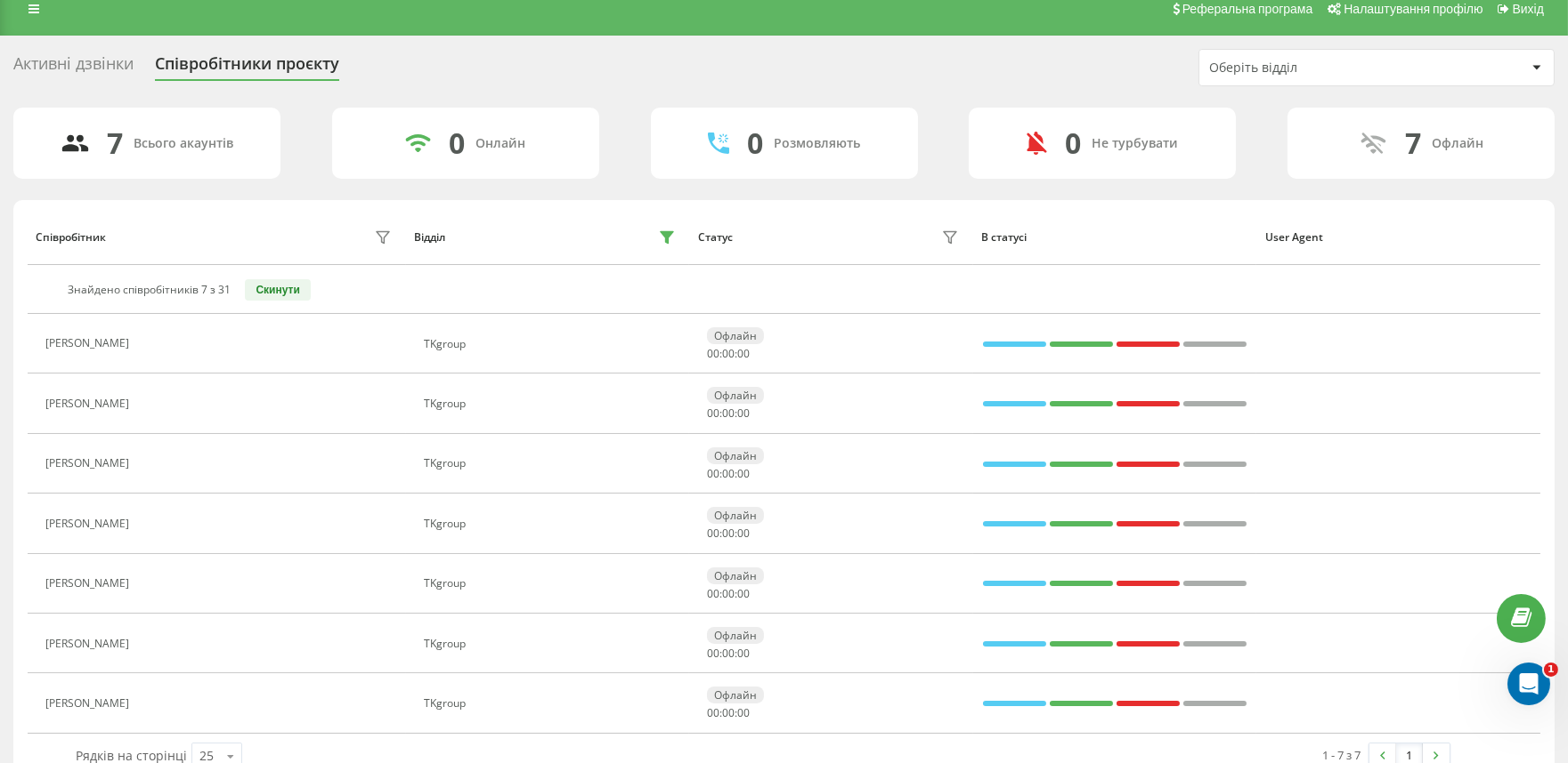
scroll to position [55, 0]
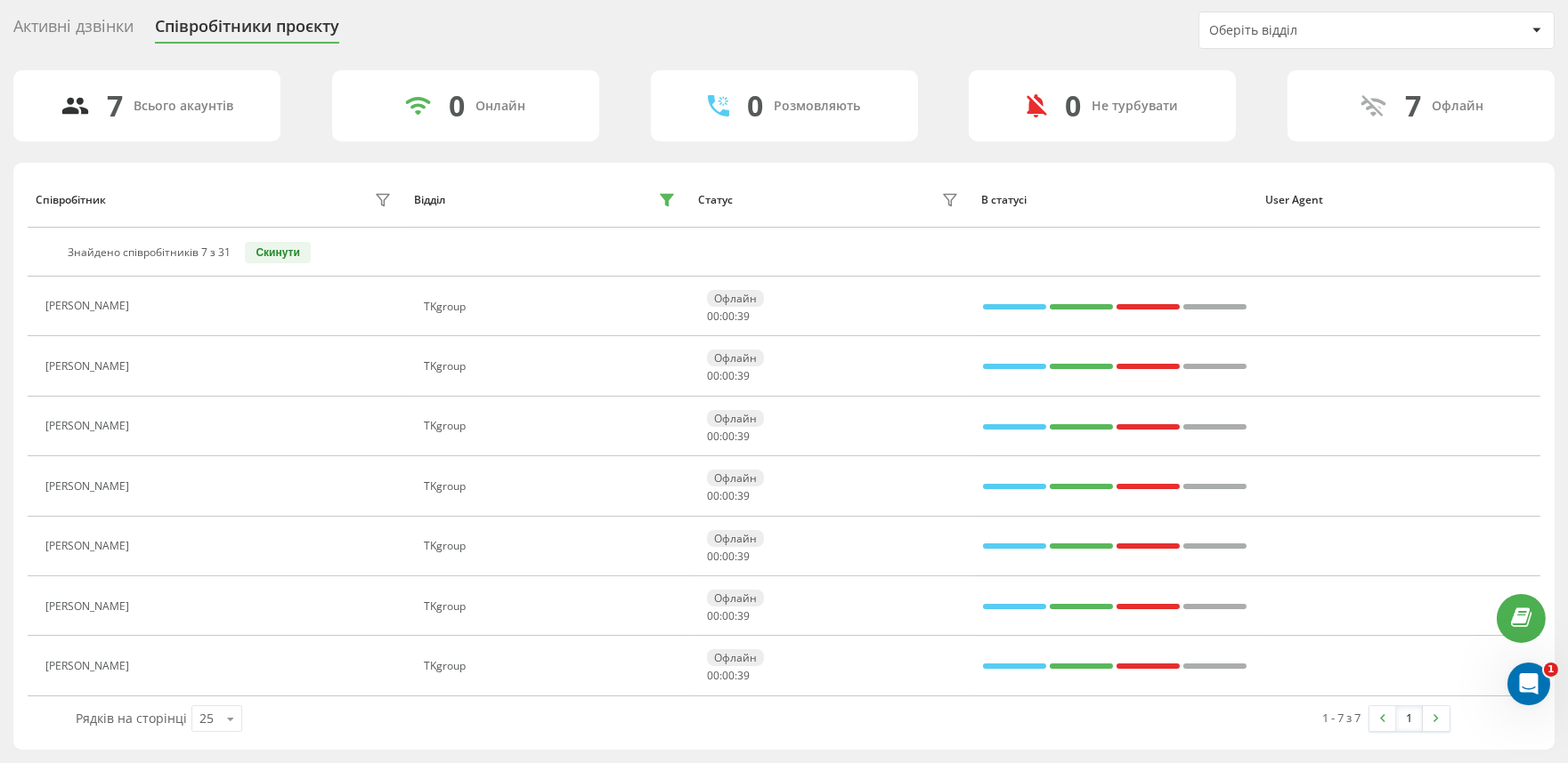
click at [273, 244] on button "Скинути" at bounding box center [278, 252] width 65 height 21
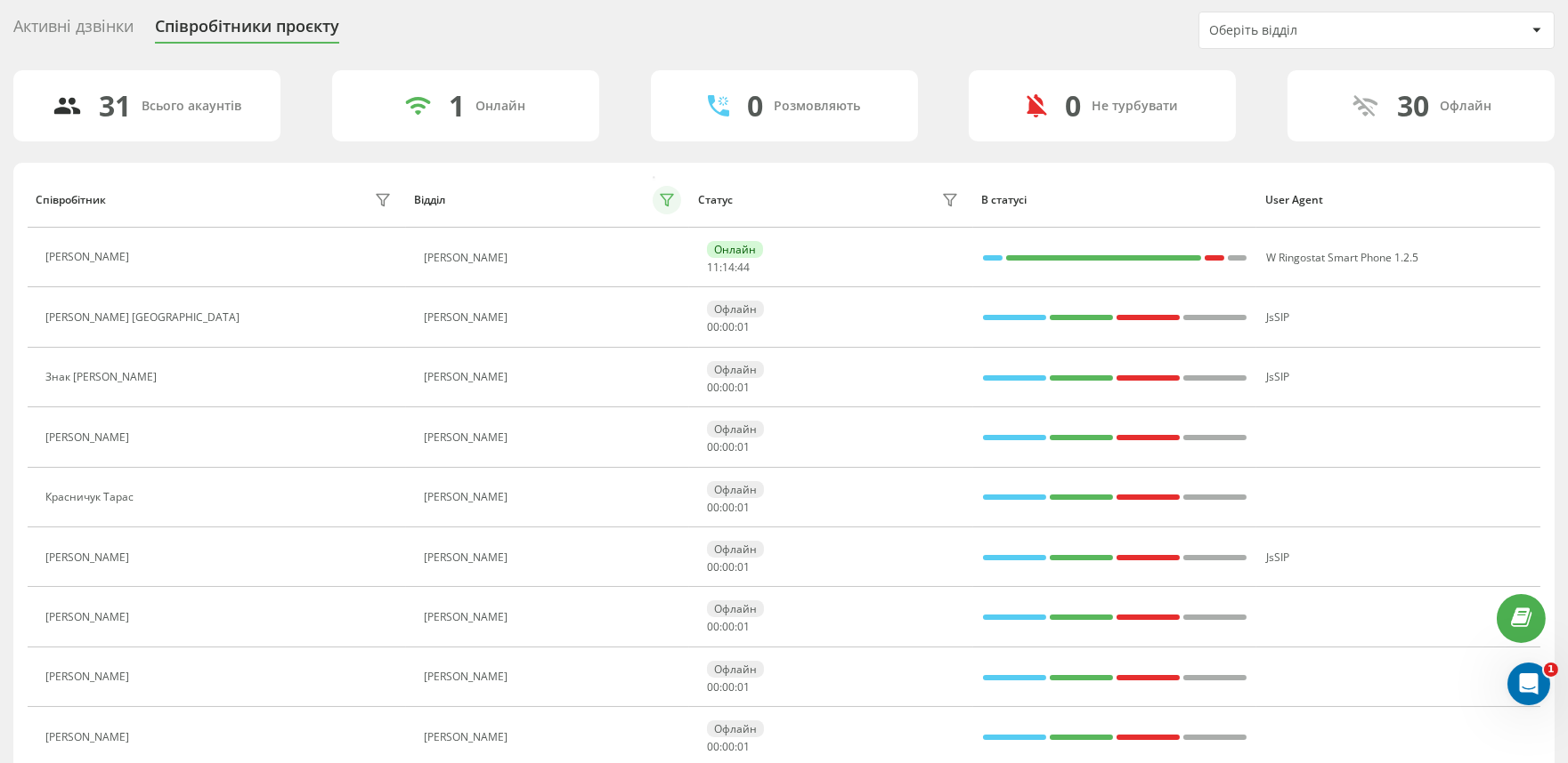
click at [666, 202] on icon at bounding box center [667, 199] width 14 height 14
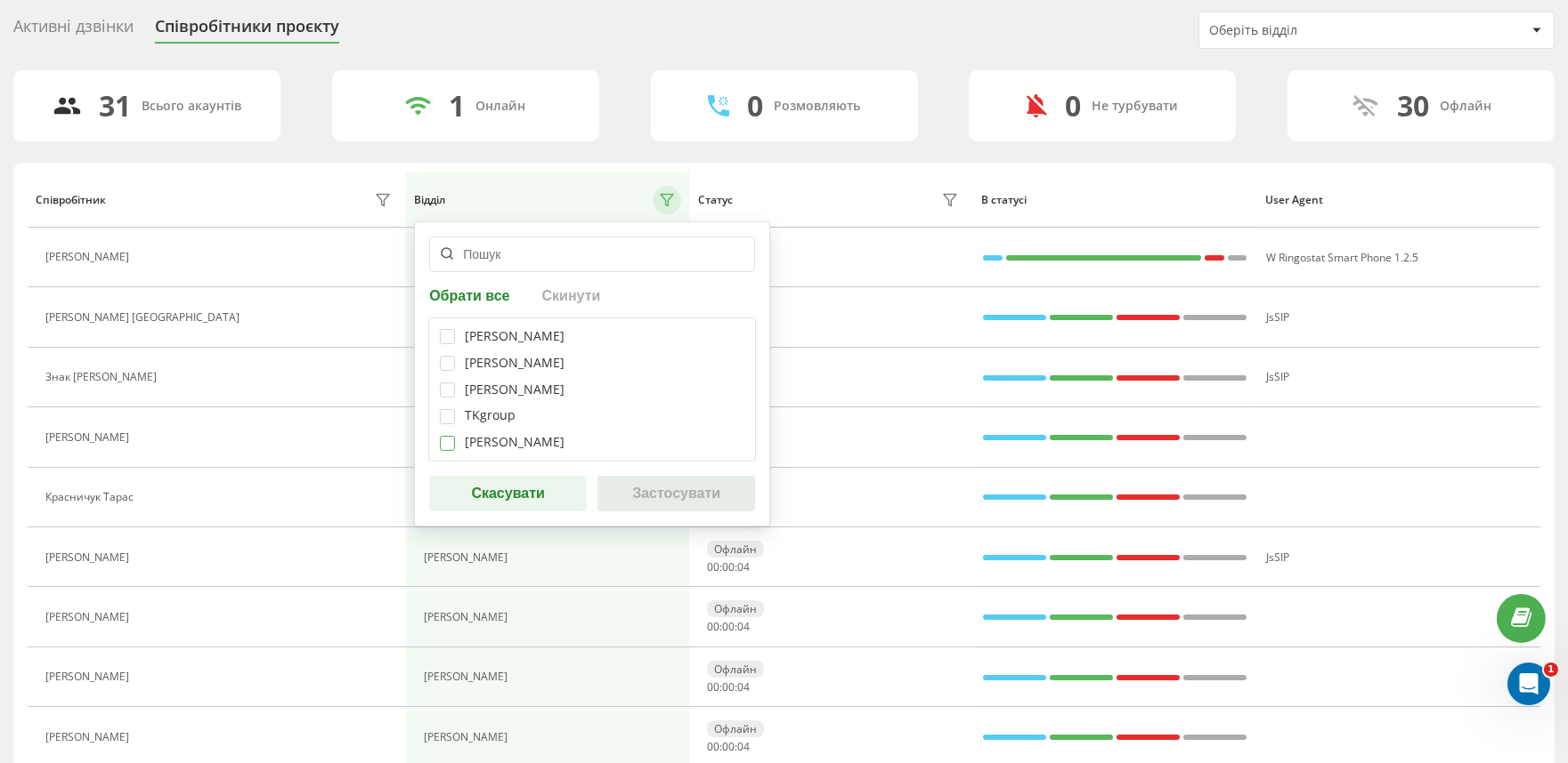
click at [444, 436] on label at bounding box center [447, 436] width 15 height 0
checkbox input "true"
click at [665, 492] on button "Застосувати" at bounding box center [676, 494] width 158 height 35
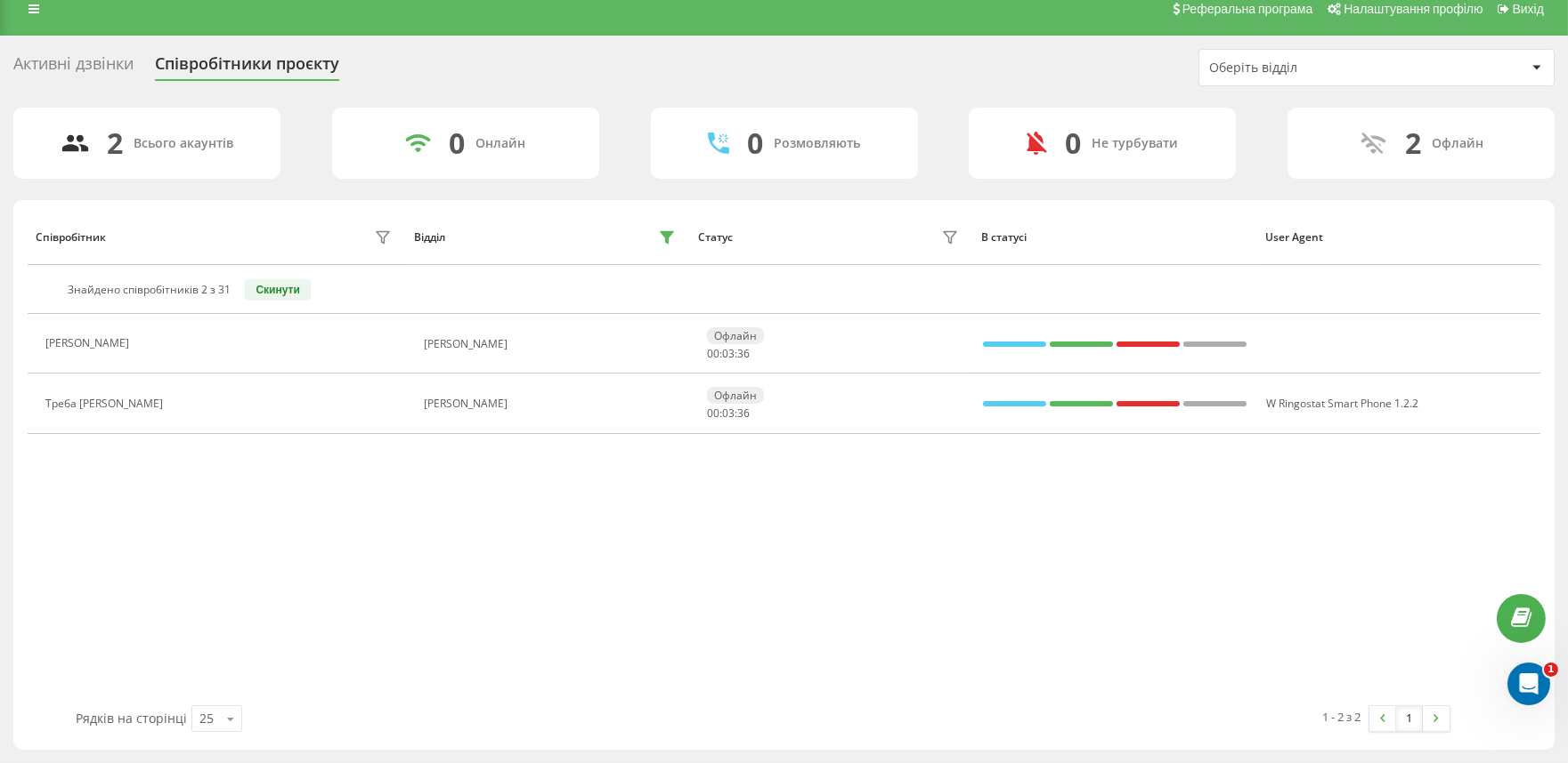
click at [696, 246] on th "Статус" at bounding box center [831, 237] width 284 height 56
click at [667, 227] on button at bounding box center [667, 238] width 29 height 29
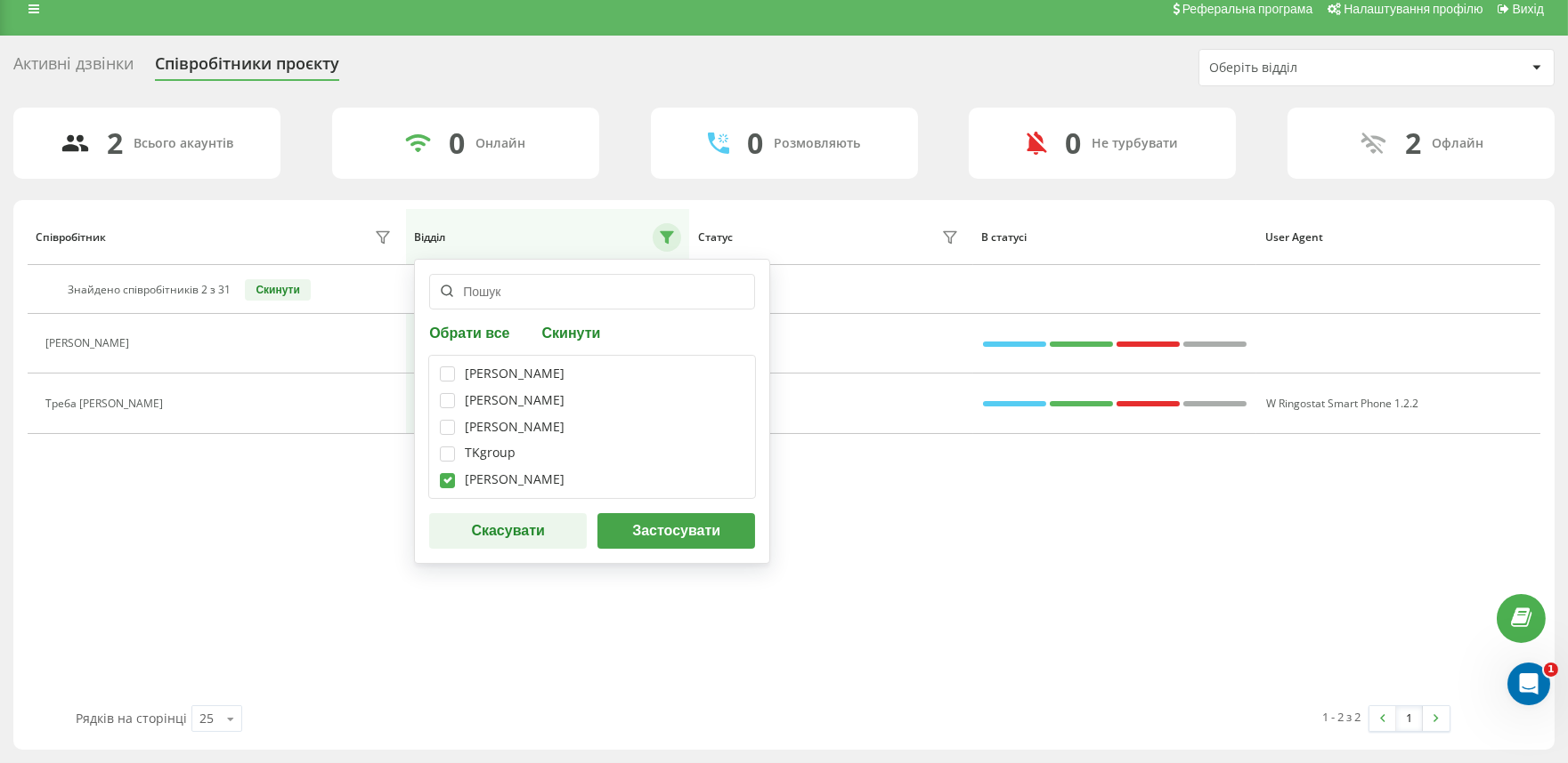
click at [444, 469] on div "Черній Ігор Гавришко Оксана Грицюк Любов TKgroup Сущенко Віталій" at bounding box center [591, 427] width 327 height 144
click at [443, 473] on label at bounding box center [447, 473] width 15 height 0
checkbox input "false"
click at [448, 393] on label at bounding box center [447, 393] width 15 height 0
checkbox input "true"
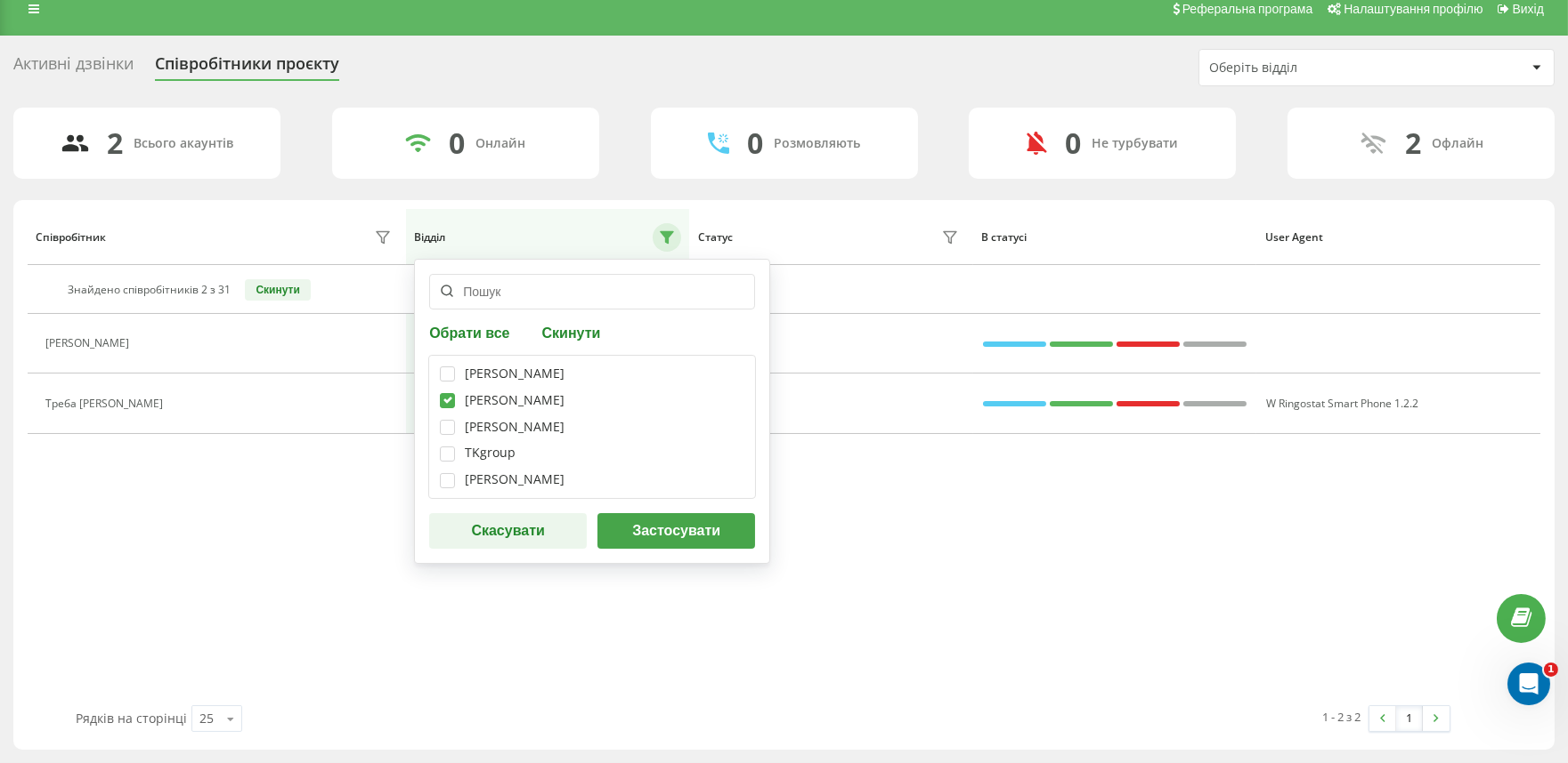
click at [668, 547] on button "Застосувати" at bounding box center [676, 531] width 158 height 35
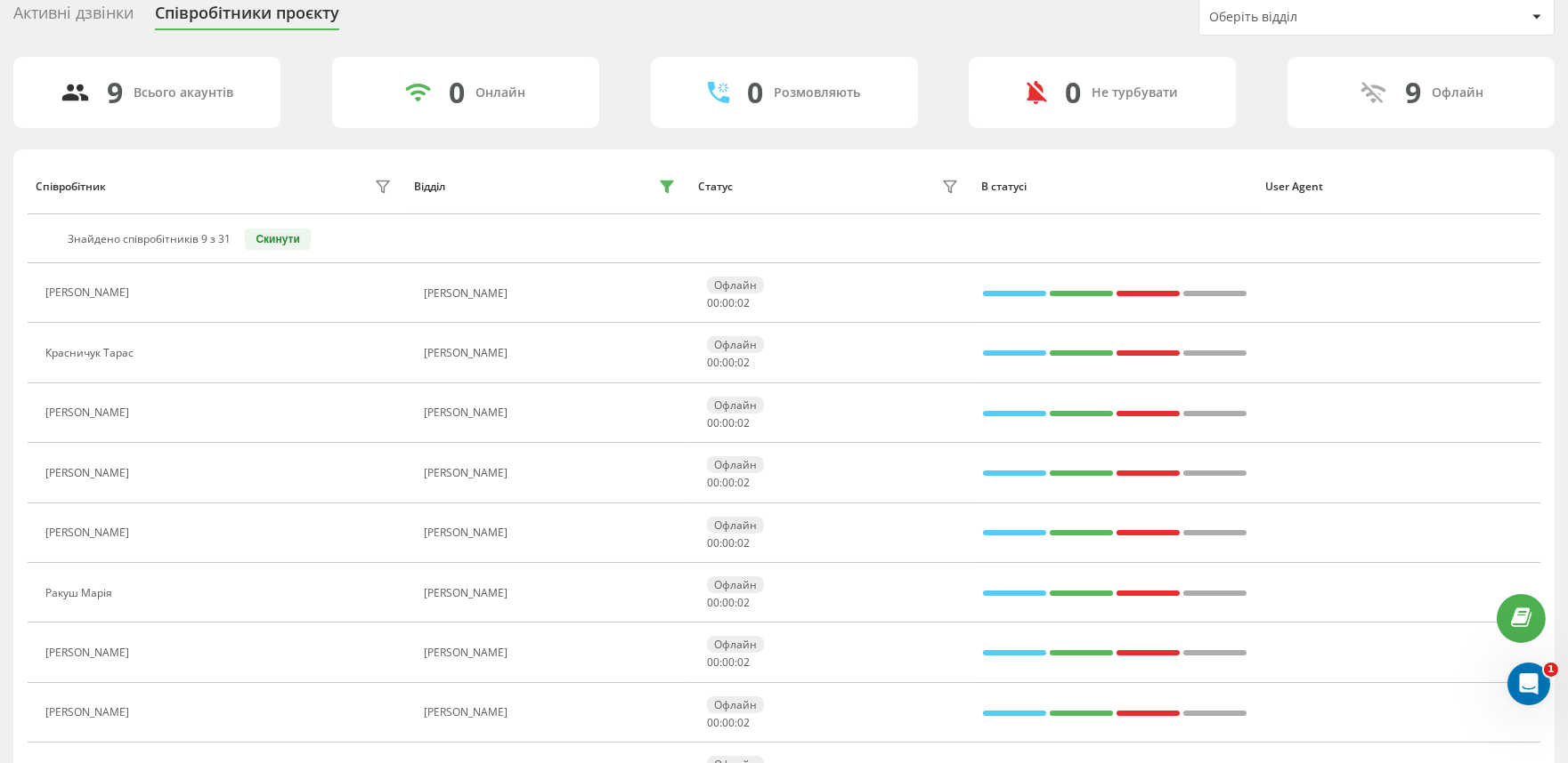
scroll to position [0, 0]
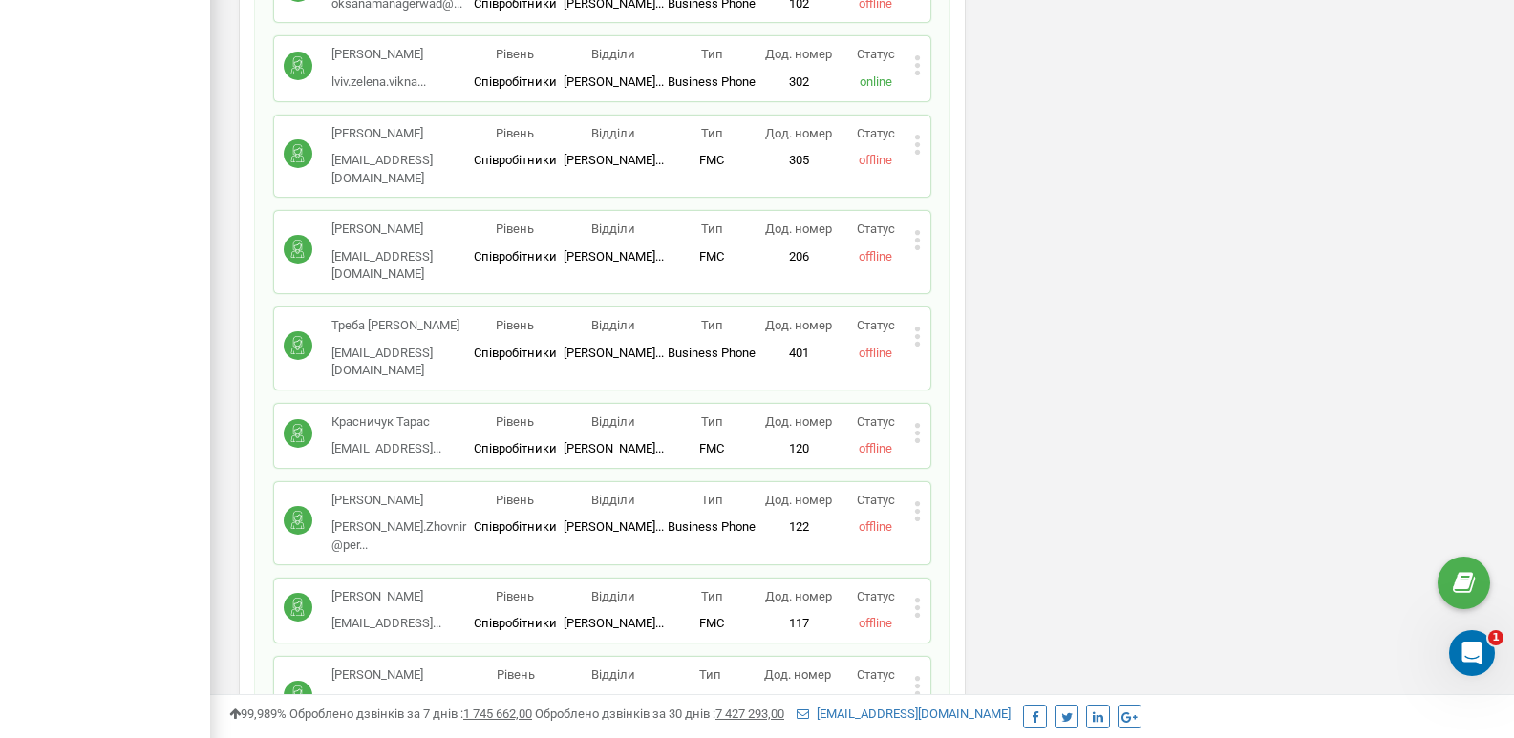
scroll to position [1282, 0]
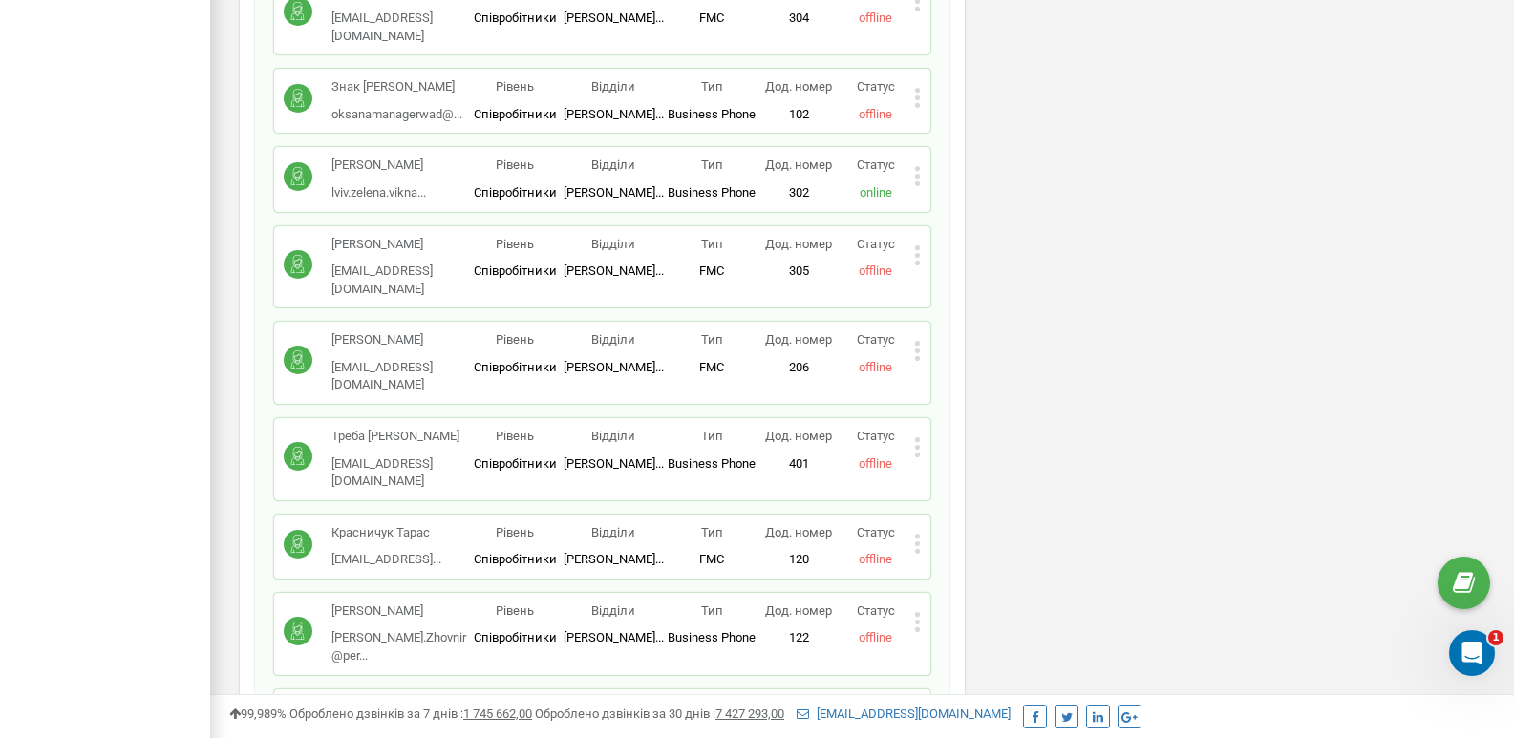
click at [920, 534] on icon at bounding box center [917, 544] width 7 height 20
click at [957, 568] on span "Редагувати" at bounding box center [978, 574] width 75 height 12
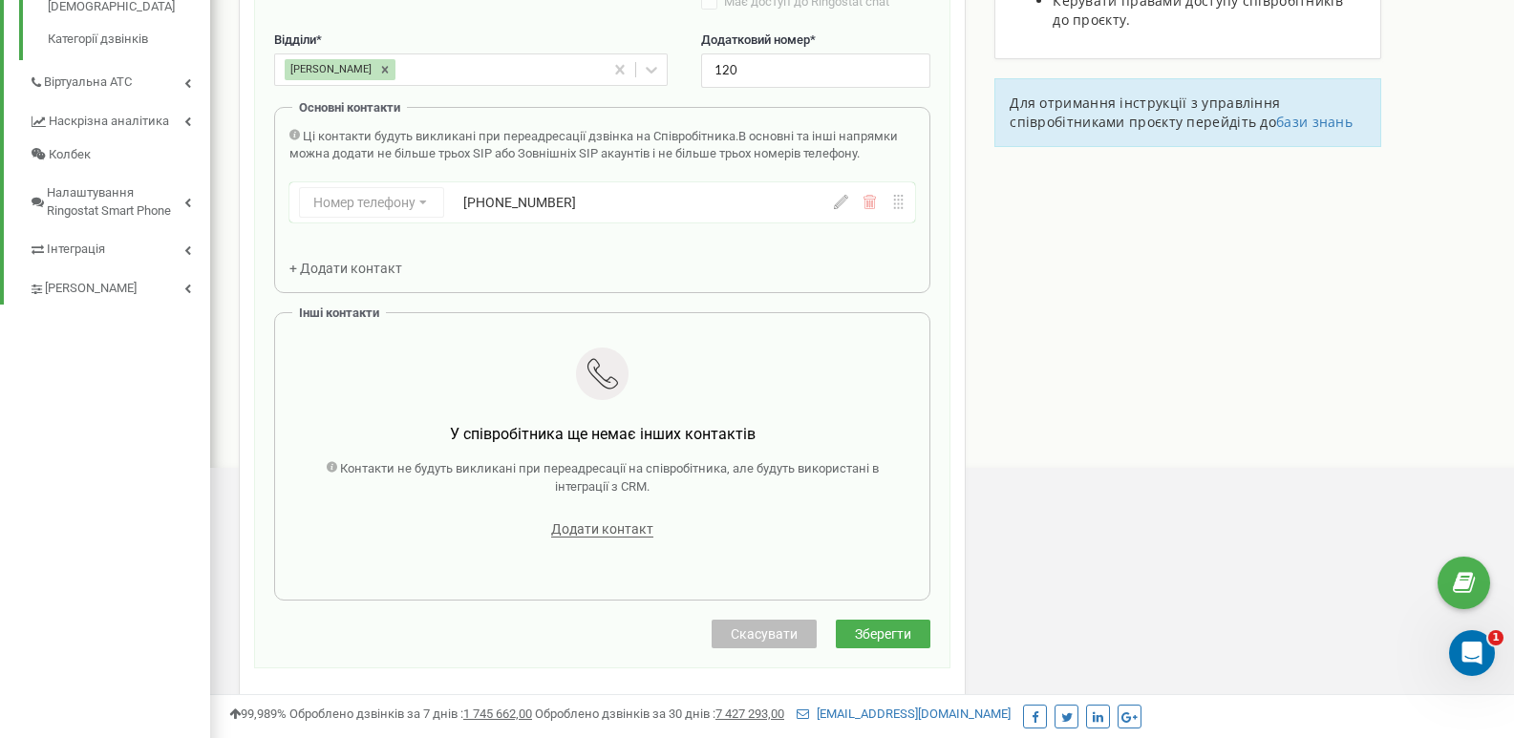
scroll to position [764, 0]
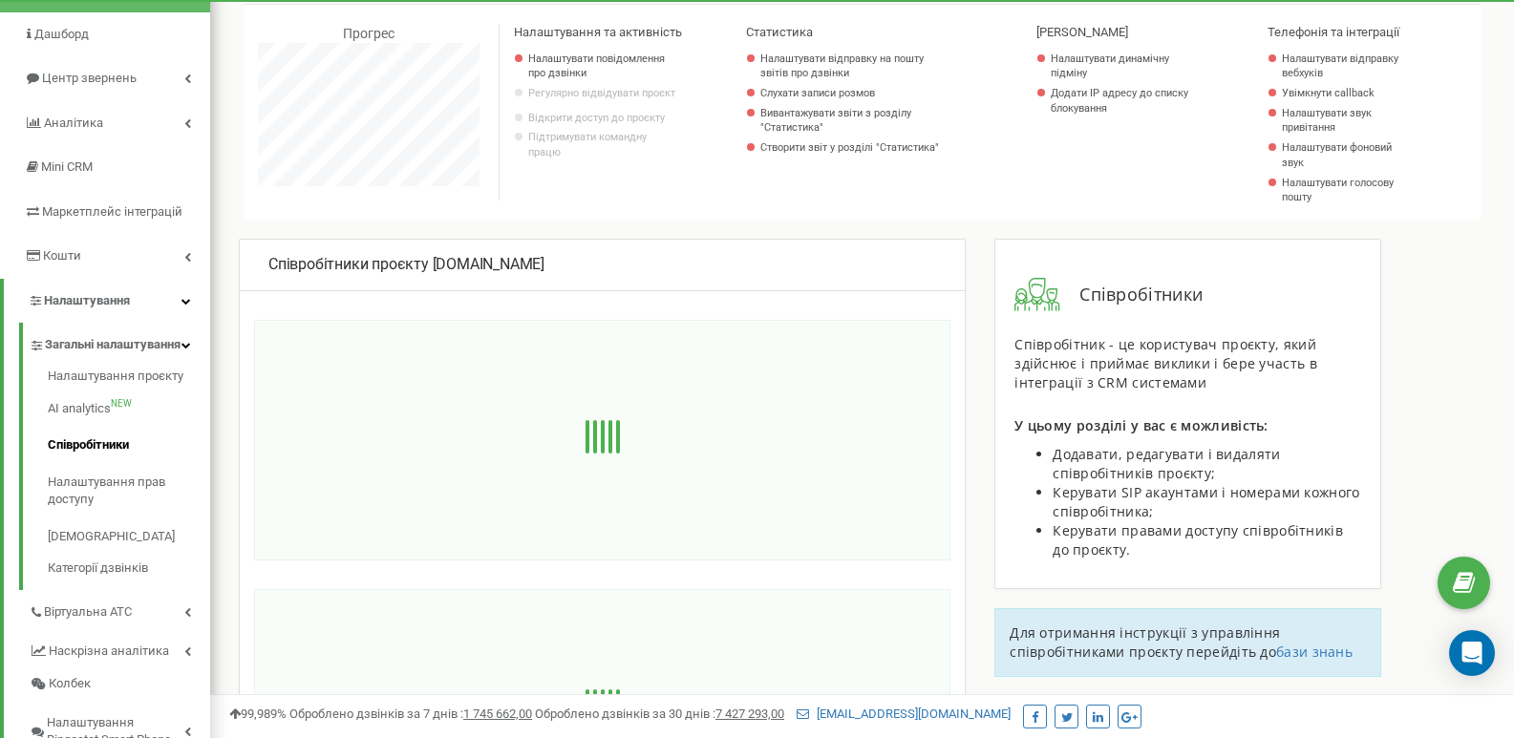
scroll to position [408, 0]
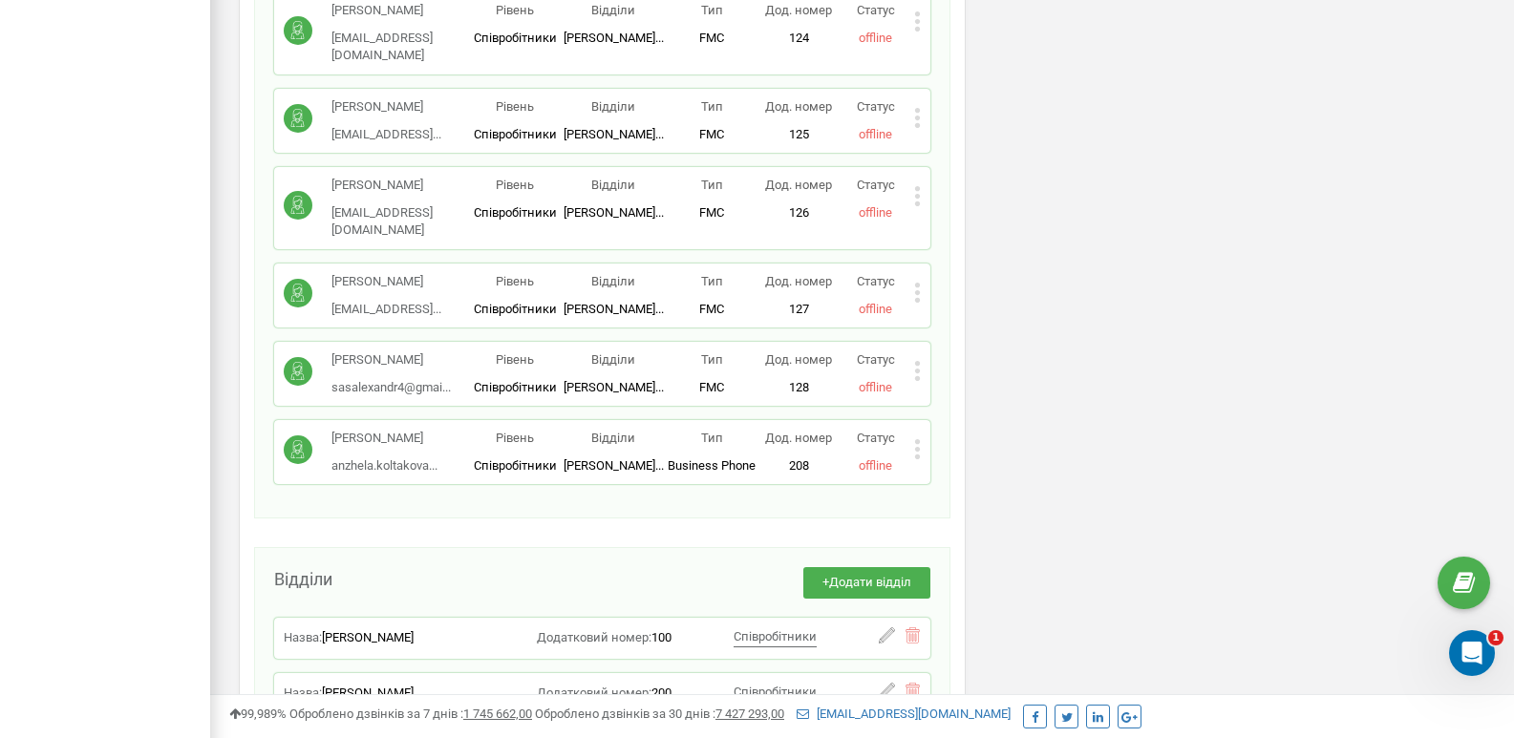
scroll to position [2722, 0]
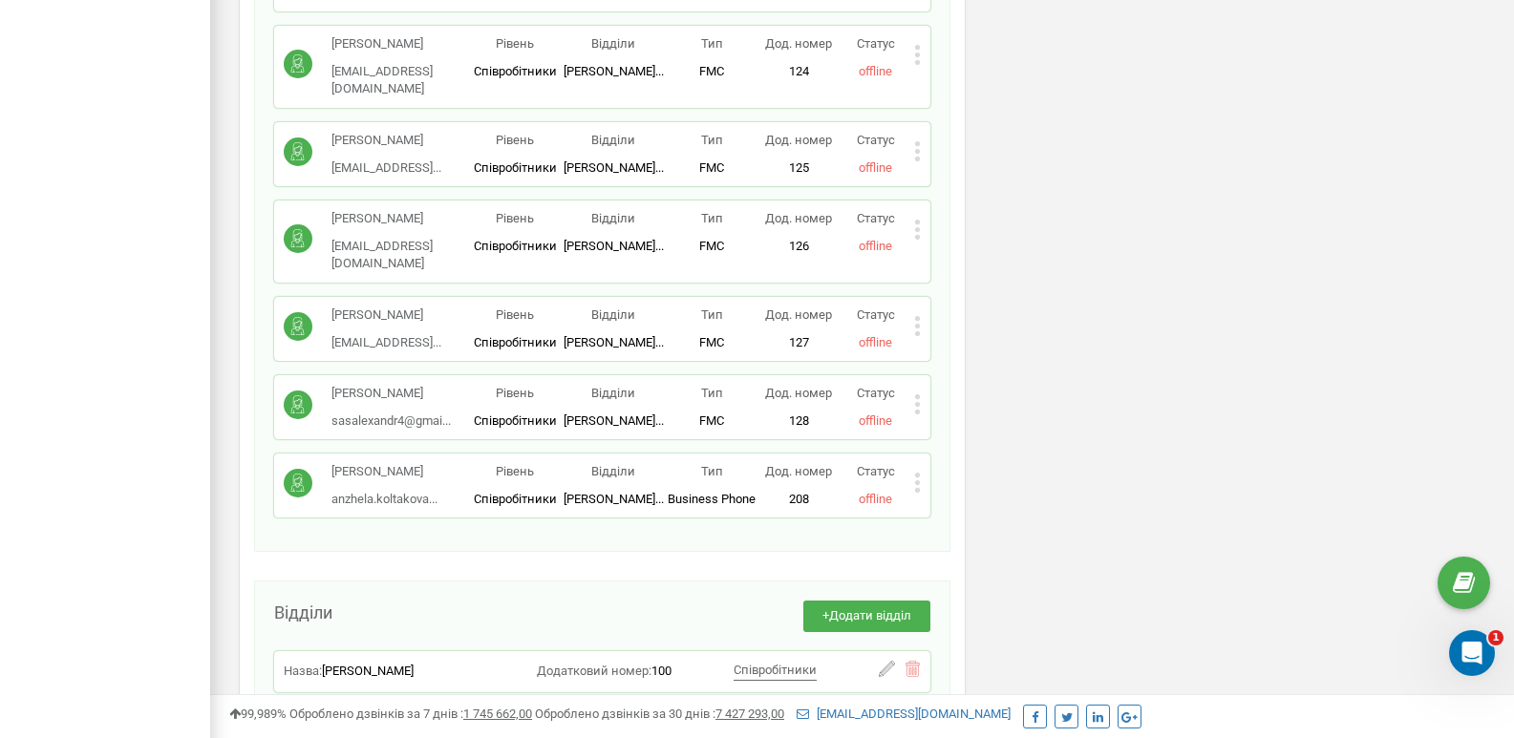
click at [916, 394] on icon at bounding box center [917, 404] width 7 height 20
click at [946, 430] on span "Редагувати" at bounding box center [978, 436] width 75 height 12
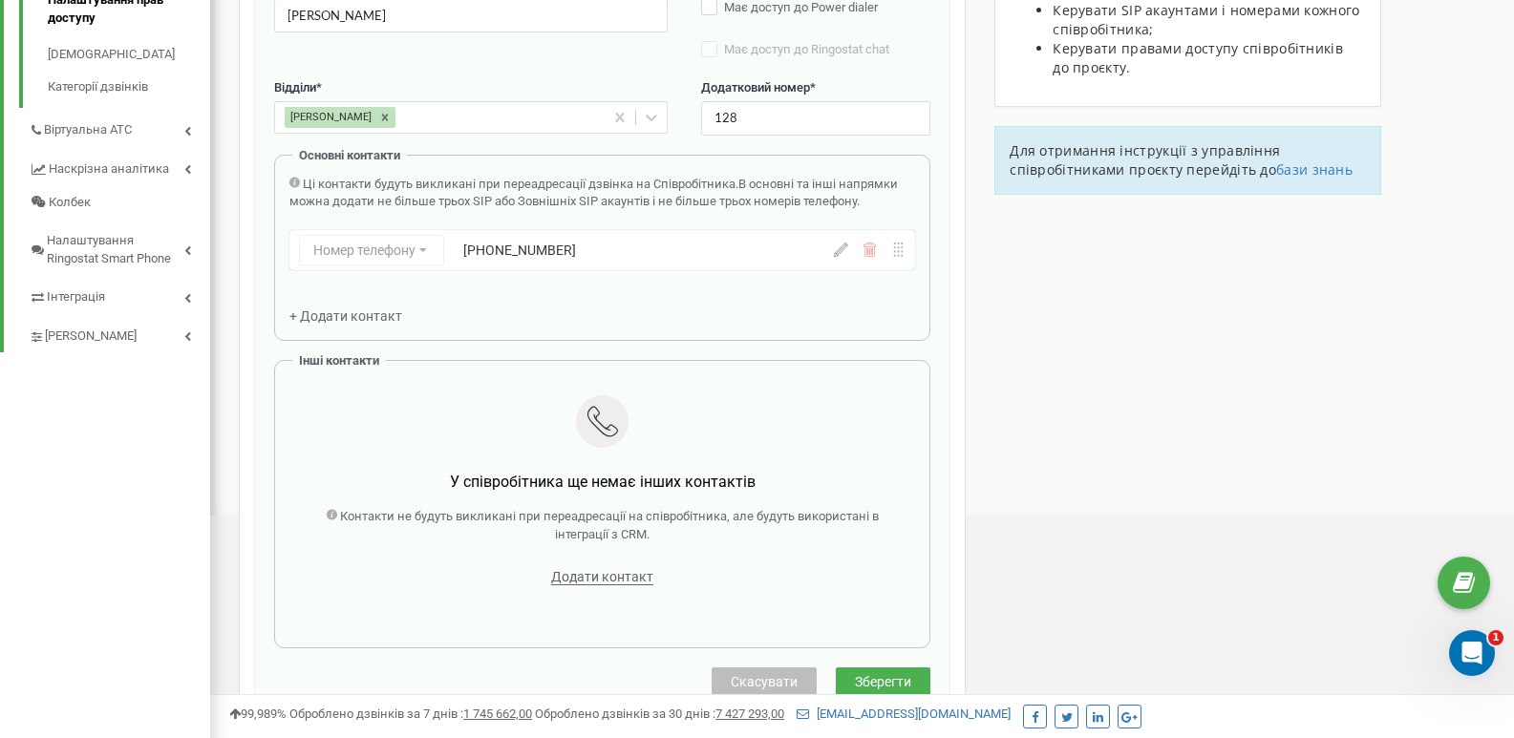
scroll to position [669, 0]
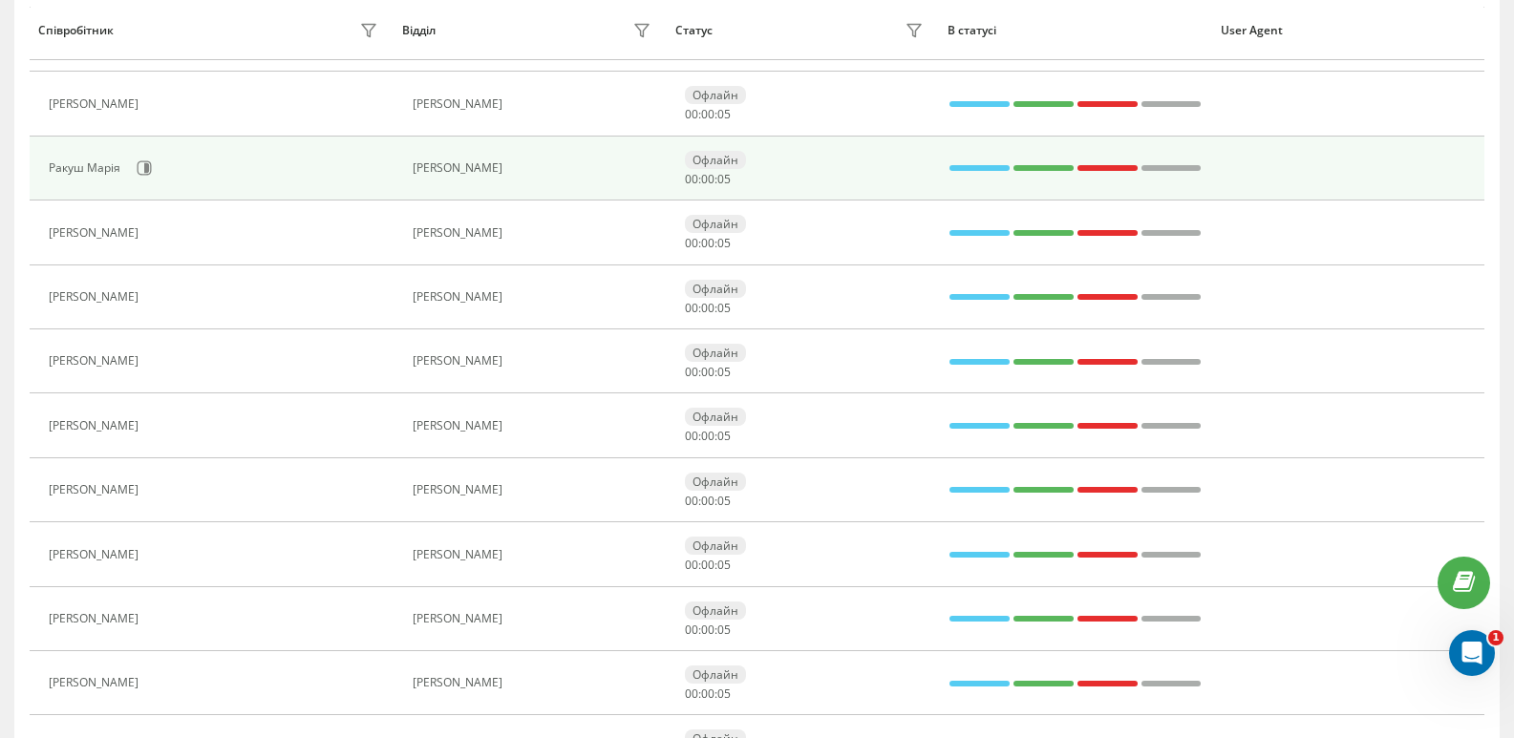
scroll to position [1246, 0]
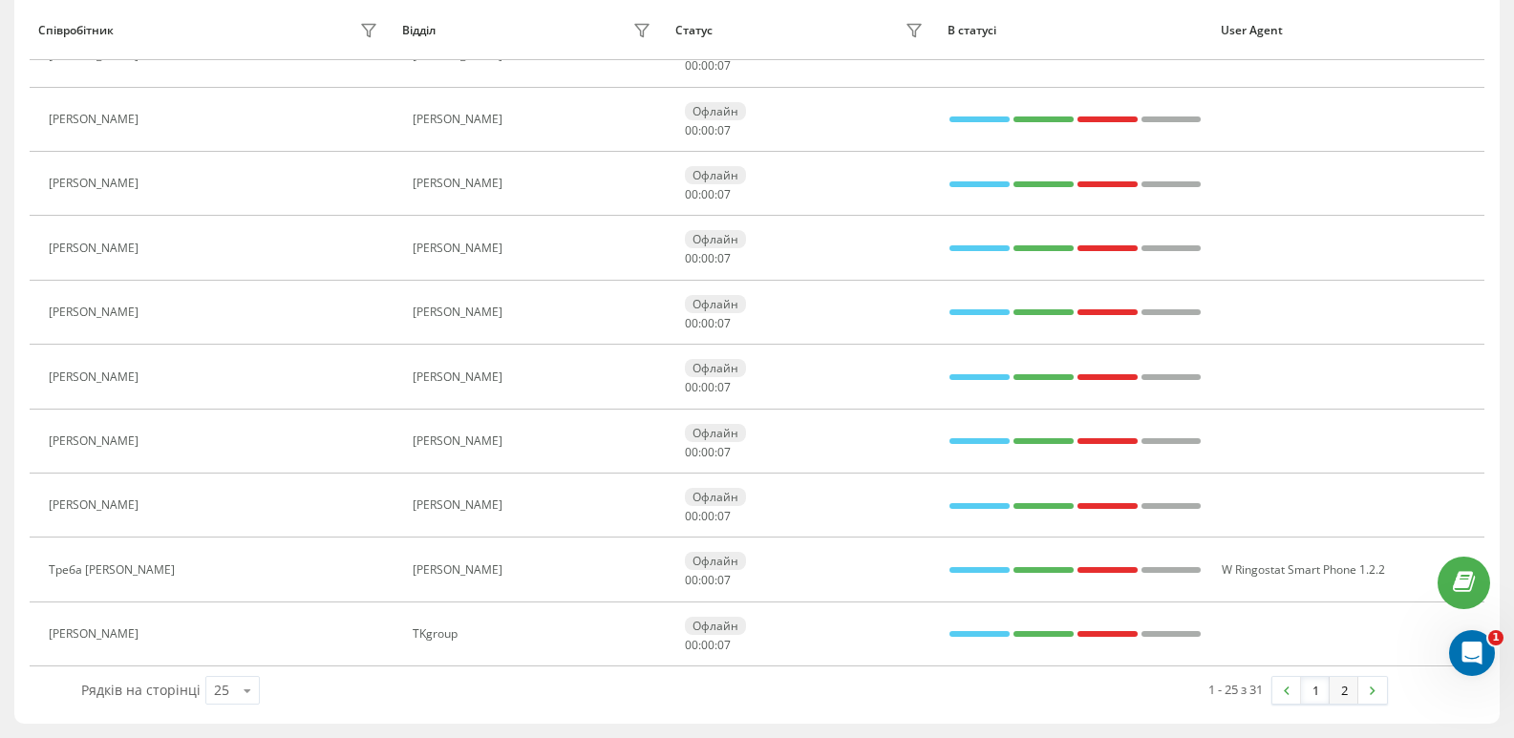
click at [1343, 689] on link "2" at bounding box center [1343, 690] width 29 height 27
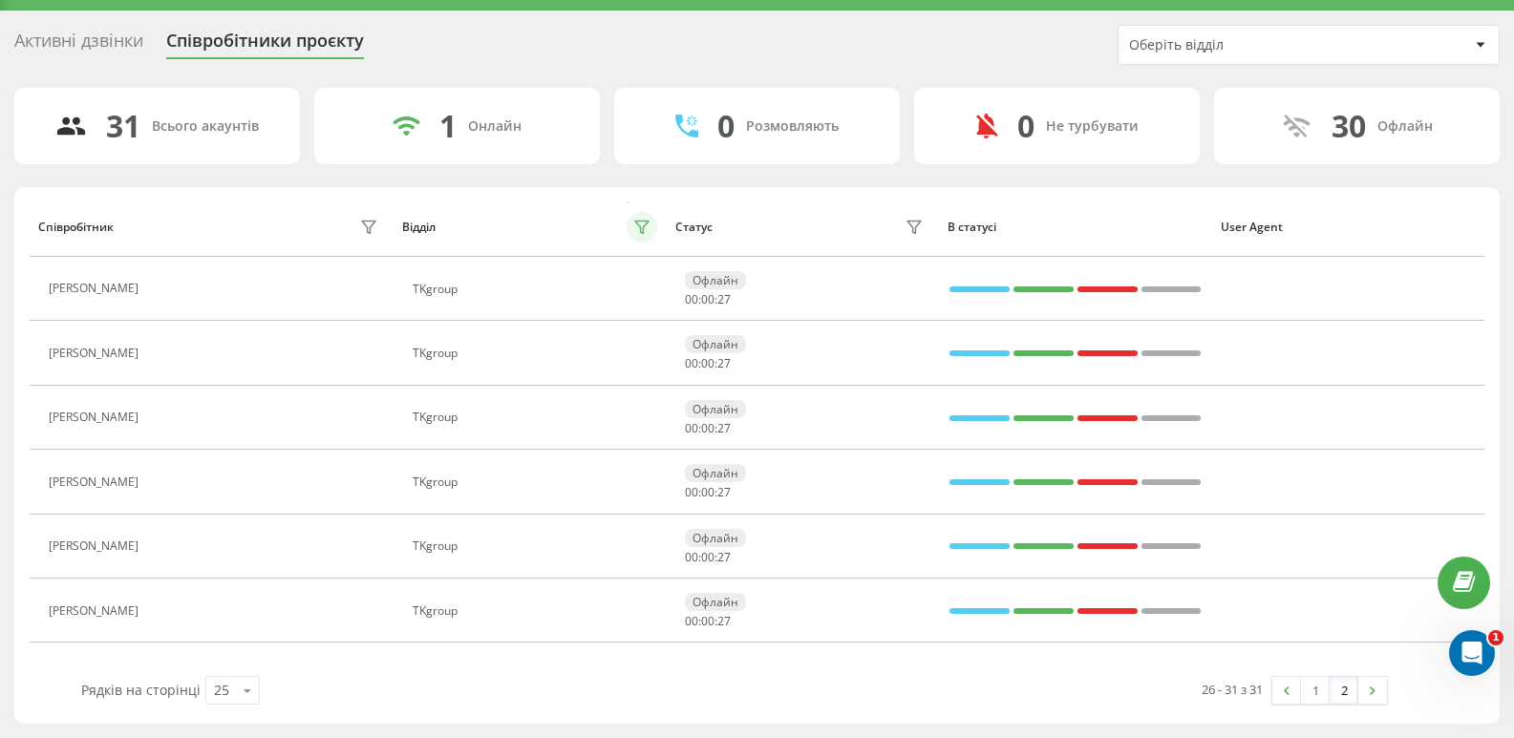
click at [641, 228] on icon at bounding box center [641, 228] width 13 height 12
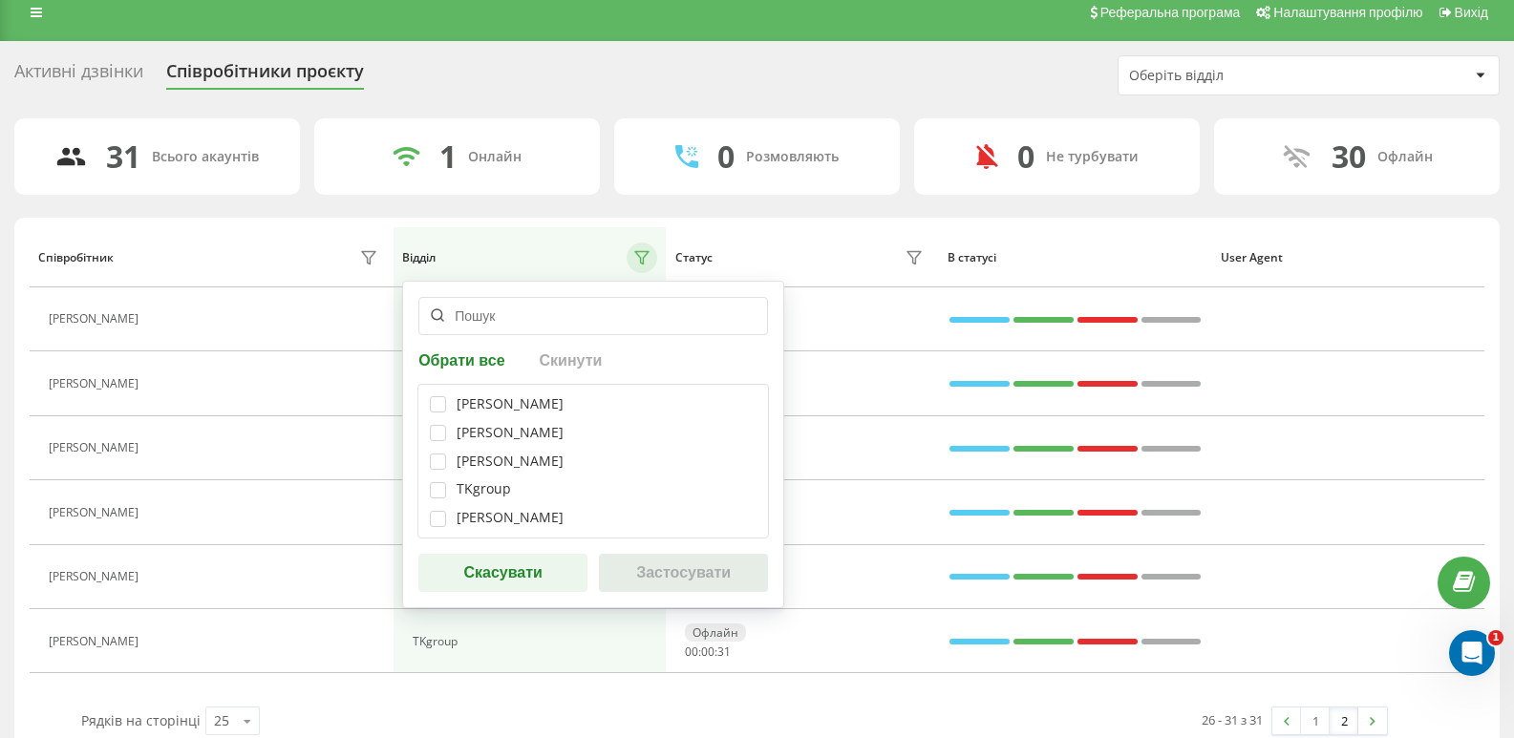
scroll to position [0, 0]
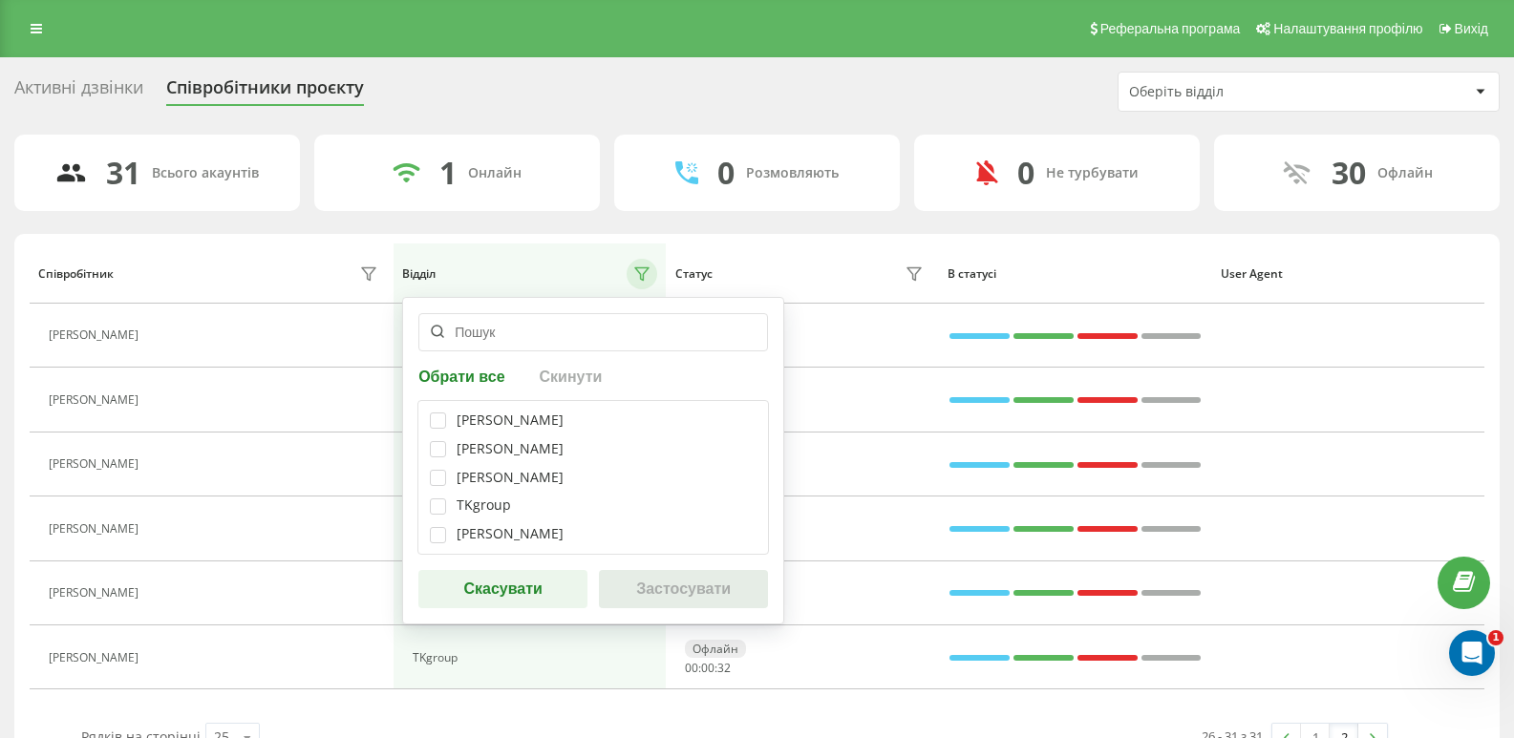
click at [537, 608] on button "Скасувати" at bounding box center [502, 589] width 169 height 38
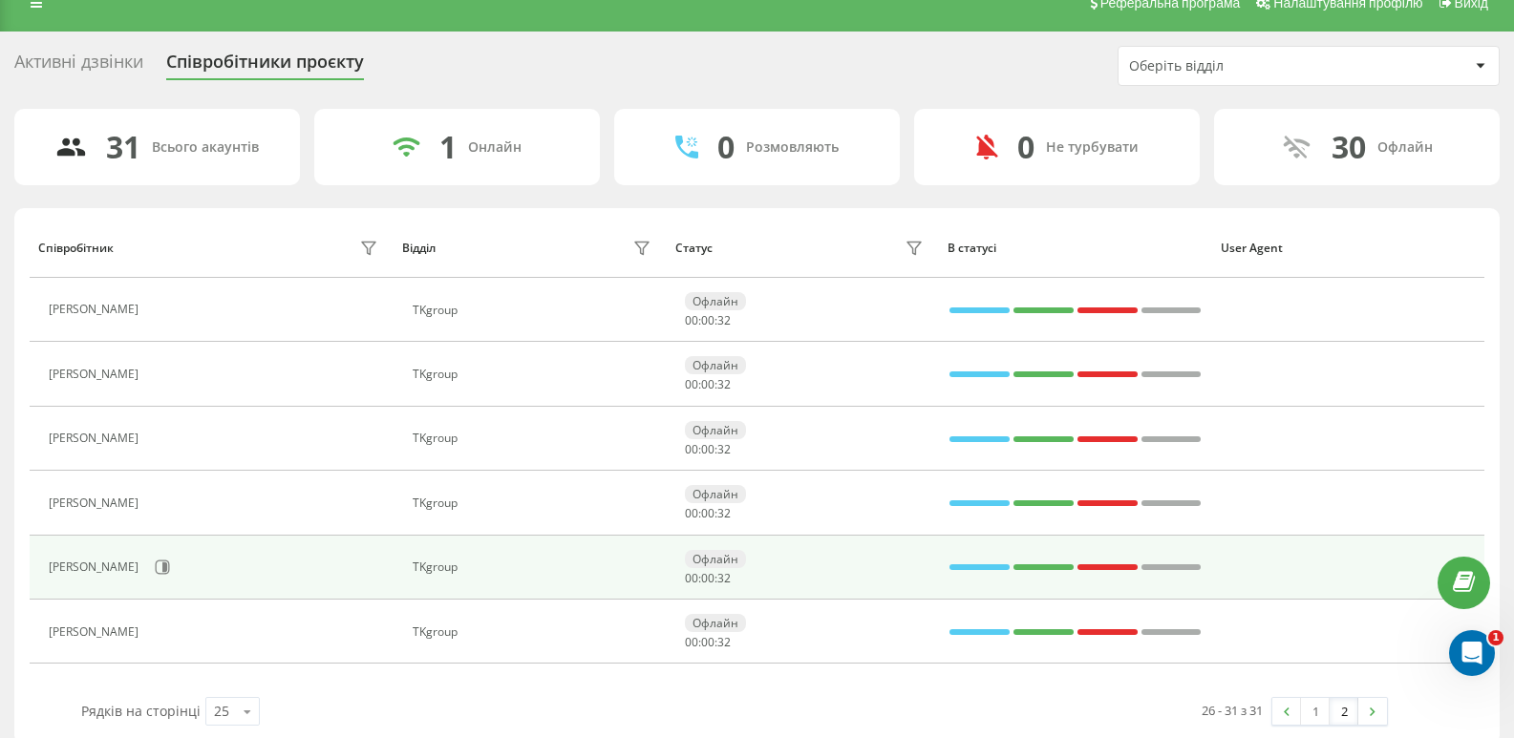
scroll to position [47, 0]
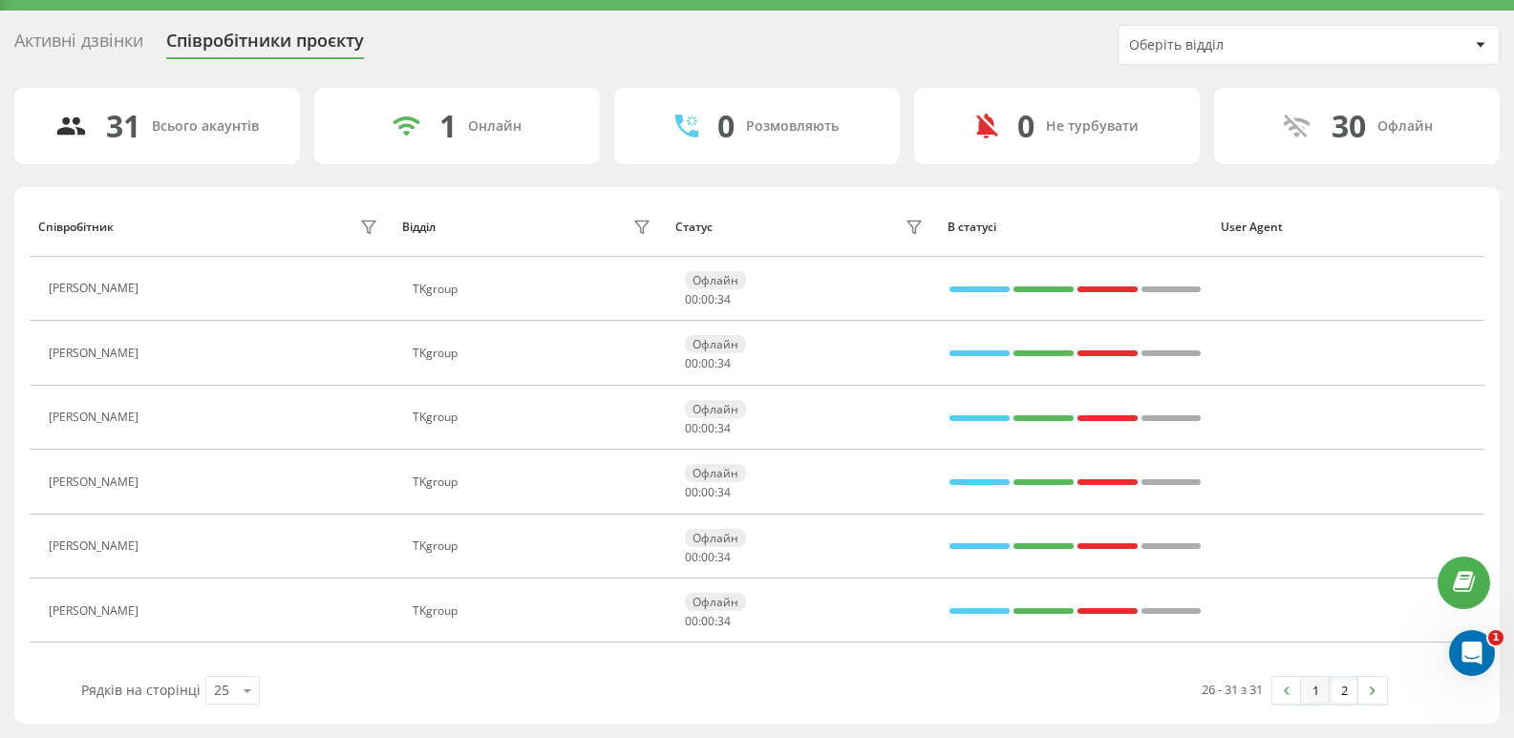
click at [1311, 695] on link "1" at bounding box center [1315, 690] width 29 height 27
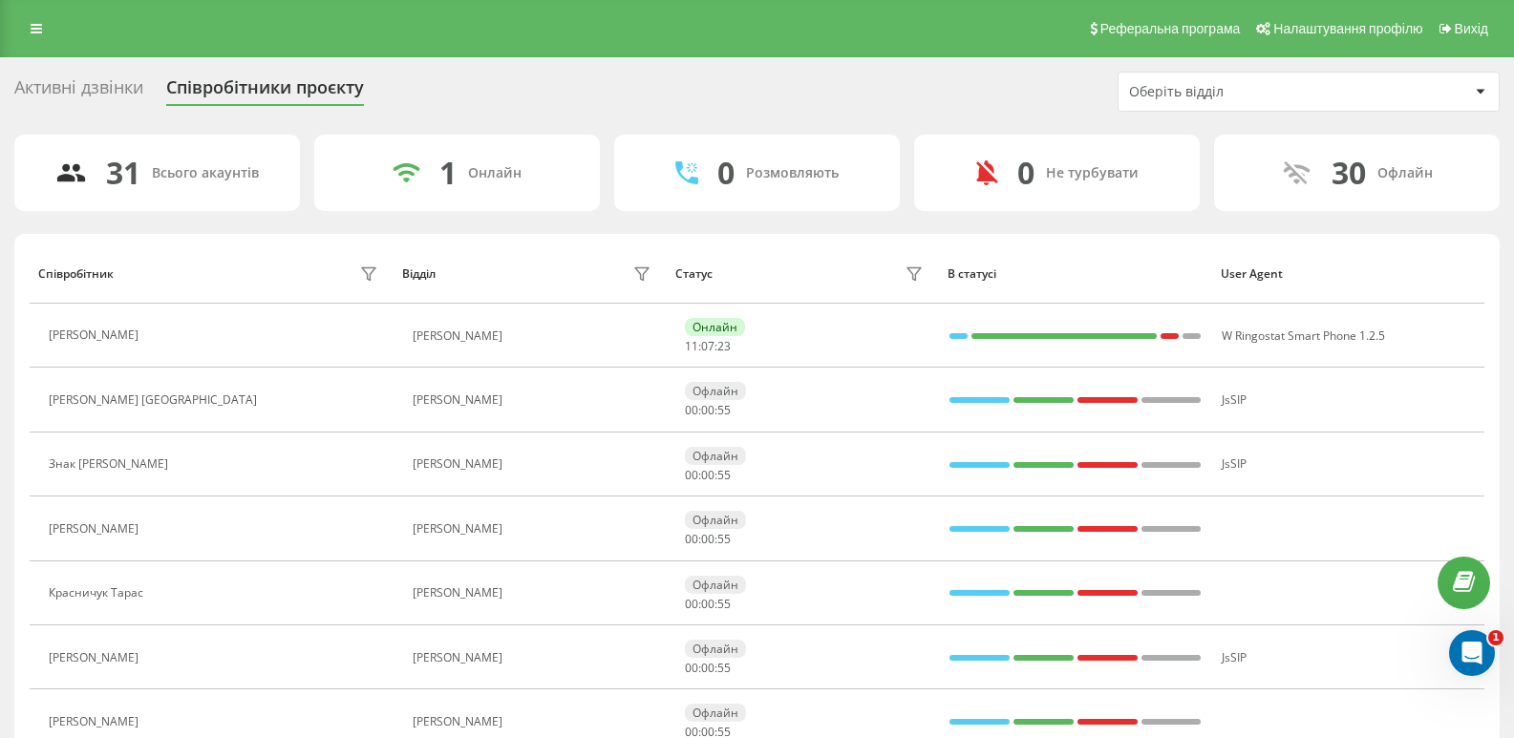
click at [103, 82] on div "Активні дзвінки" at bounding box center [78, 92] width 129 height 30
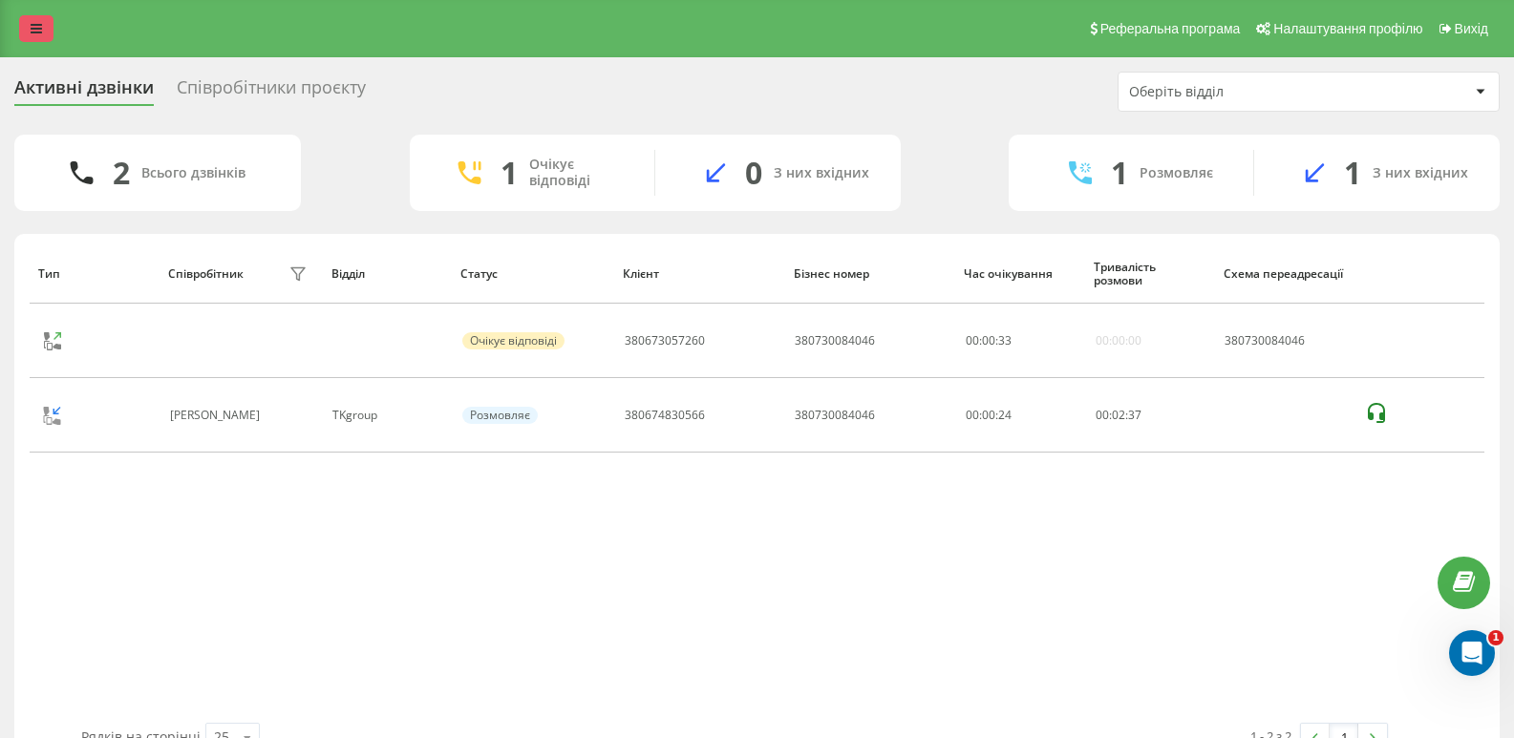
click at [45, 19] on link at bounding box center [36, 28] width 34 height 27
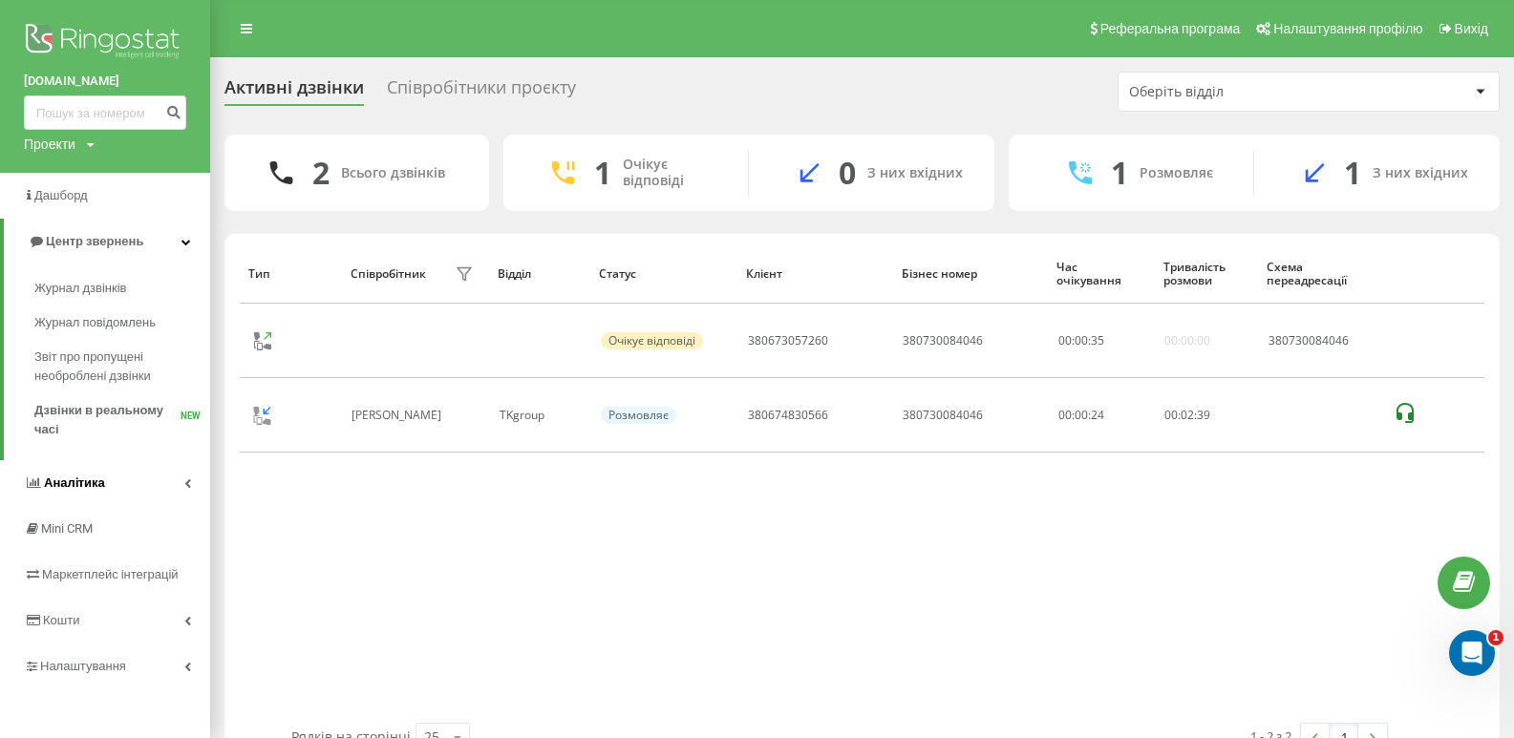
scroll to position [47, 0]
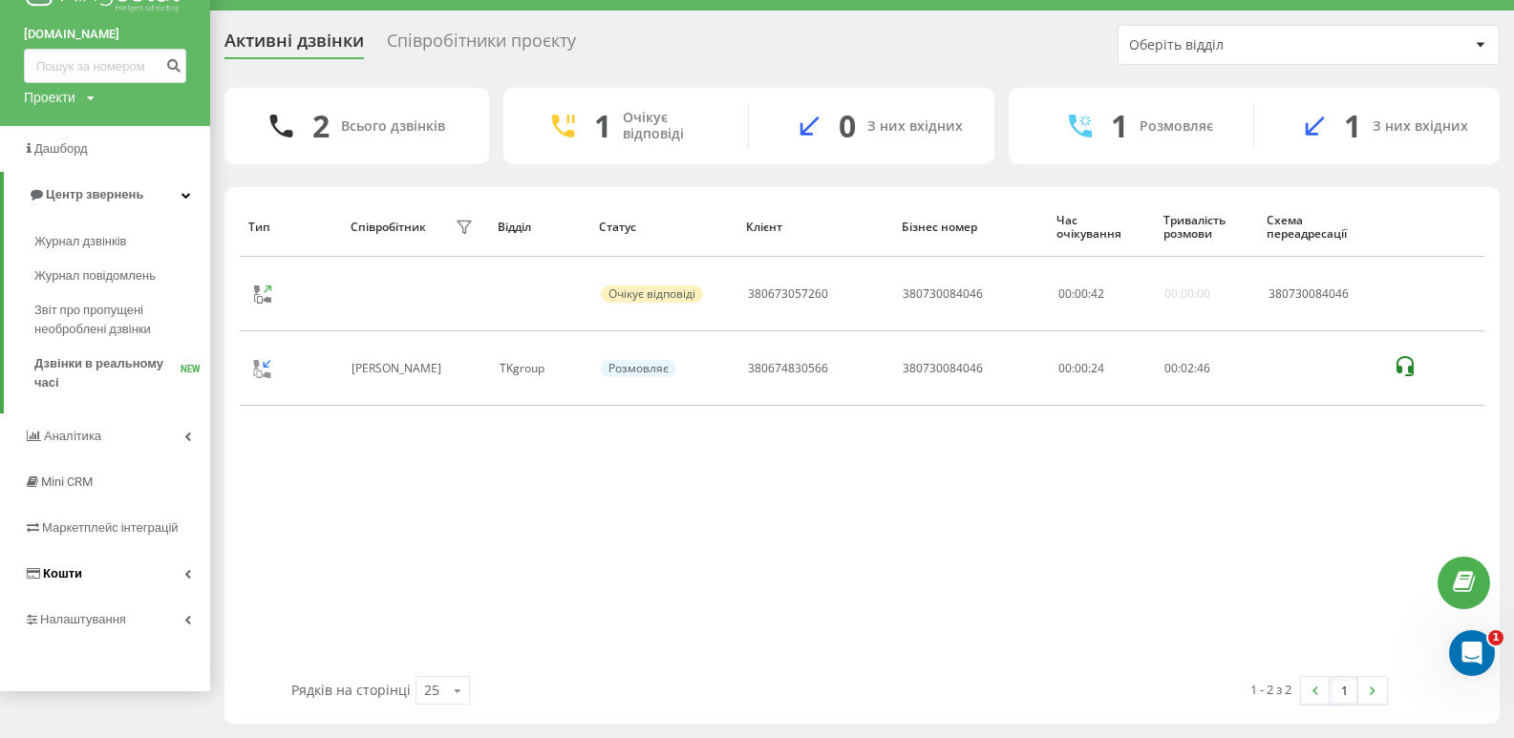
click at [184, 575] on icon at bounding box center [187, 574] width 7 height 10
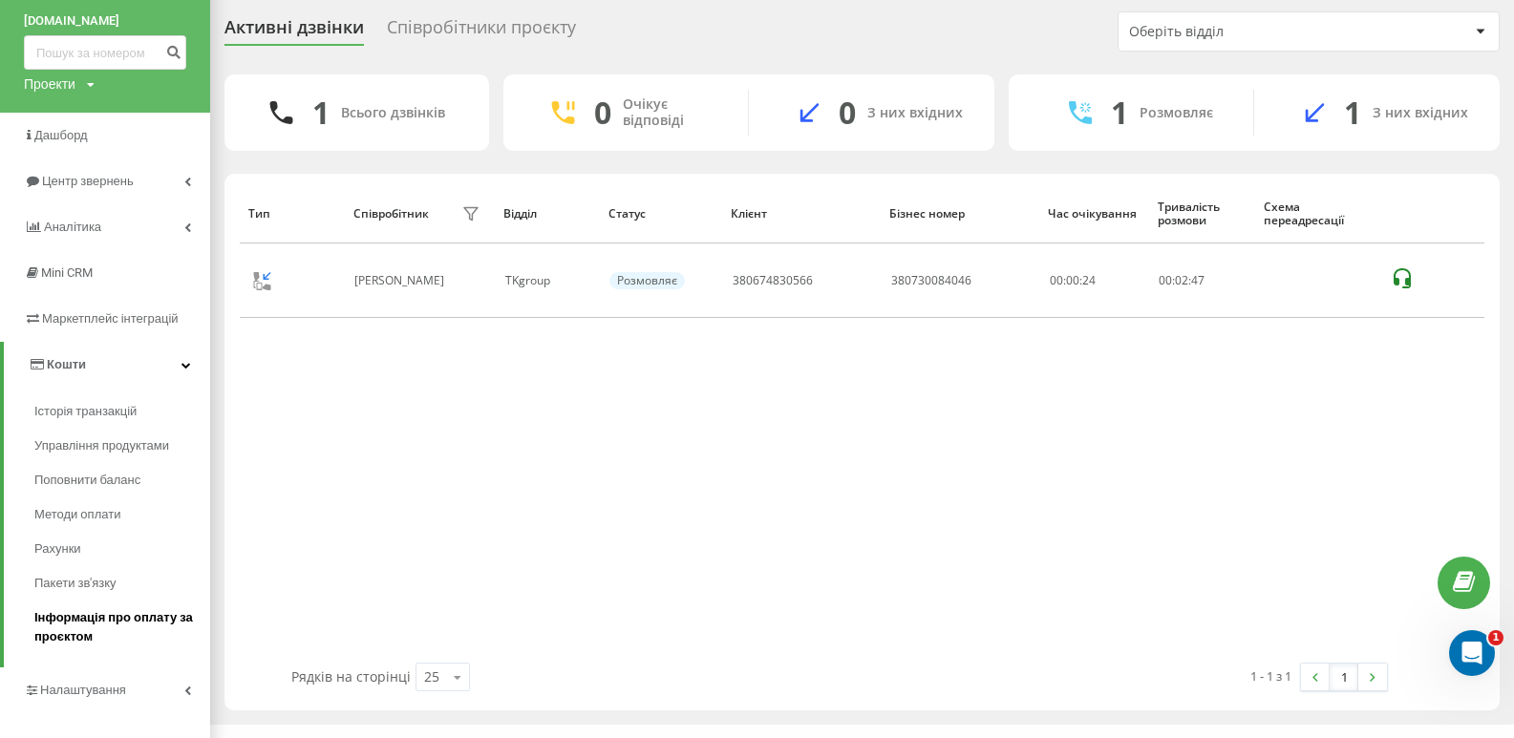
scroll to position [84, 0]
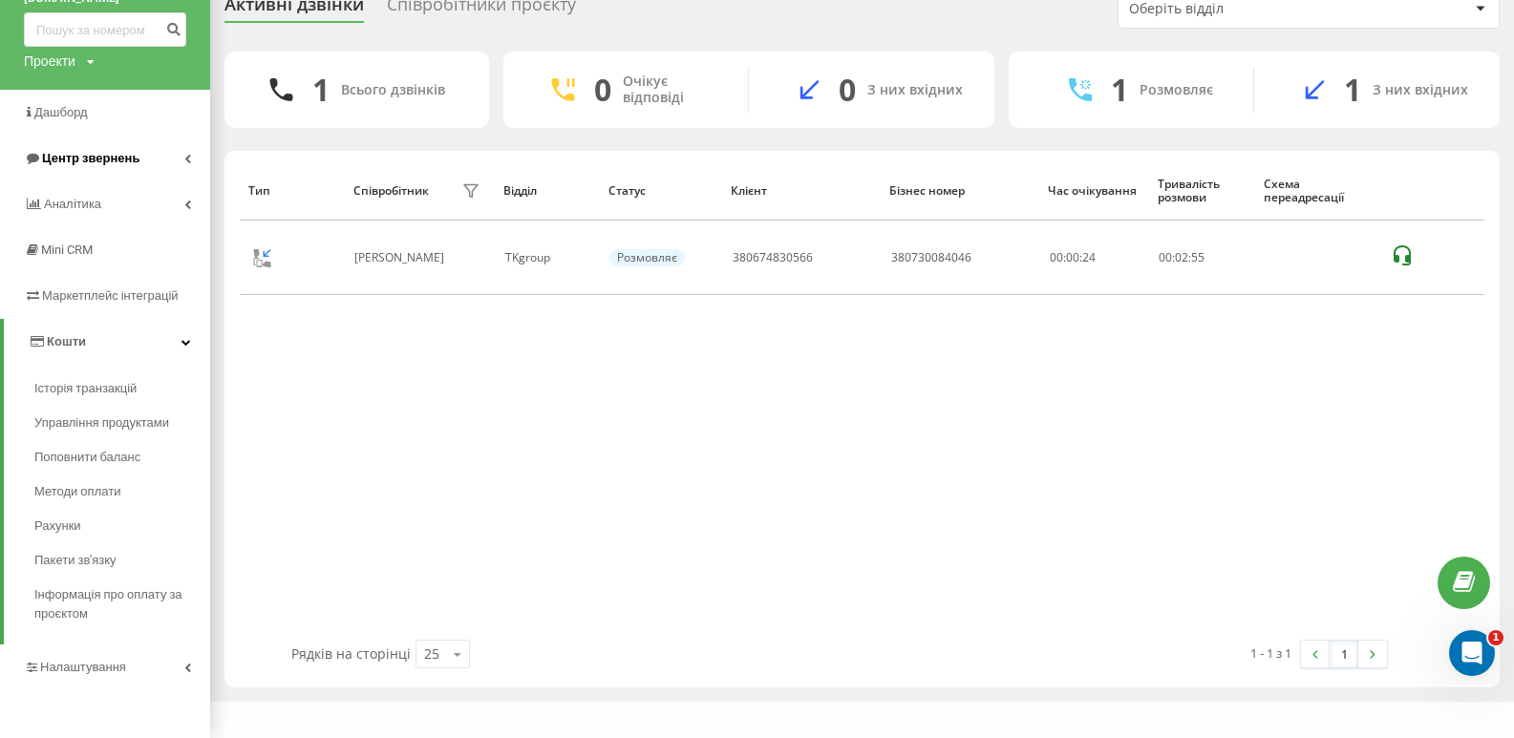
click at [90, 167] on span "Центр звернень" at bounding box center [82, 158] width 116 height 19
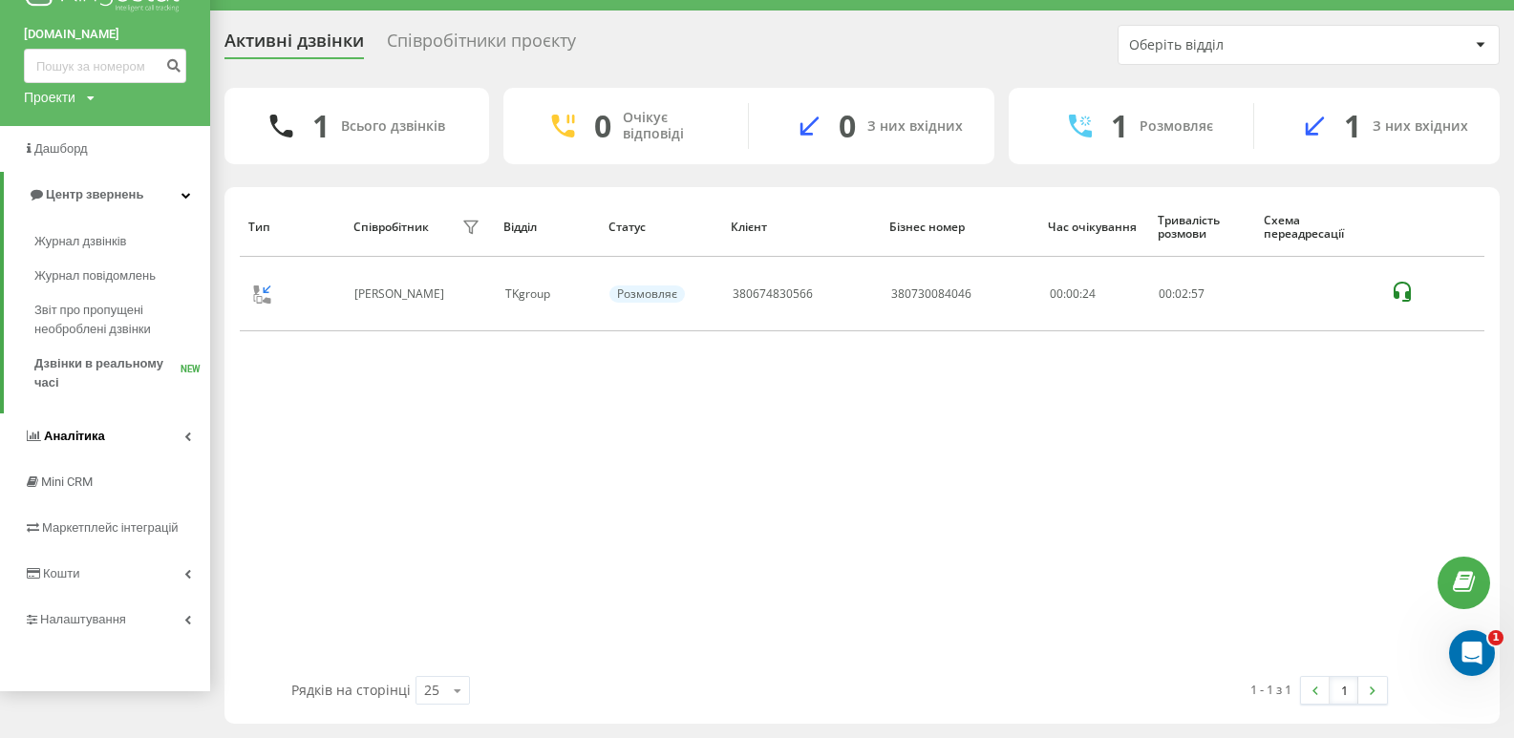
click at [73, 429] on span "Аналiтика" at bounding box center [64, 436] width 81 height 19
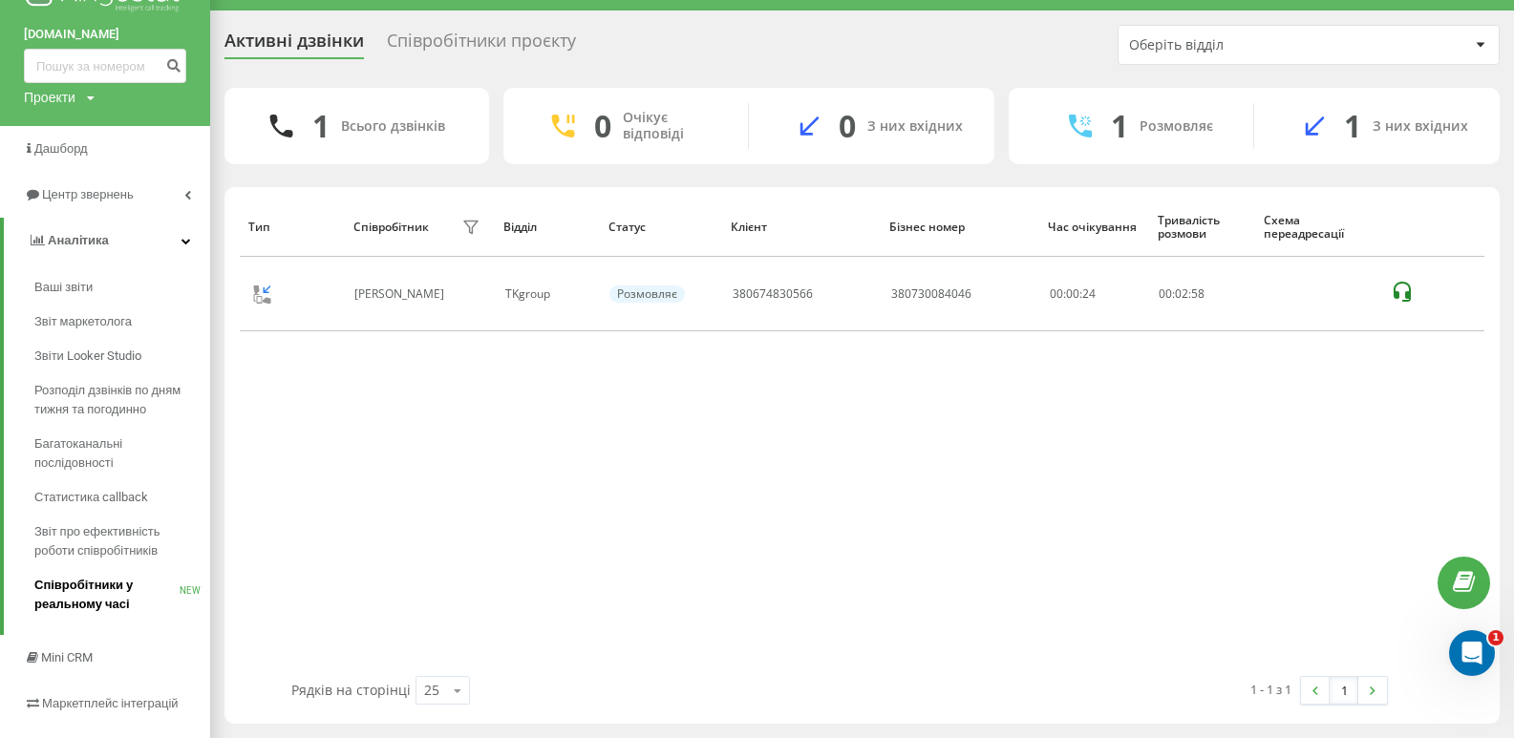
click at [85, 606] on span "Співробітники у реальному часі" at bounding box center [106, 595] width 145 height 38
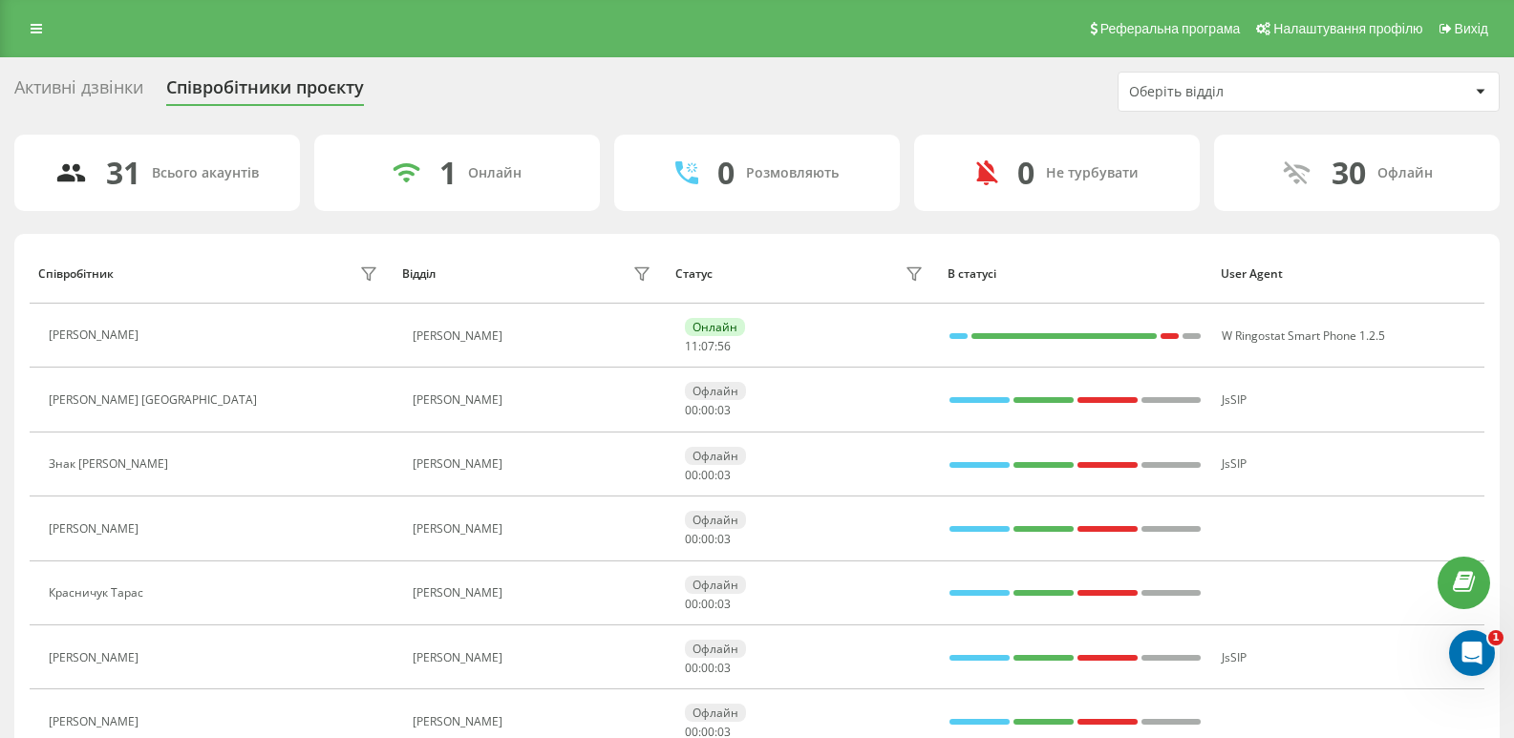
click at [624, 270] on div "Відділ" at bounding box center [529, 274] width 255 height 31
click at [642, 270] on icon at bounding box center [641, 273] width 15 height 15
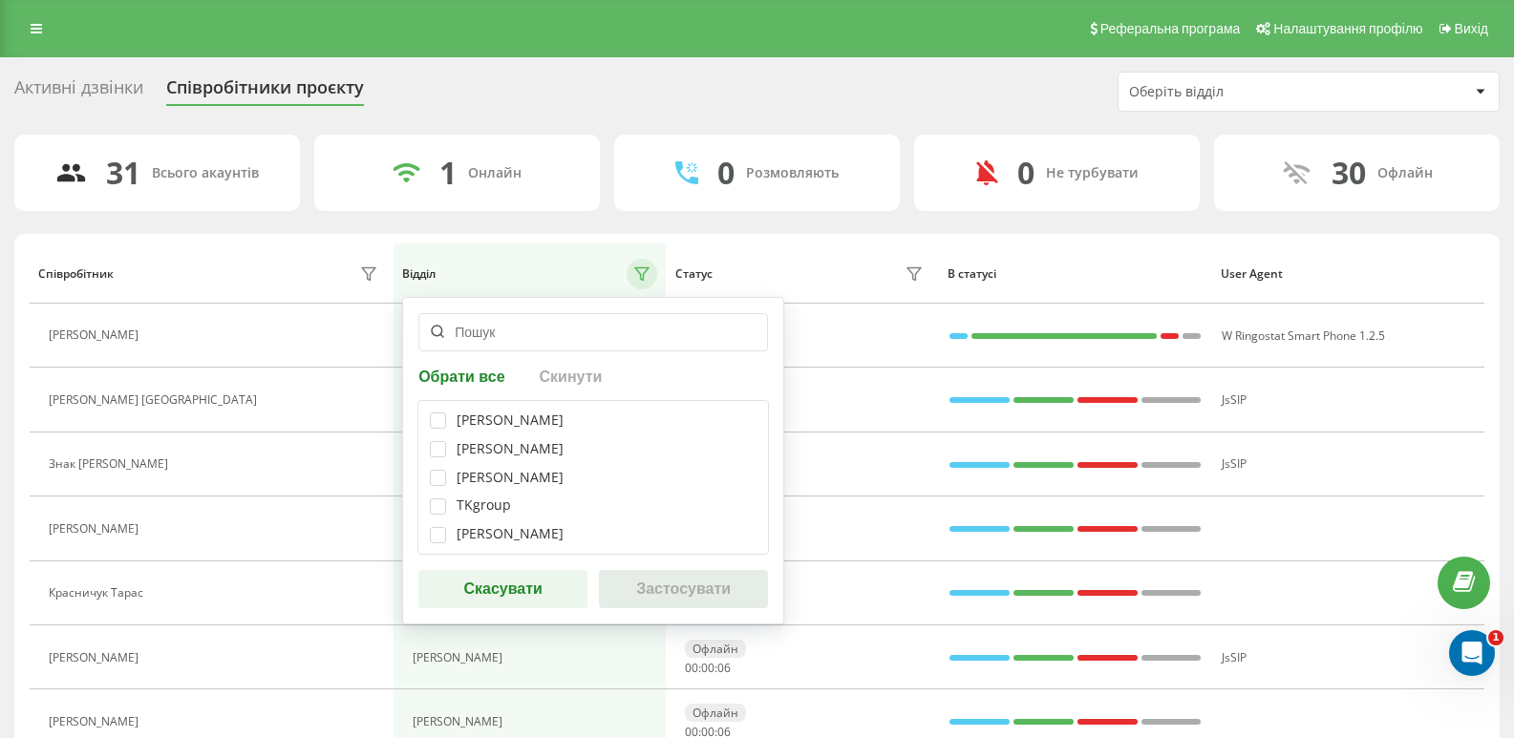
click at [446, 489] on div "[PERSON_NAME] [PERSON_NAME] [PERSON_NAME] TKgroup [PERSON_NAME]" at bounding box center [592, 477] width 351 height 155
click at [441, 470] on label at bounding box center [438, 470] width 16 height 0
checkbox input "true"
click at [743, 599] on button "Застосувати" at bounding box center [683, 589] width 169 height 38
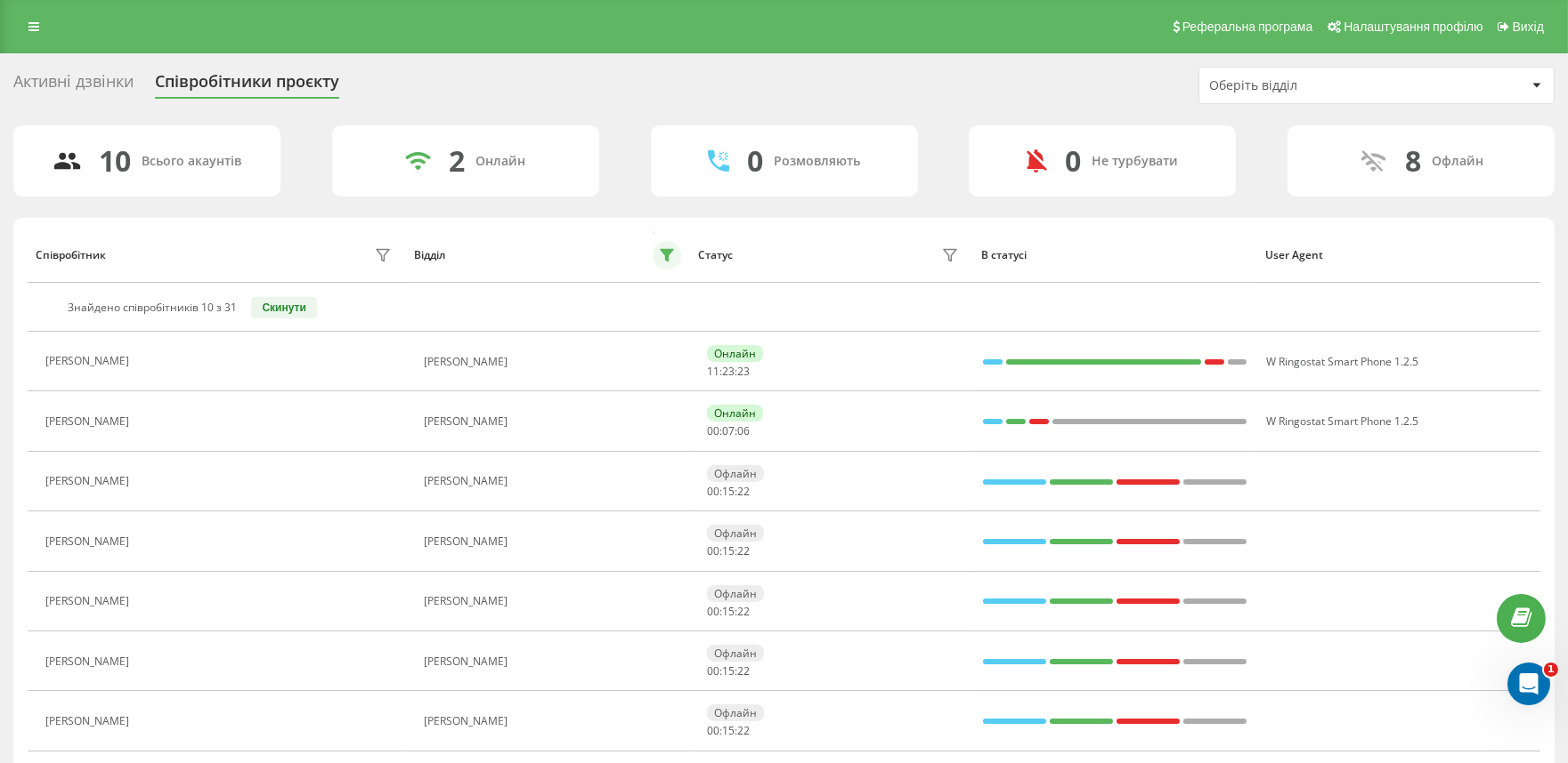
click at [663, 251] on icon at bounding box center [667, 255] width 12 height 11
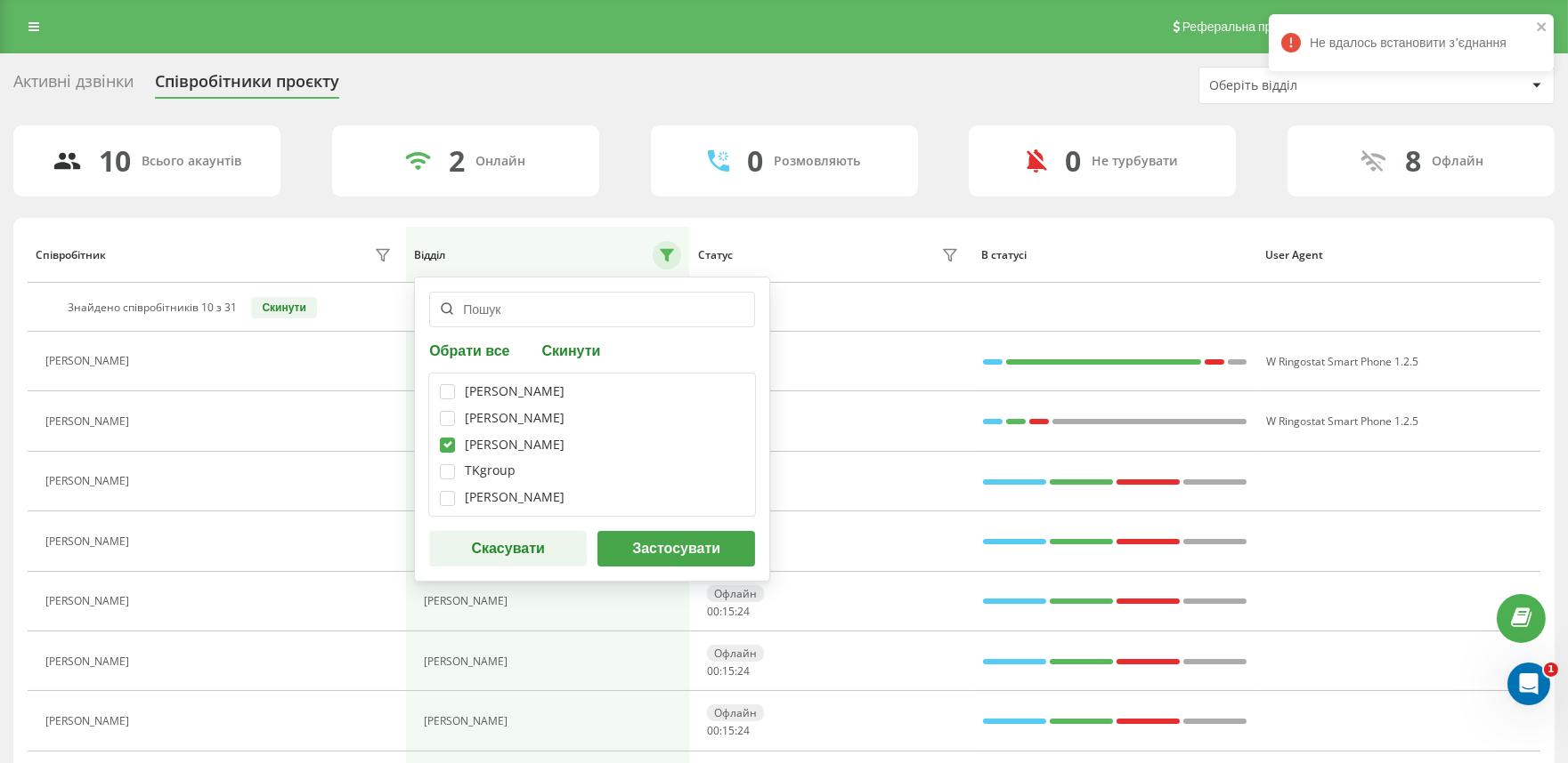
click at [451, 438] on label at bounding box center [447, 438] width 15 height 0
checkbox input "false"
click at [511, 557] on button "Скасувати" at bounding box center [507, 549] width 158 height 35
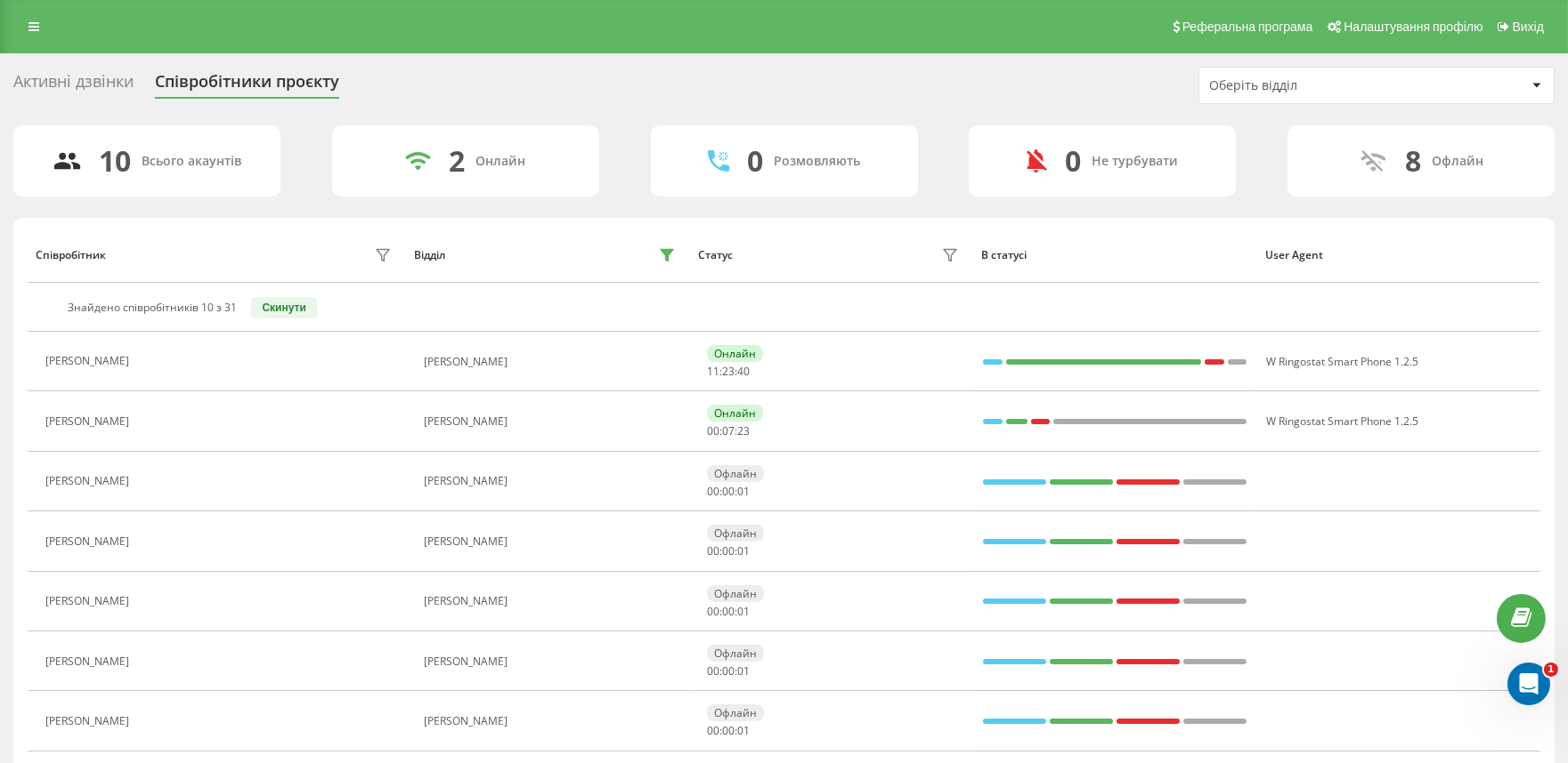
click at [27, 12] on div "Реферальна програма Налаштування профілю Вихід" at bounding box center [784, 26] width 1568 height 53
click at [38, 38] on link at bounding box center [34, 26] width 32 height 25
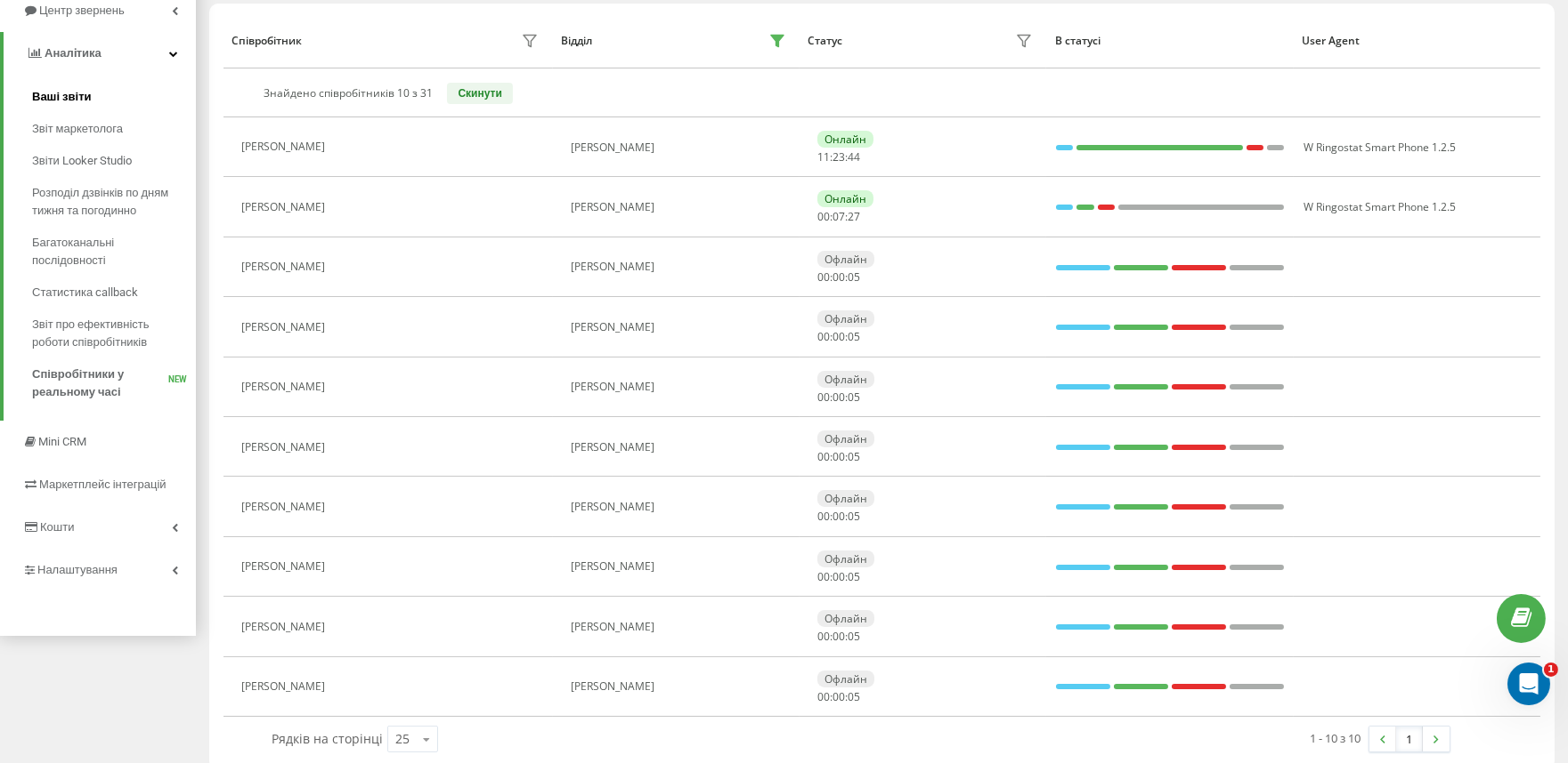
scroll to position [215, 0]
click at [109, 510] on link "Кошти" at bounding box center [98, 526] width 196 height 43
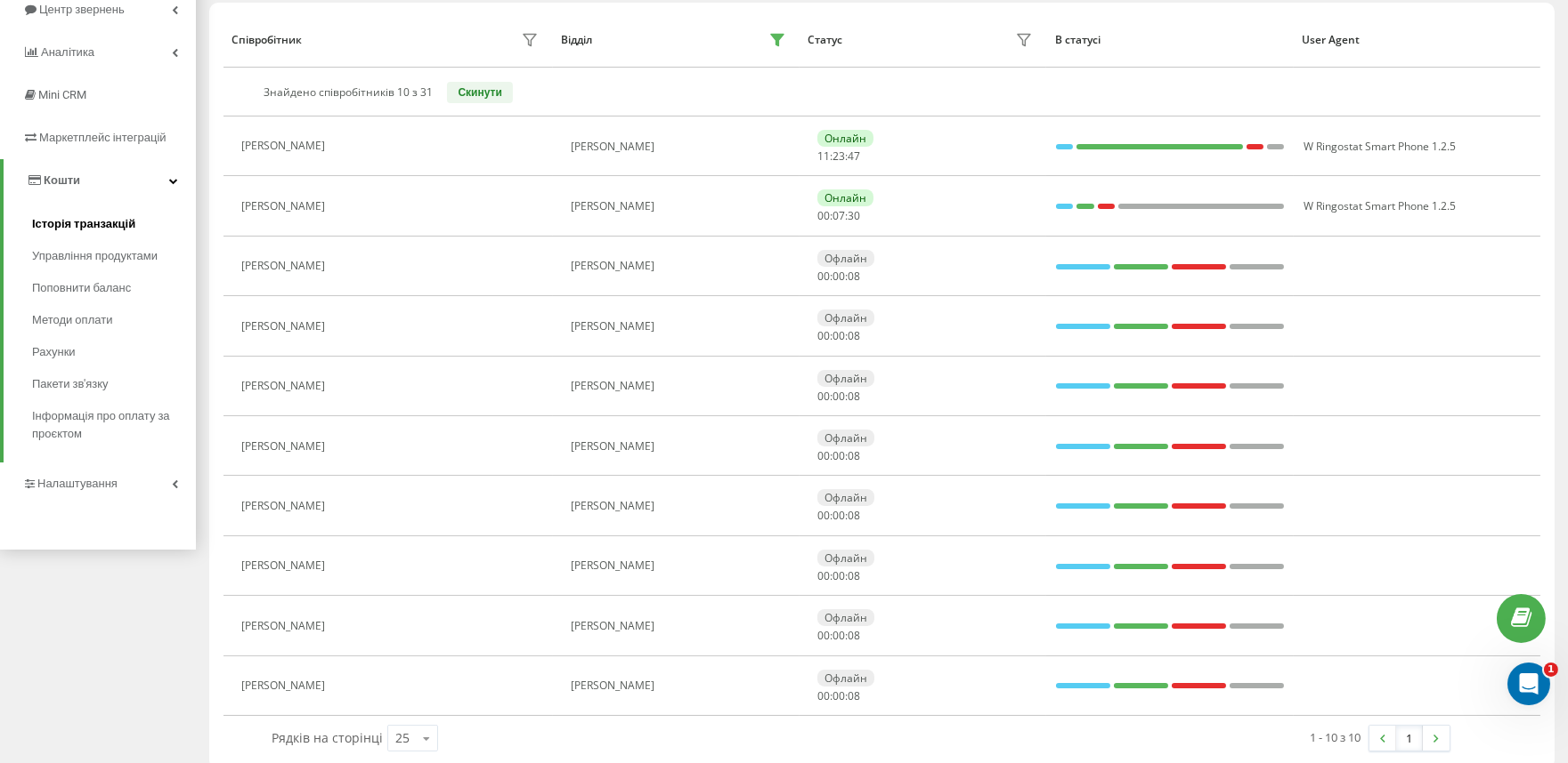
click at [99, 225] on span "Історія транзакцій" at bounding box center [83, 224] width 103 height 18
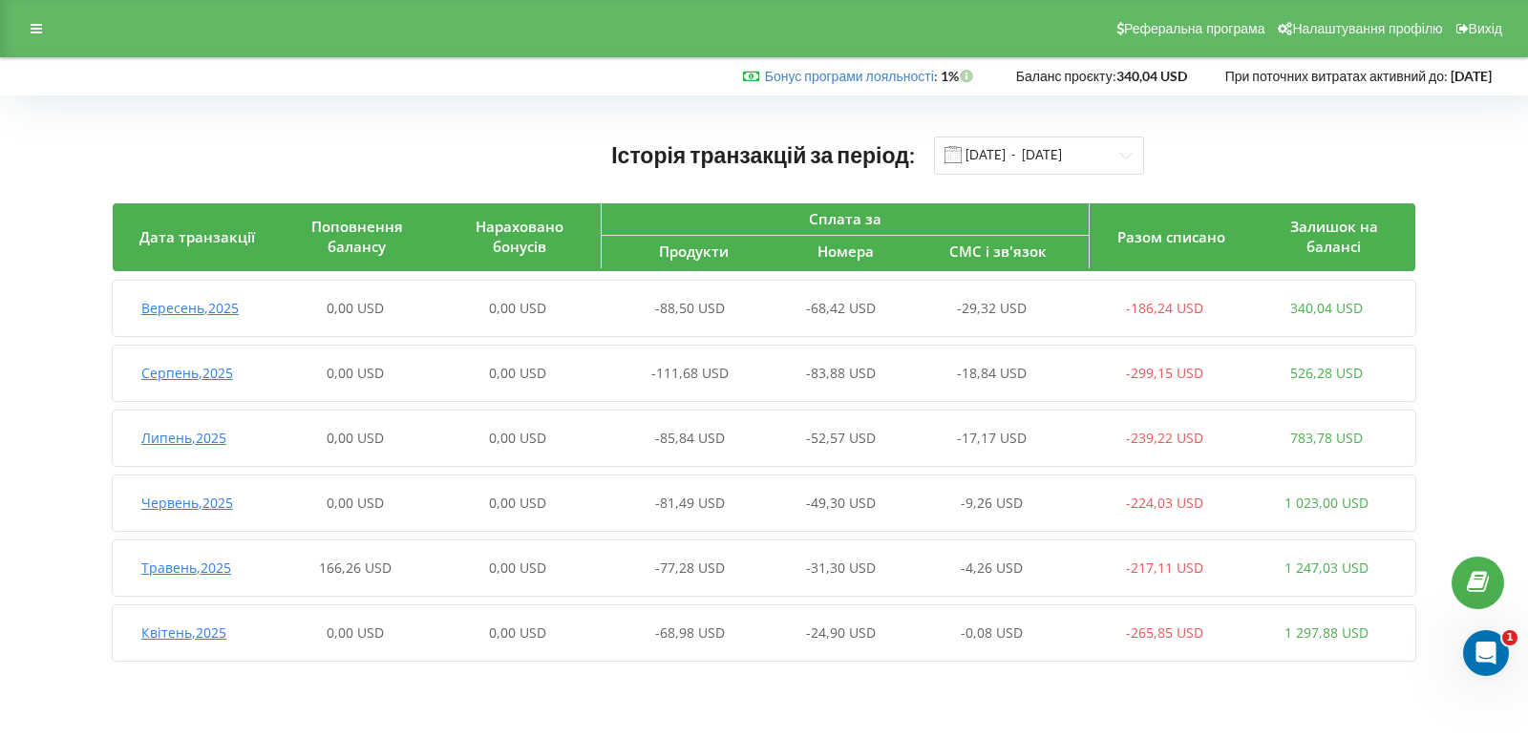
click at [216, 370] on span "Серпень , 2025" at bounding box center [187, 373] width 92 height 18
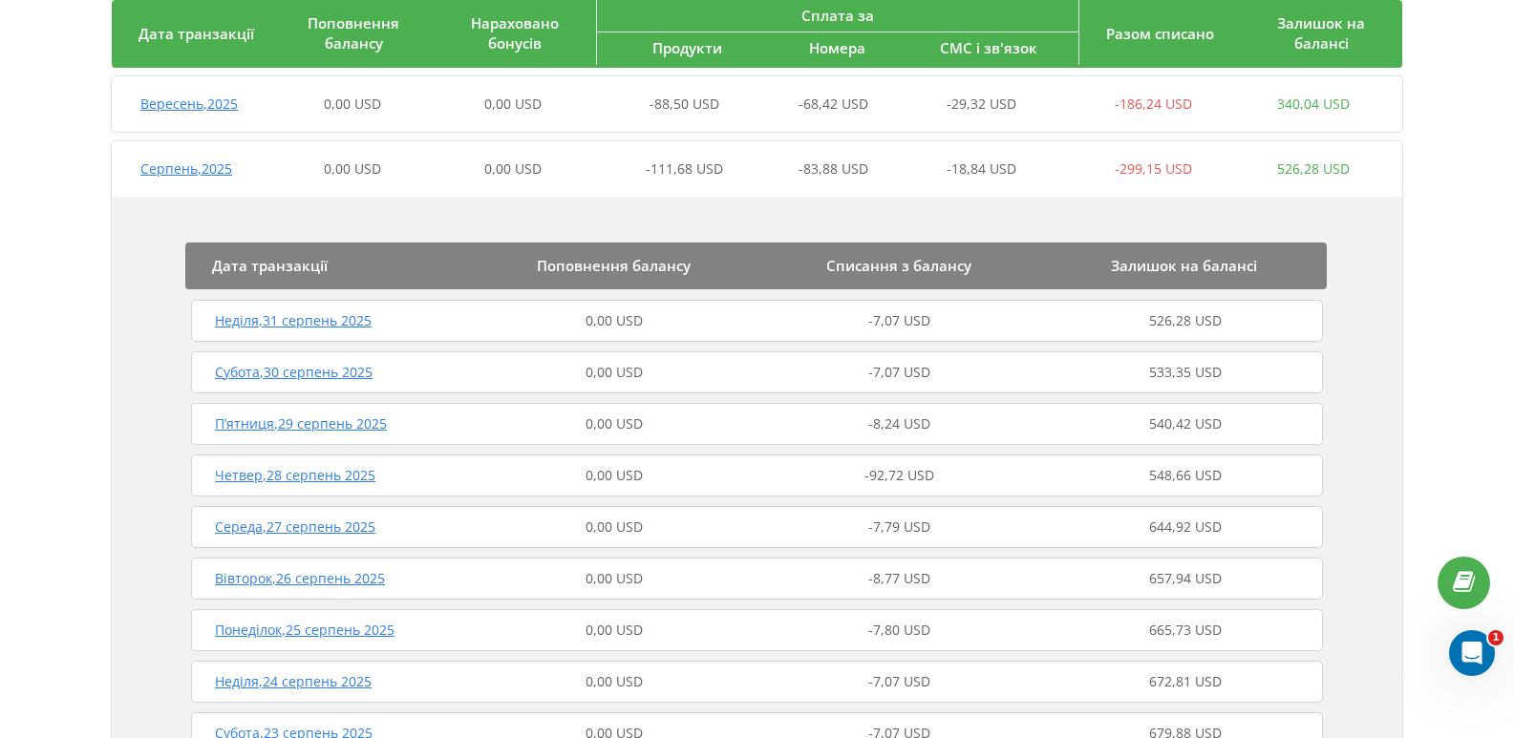
scroll to position [204, 0]
click at [322, 472] on span "[DATE]" at bounding box center [295, 475] width 160 height 18
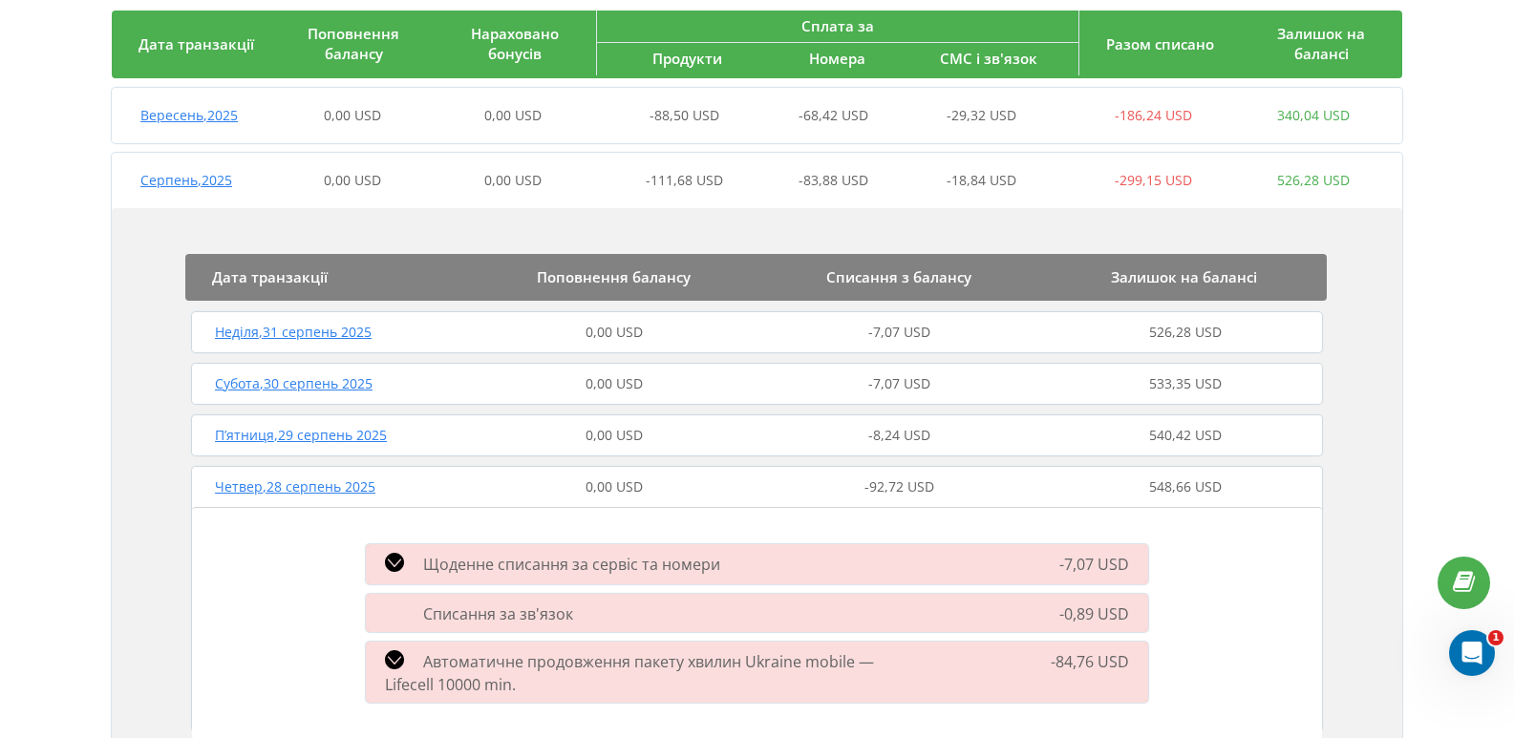
scroll to position [191, 0]
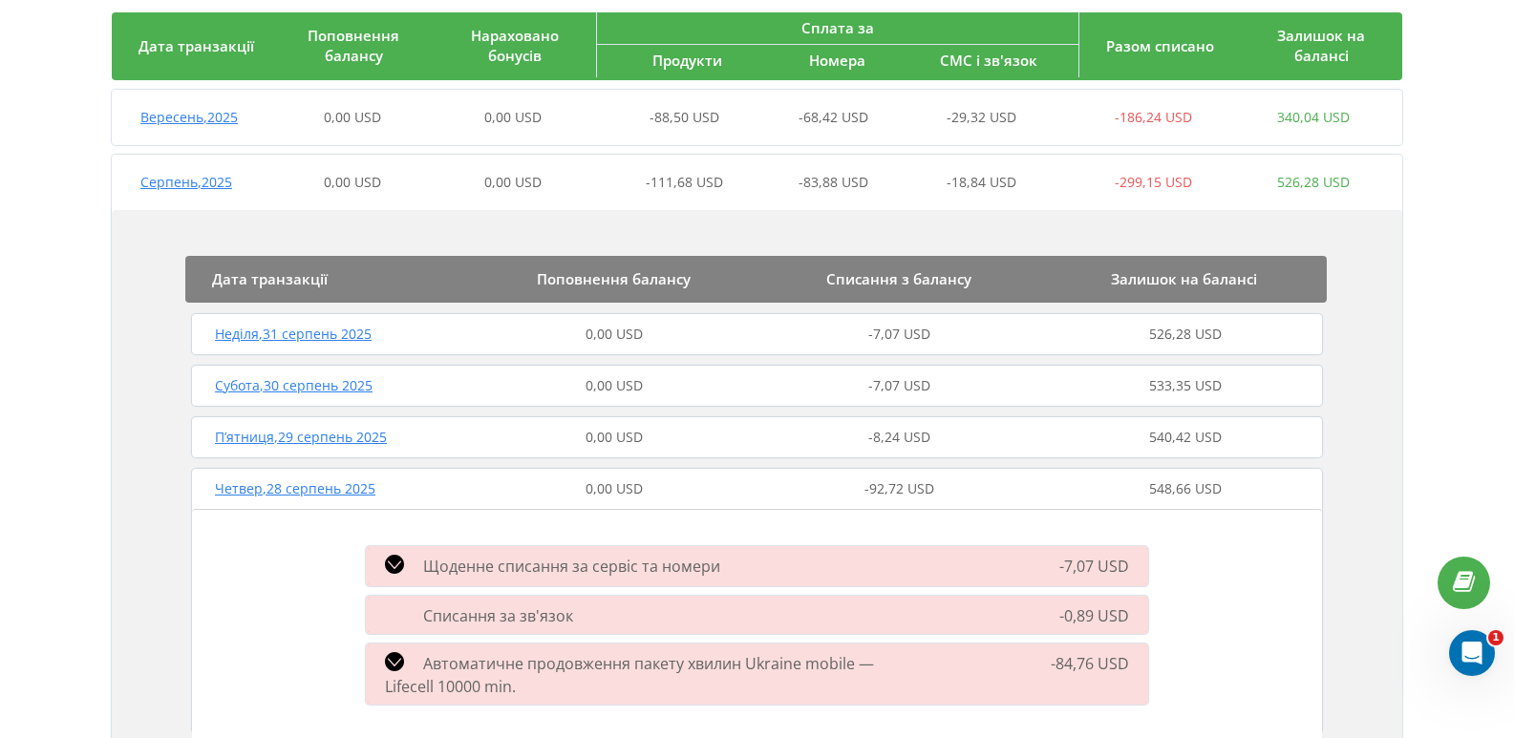
click at [211, 193] on div "[DATE] 0,00 USD 0,00 USD -111,68 USD -83,88 USD -18,84 USD -299,15 USD 526,28 U…" at bounding box center [753, 182] width 1282 height 46
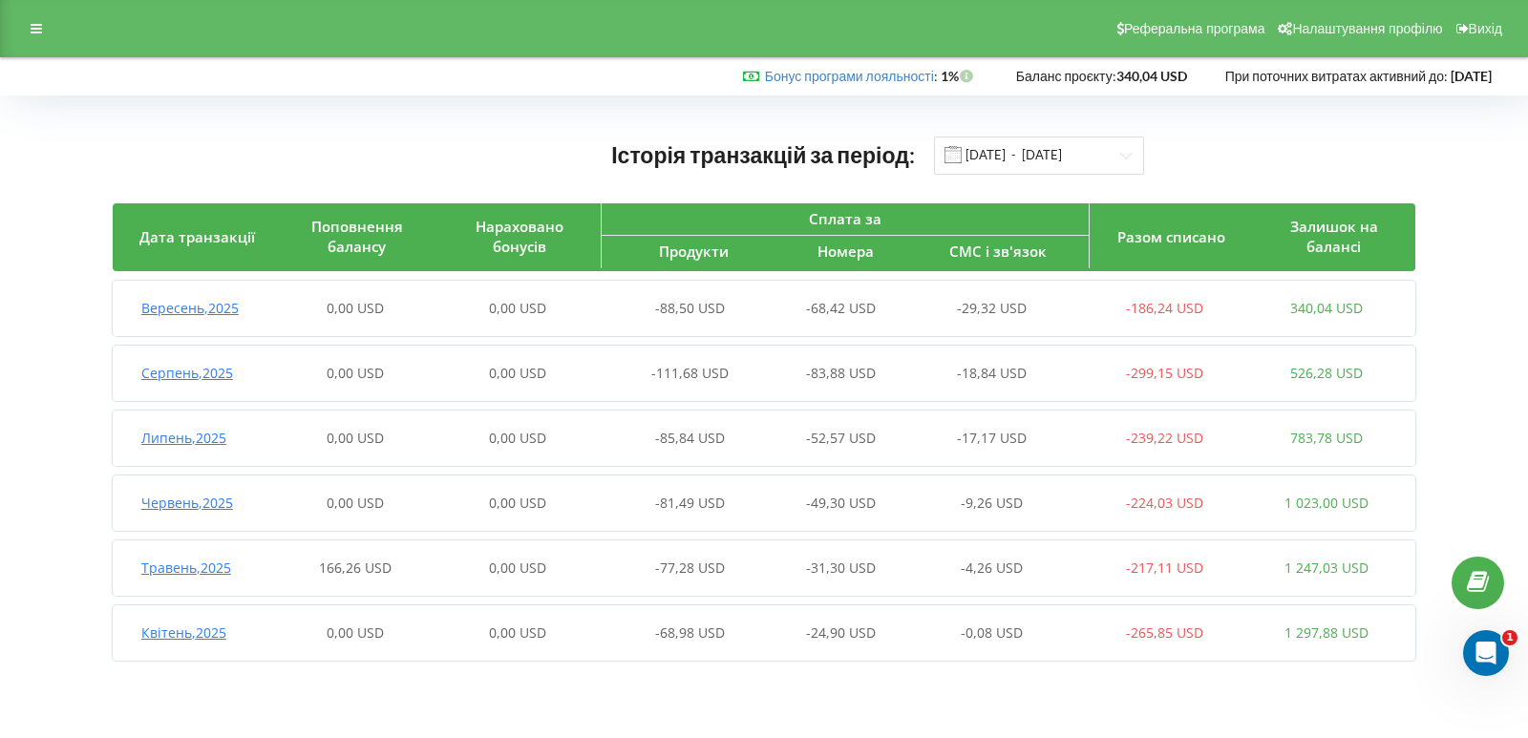
click at [228, 376] on span "Серпень , 2025" at bounding box center [187, 373] width 92 height 18
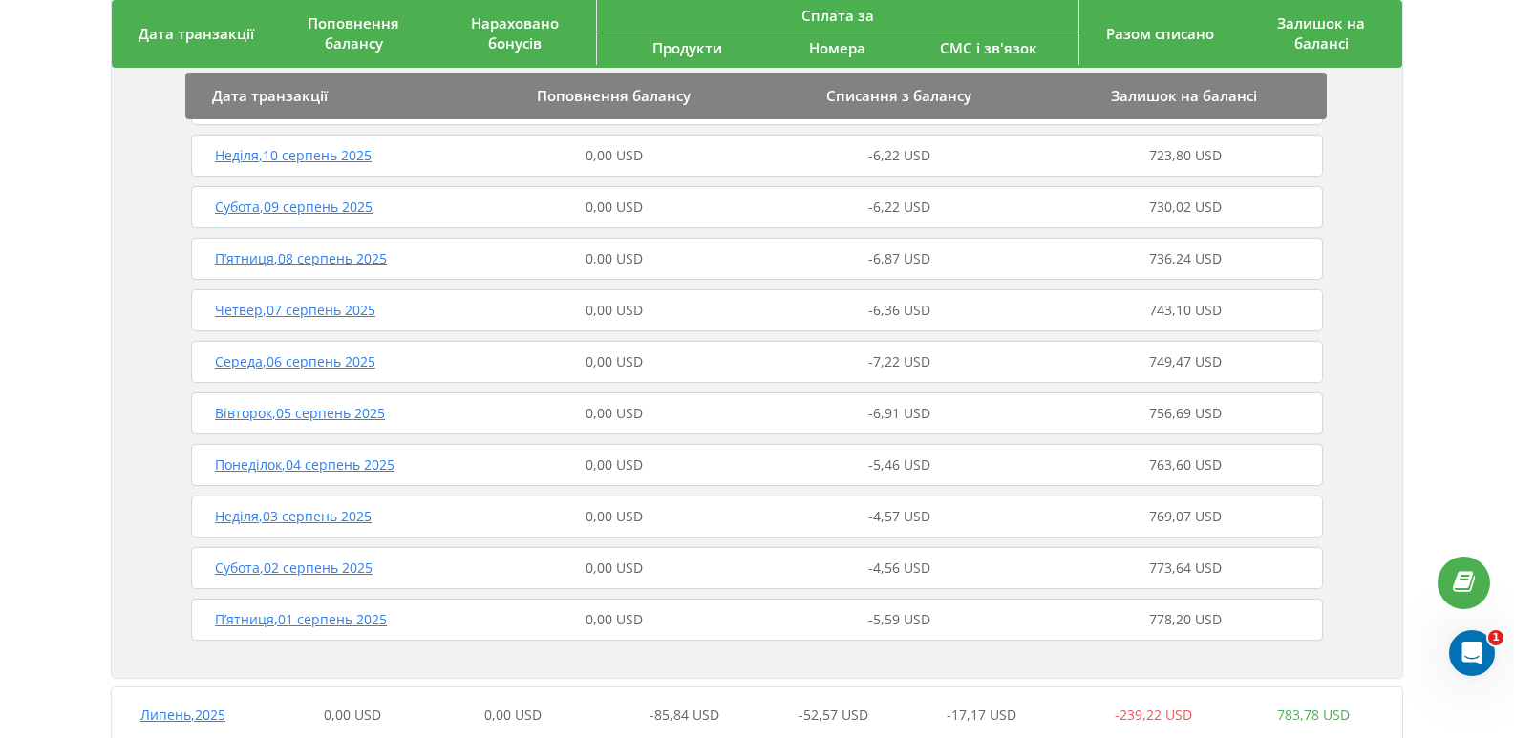
scroll to position [1670, 0]
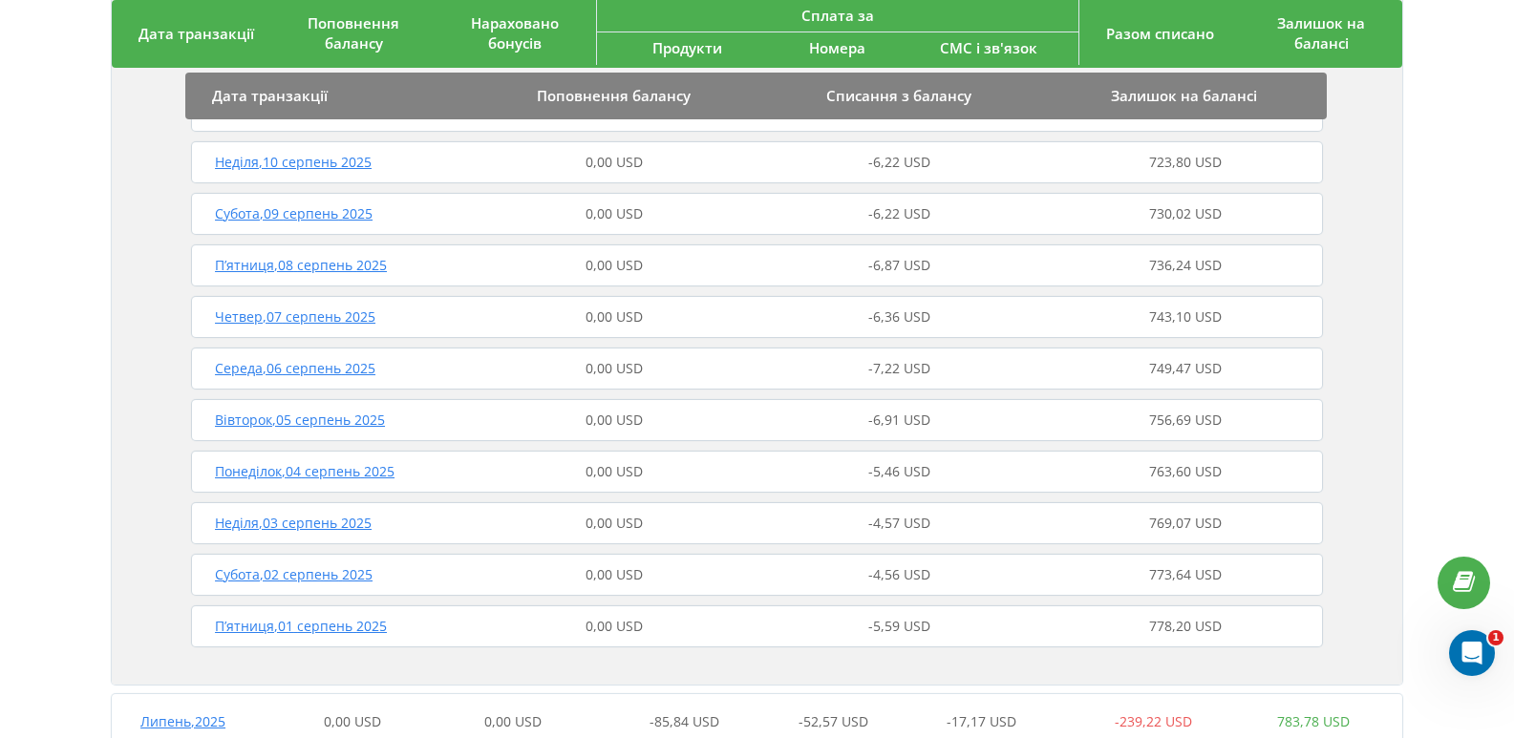
click at [754, 479] on div "0,00 USD" at bounding box center [615, 471] width 286 height 19
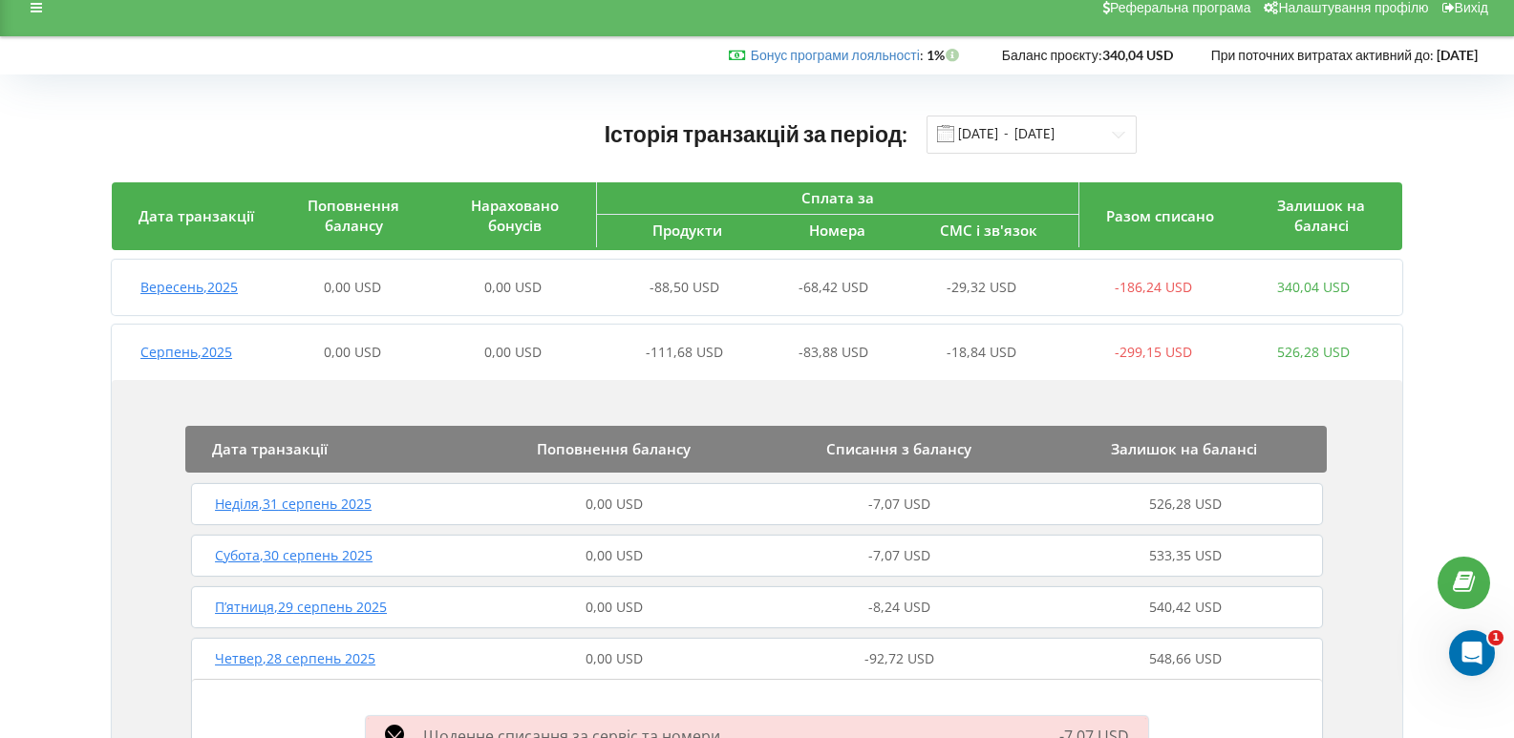
scroll to position [20, 0]
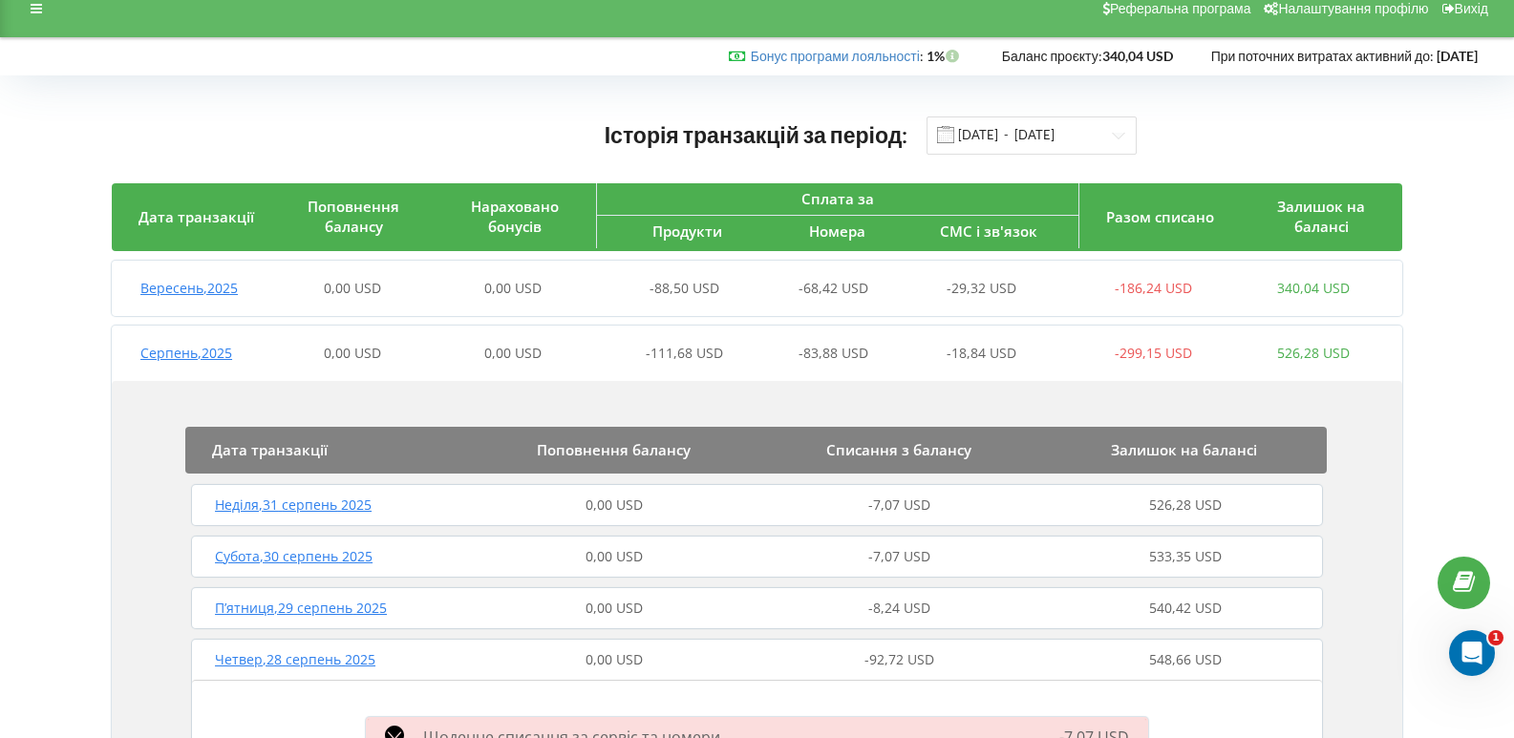
click at [271, 365] on div "Серпень , 2025 0,00 USD 0,00 USD -111,68 USD -83,88 USD -18,84 USD -299,15 USD …" at bounding box center [753, 353] width 1282 height 46
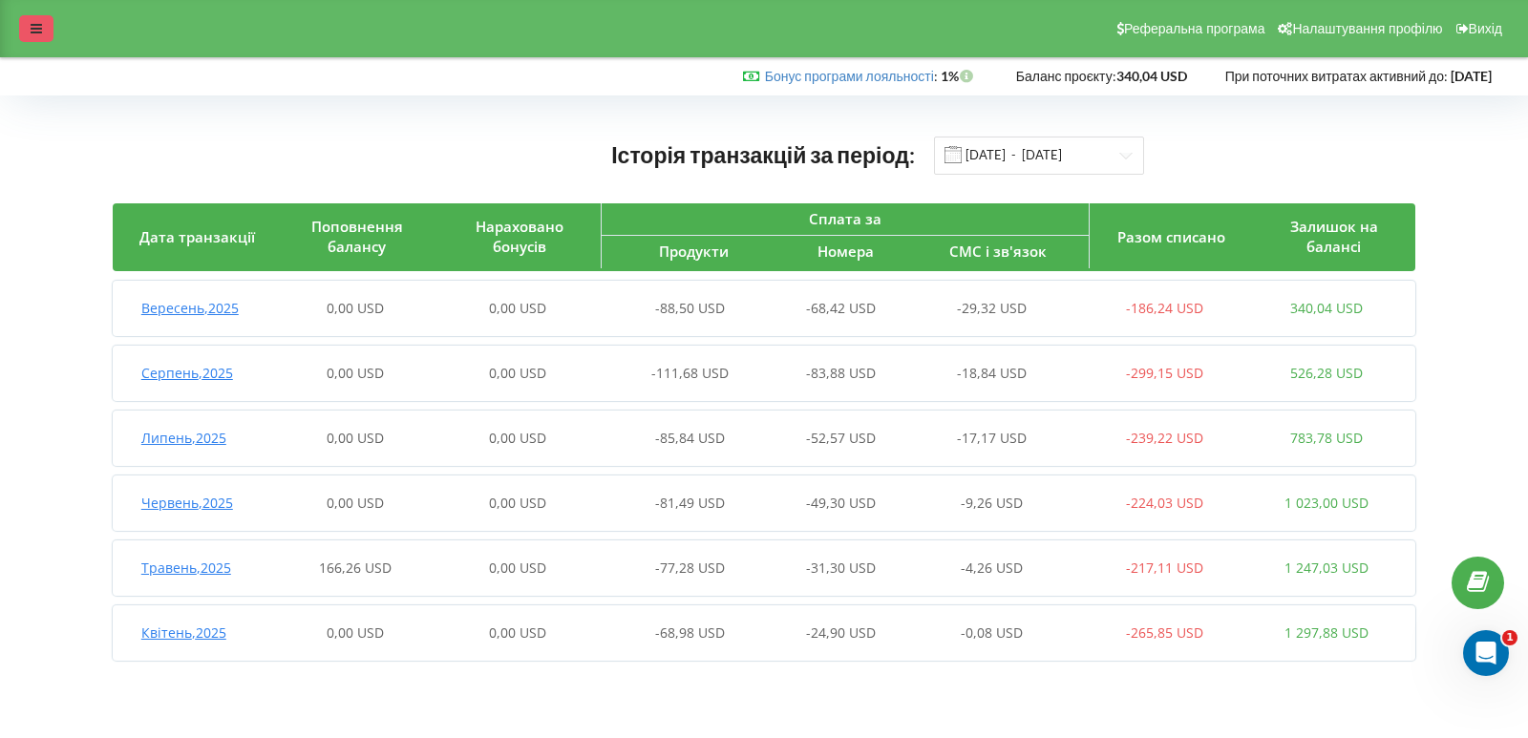
click at [30, 33] on div at bounding box center [36, 28] width 34 height 27
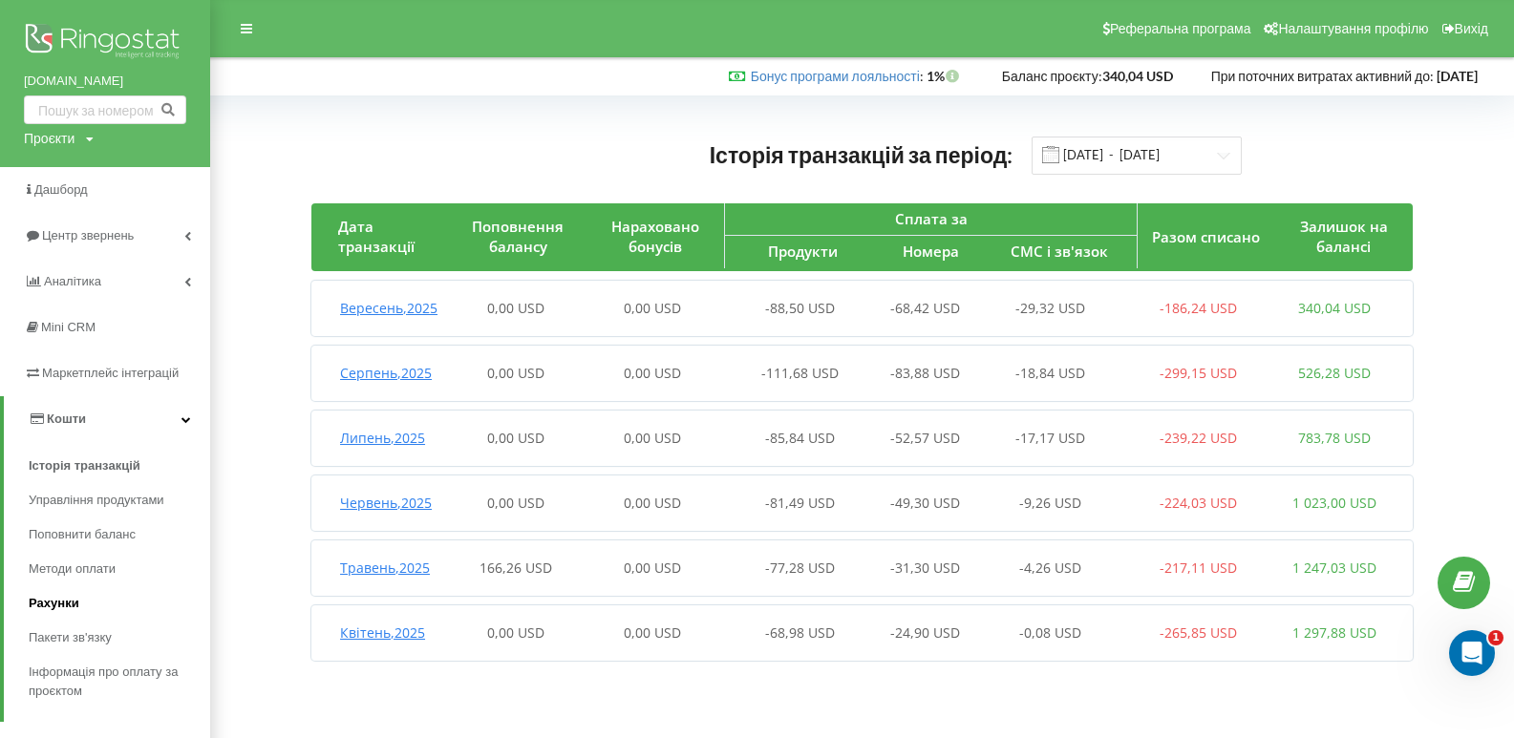
click at [65, 606] on span "Рахунки" at bounding box center [54, 603] width 51 height 19
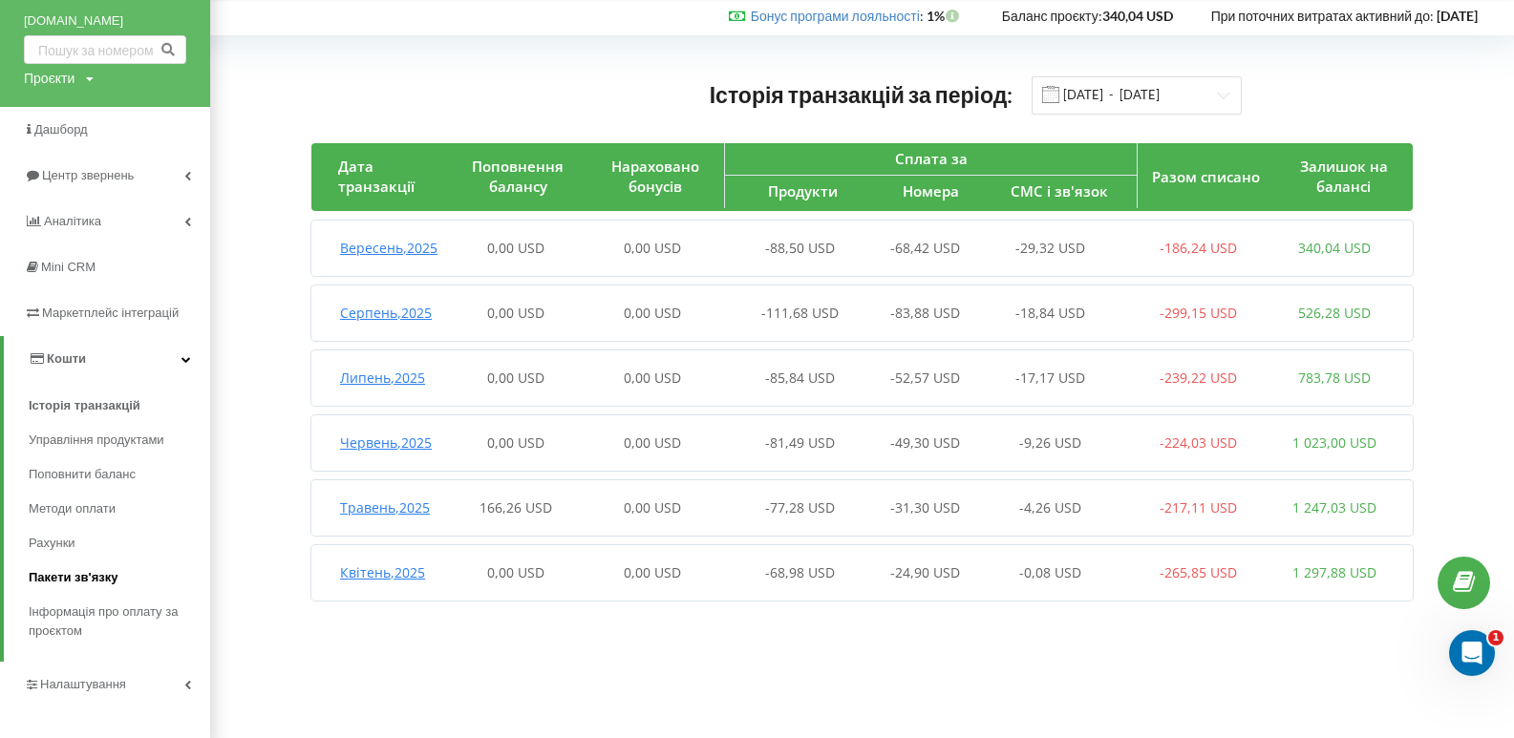
scroll to position [61, 0]
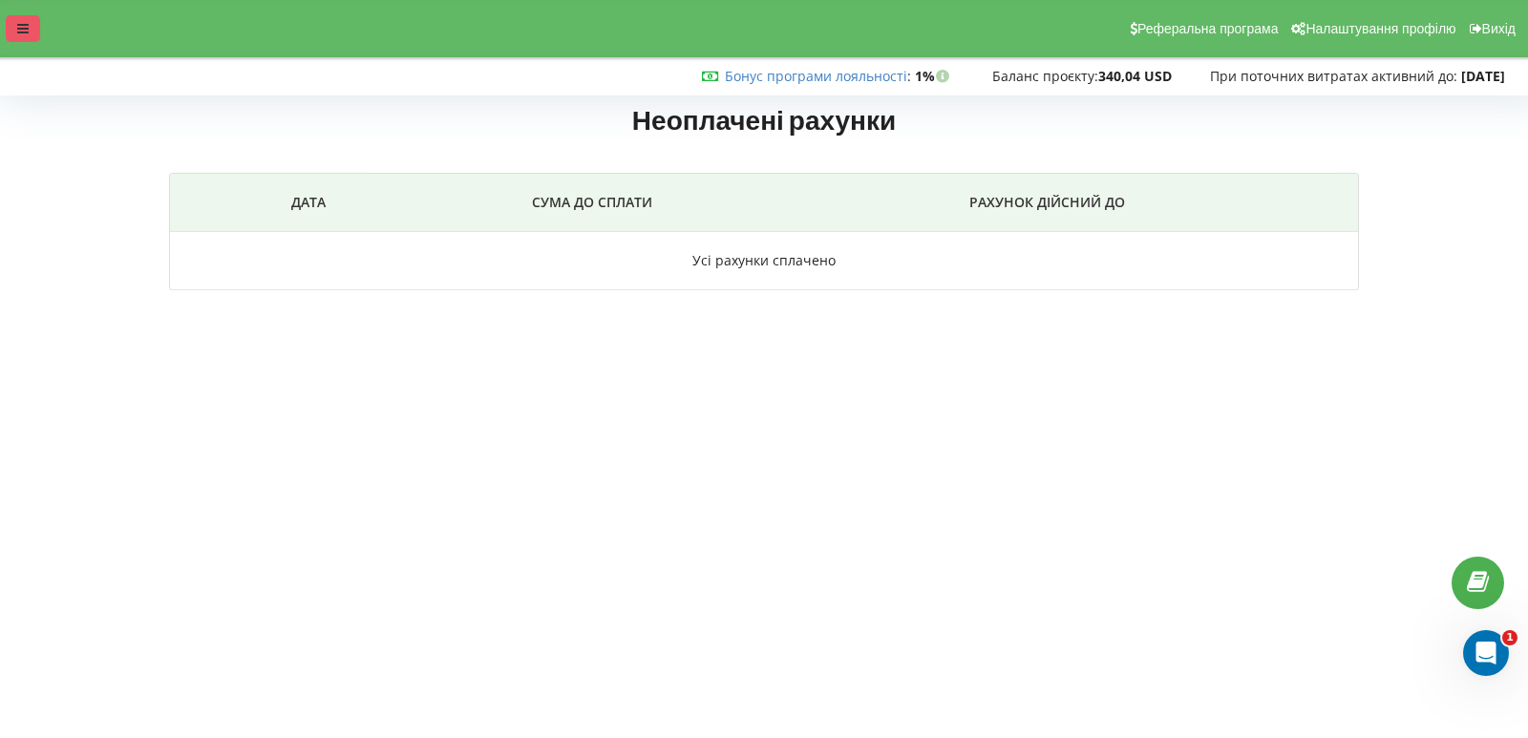
click at [6, 25] on div at bounding box center [23, 28] width 34 height 27
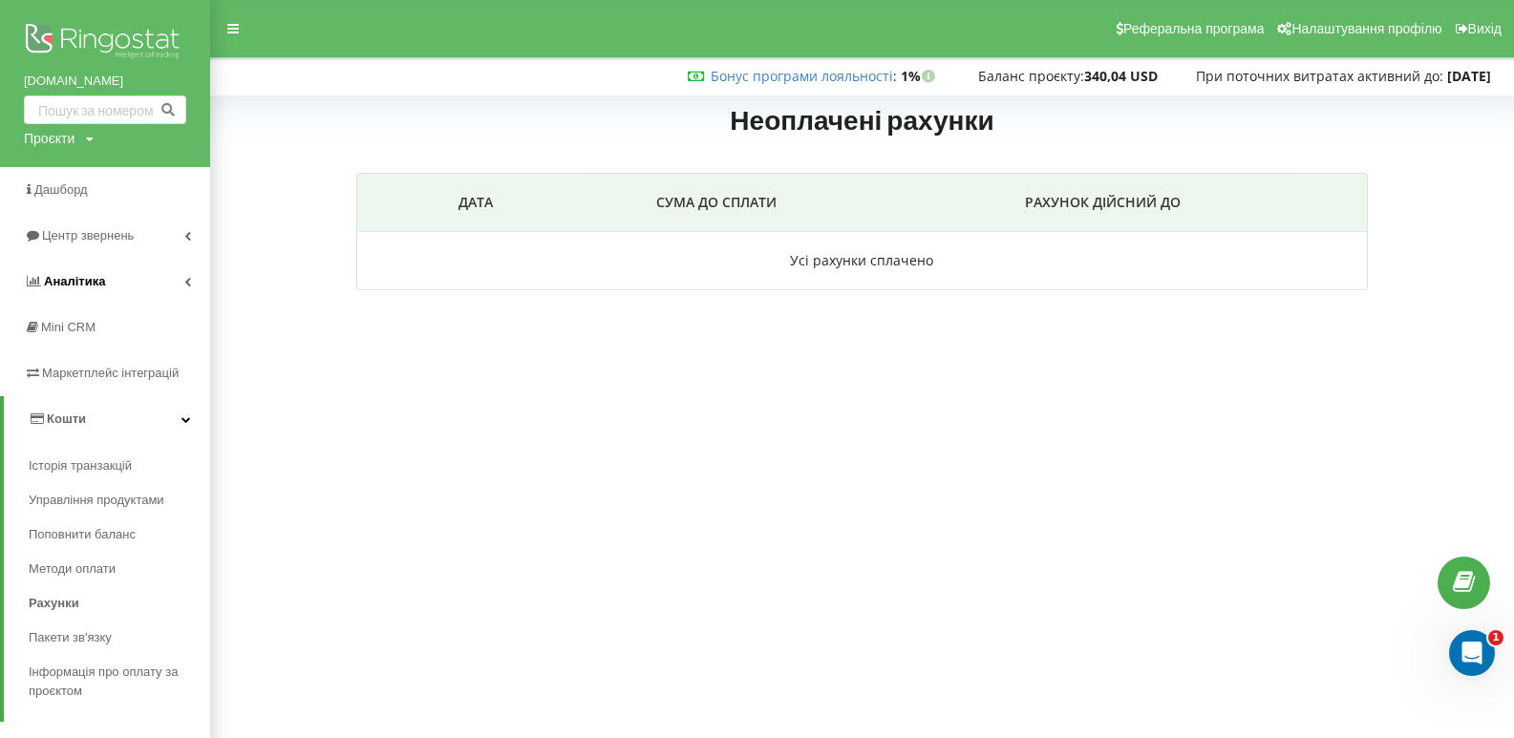
click at [111, 286] on link "Аналiтика" at bounding box center [105, 282] width 210 height 46
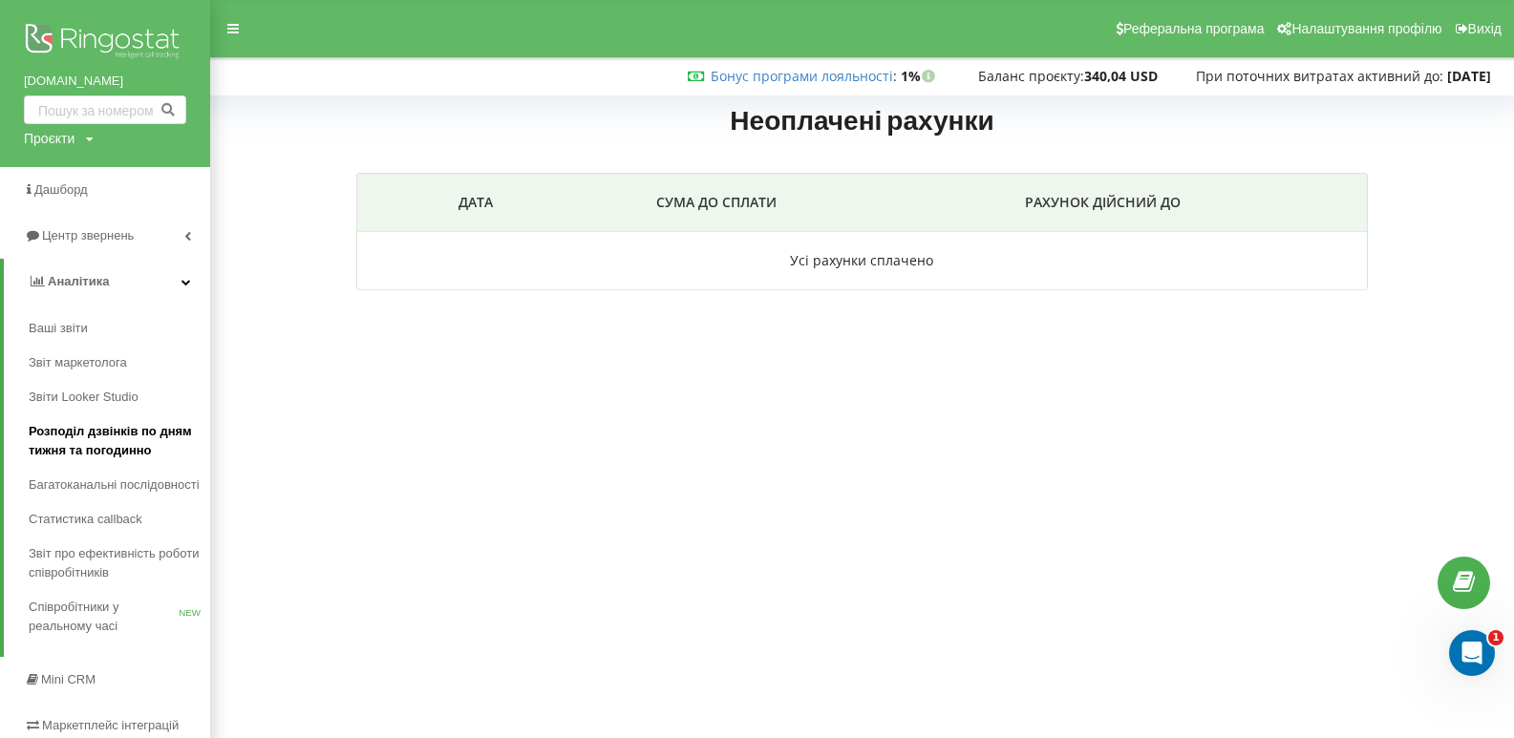
click at [99, 459] on span "Розподіл дзвінків по дням тижня та погодинно" at bounding box center [115, 441] width 172 height 38
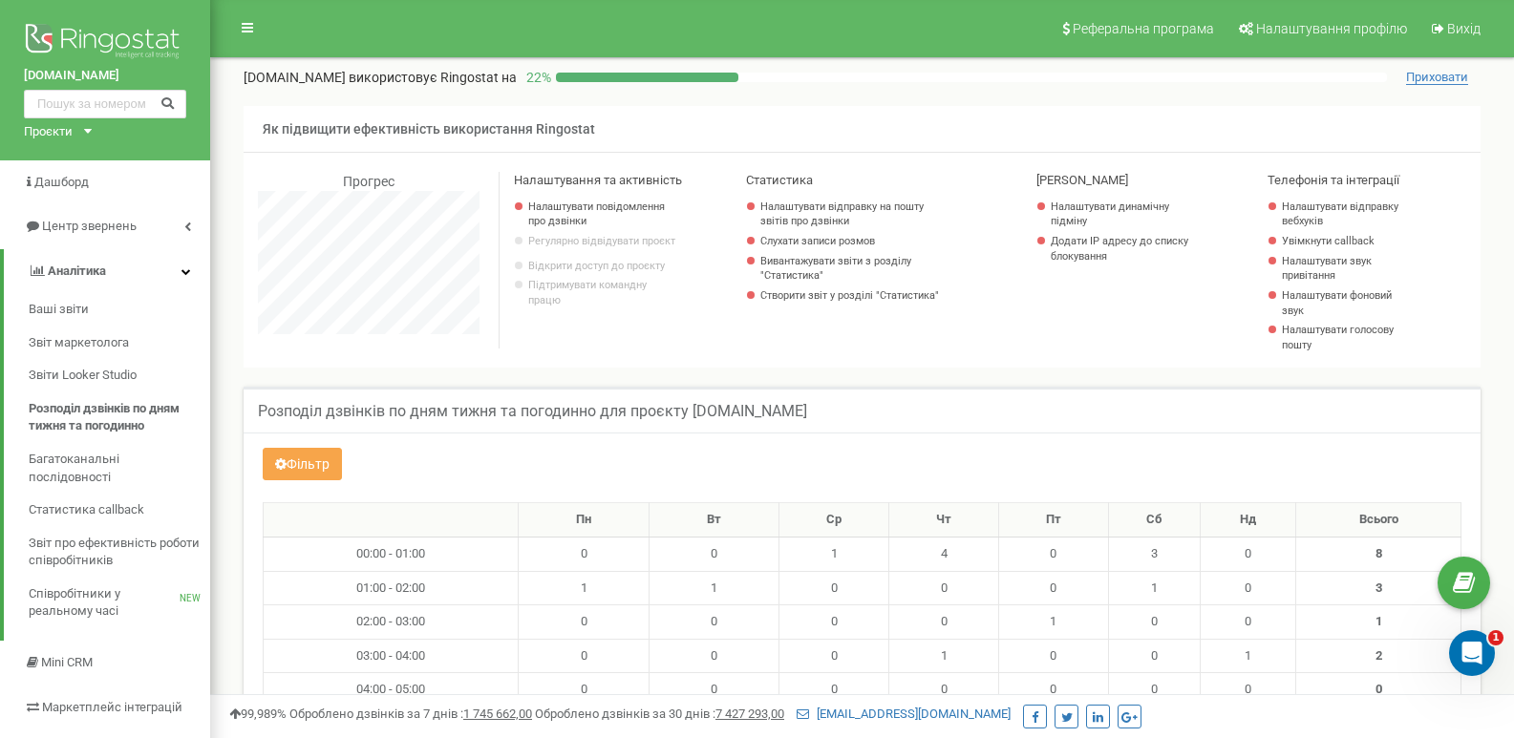
click at [326, 475] on button "Фільтр" at bounding box center [302, 464] width 79 height 32
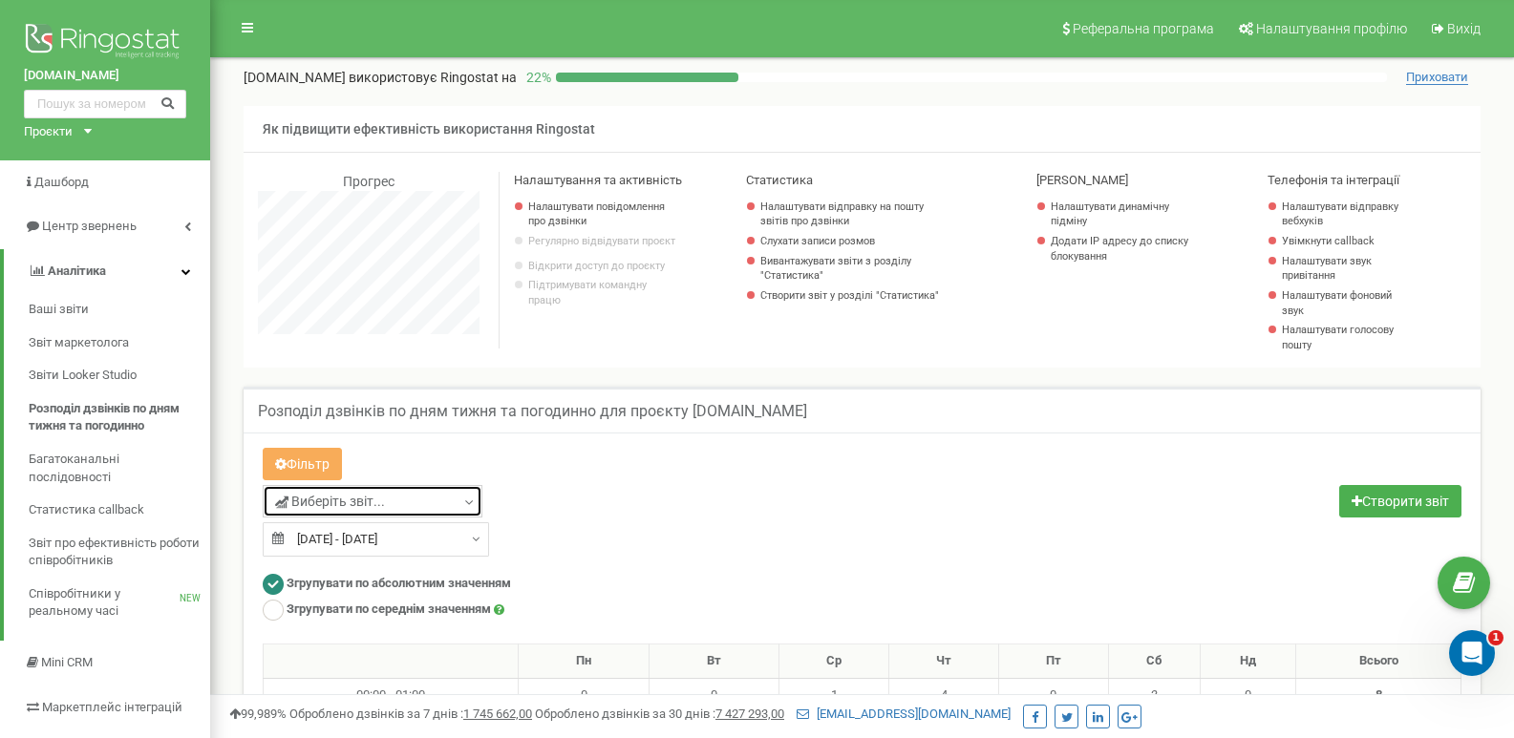
click at [455, 490] on link "Виберіть звіт..." at bounding box center [373, 501] width 220 height 32
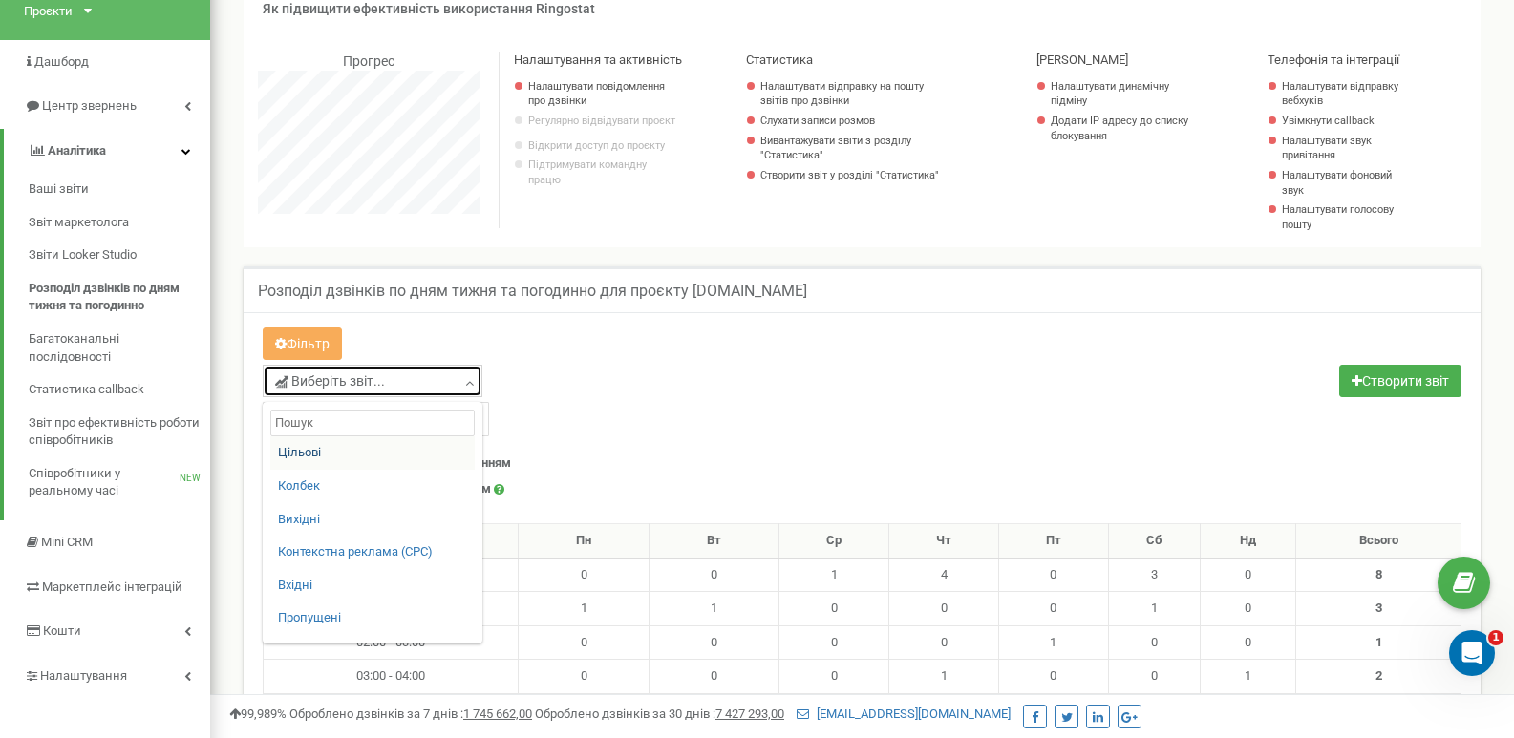
scroll to position [121, 0]
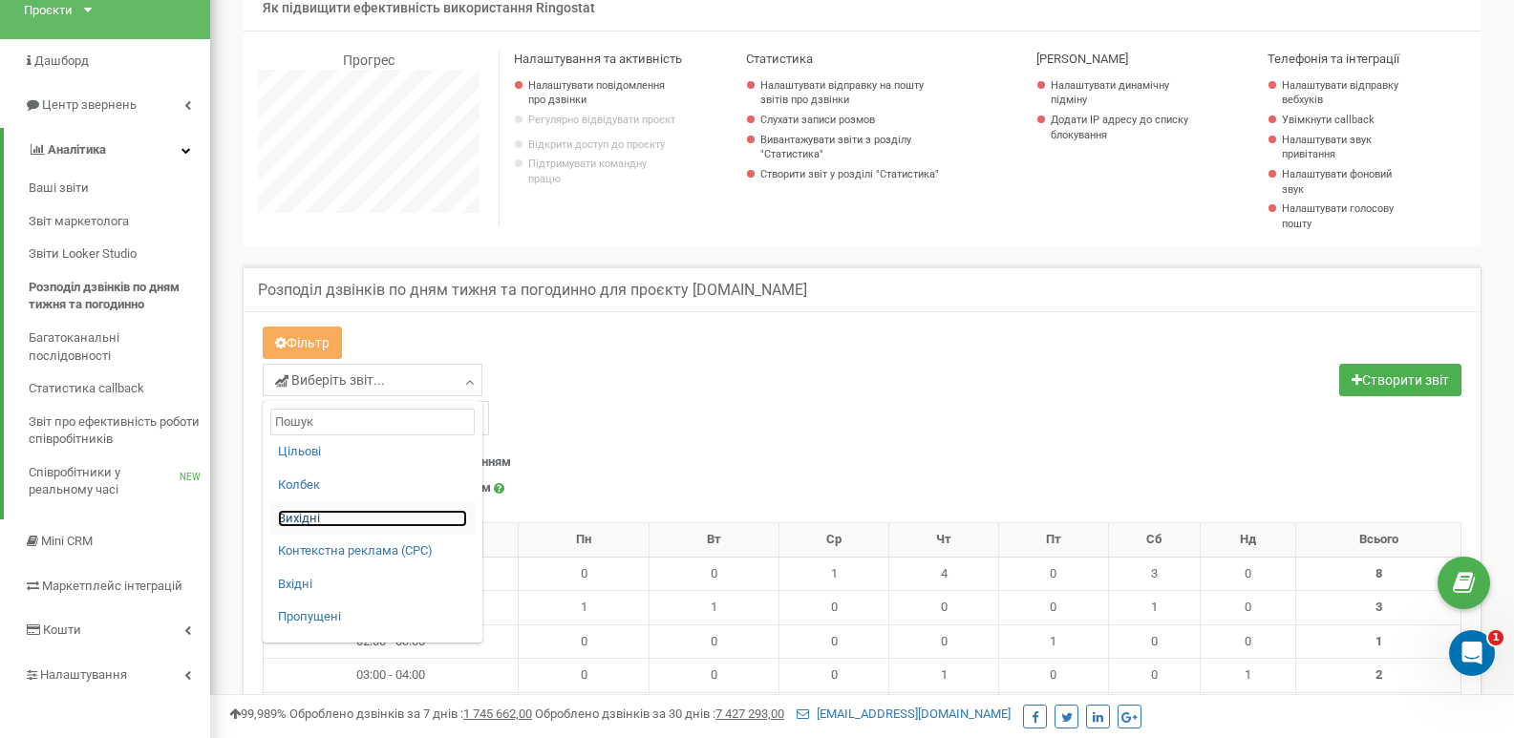
click at [381, 521] on link "Вихідні" at bounding box center [372, 519] width 189 height 18
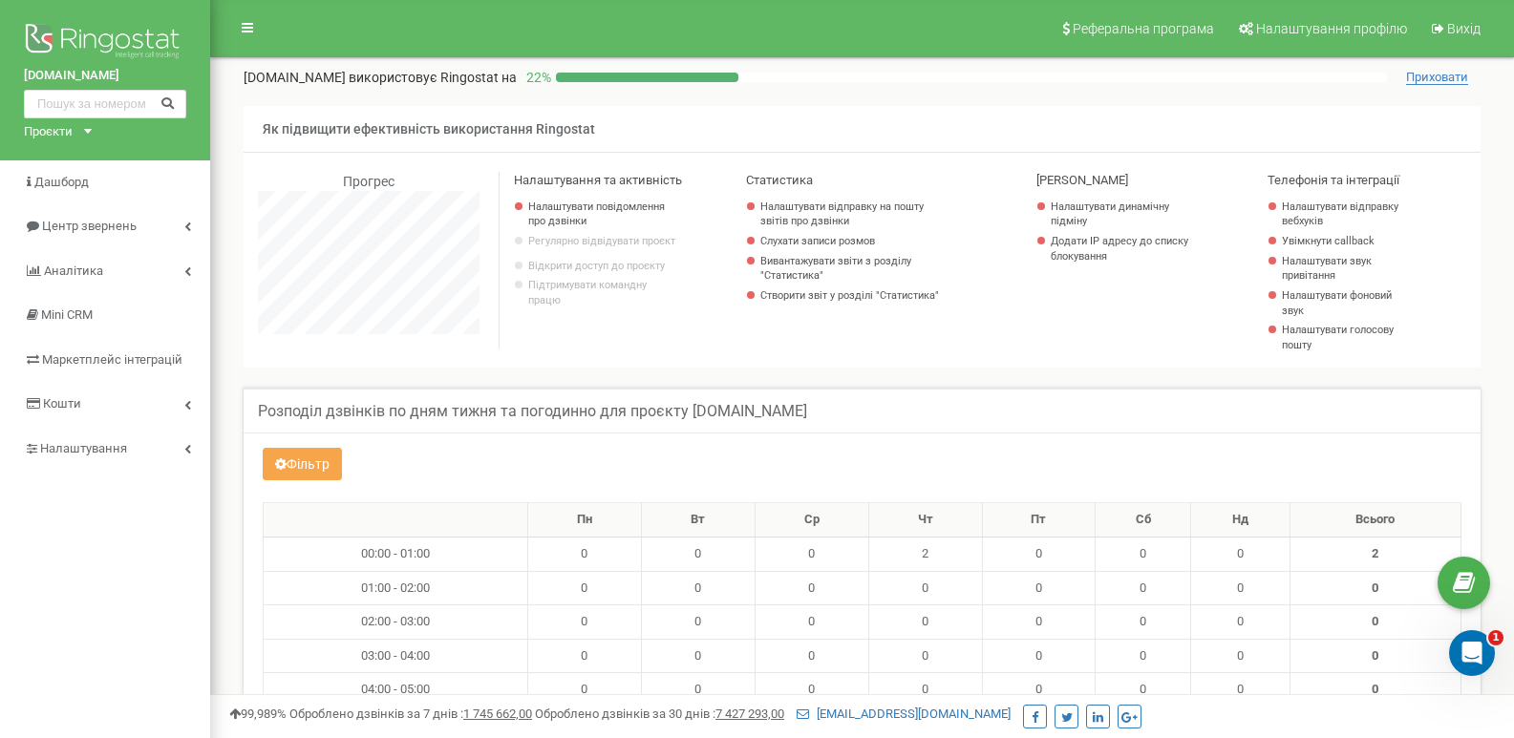
click at [283, 470] on button "Фільтр" at bounding box center [302, 464] width 79 height 32
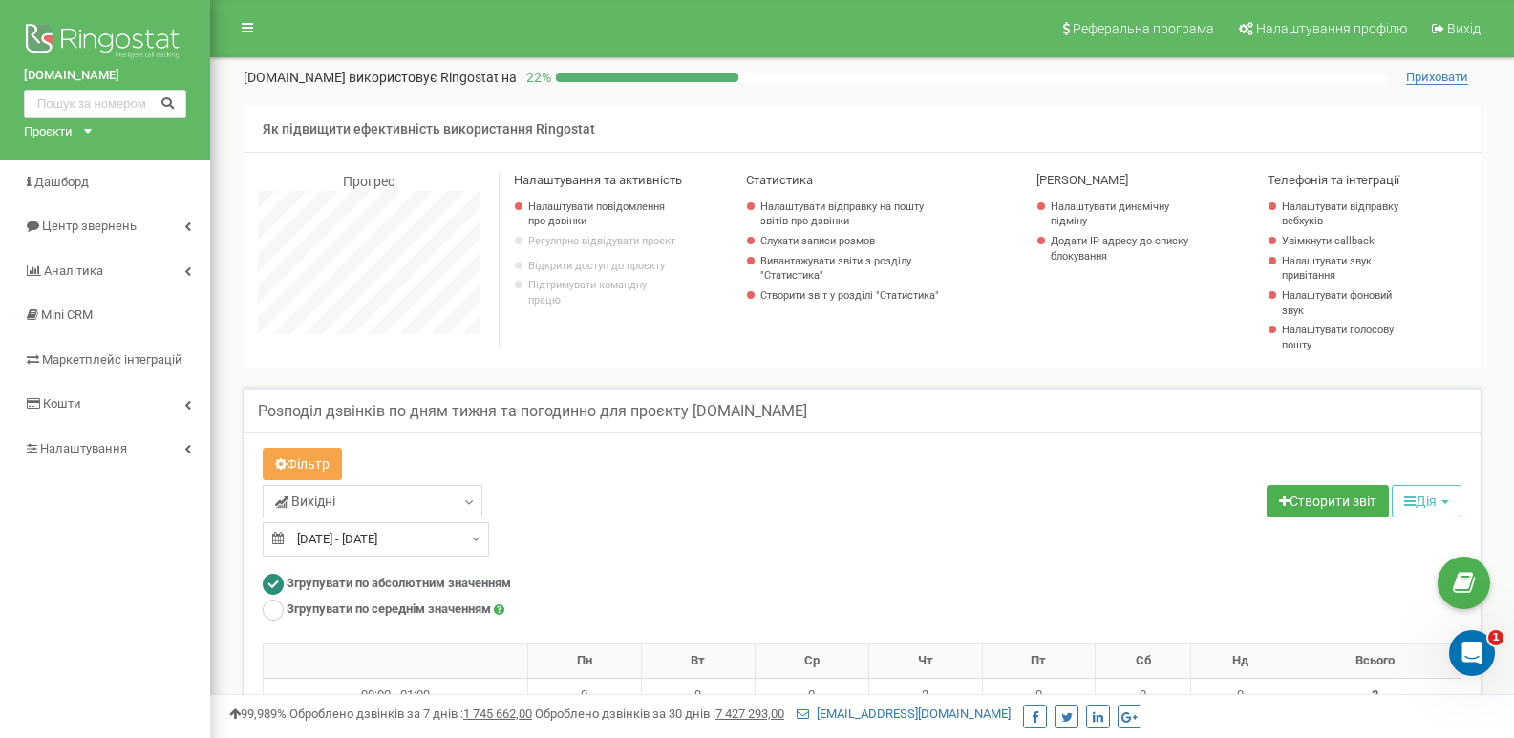
scroll to position [2482, 1304]
click at [364, 501] on link "Вихідні" at bounding box center [373, 501] width 220 height 32
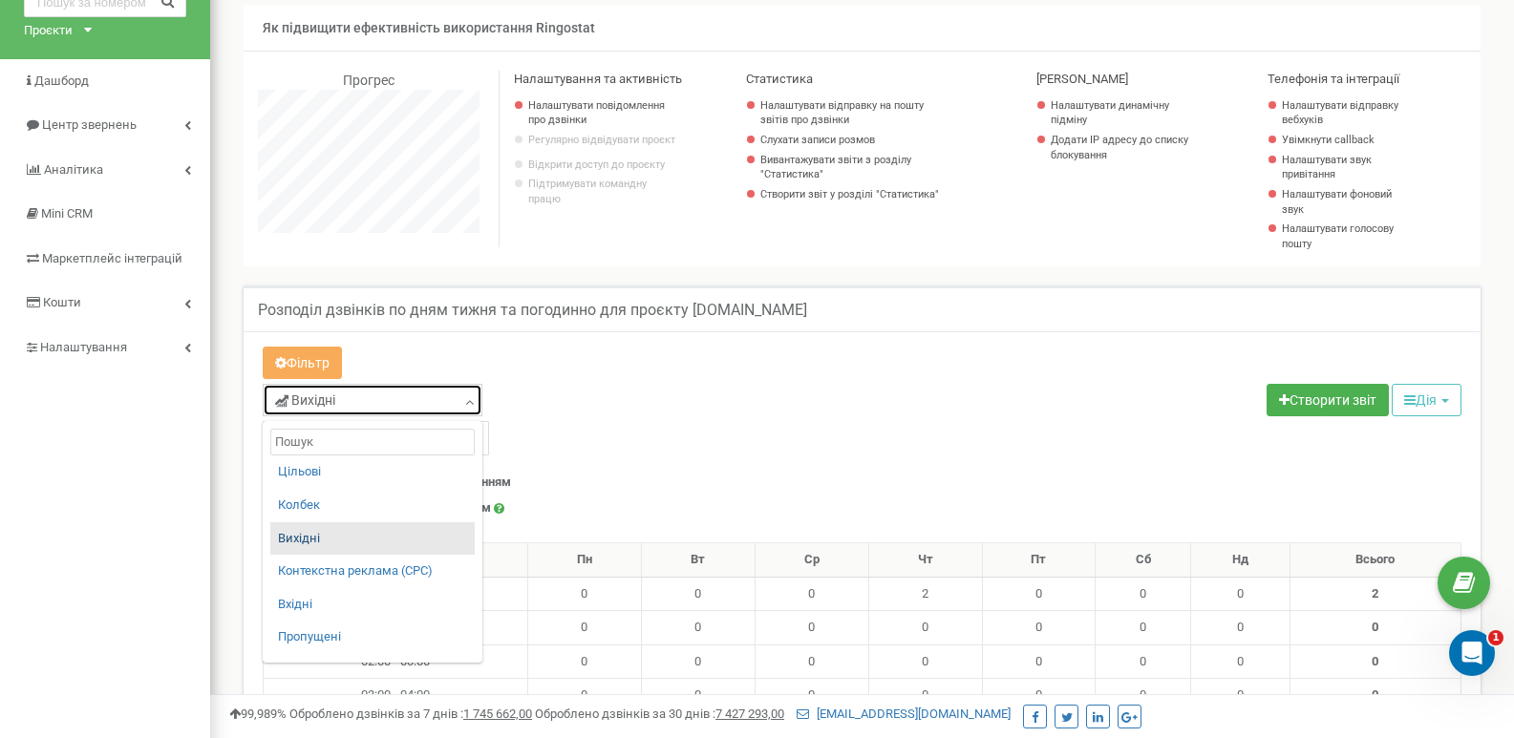
scroll to position [102, 0]
click at [620, 432] on div "Вихідні Цільові [GEOGRAPHIC_DATA] Вихідні Контекстна реклама (CPC) Вхідні Пропу…" at bounding box center [555, 419] width 614 height 72
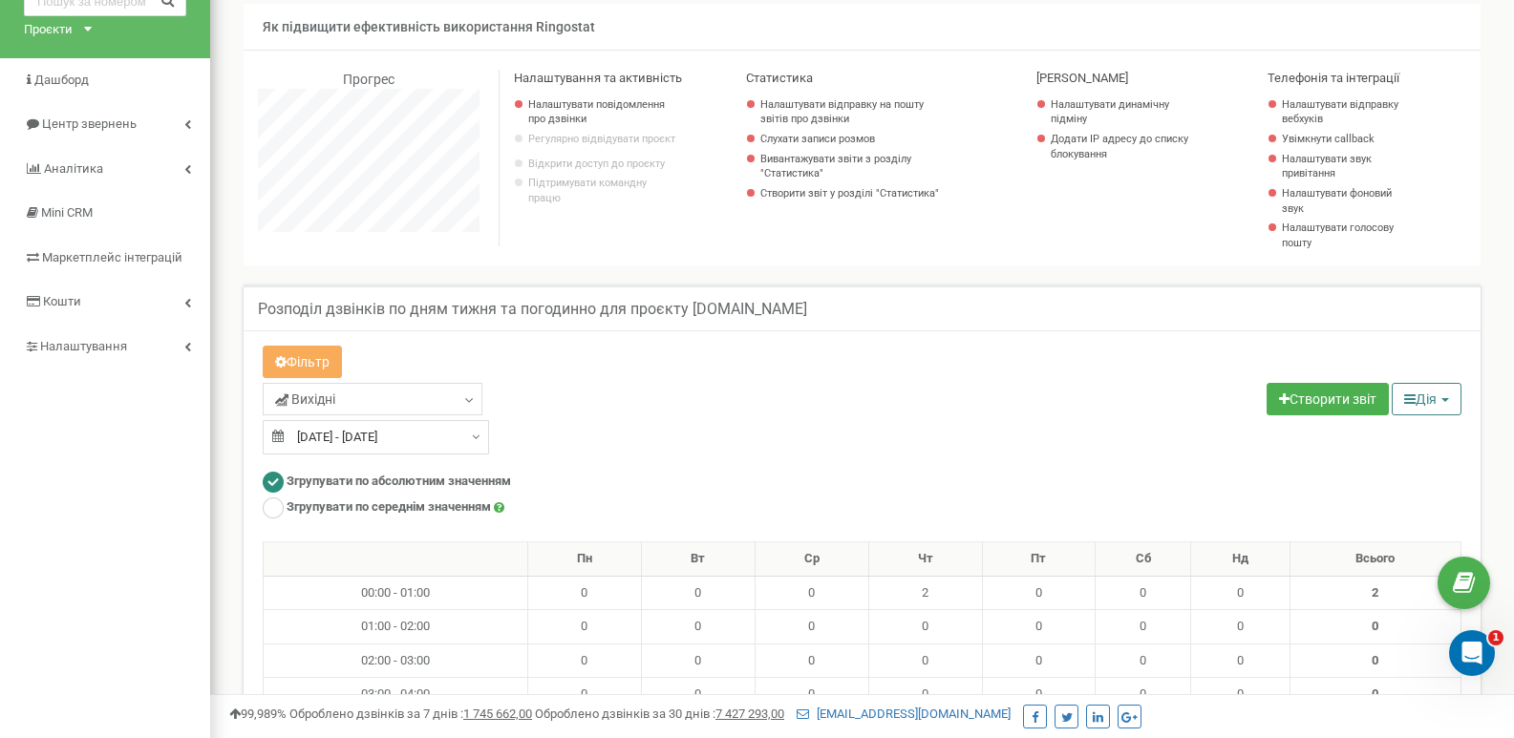
click at [1432, 409] on button "Дія" at bounding box center [1427, 399] width 70 height 32
click at [941, 453] on div "Вихідні Цільові Колбек Вихідні Контекстна реклама (CPC) Вхідні Пропущені" at bounding box center [861, 419] width 1227 height 72
click at [135, 167] on link "Аналiтика" at bounding box center [105, 169] width 210 height 45
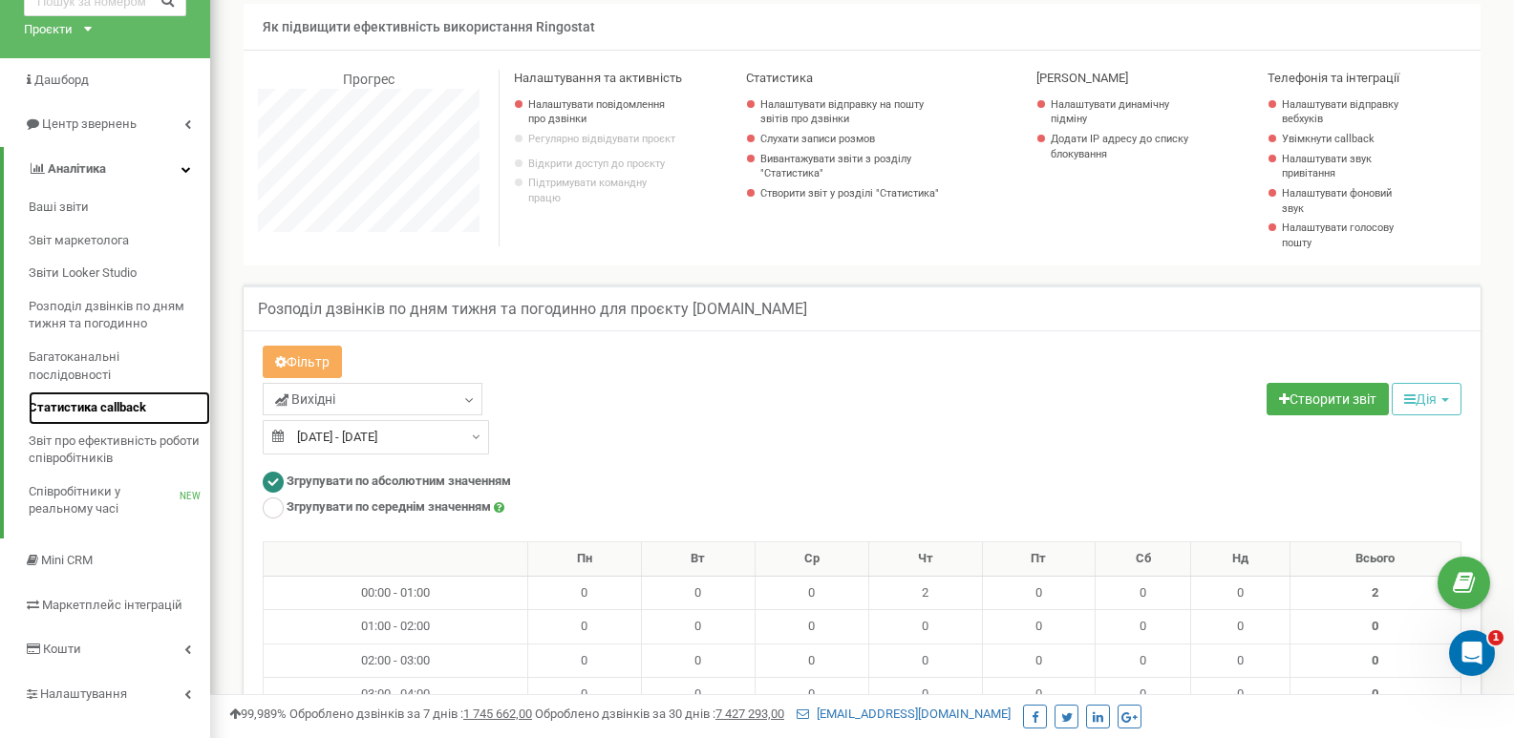
click at [105, 411] on span "Статистика callback" at bounding box center [87, 408] width 117 height 18
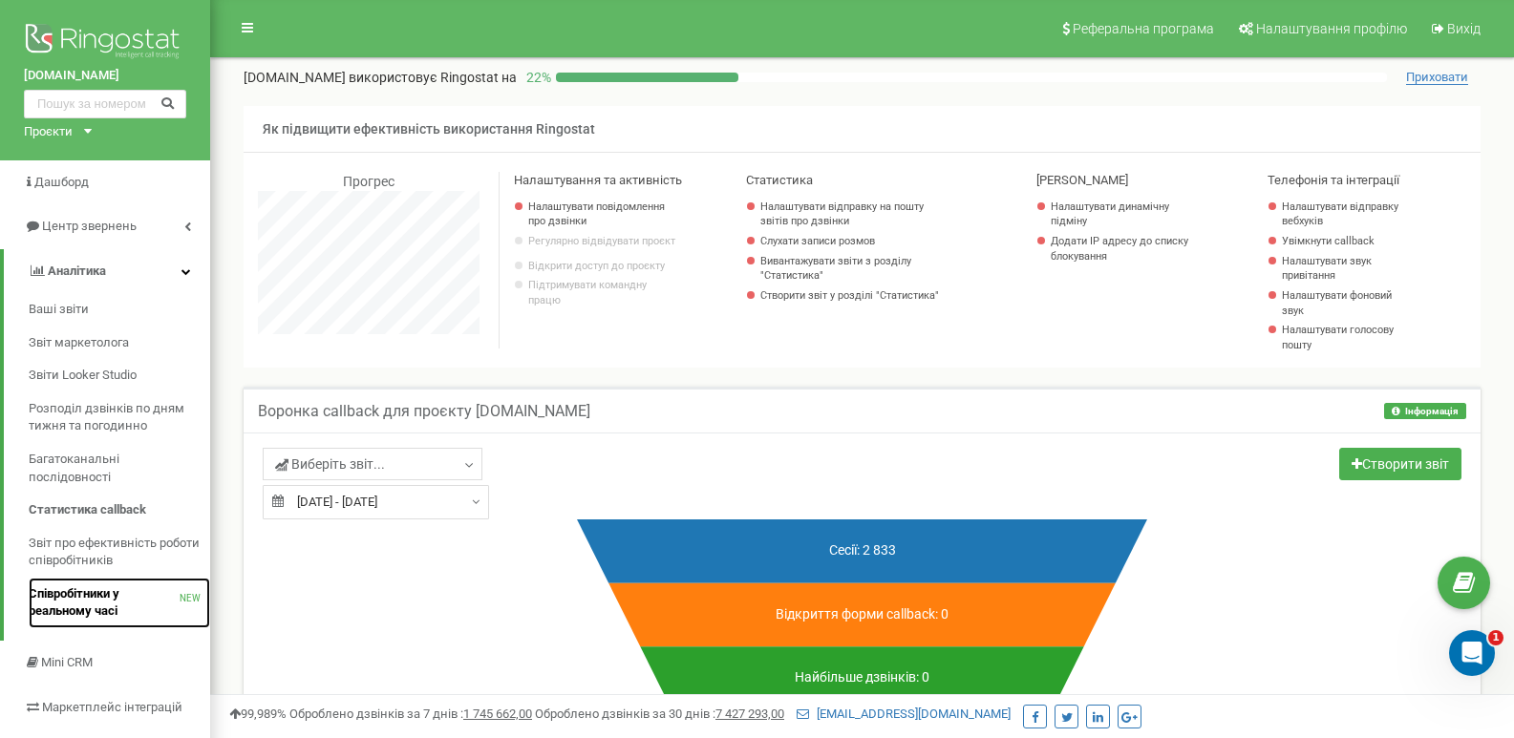
click at [112, 592] on span "Співробітники у реальному часі" at bounding box center [104, 602] width 151 height 35
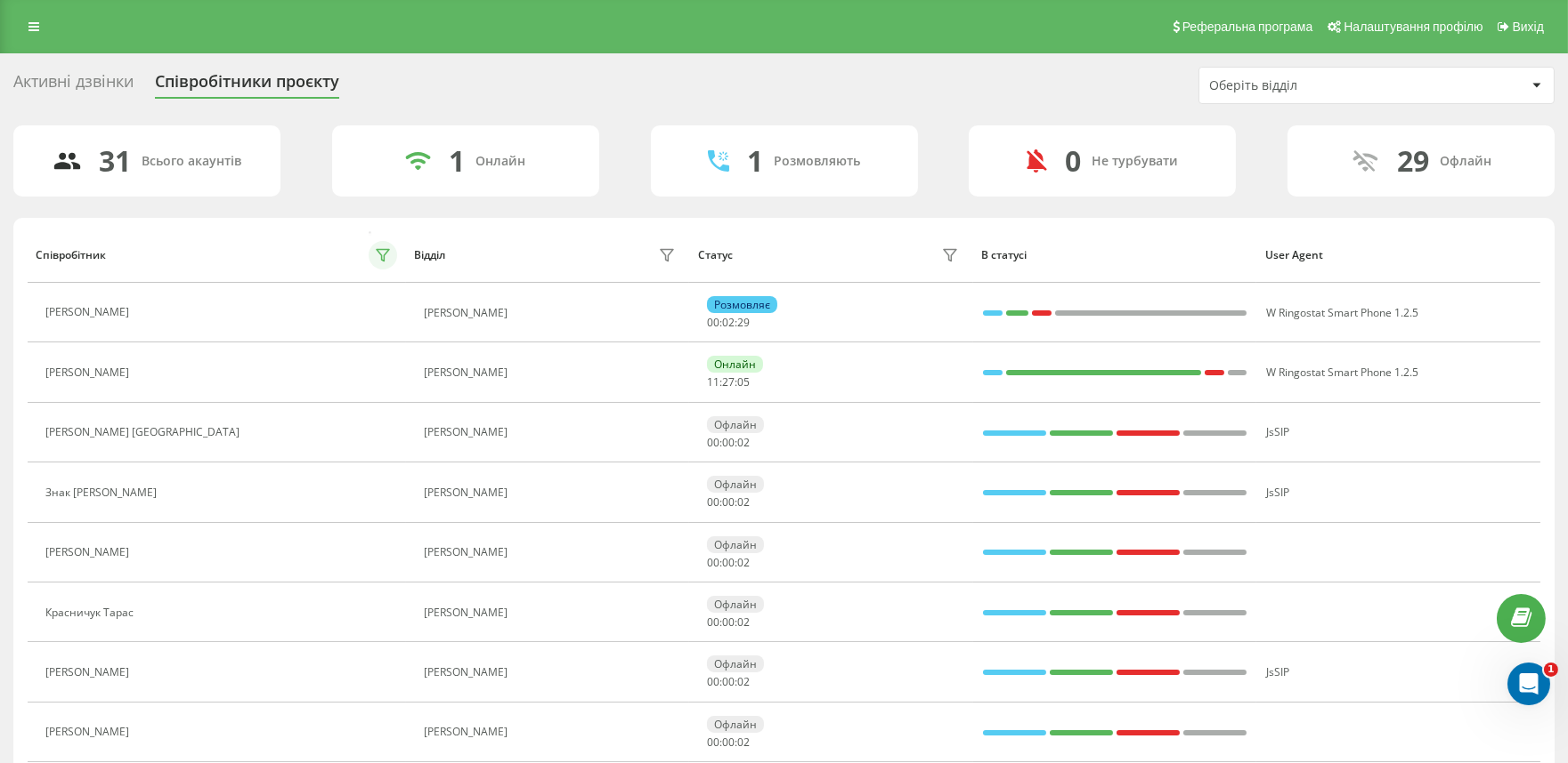
click at [386, 252] on icon at bounding box center [382, 254] width 14 height 14
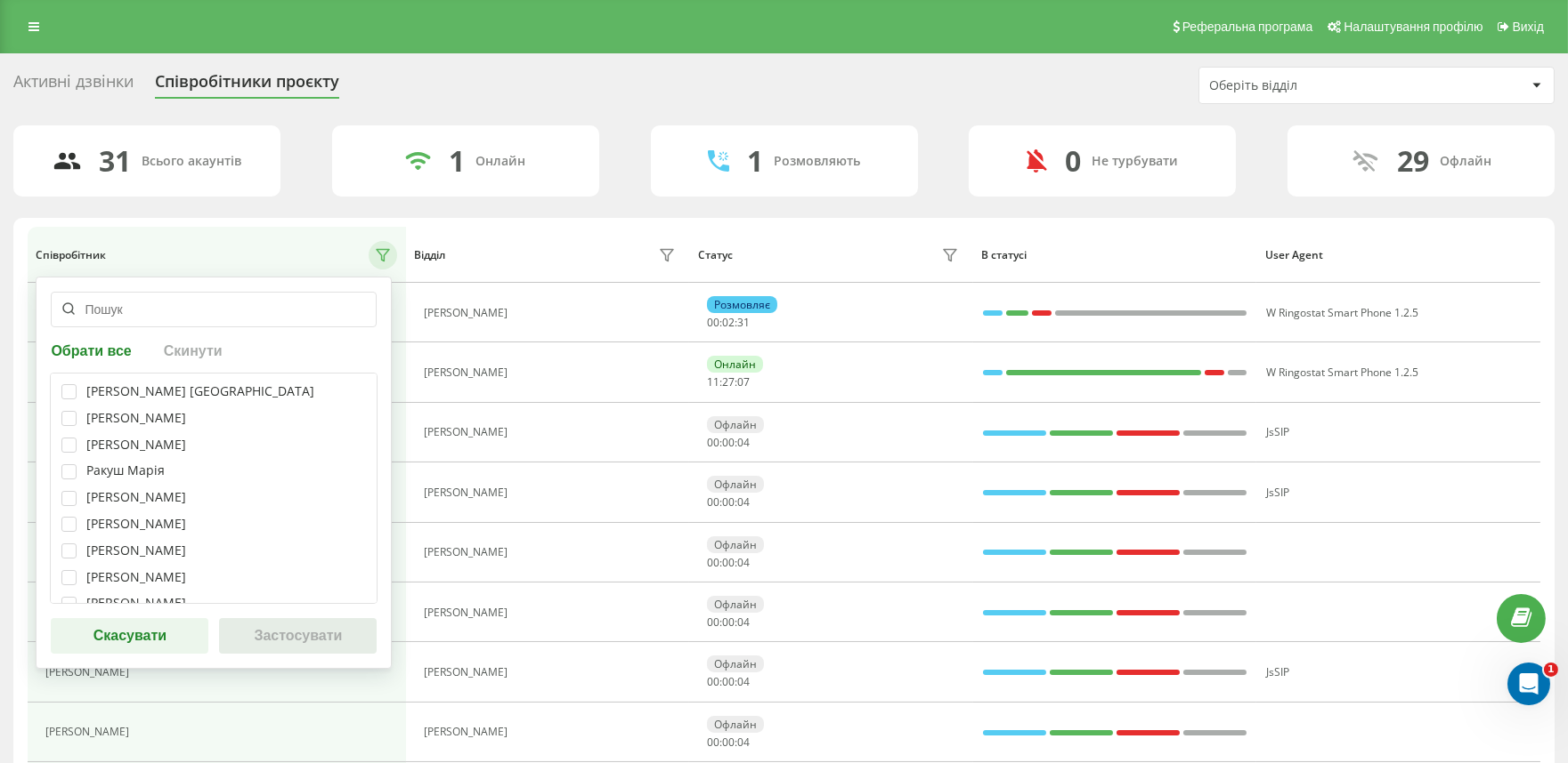
click at [502, 264] on div "Відділ" at bounding box center [547, 255] width 268 height 29
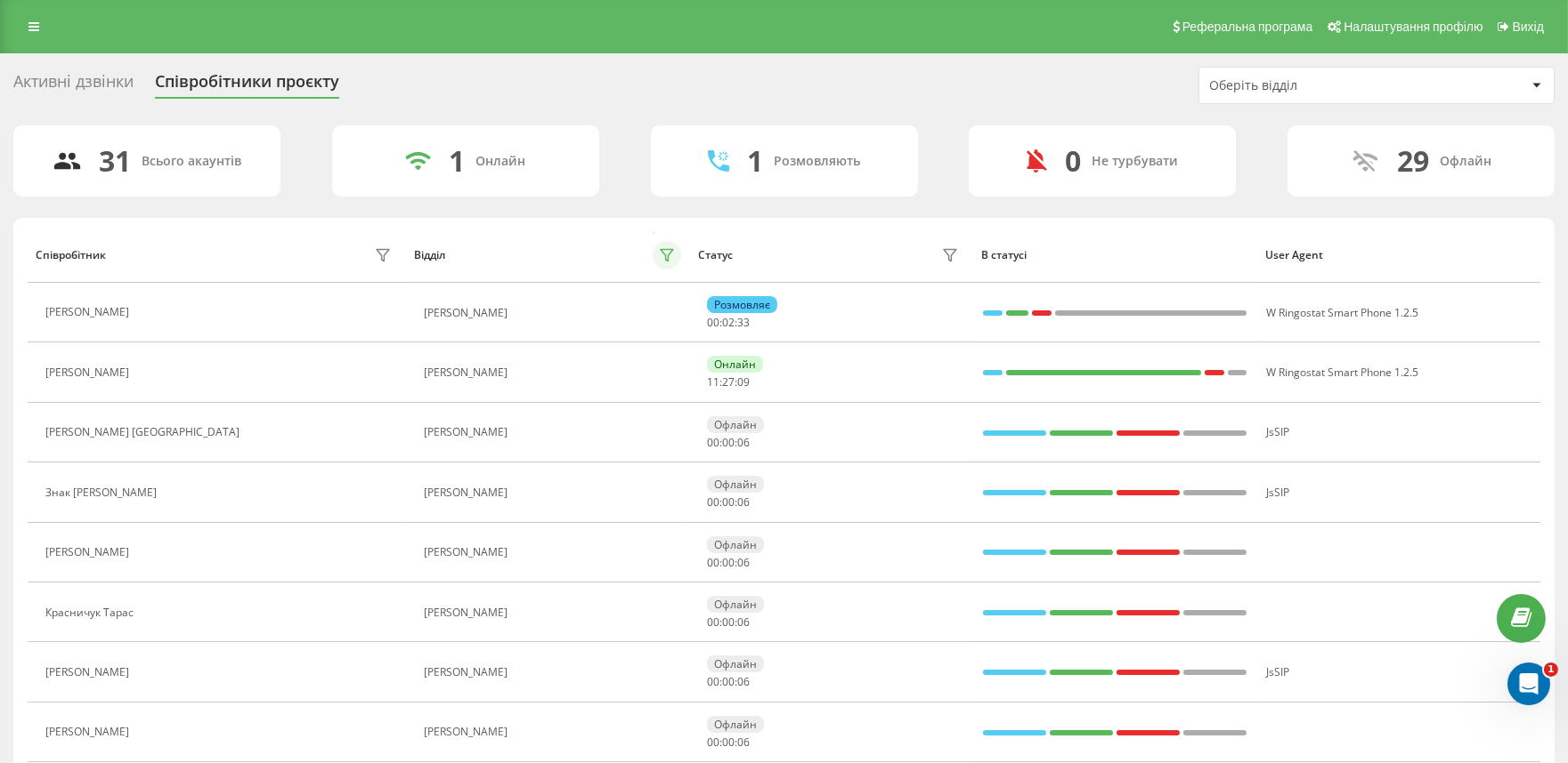
click at [664, 251] on icon at bounding box center [667, 254] width 14 height 14
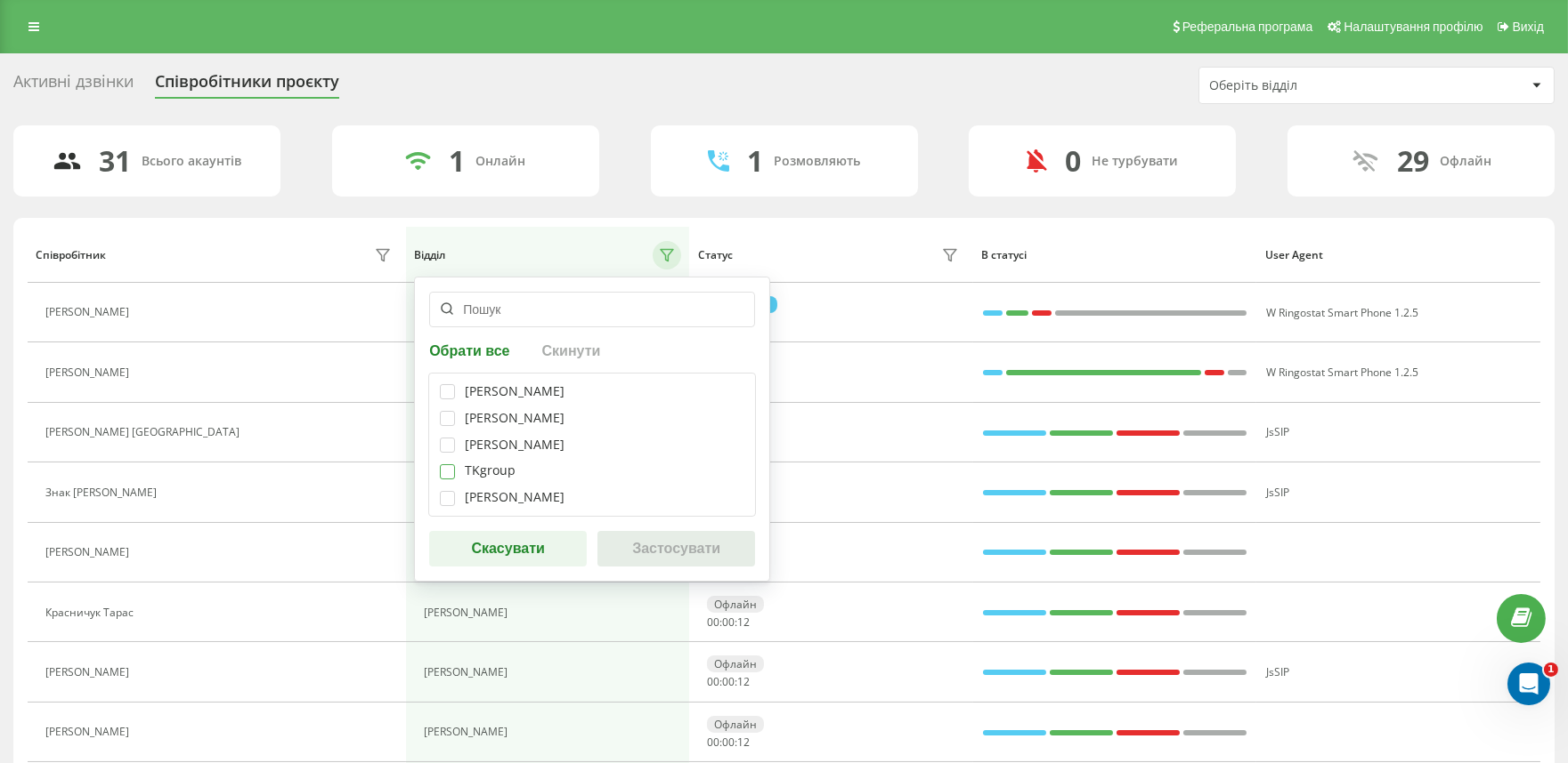
click at [448, 465] on label at bounding box center [447, 465] width 15 height 0
checkbox input "true"
click at [646, 566] on button "Застосувати" at bounding box center [676, 549] width 158 height 35
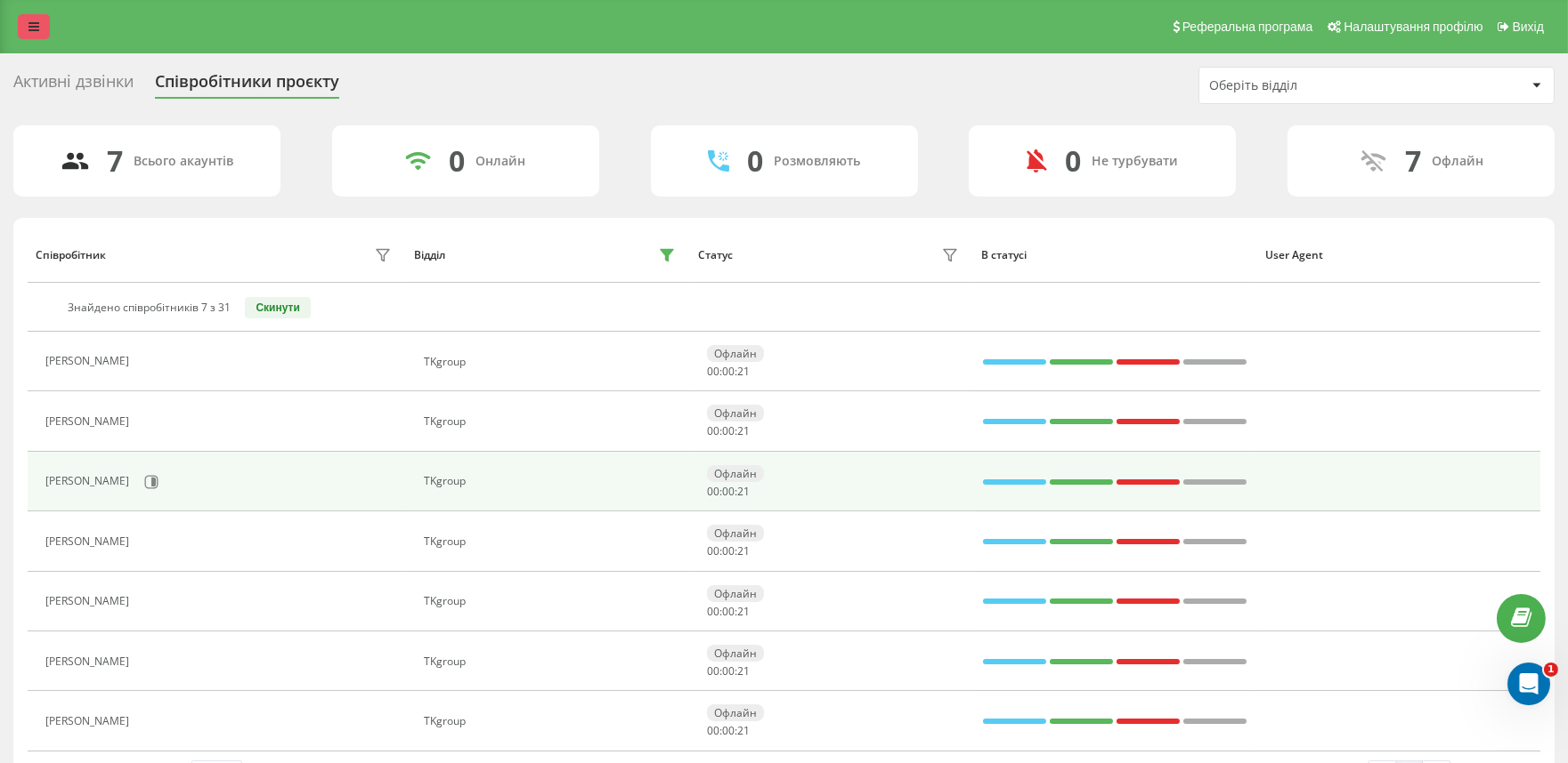
click at [21, 23] on link at bounding box center [34, 26] width 32 height 25
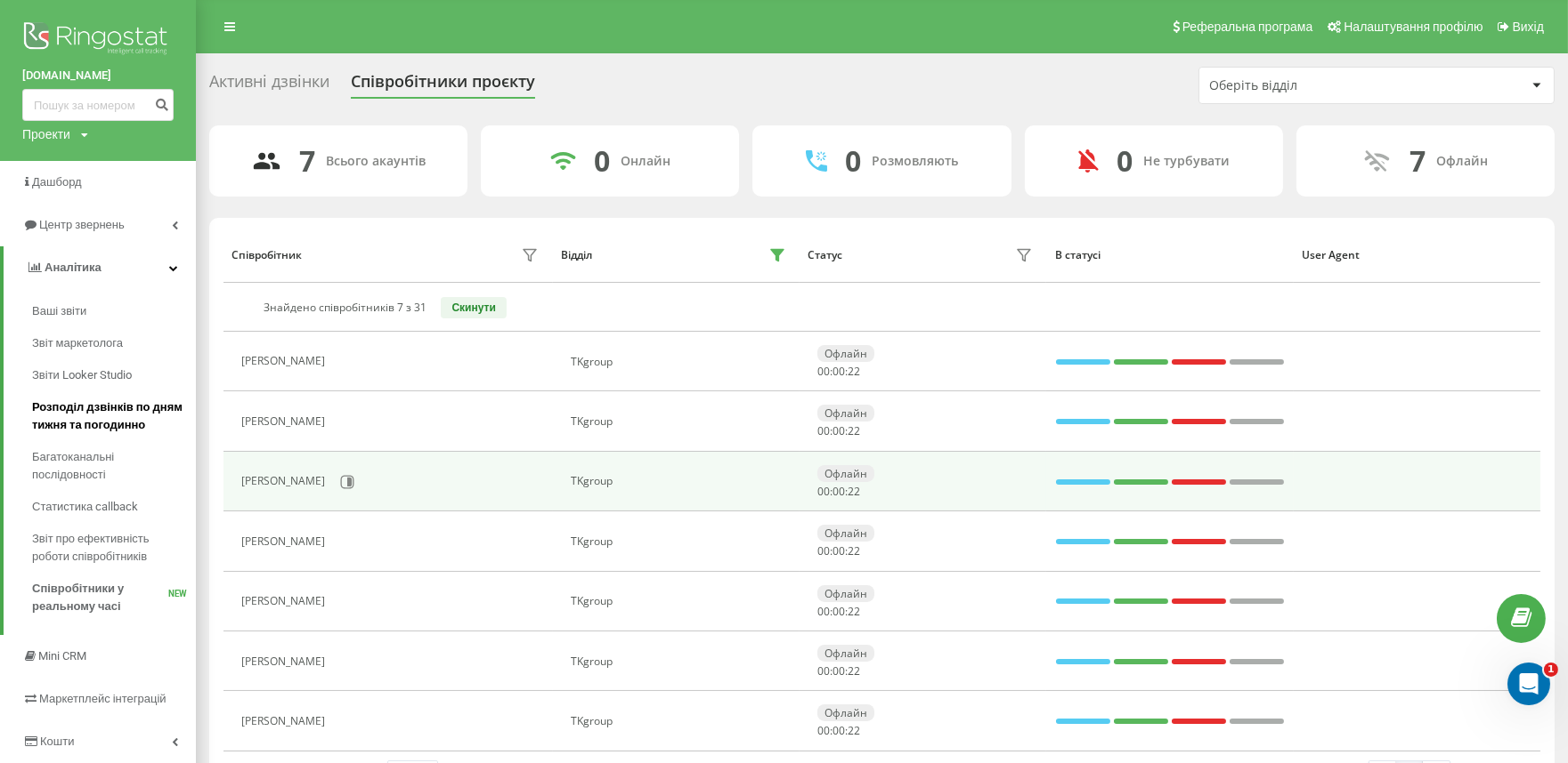
scroll to position [87, 0]
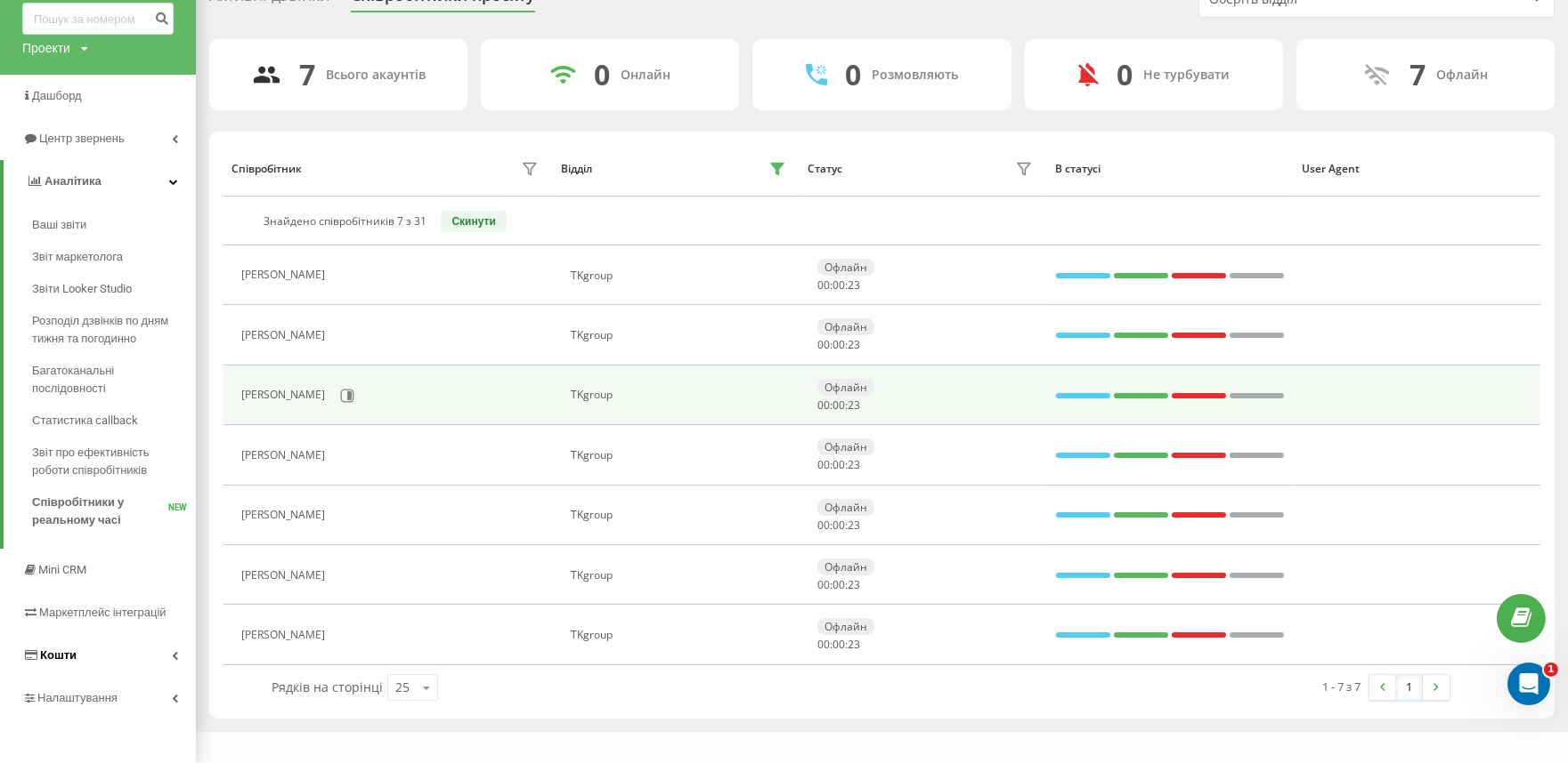
click at [107, 657] on link "Кошти" at bounding box center [98, 656] width 196 height 43
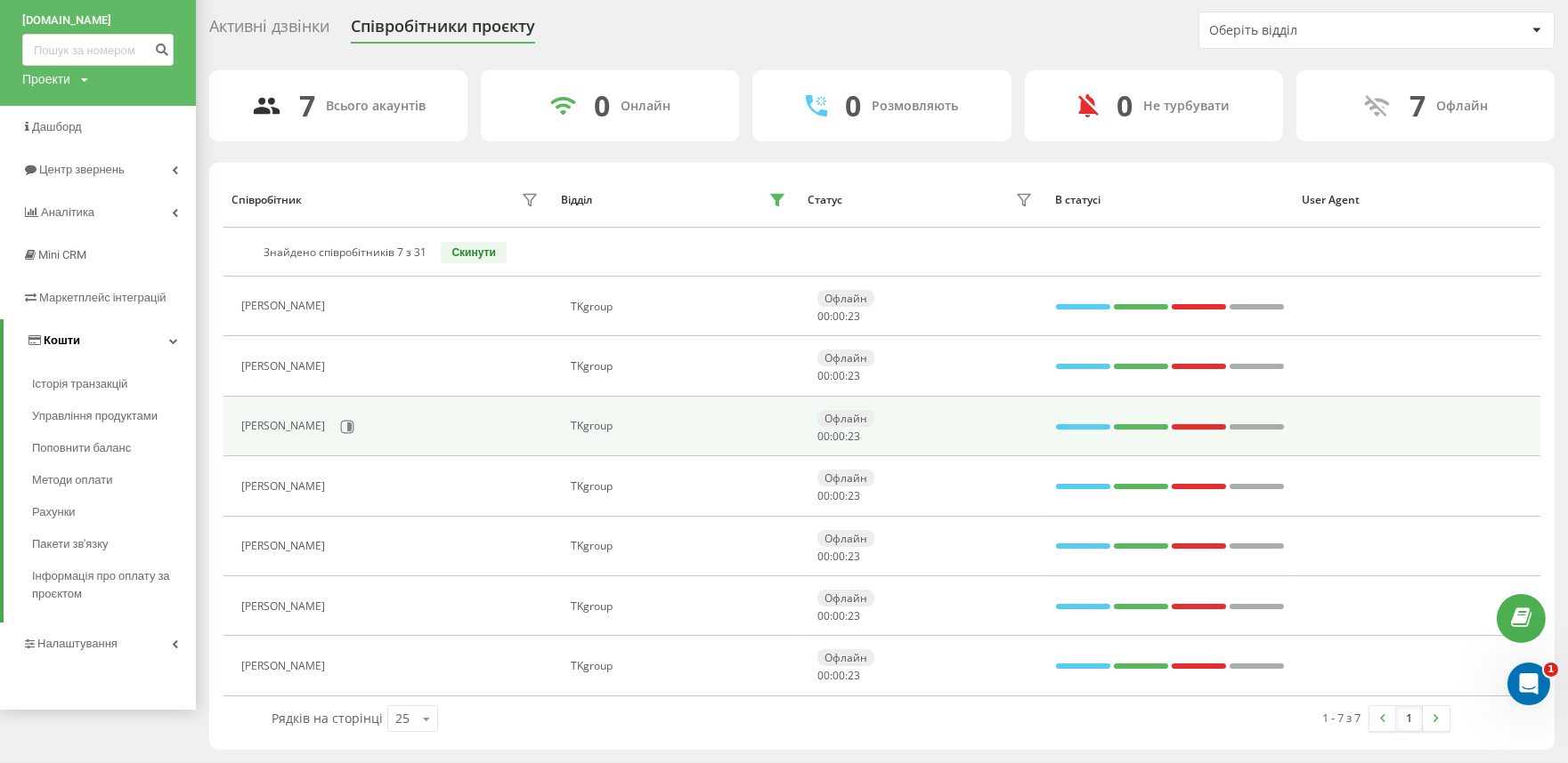
scroll to position [55, 0]
click at [109, 411] on span "Управління продуктами" at bounding box center [100, 416] width 137 height 18
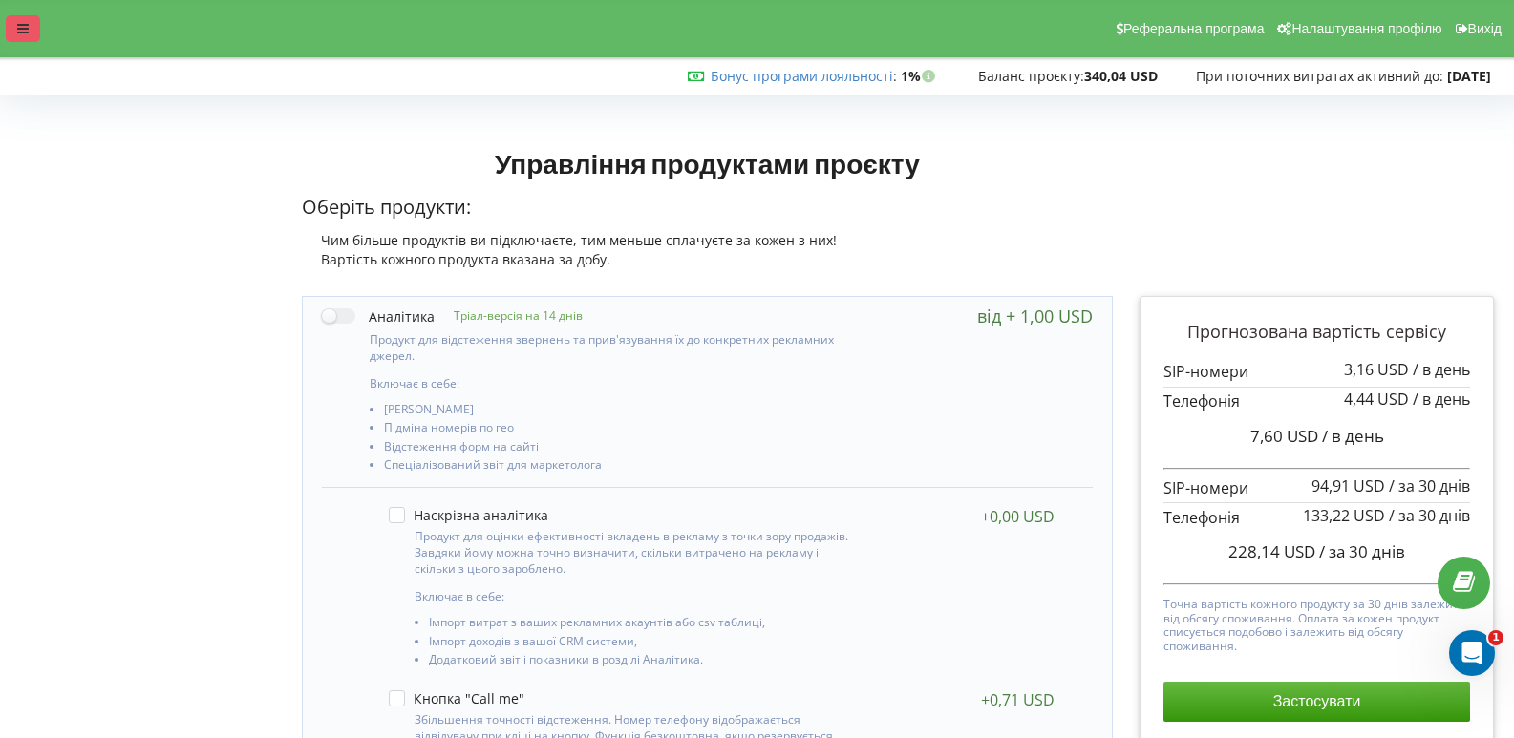
click at [22, 31] on icon at bounding box center [22, 28] width 11 height 13
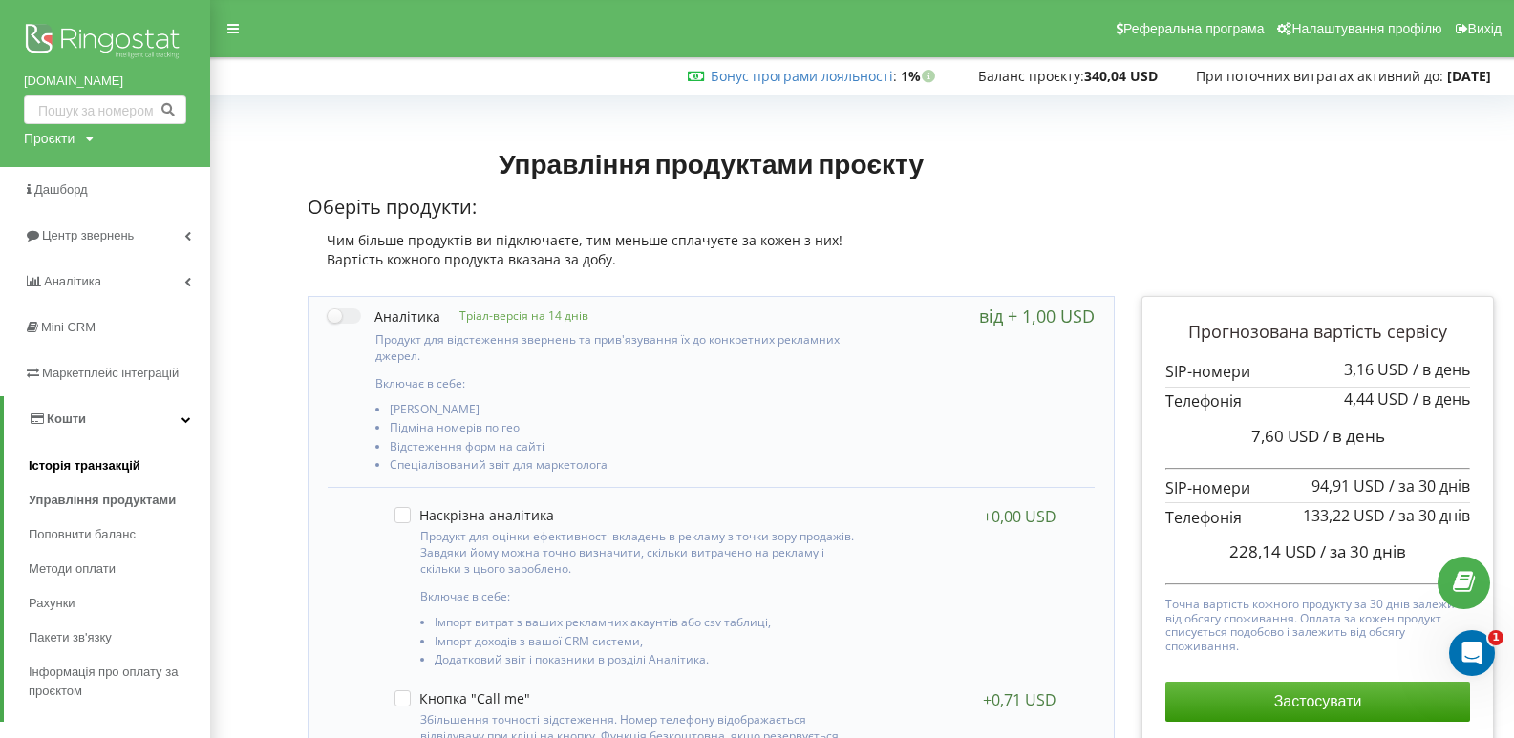
click at [96, 469] on span "Історія транзакцій" at bounding box center [85, 466] width 112 height 19
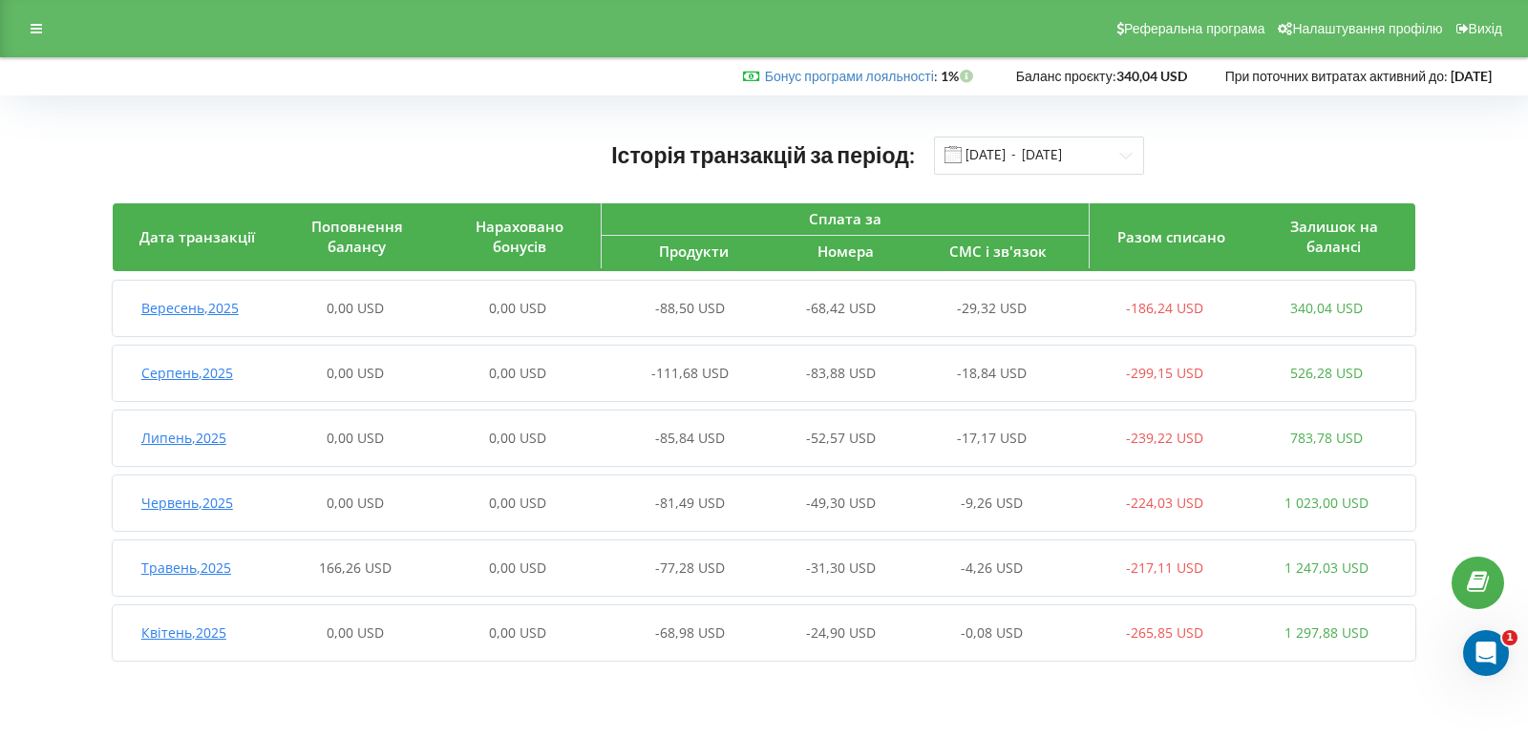
click at [223, 379] on span "Серпень , 2025" at bounding box center [187, 373] width 92 height 18
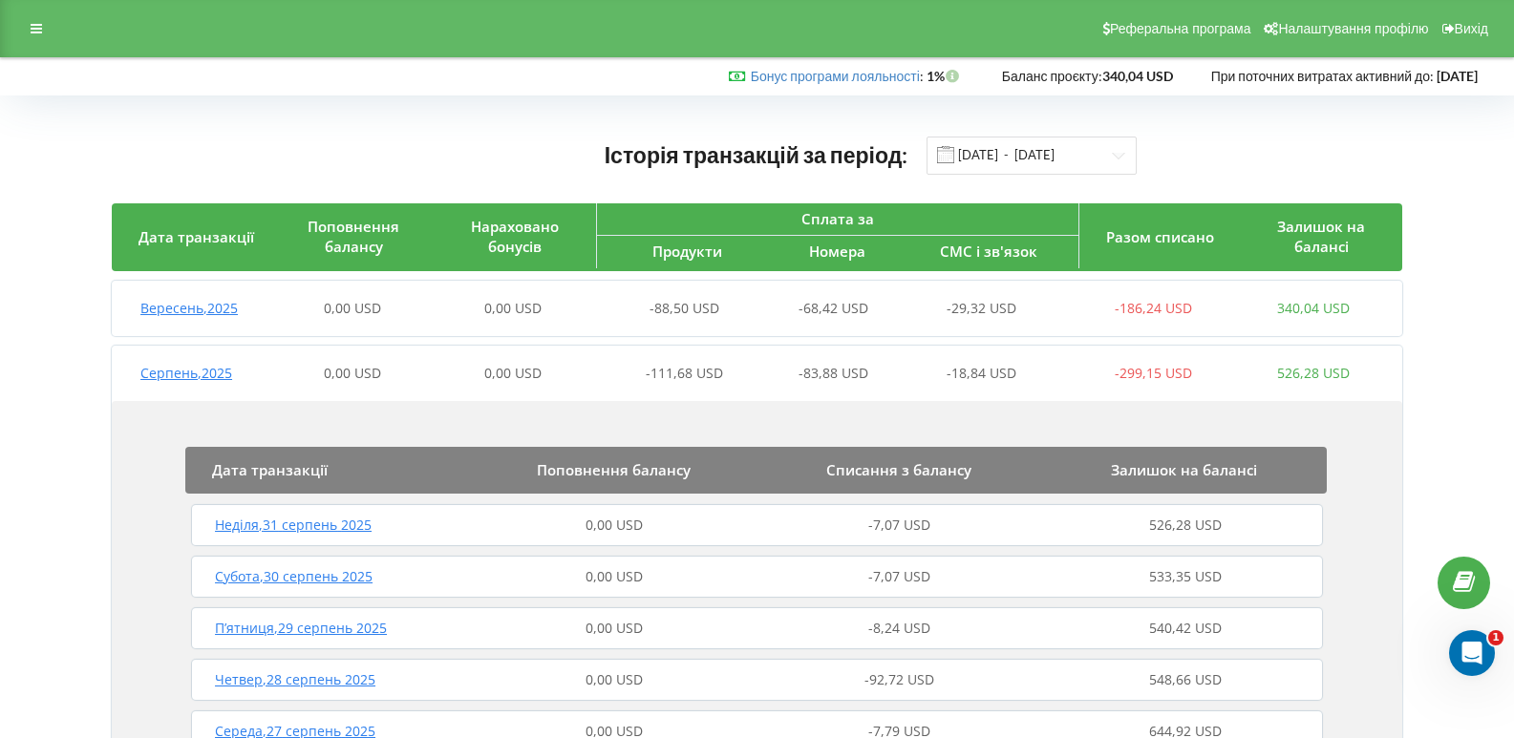
click at [208, 317] on div "Вересень , 2025" at bounding box center [192, 308] width 160 height 19
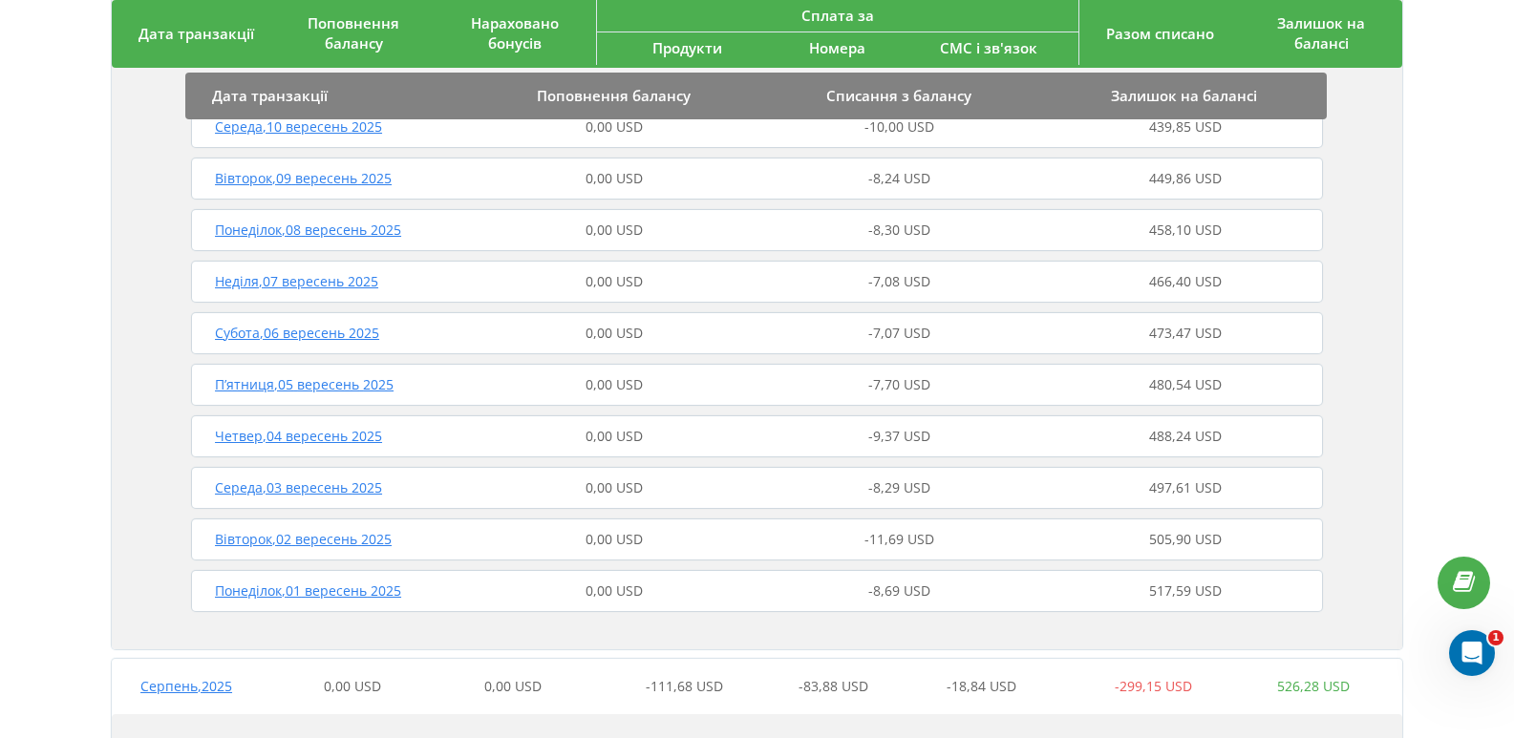
scroll to position [953, 0]
click at [540, 545] on div "0,00 USD" at bounding box center [615, 538] width 286 height 19
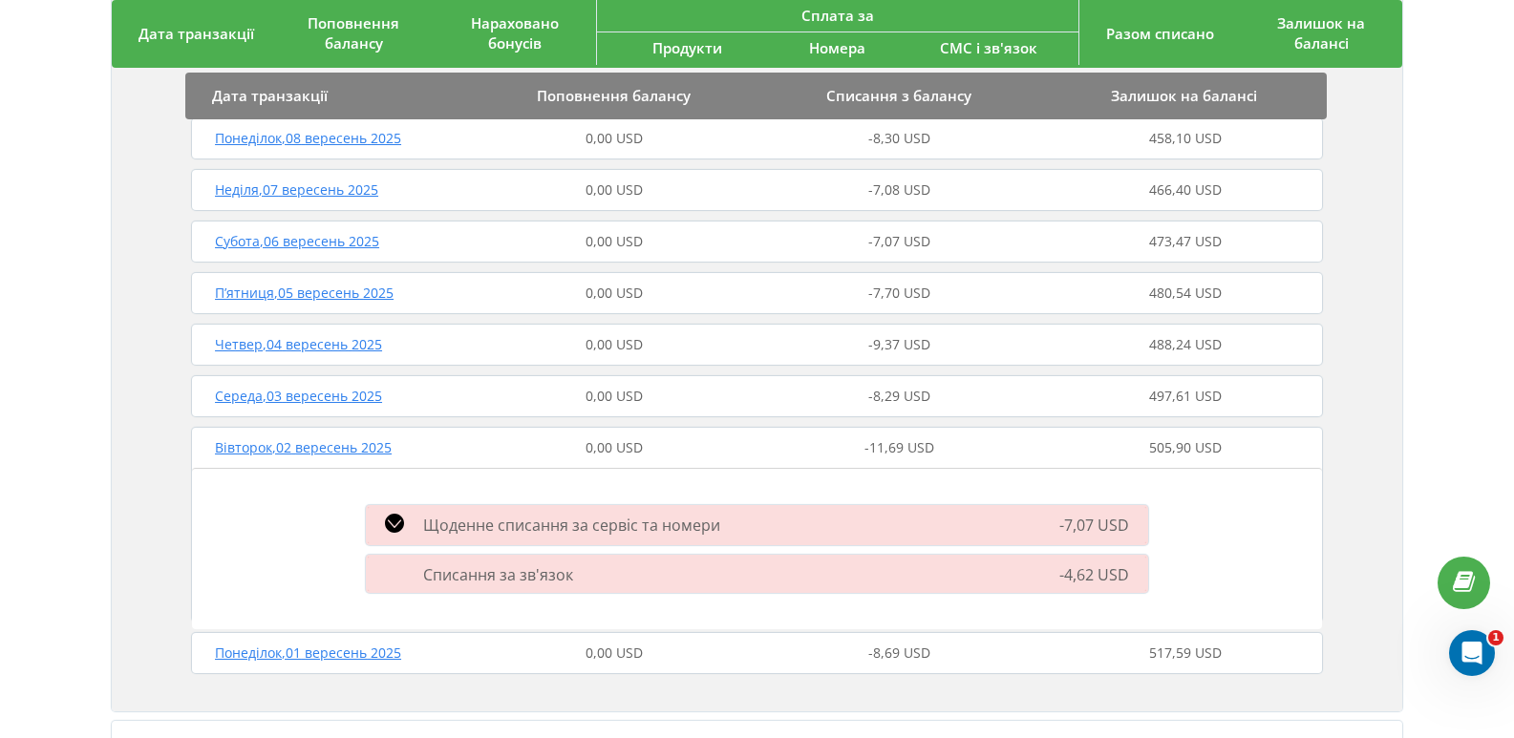
scroll to position [1069, 0]
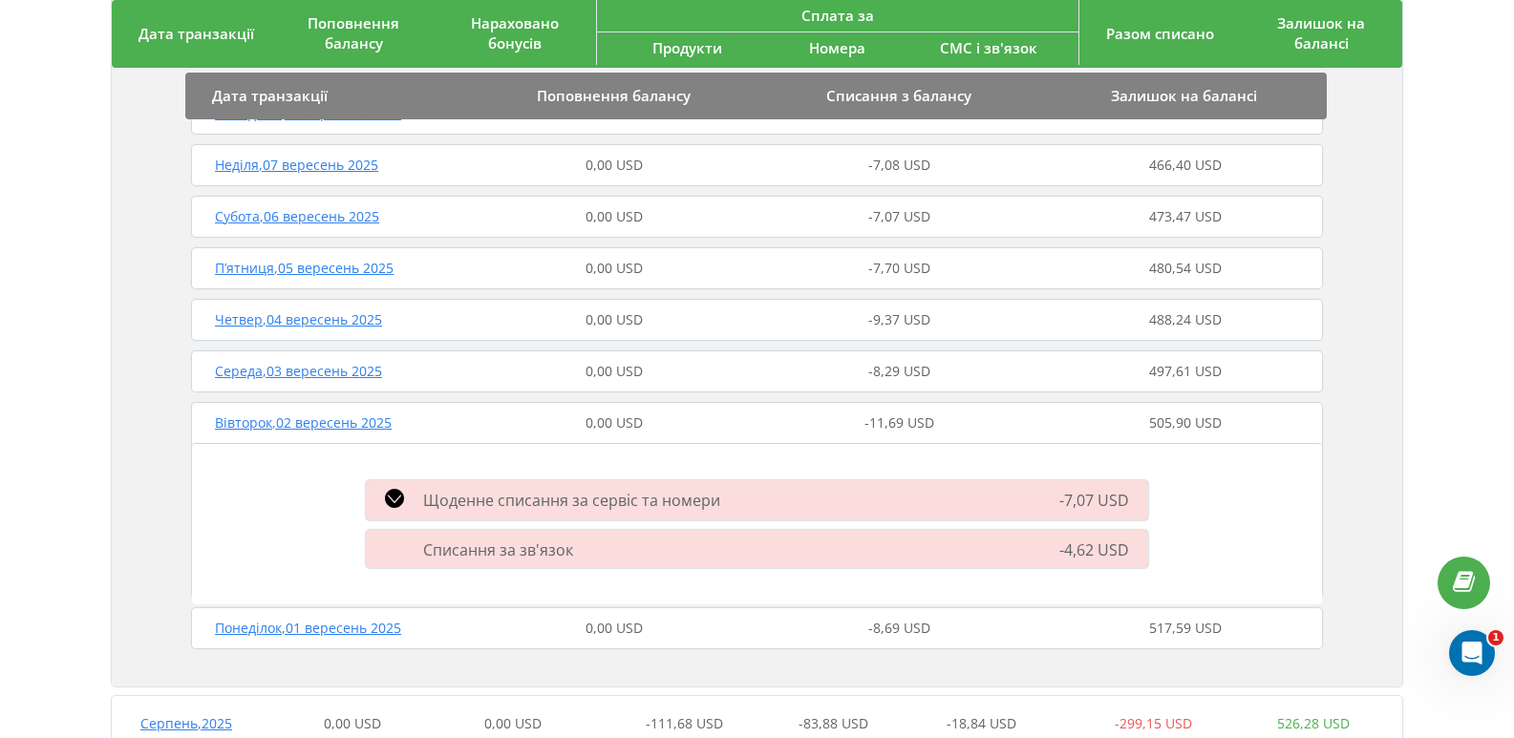
click at [473, 502] on span "Щоденне списання за сервіс та номери" at bounding box center [571, 500] width 297 height 21
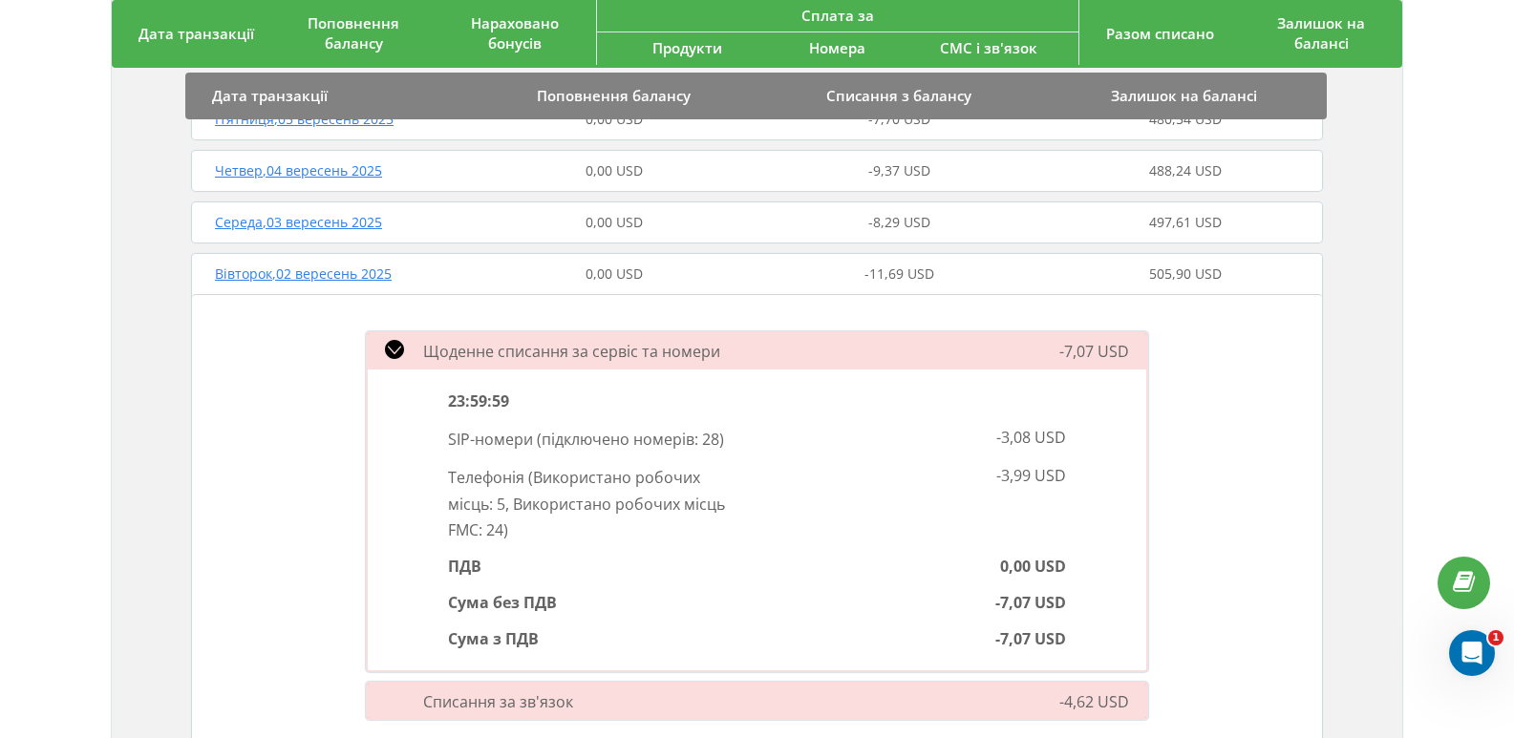
scroll to position [1235, 0]
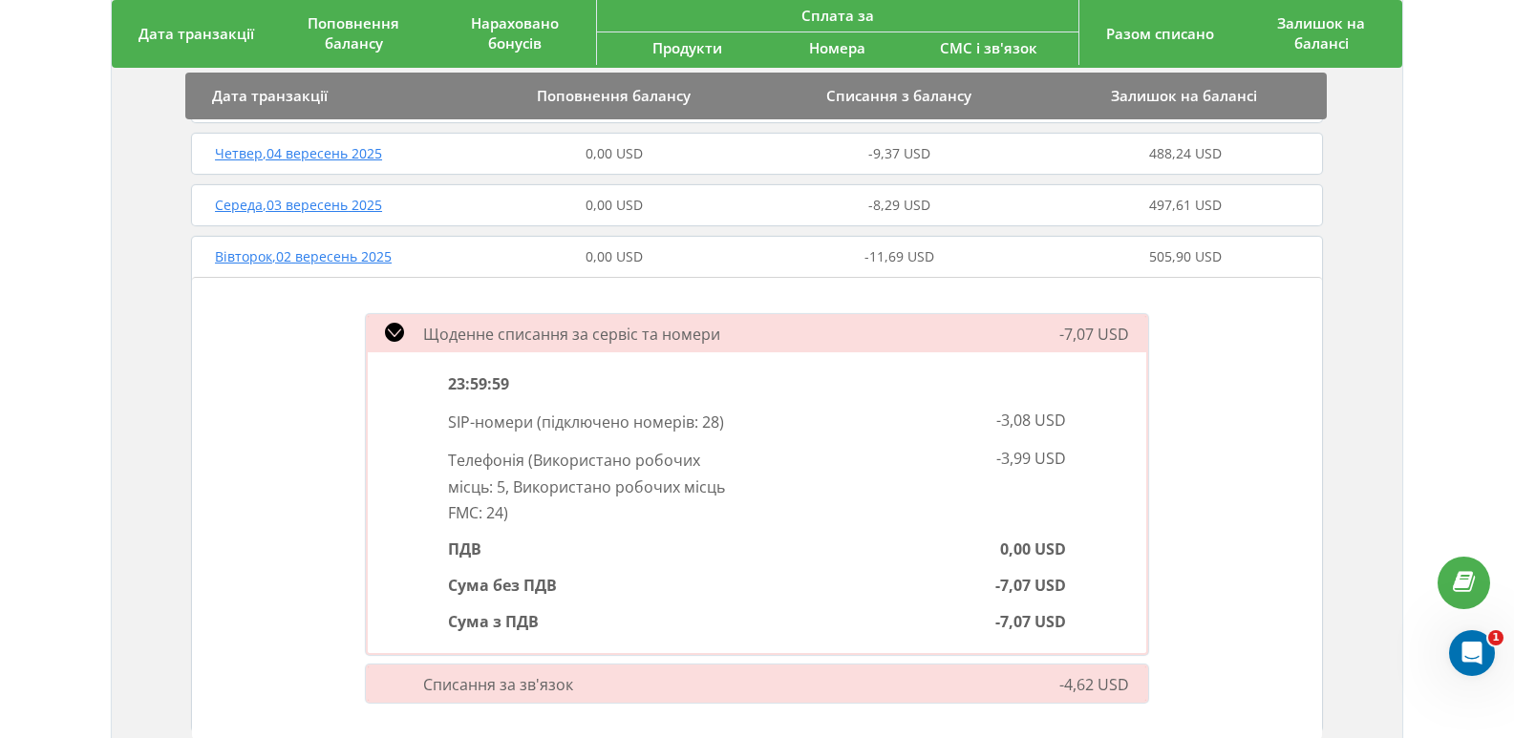
click at [562, 653] on div "23:59:59 SIP-номери ( підключено номерів: 28 ) -3,08 USD Телефонія ( Використан…" at bounding box center [757, 502] width 778 height 301
click at [562, 672] on div "Списання за зв'язок -4,62 USD" at bounding box center [756, 684] width 805 height 48
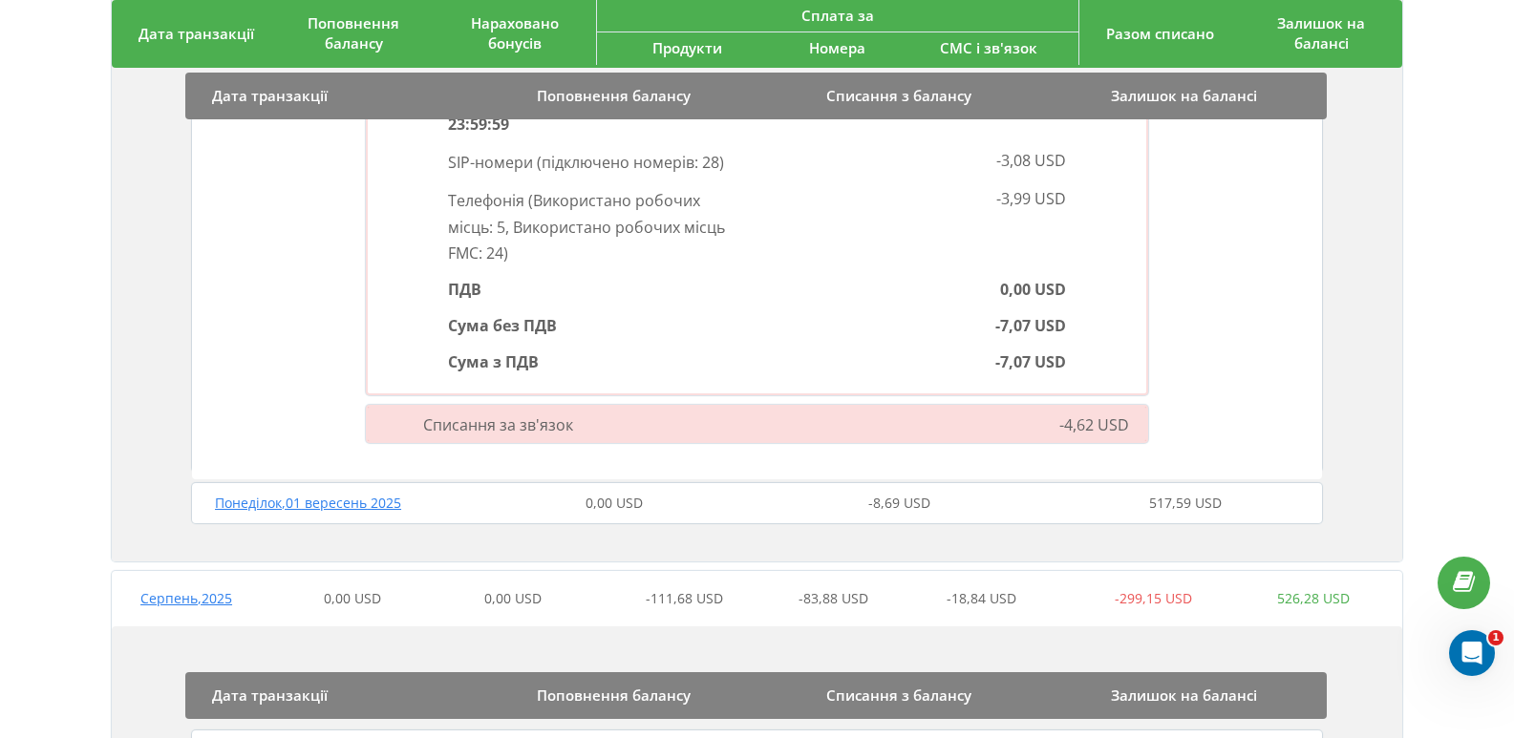
scroll to position [1496, 0]
click at [582, 429] on div "Списання за зв'язок" at bounding box center [630, 423] width 553 height 21
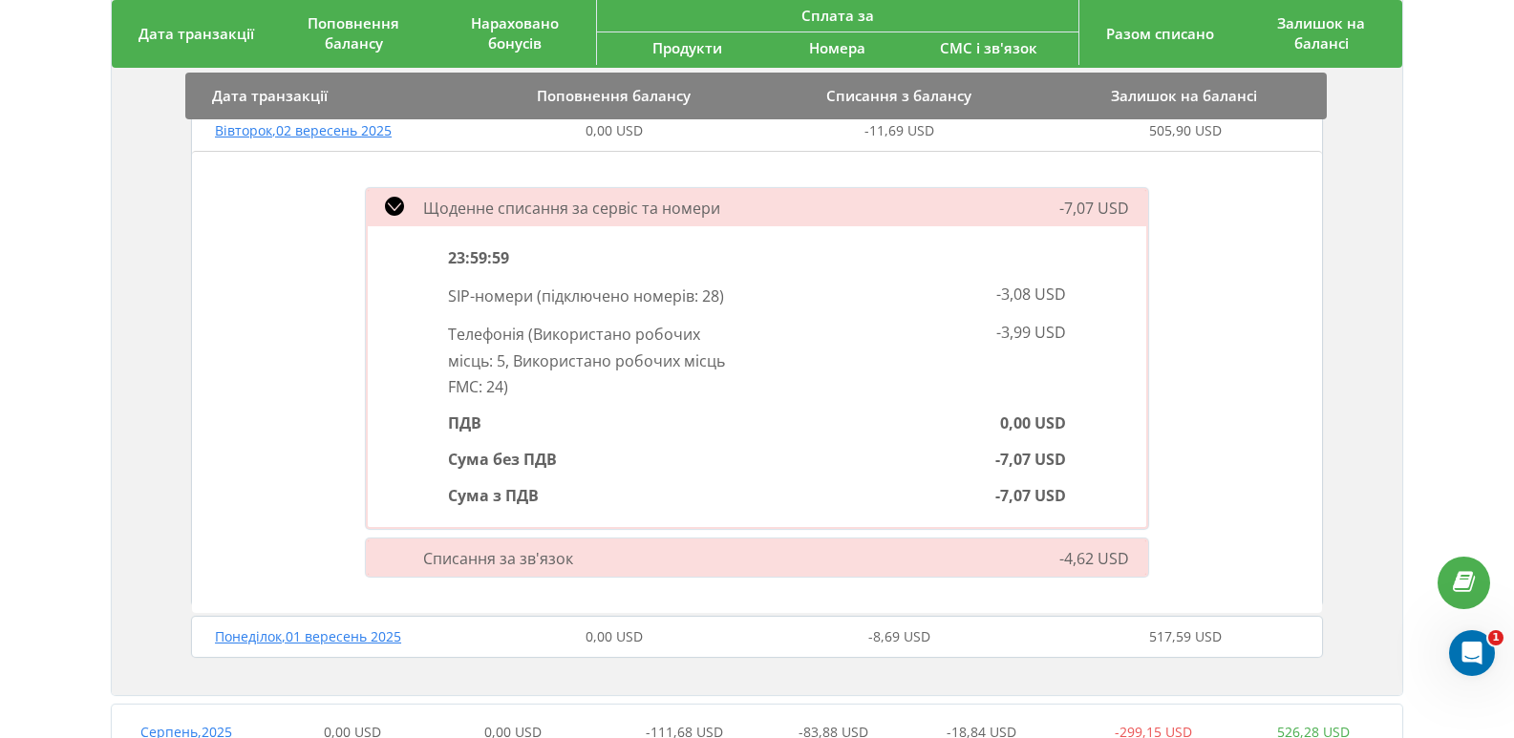
scroll to position [1359, 0]
click at [400, 215] on icon at bounding box center [394, 208] width 19 height 19
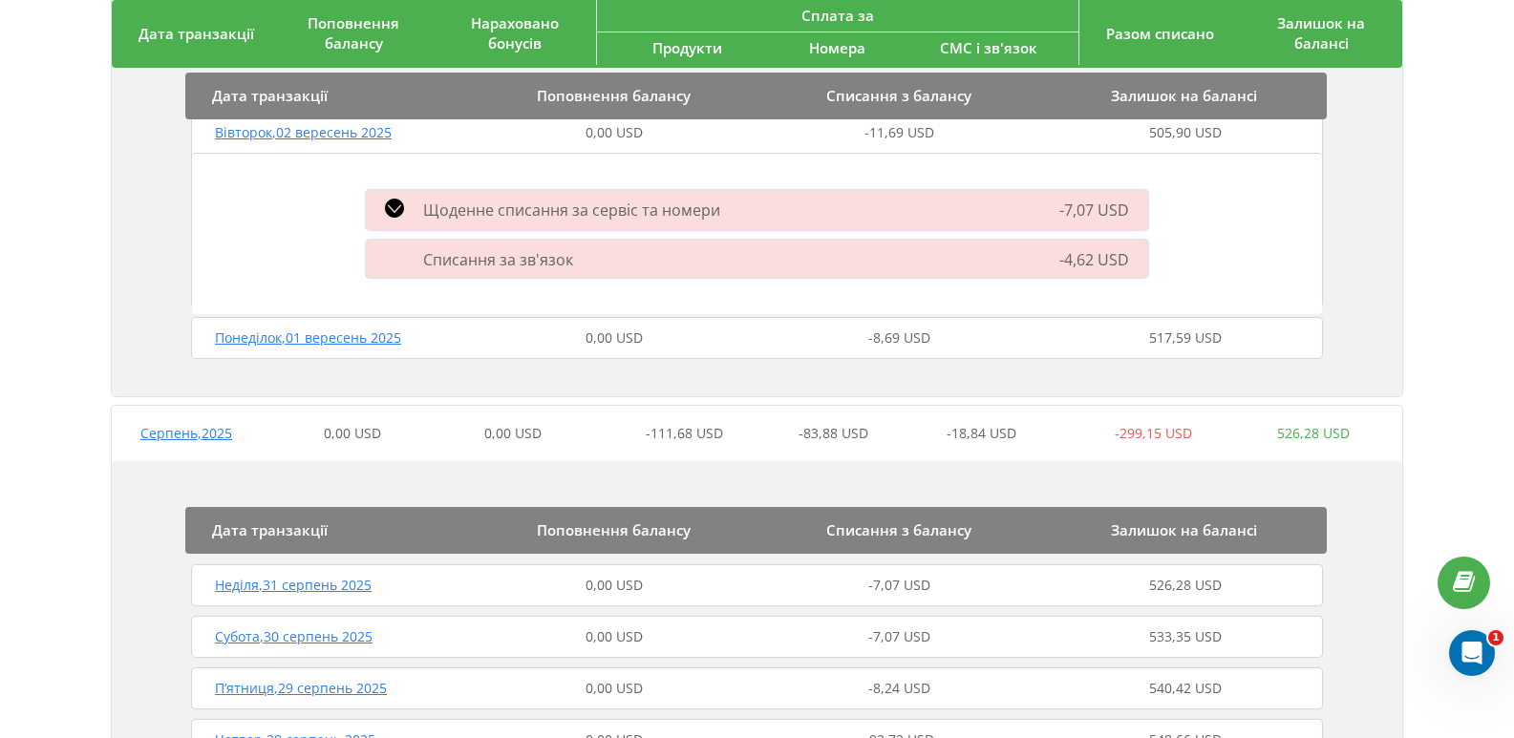
click at [452, 268] on span "Списання за зв'язок" at bounding box center [498, 259] width 150 height 21
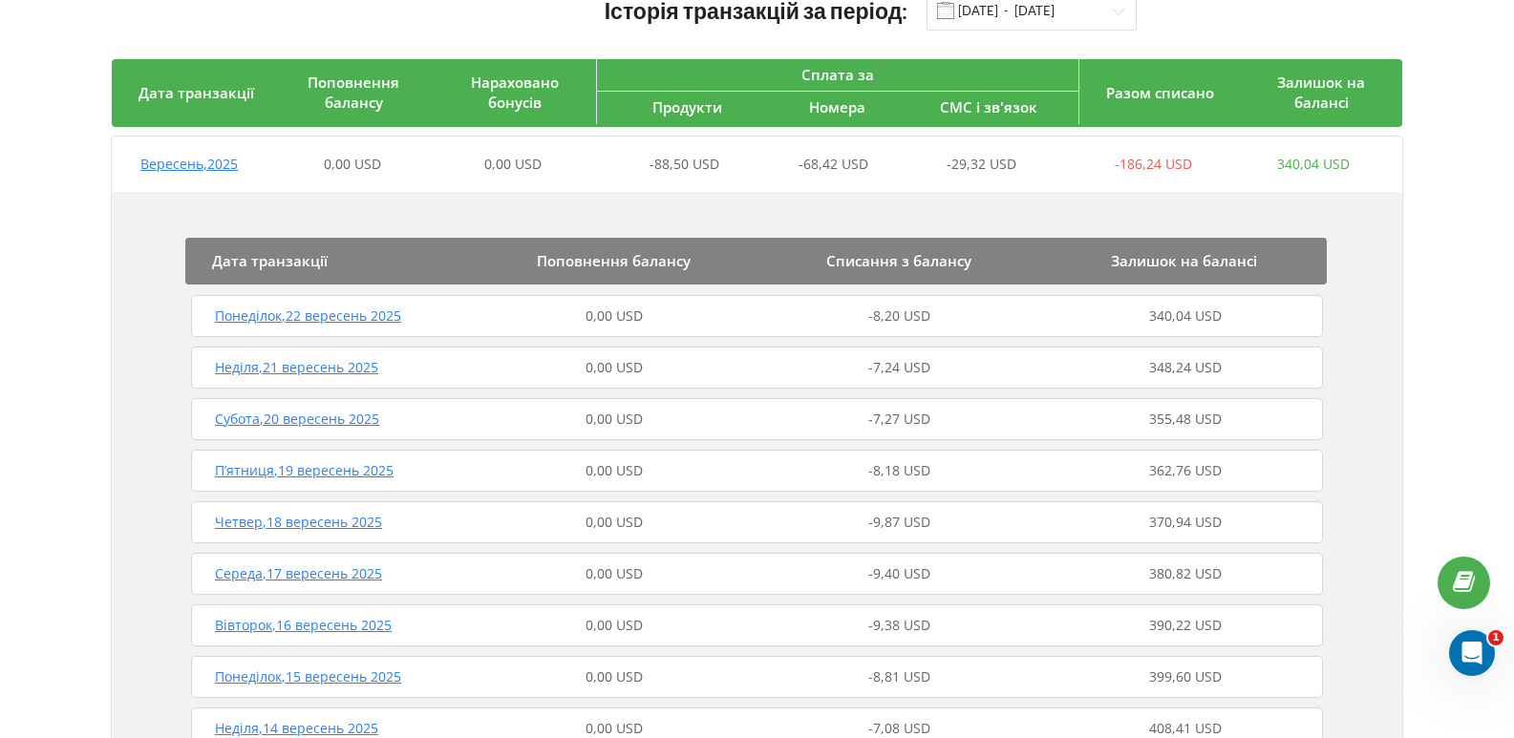
scroll to position [145, 0]
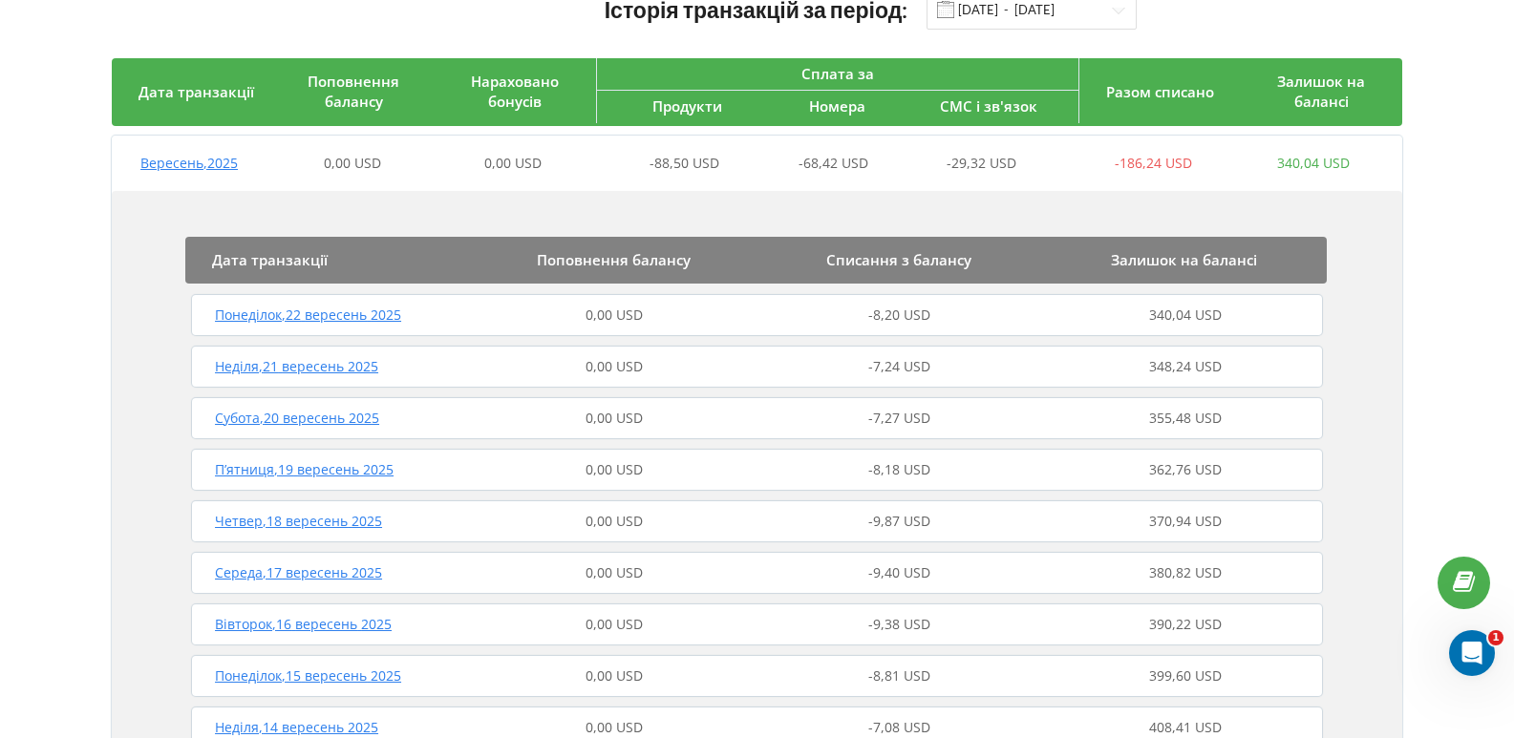
click at [590, 523] on span "0,00 USD" at bounding box center [613, 521] width 57 height 18
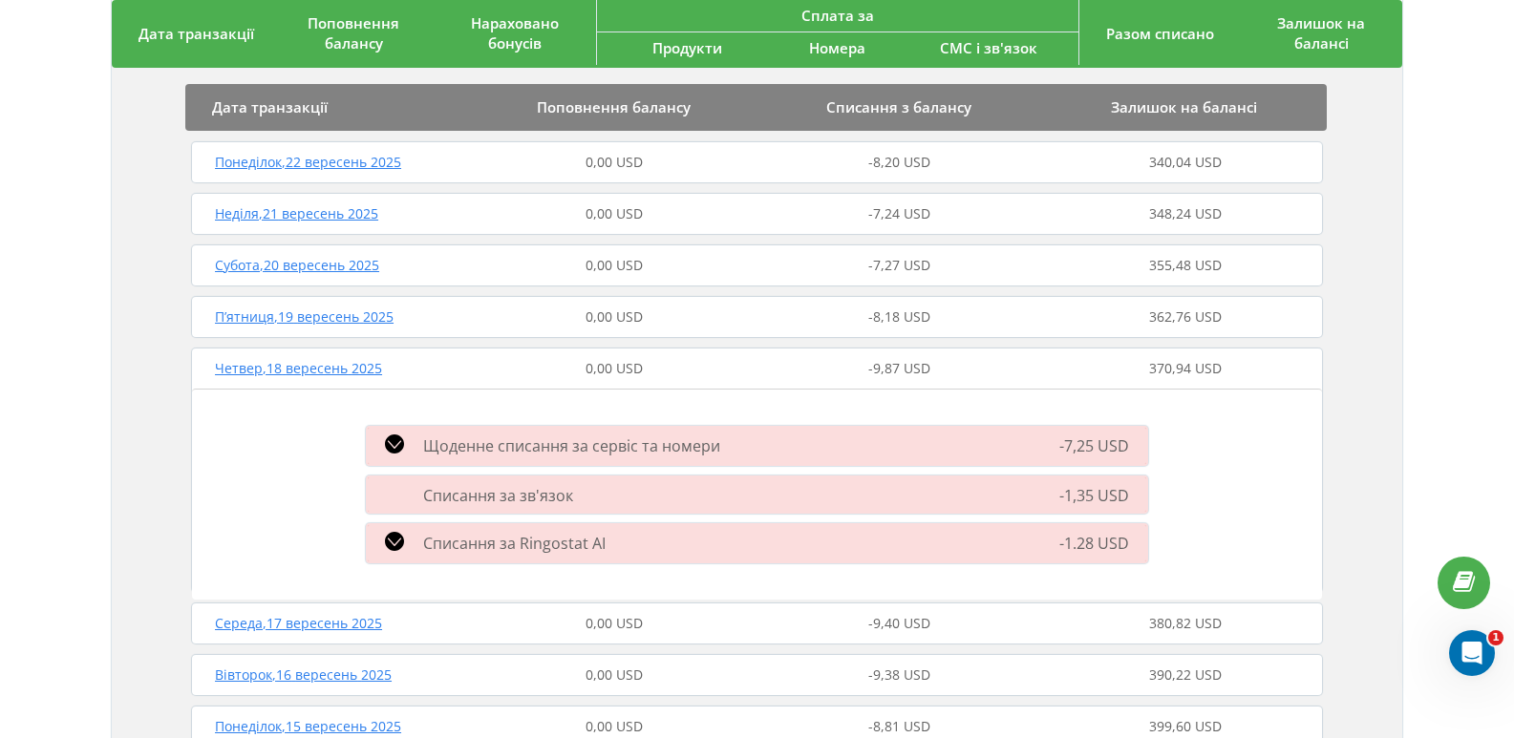
scroll to position [299, 0]
click at [607, 543] on div "Списання за Ringostat AI" at bounding box center [630, 542] width 553 height 23
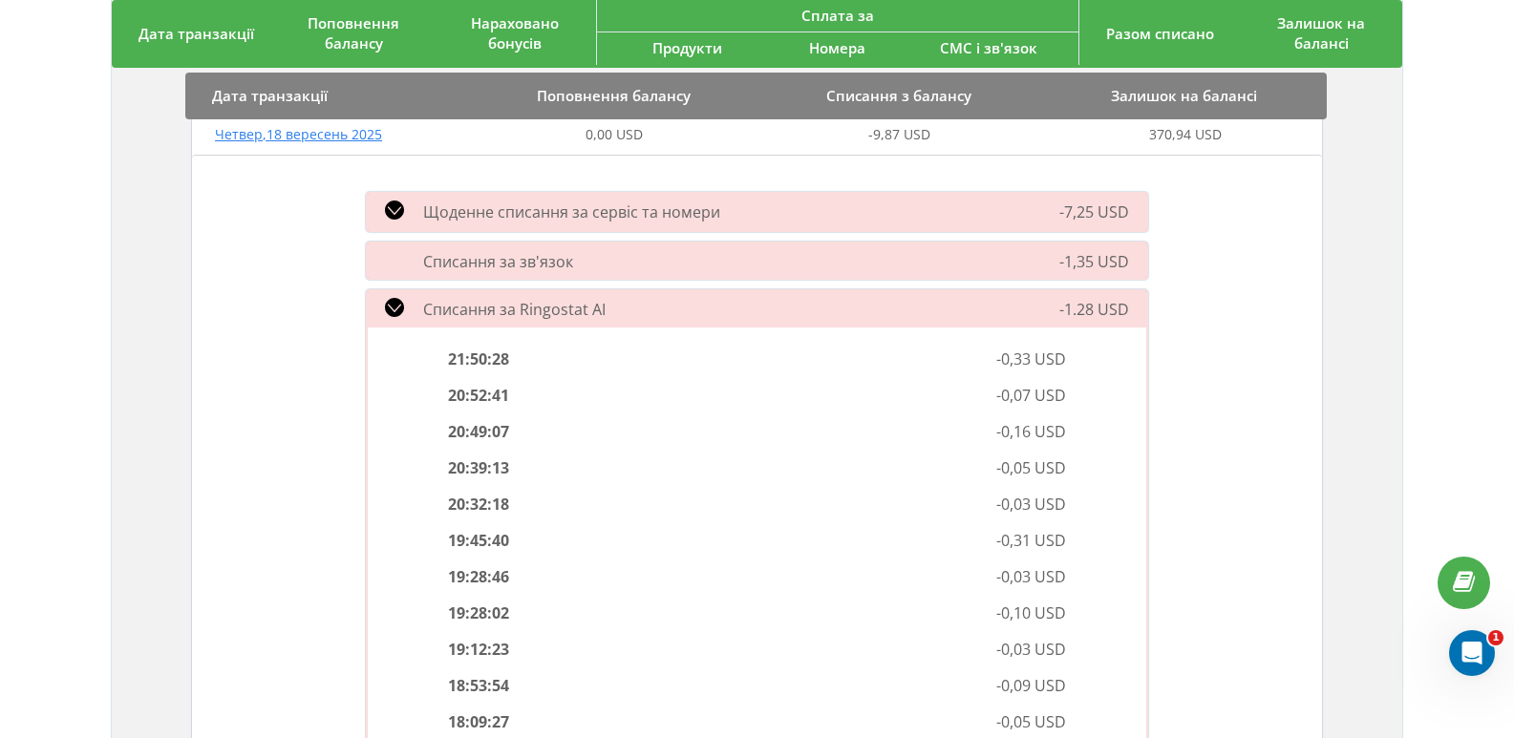
scroll to position [529, 0]
click at [475, 446] on div "20:49:07" at bounding box center [596, 434] width 322 height 25
click at [434, 301] on div "Списання за Ringostat AI" at bounding box center [630, 312] width 553 height 23
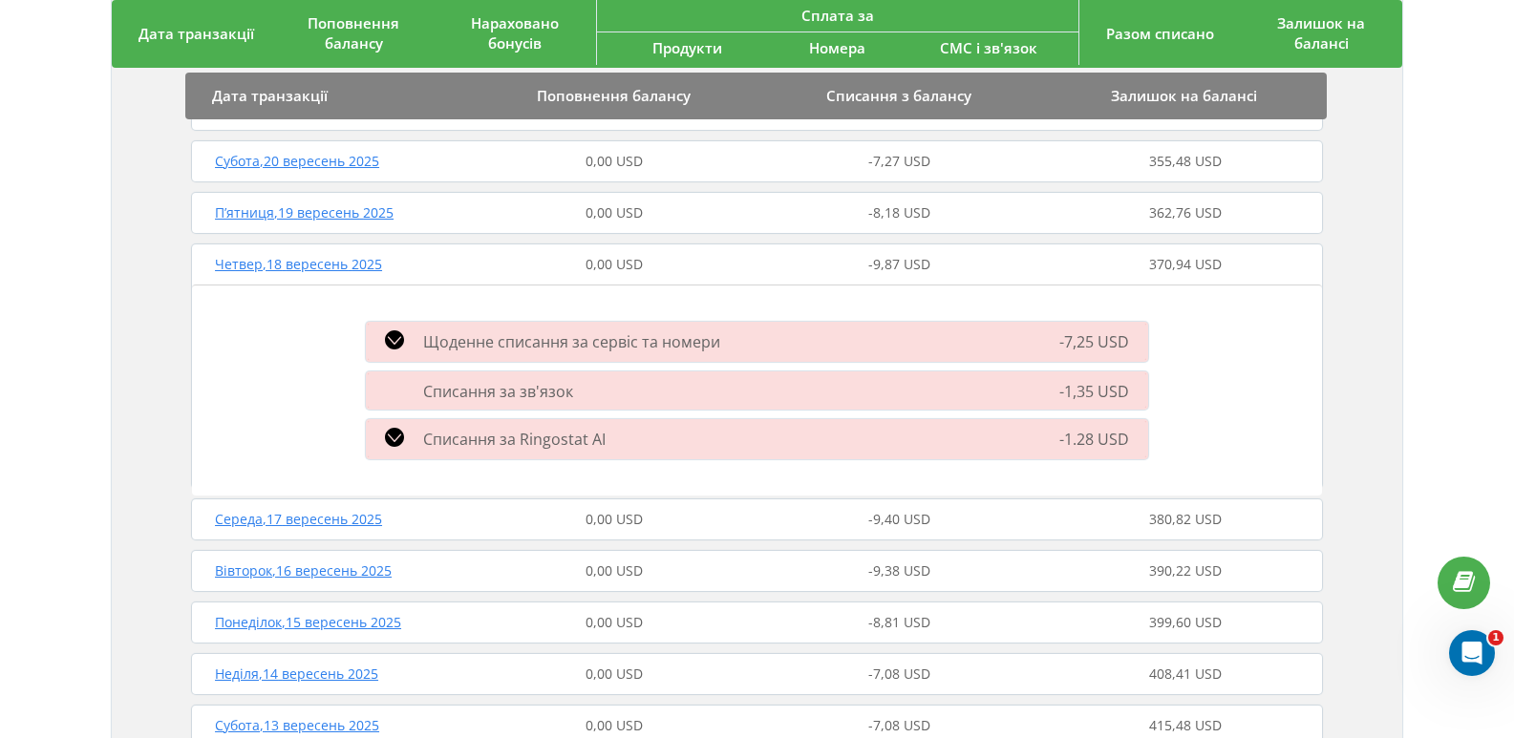
scroll to position [0, 0]
